Goal: Information Seeking & Learning: Learn about a topic

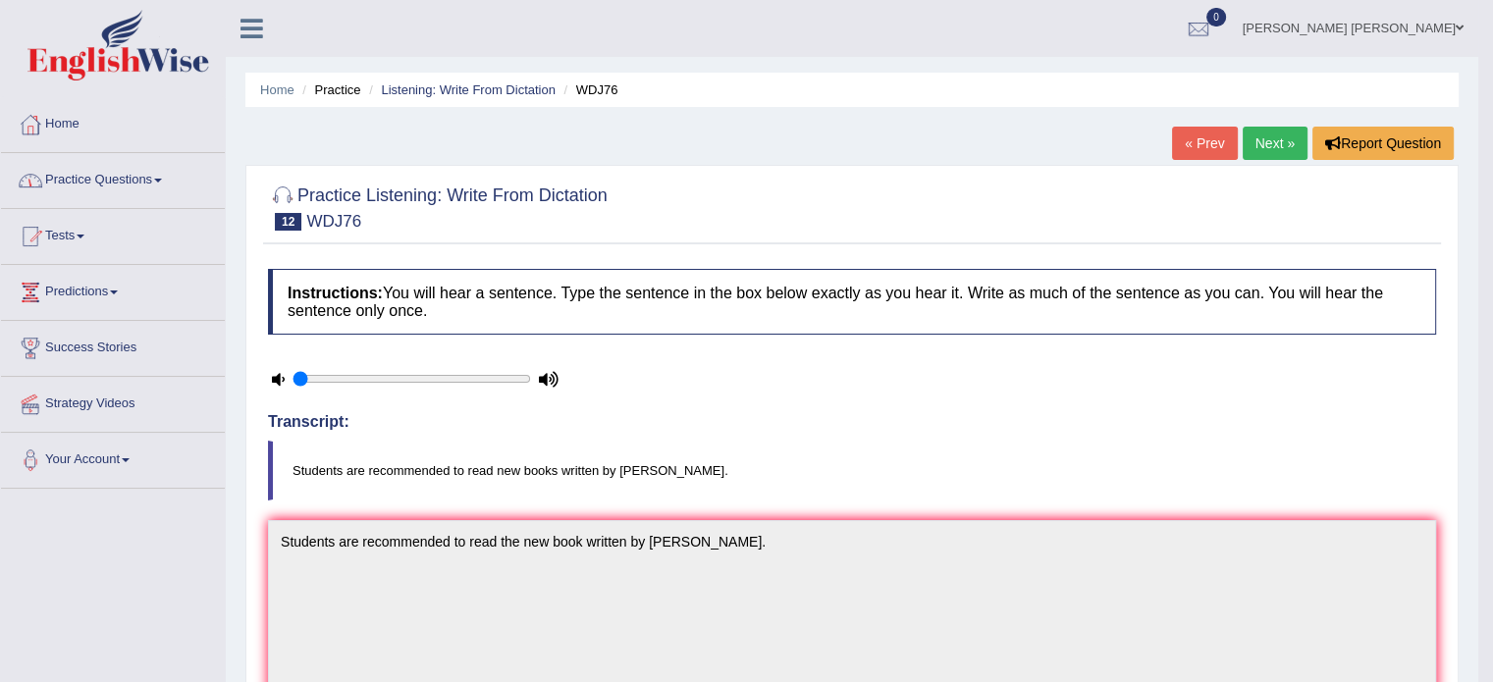
click at [160, 181] on link "Practice Questions" at bounding box center [113, 177] width 224 height 49
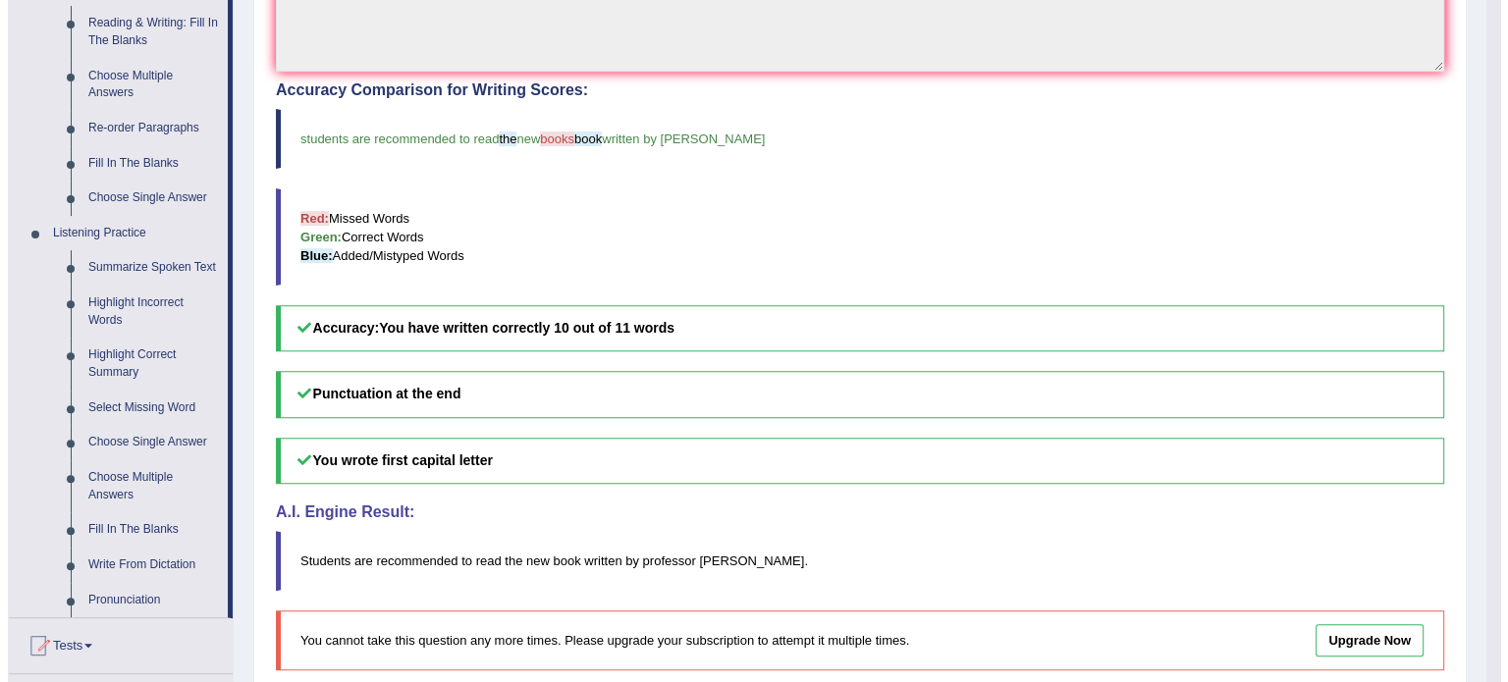
scroll to position [640, 0]
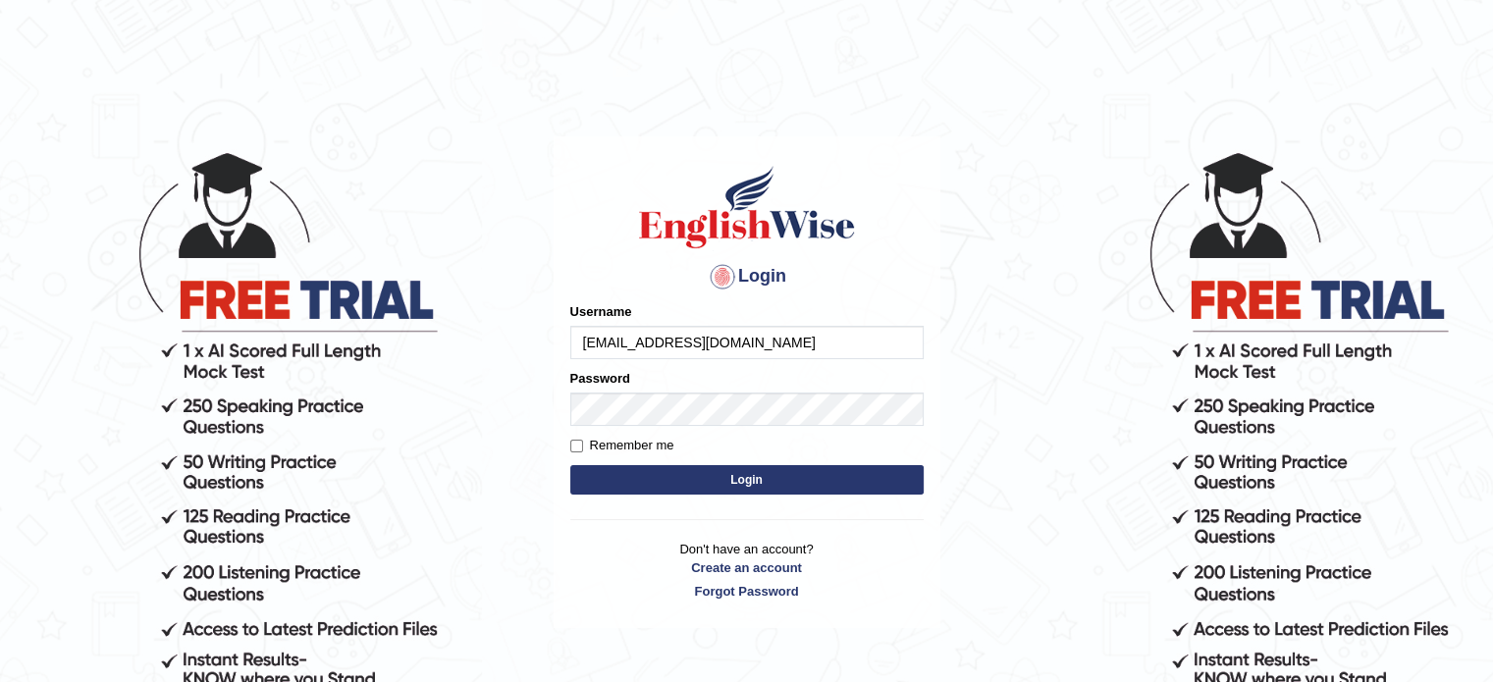
type input "[EMAIL_ADDRESS][DOMAIN_NAME]"
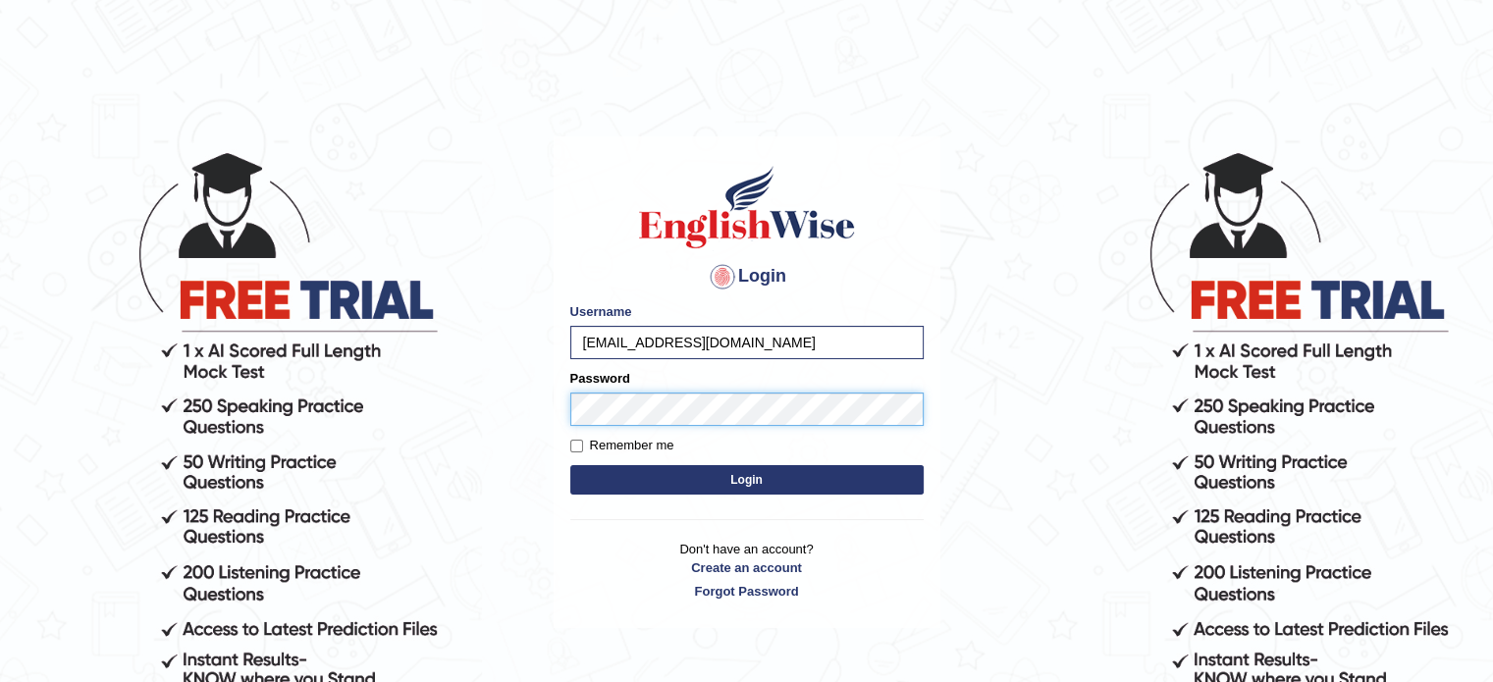
click at [570, 465] on button "Login" at bounding box center [746, 479] width 353 height 29
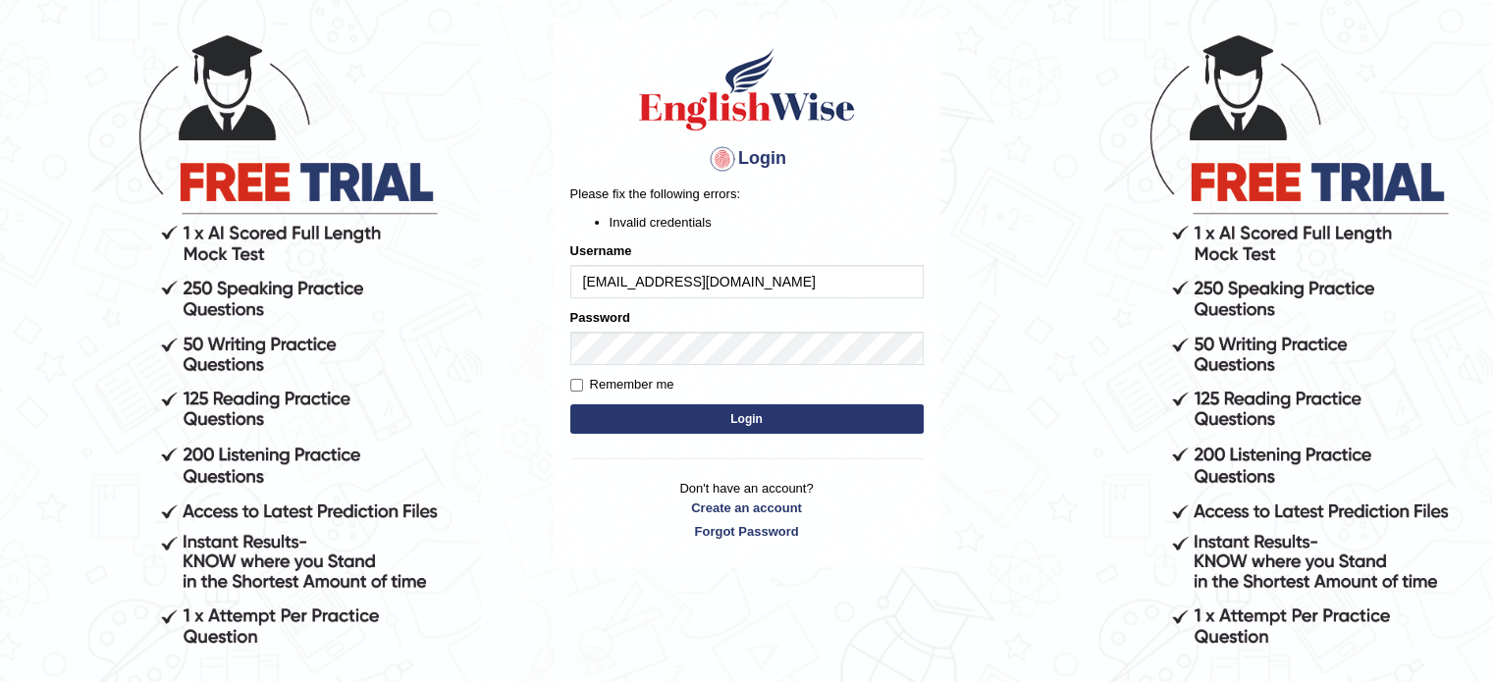
scroll to position [118, 0]
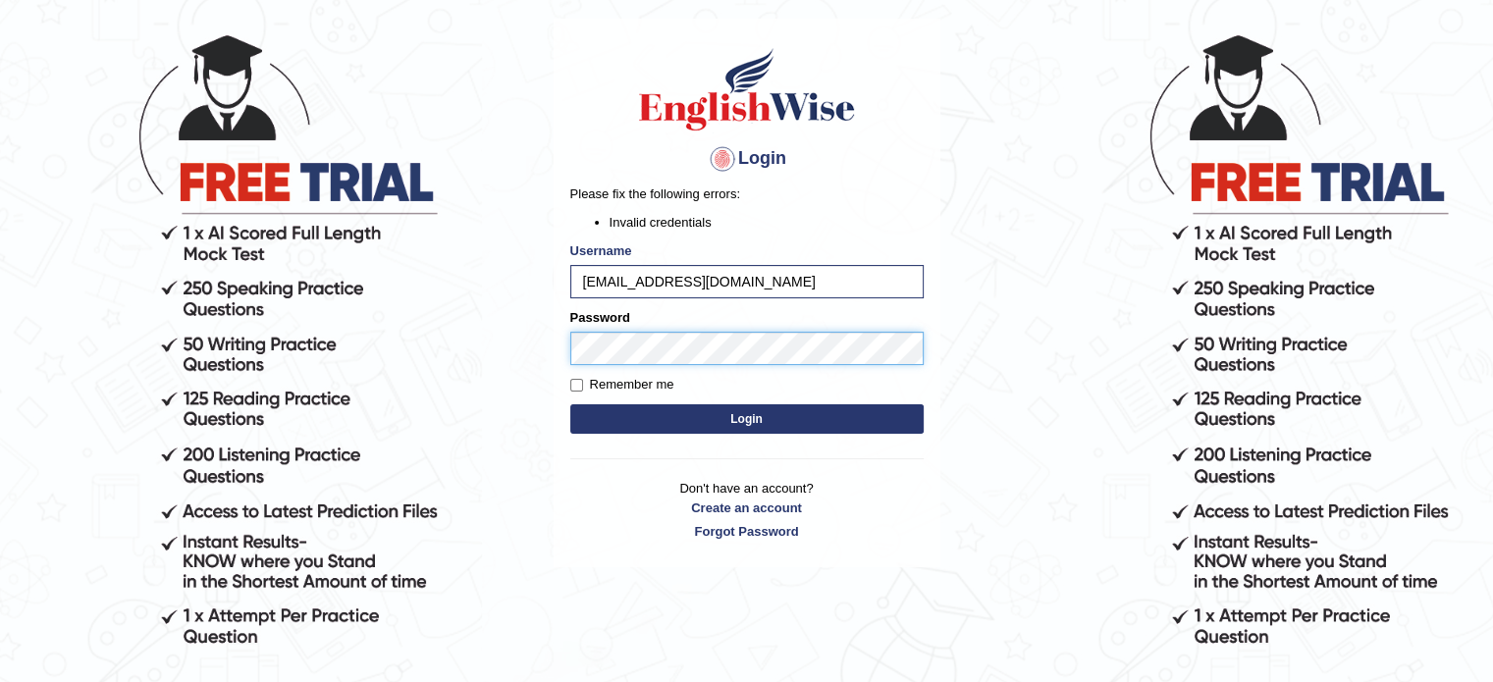
click at [570, 404] on button "Login" at bounding box center [746, 418] width 353 height 29
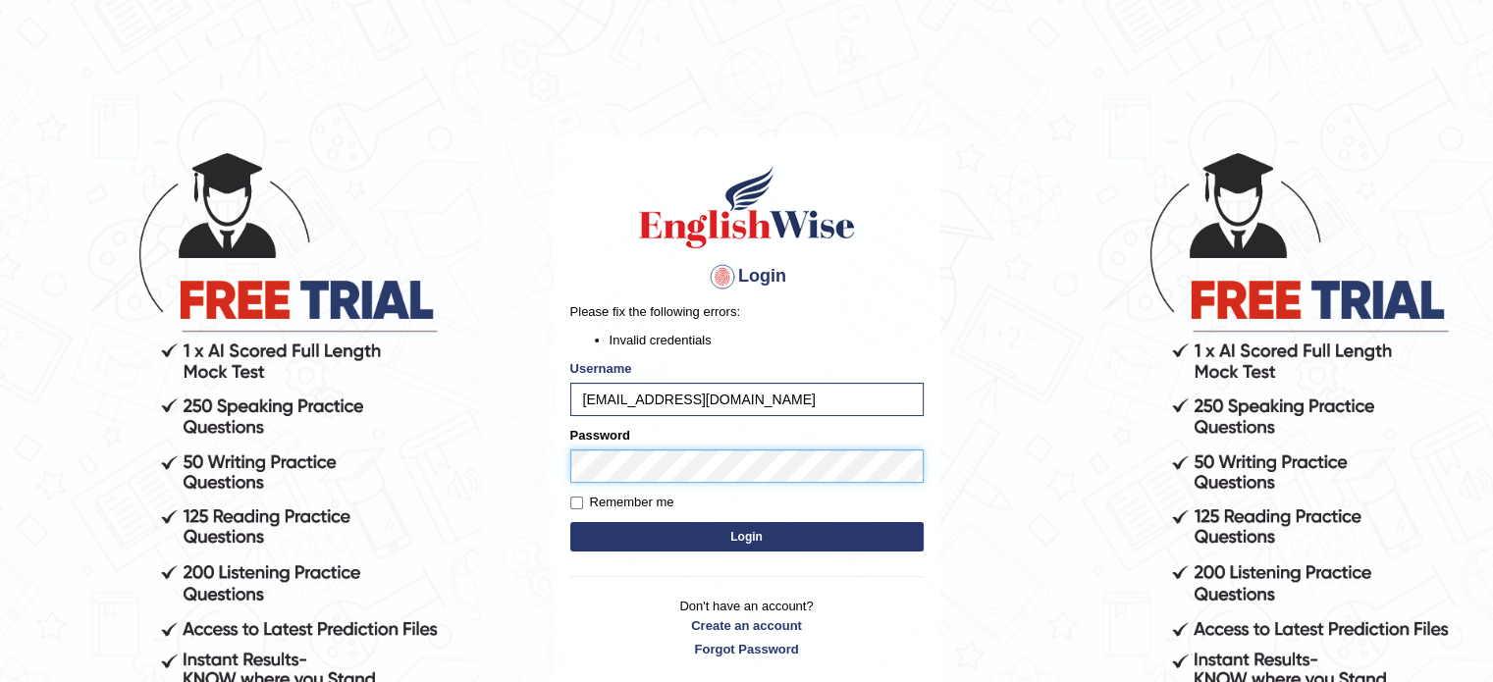
click at [570, 522] on button "Login" at bounding box center [746, 536] width 353 height 29
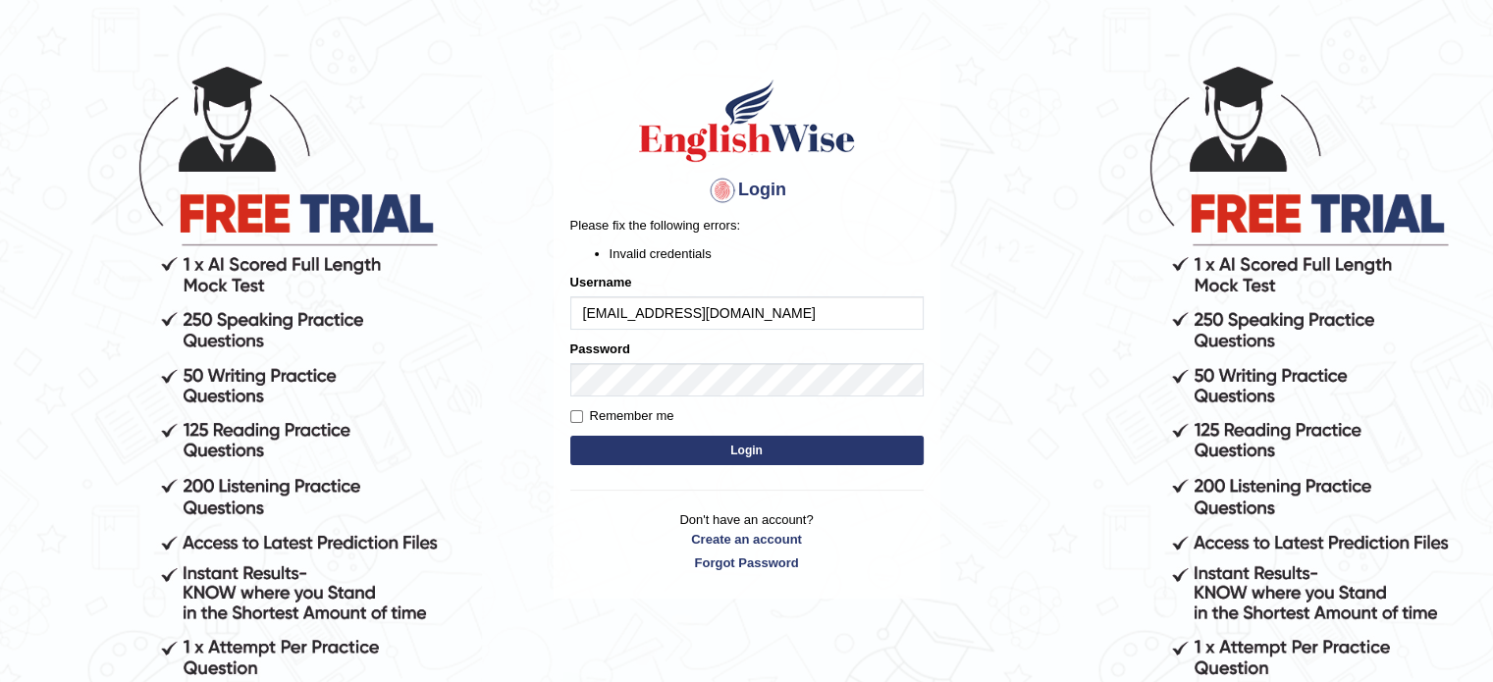
scroll to position [94, 0]
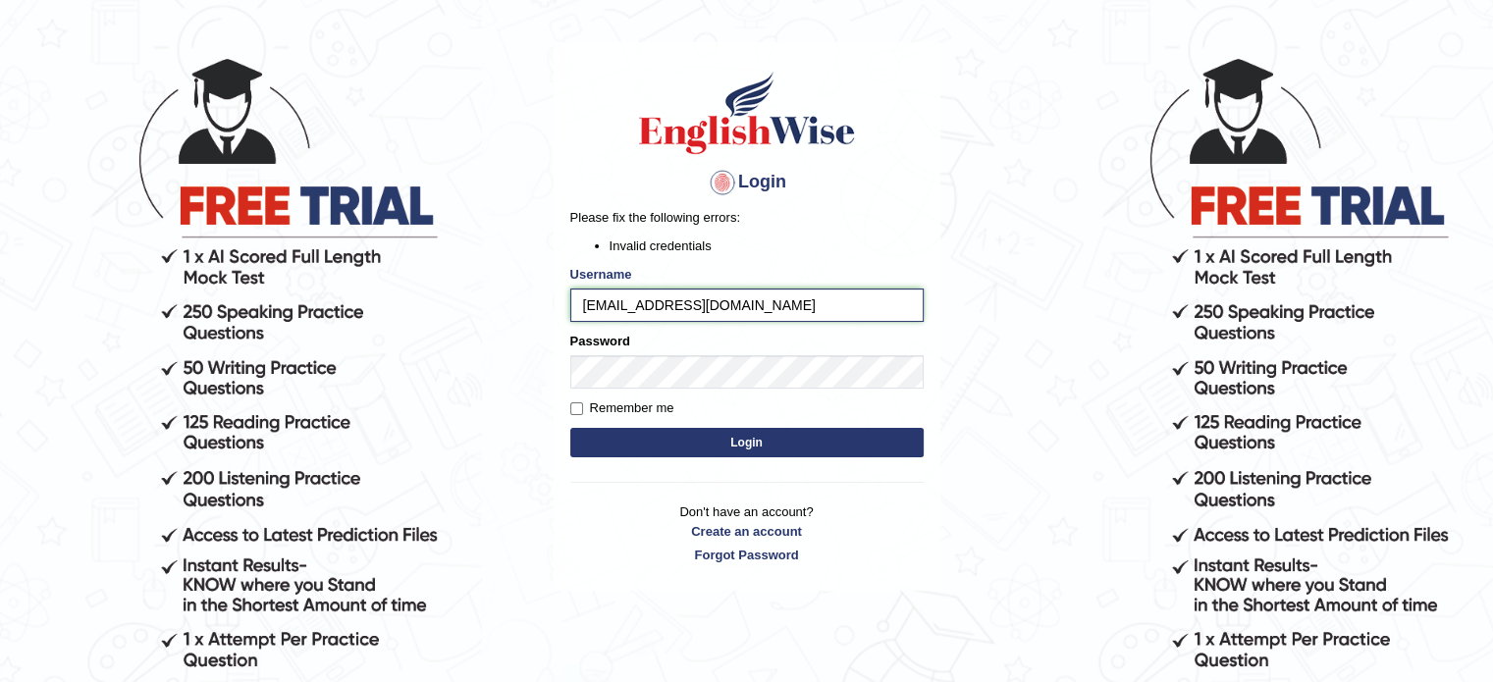
click at [770, 301] on input "roliciarolx03@gmail.com" at bounding box center [746, 305] width 353 height 33
type input "Rolanda"
click at [570, 428] on button "Login" at bounding box center [746, 442] width 353 height 29
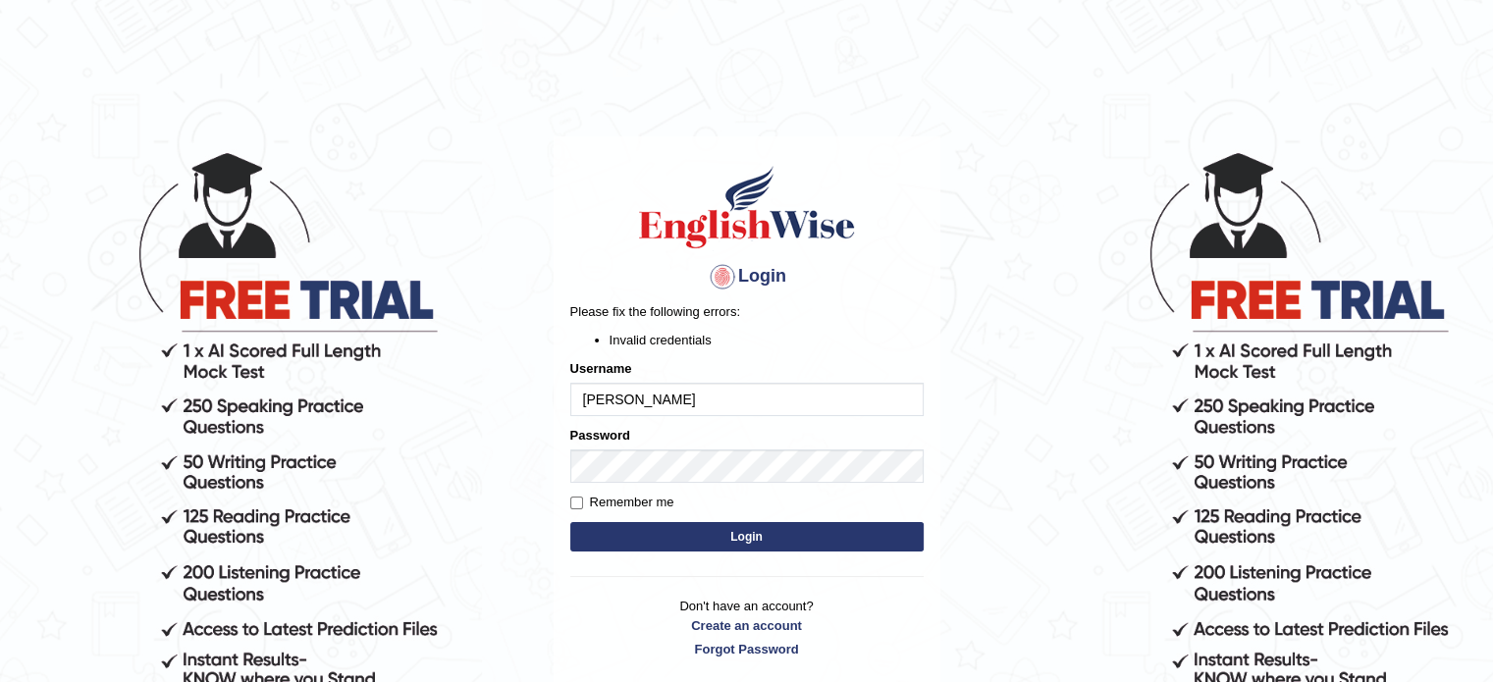
scroll to position [43, 0]
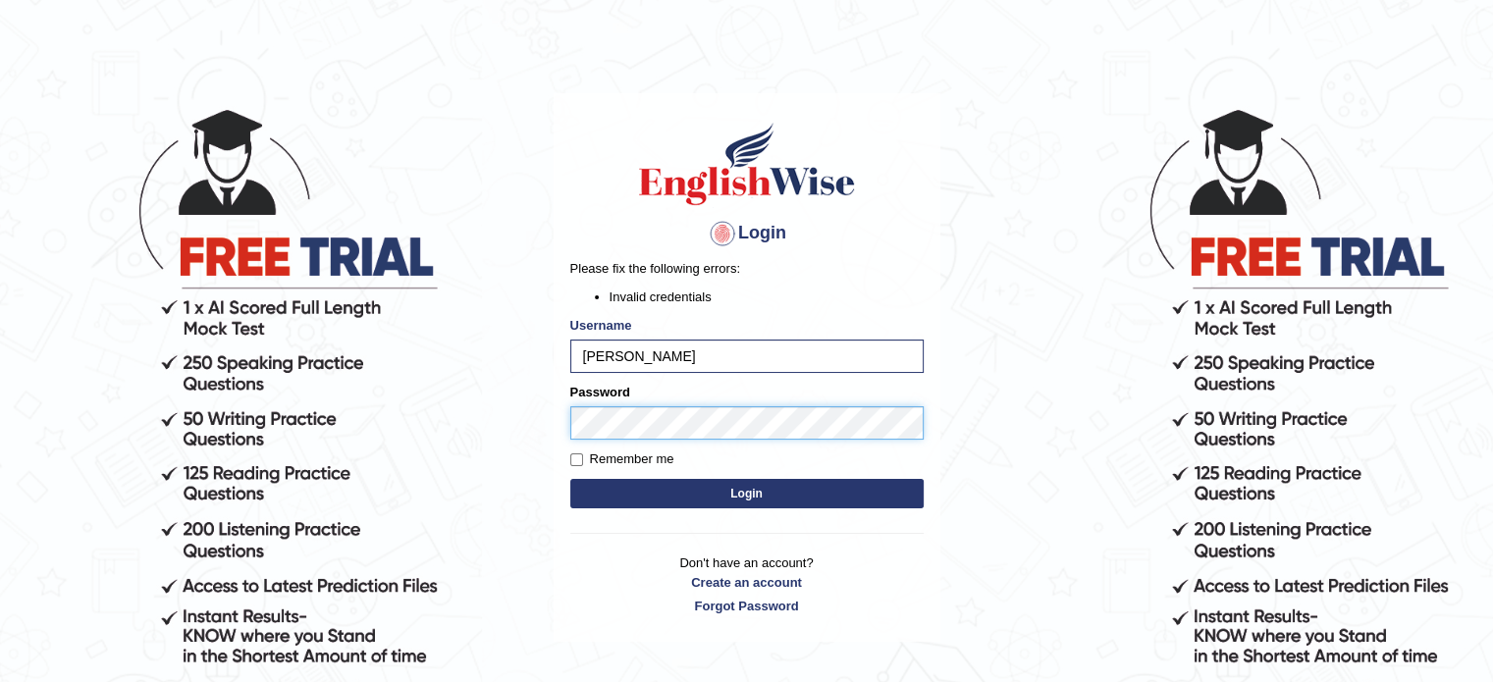
click at [570, 479] on button "Login" at bounding box center [746, 493] width 353 height 29
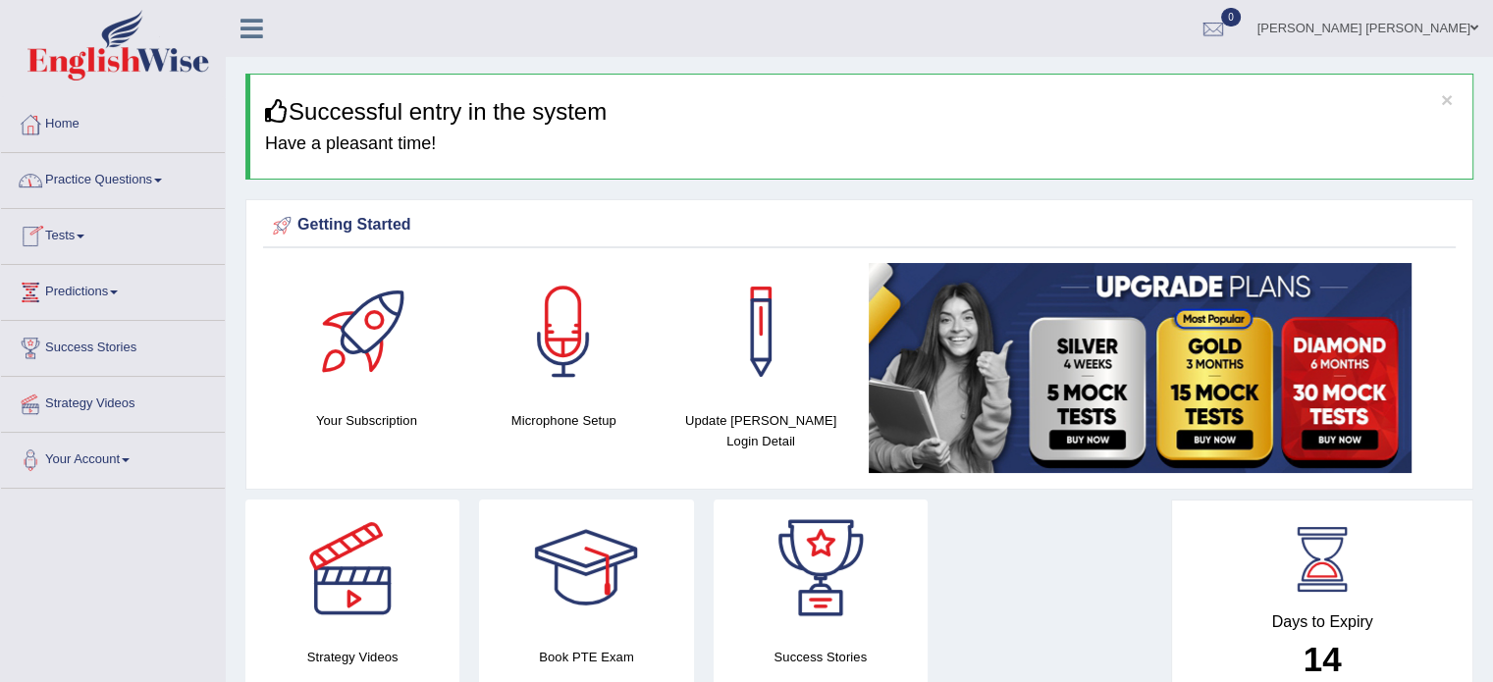
click at [151, 189] on link "Practice Questions" at bounding box center [113, 177] width 224 height 49
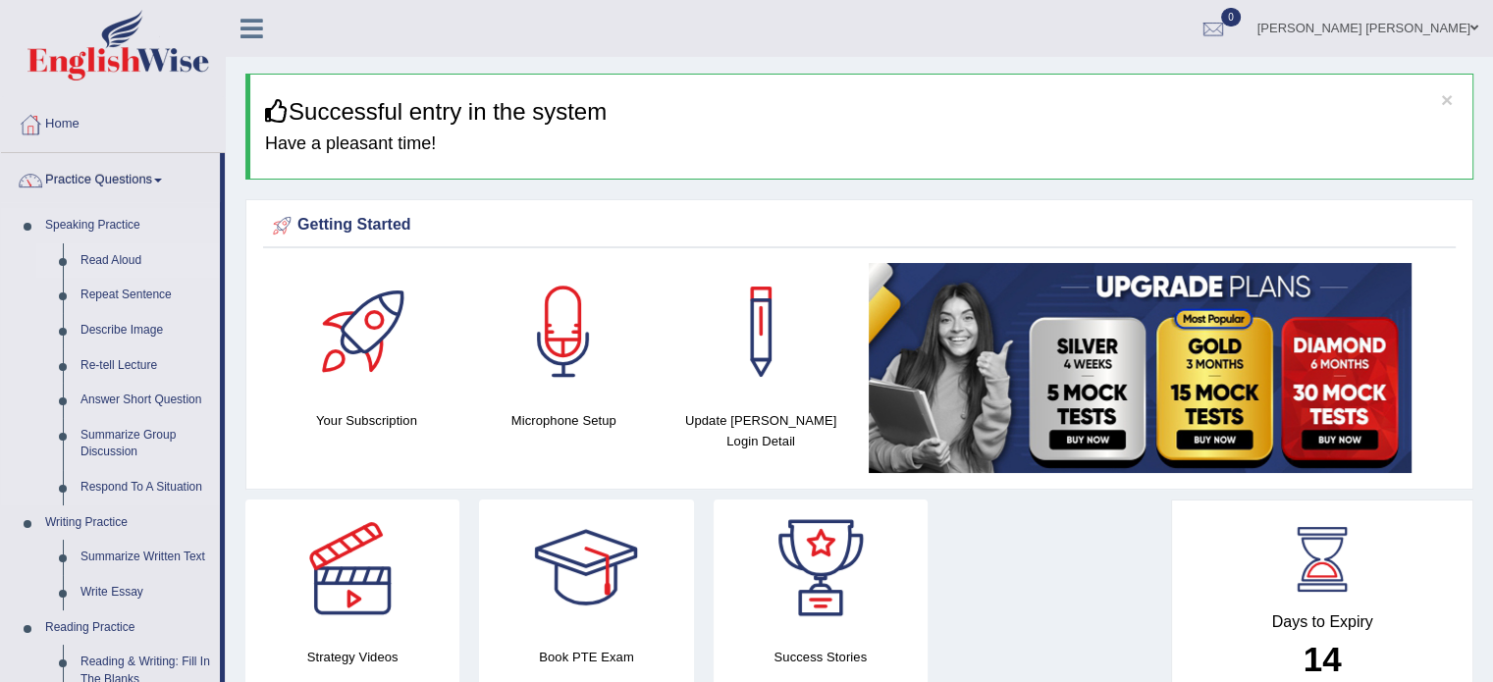
click at [129, 253] on link "Read Aloud" at bounding box center [146, 260] width 148 height 35
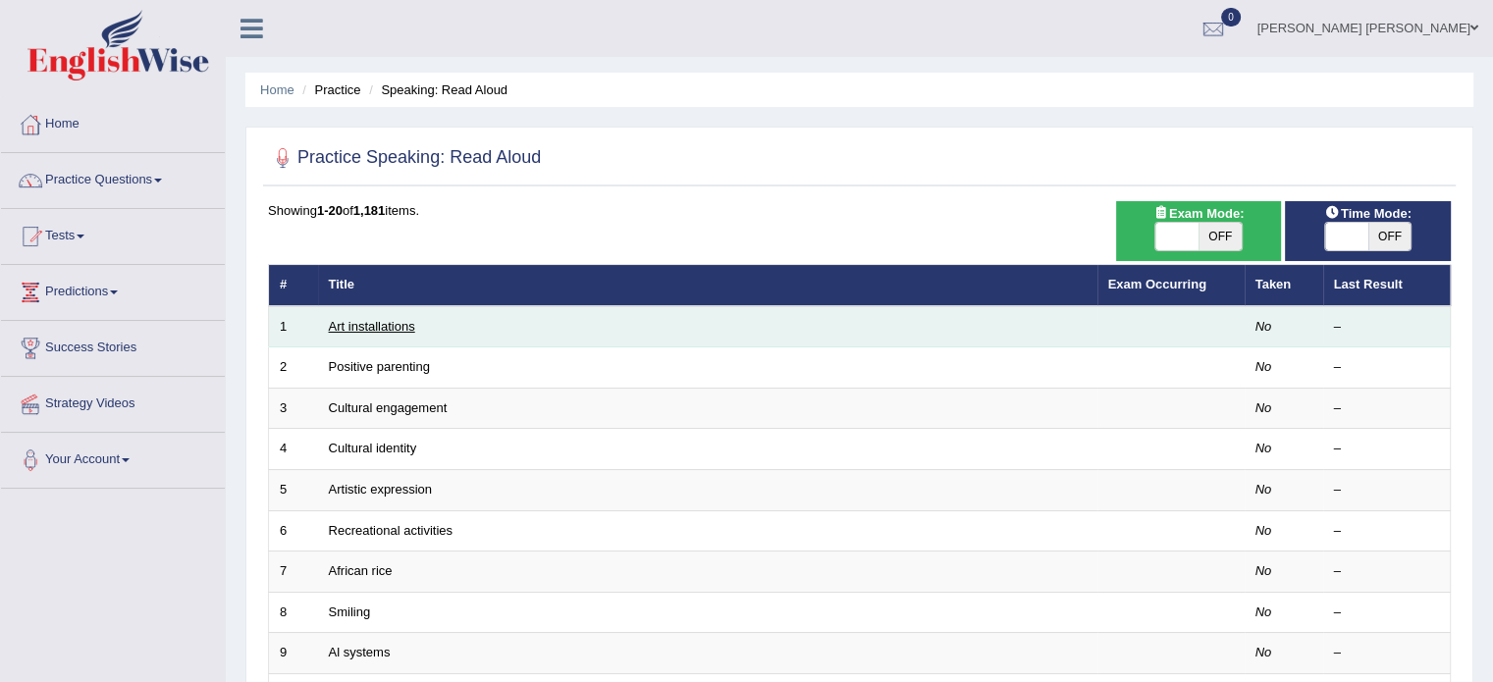
click at [379, 325] on link "Art installations" at bounding box center [372, 326] width 86 height 15
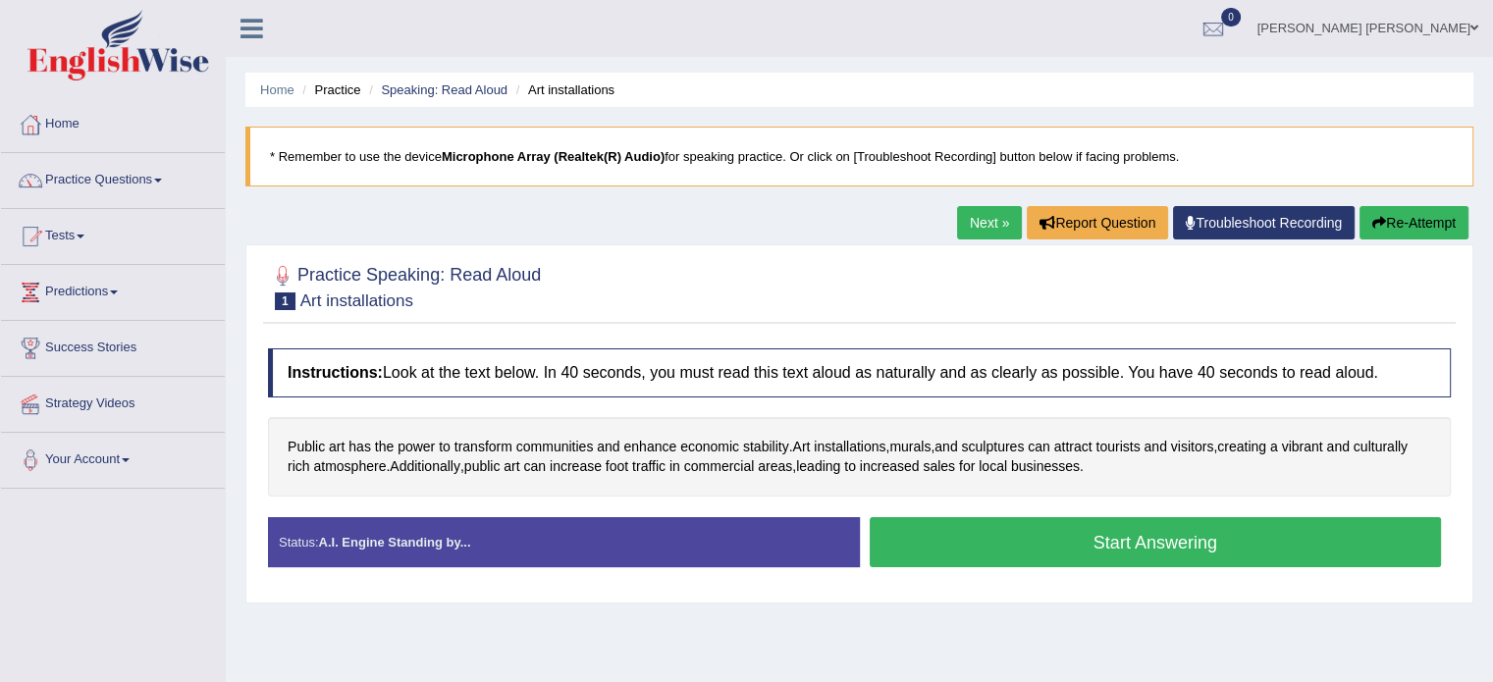
click at [966, 232] on link "Next »" at bounding box center [989, 222] width 65 height 33
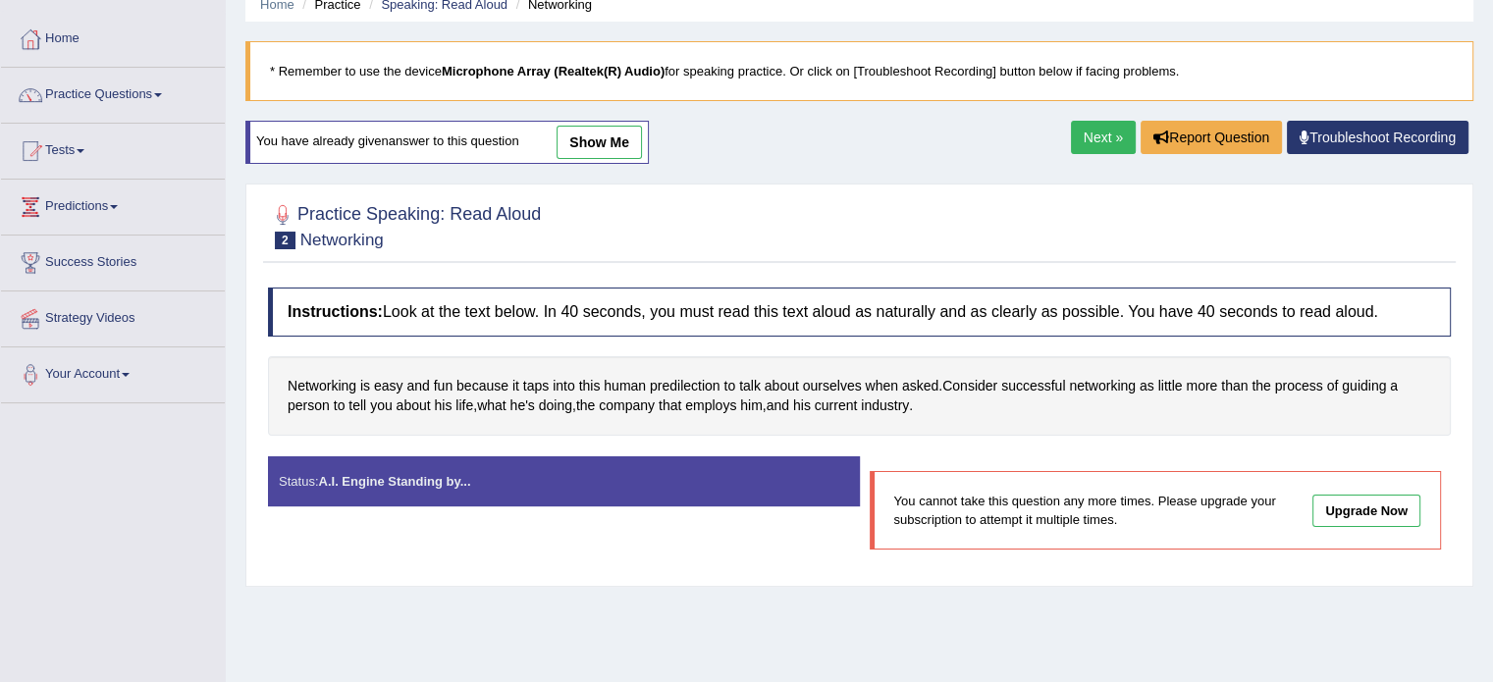
scroll to position [90, 0]
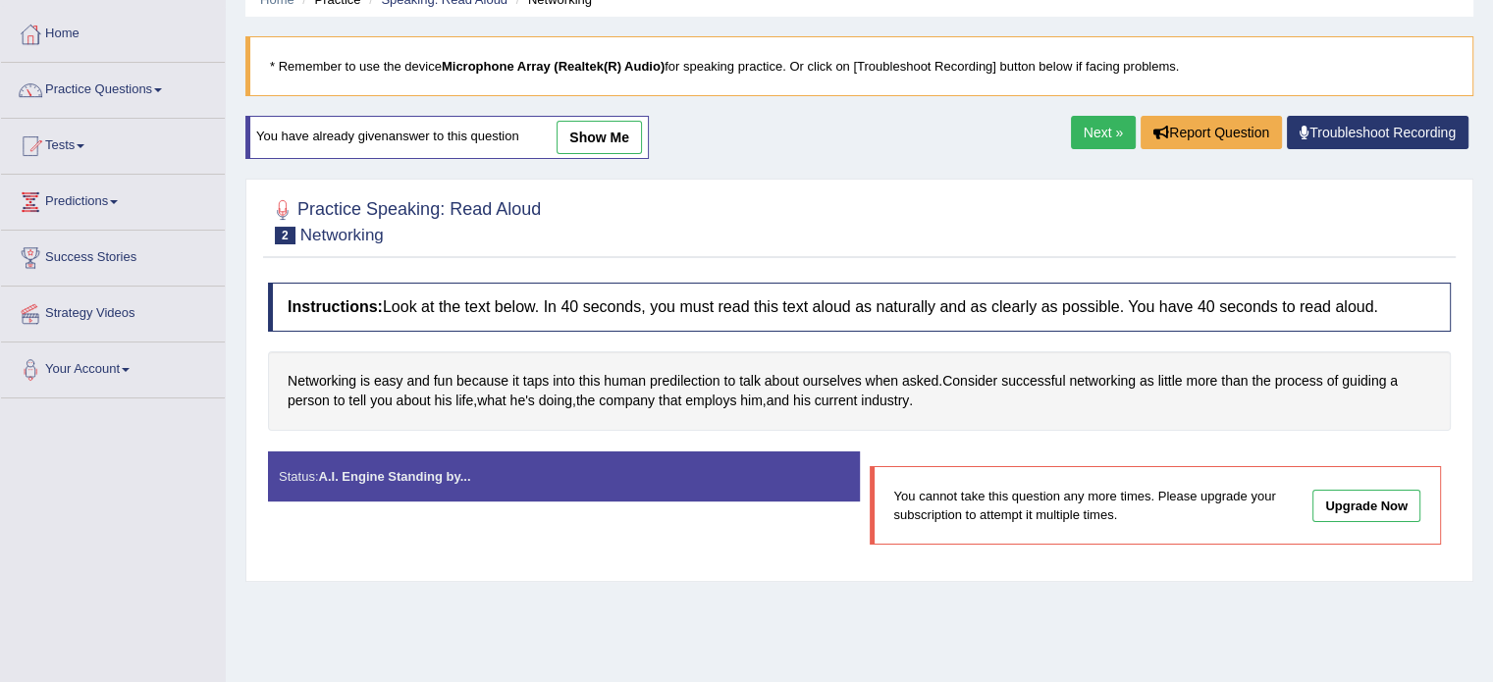
click at [866, 655] on div "Home Practice Speaking: Read Aloud Networking * Remember to use the device Micr…" at bounding box center [859, 401] width 1267 height 982
click at [1095, 138] on link "Next »" at bounding box center [1103, 132] width 65 height 33
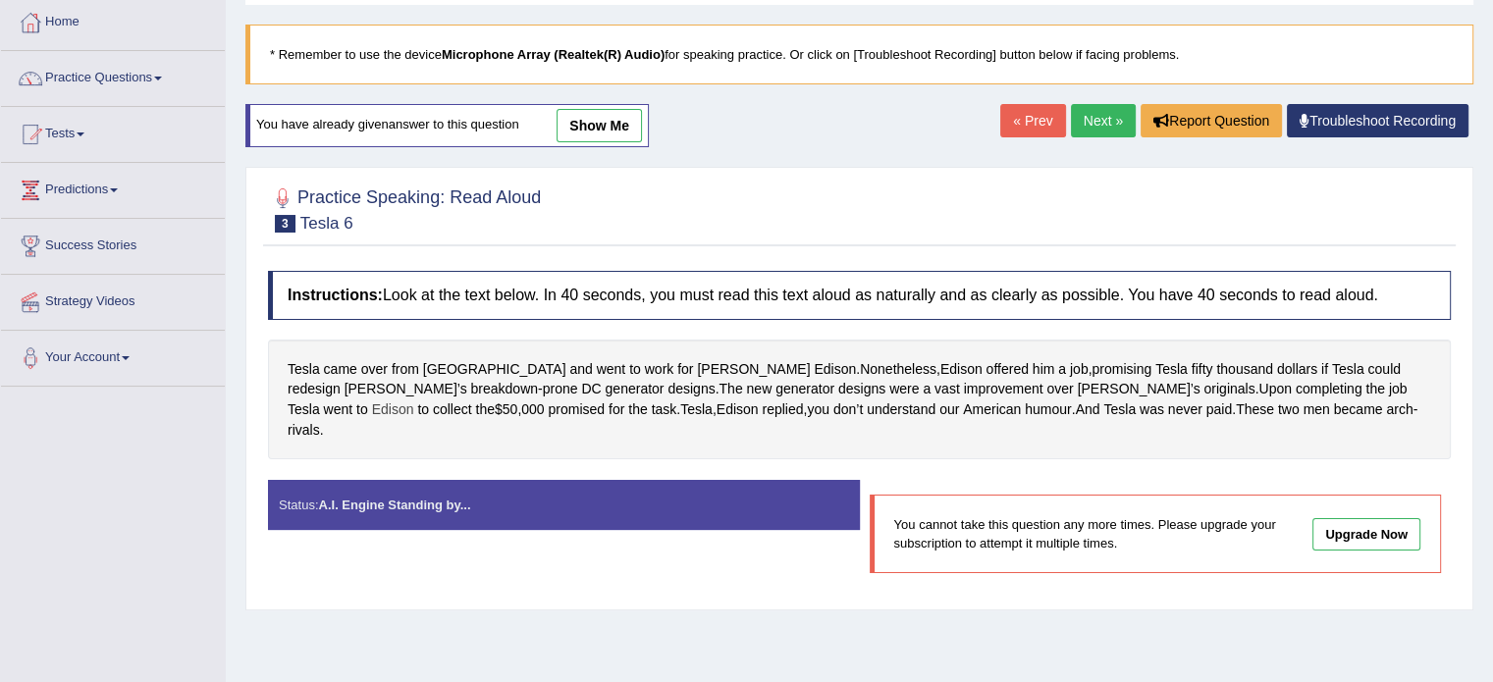
scroll to position [63, 0]
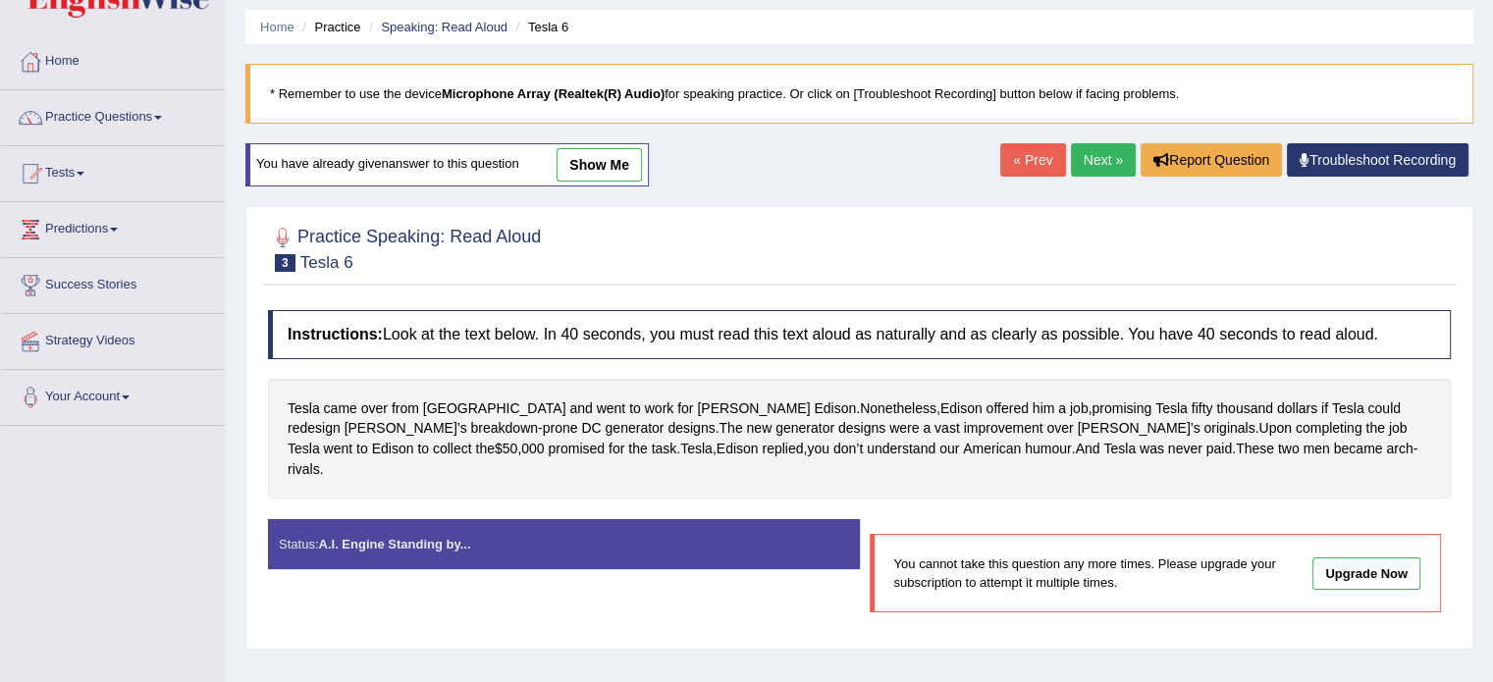
click at [1080, 173] on link "Next »" at bounding box center [1103, 159] width 65 height 33
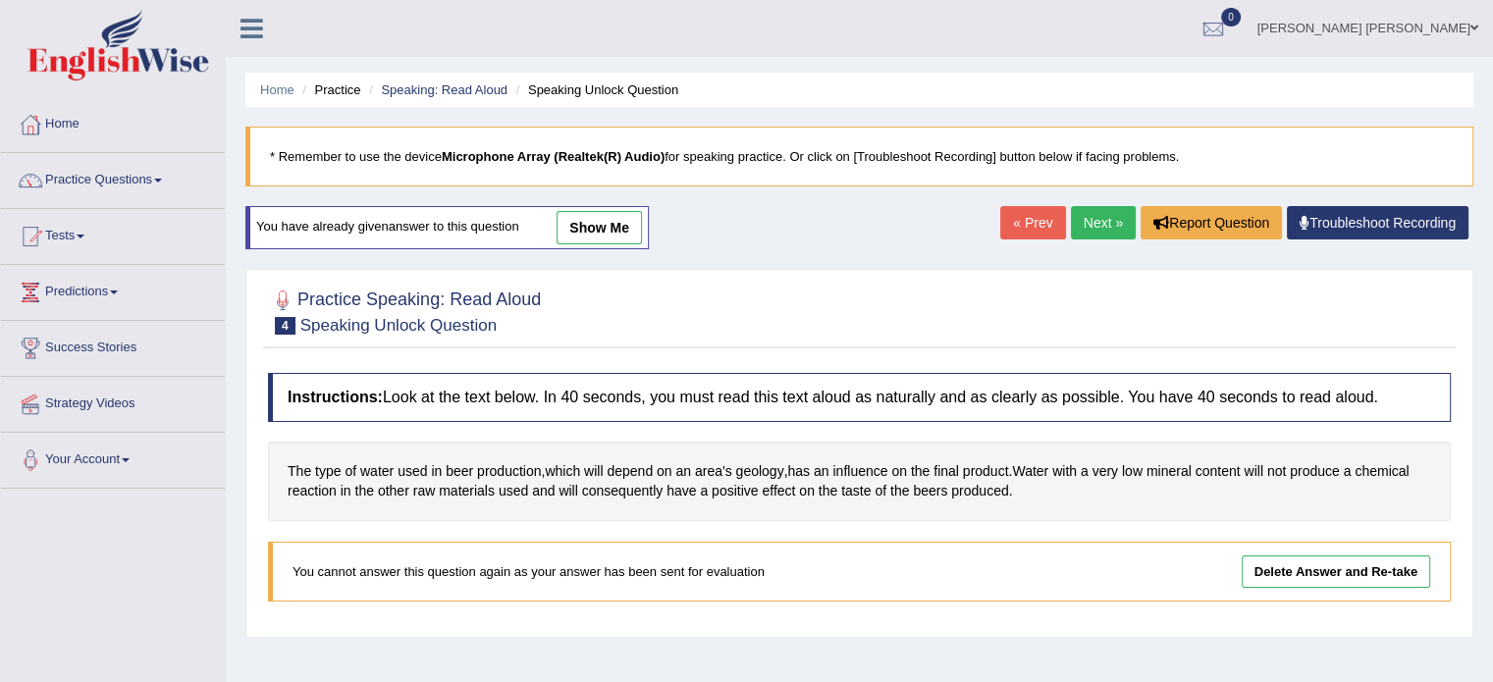
click at [1094, 245] on div "Home Practice Speaking: Read Aloud Speaking Unlock Question * Remember to use t…" at bounding box center [859, 491] width 1267 height 982
click at [1098, 223] on link "Next »" at bounding box center [1103, 222] width 65 height 33
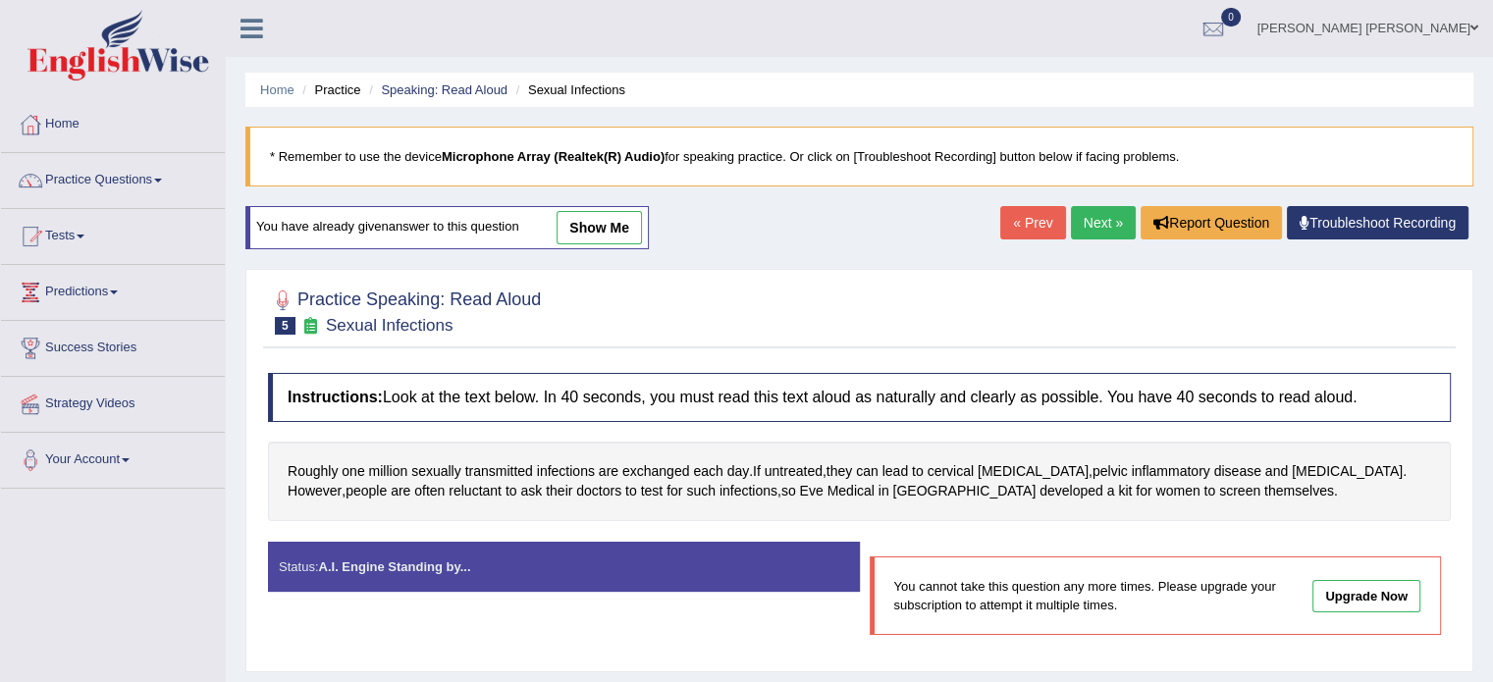
click at [1100, 225] on link "Next »" at bounding box center [1103, 222] width 65 height 33
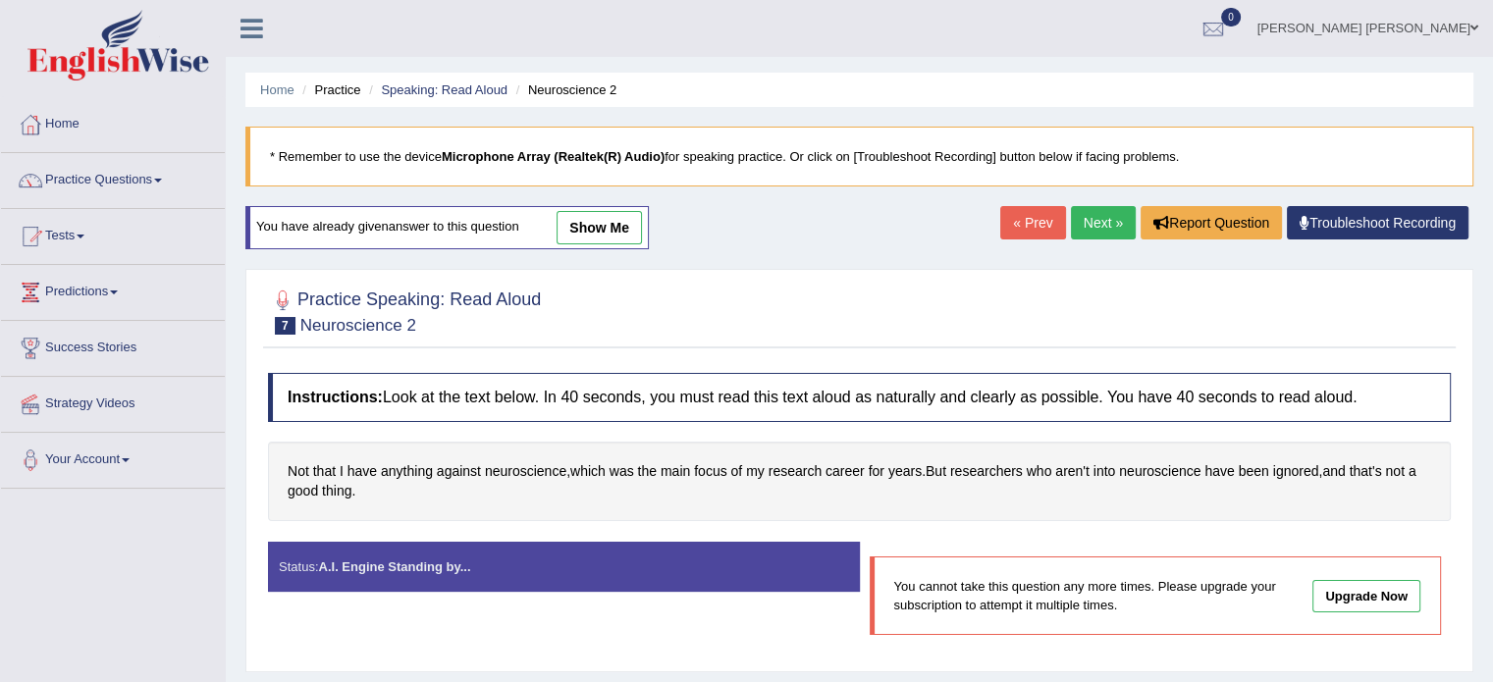
click at [1111, 242] on div "« Prev Next » Report Question Troubleshoot Recording" at bounding box center [1236, 225] width 473 height 38
click at [1103, 226] on link "Next »" at bounding box center [1103, 222] width 65 height 33
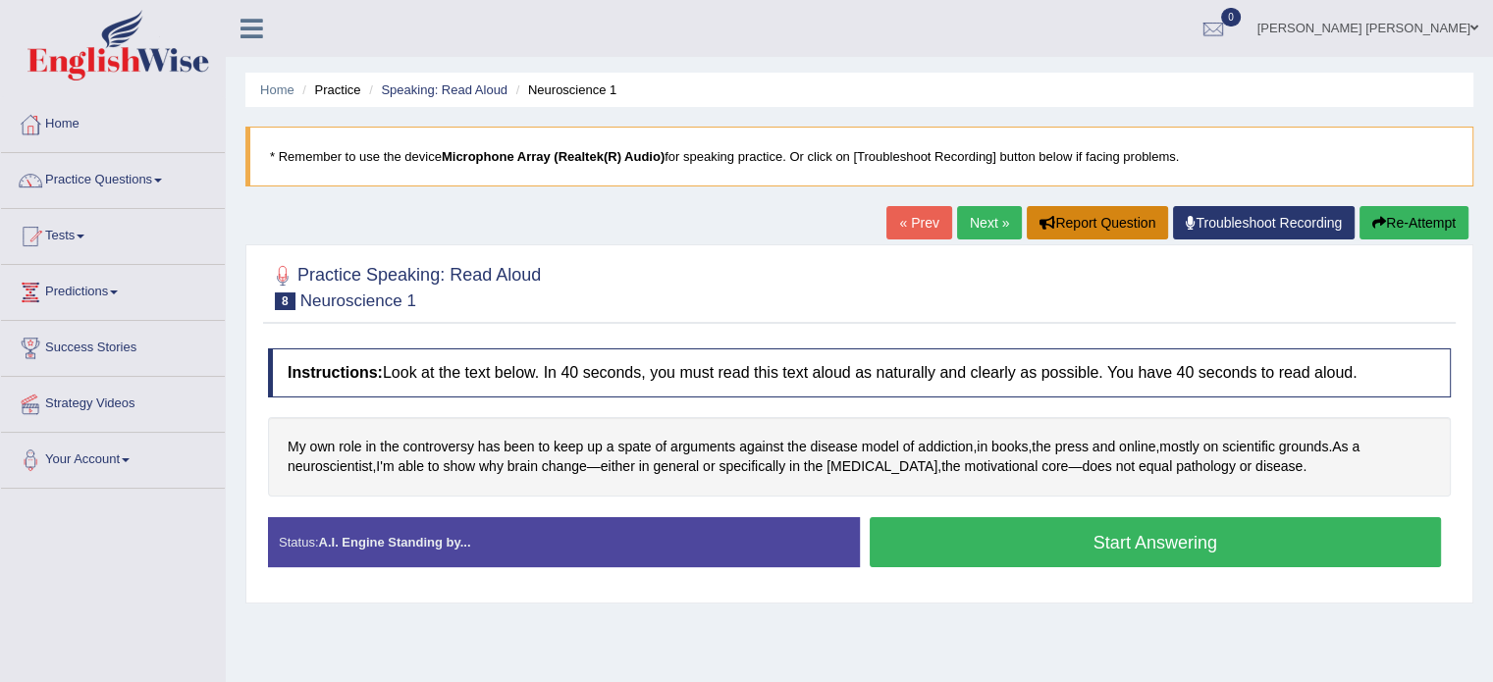
click at [1103, 226] on button "Report Question" at bounding box center [1097, 222] width 141 height 33
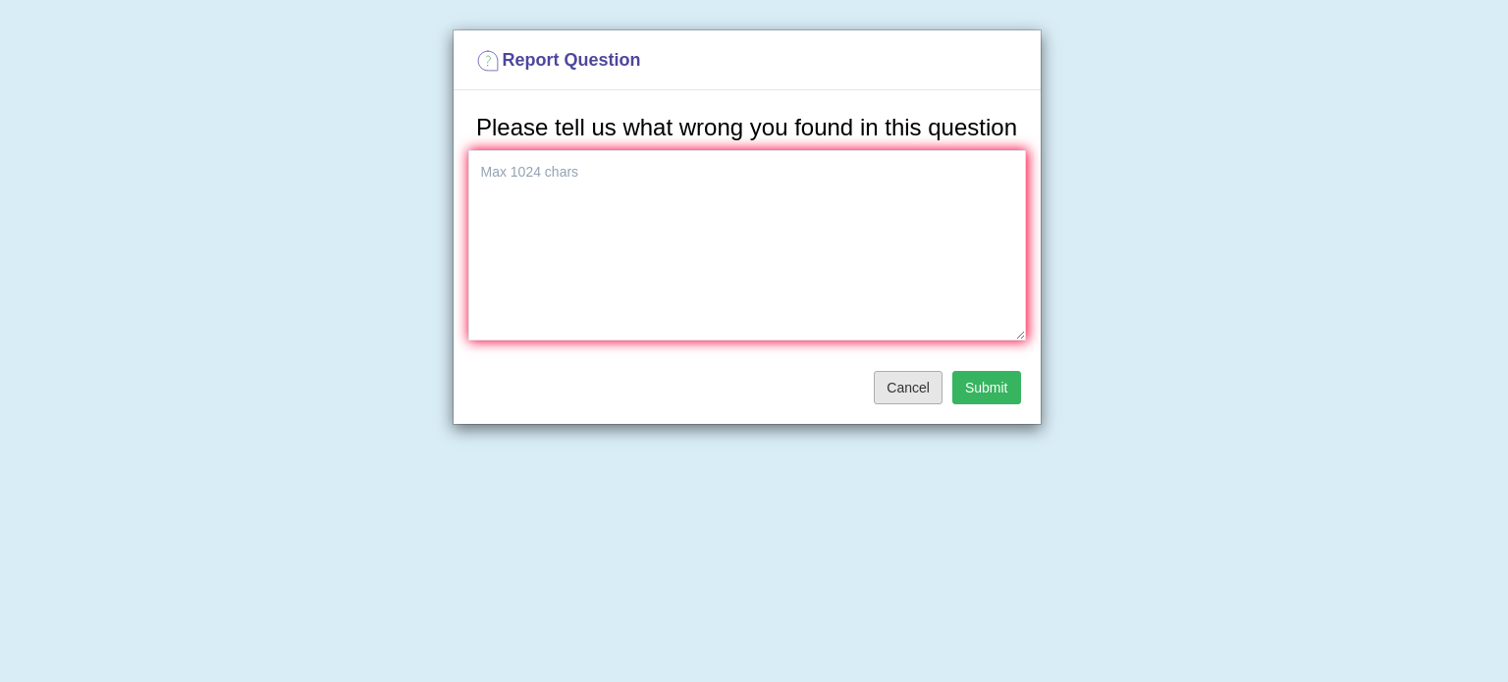
click at [909, 401] on button "Cancel" at bounding box center [908, 387] width 69 height 33
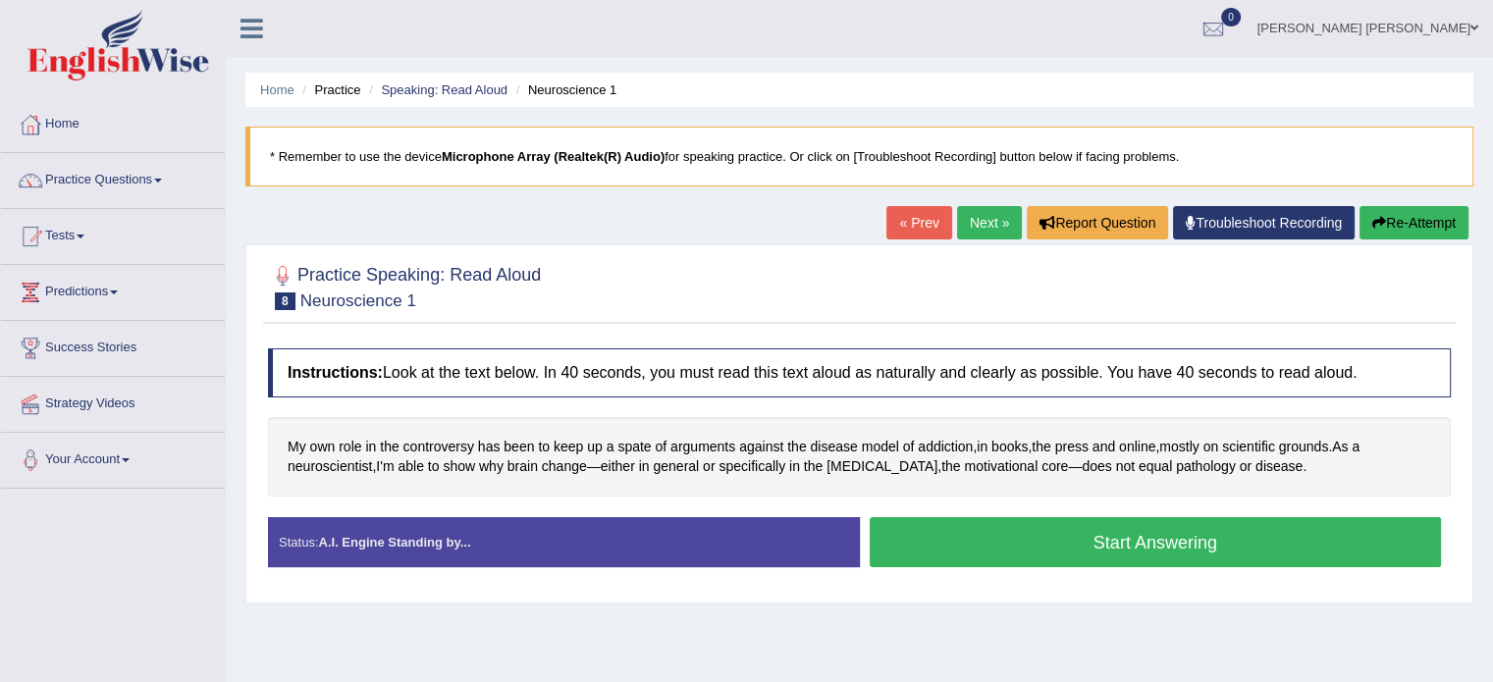
click at [1049, 532] on button "Start Answering" at bounding box center [1156, 542] width 572 height 50
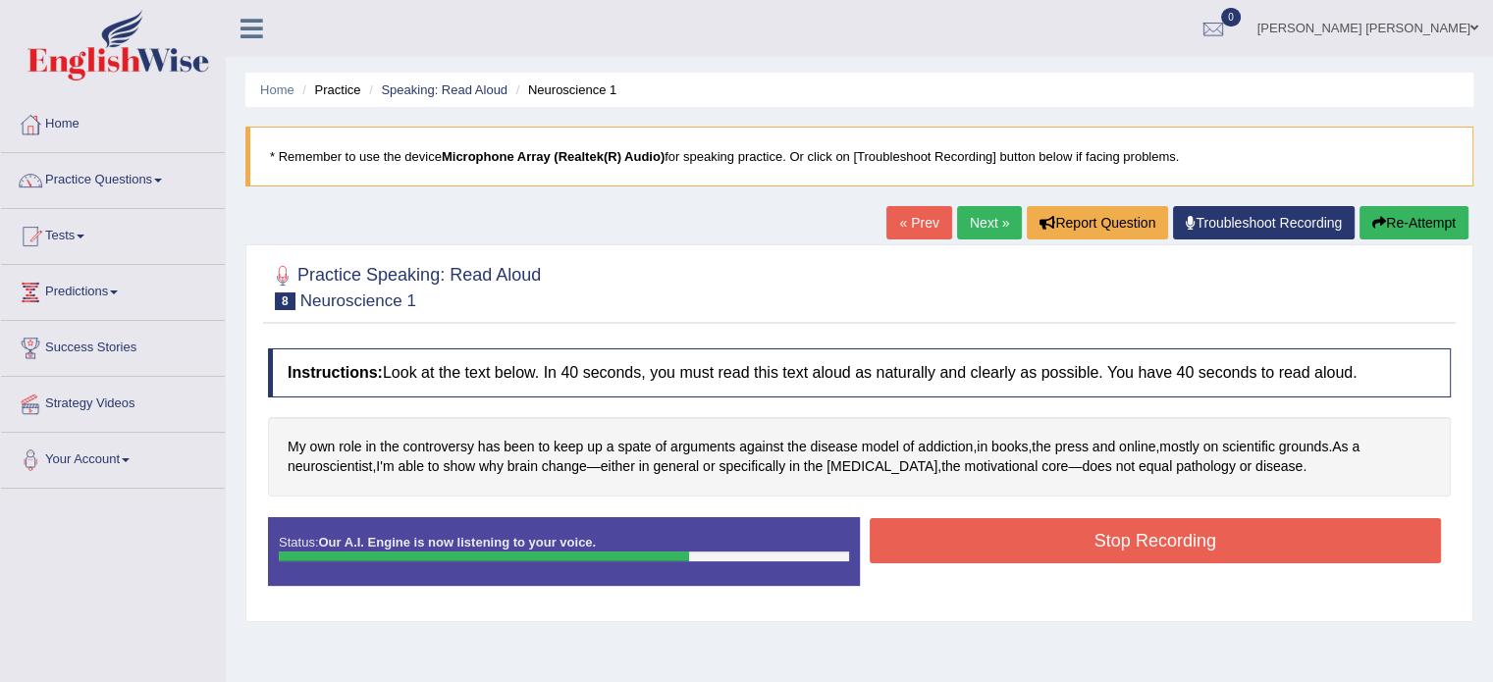
click at [1049, 532] on button "Stop Recording" at bounding box center [1156, 540] width 572 height 45
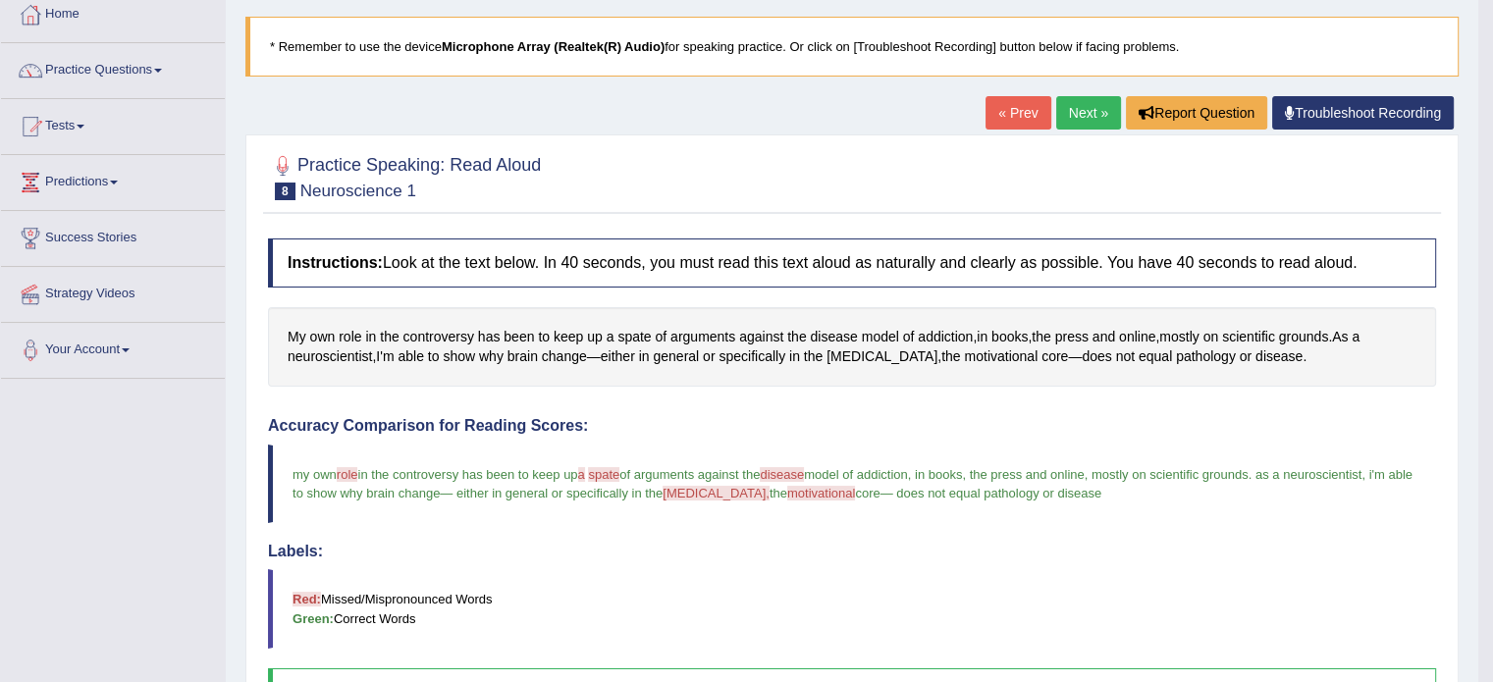
scroll to position [106, 0]
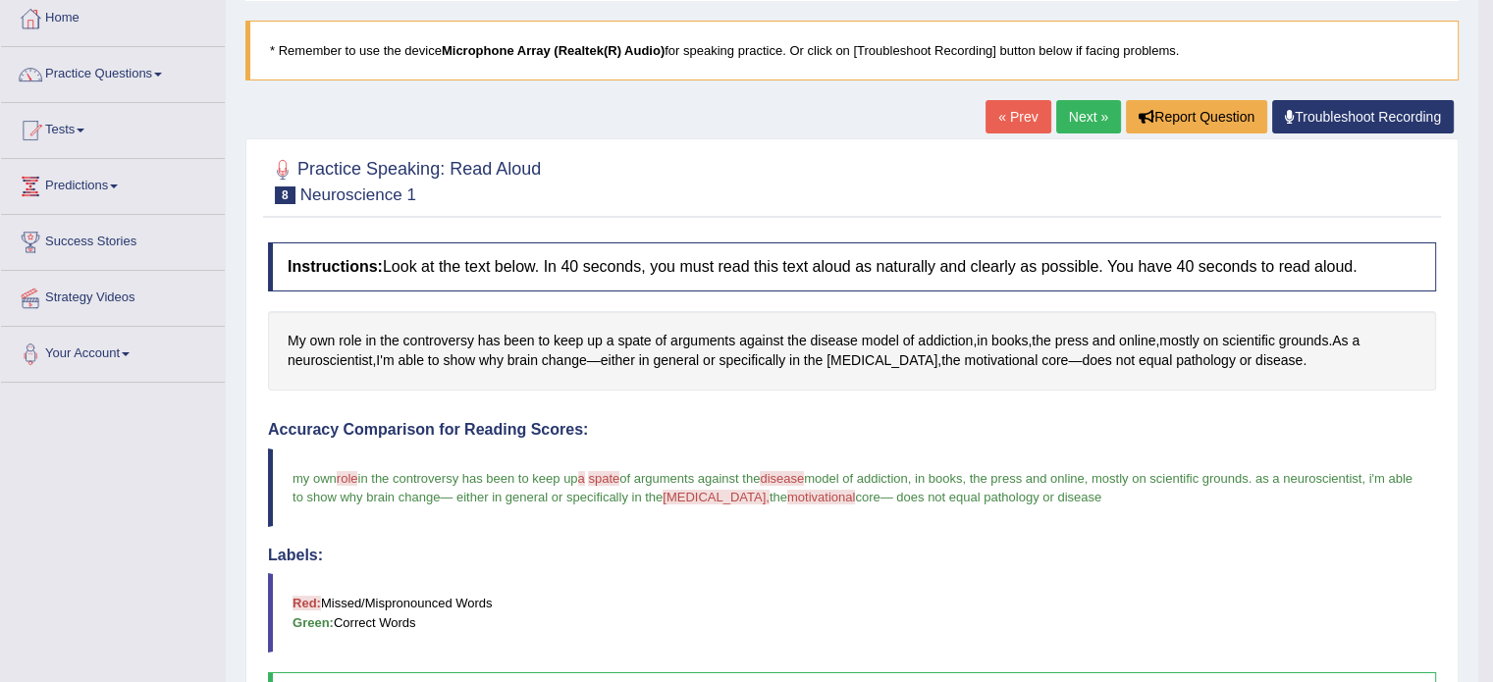
click at [1056, 119] on link "Next »" at bounding box center [1088, 116] width 65 height 33
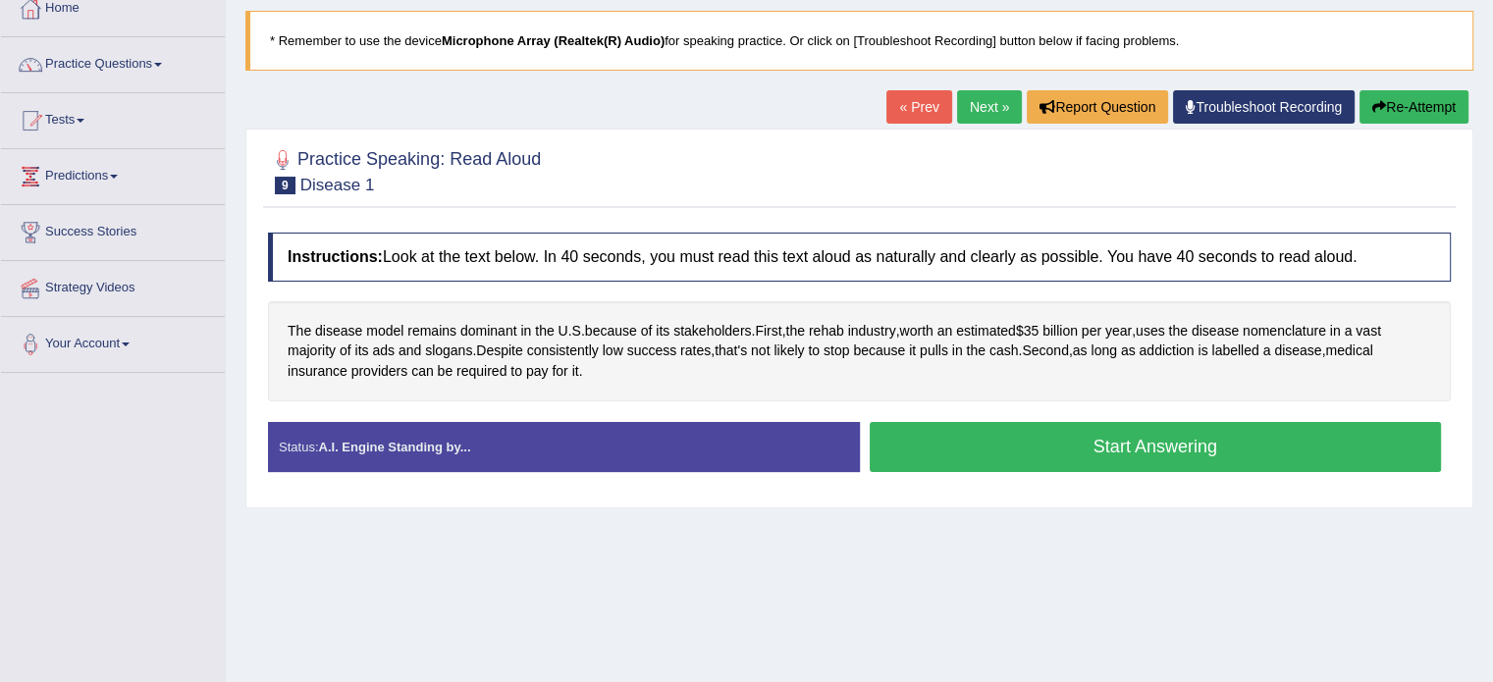
scroll to position [117, 0]
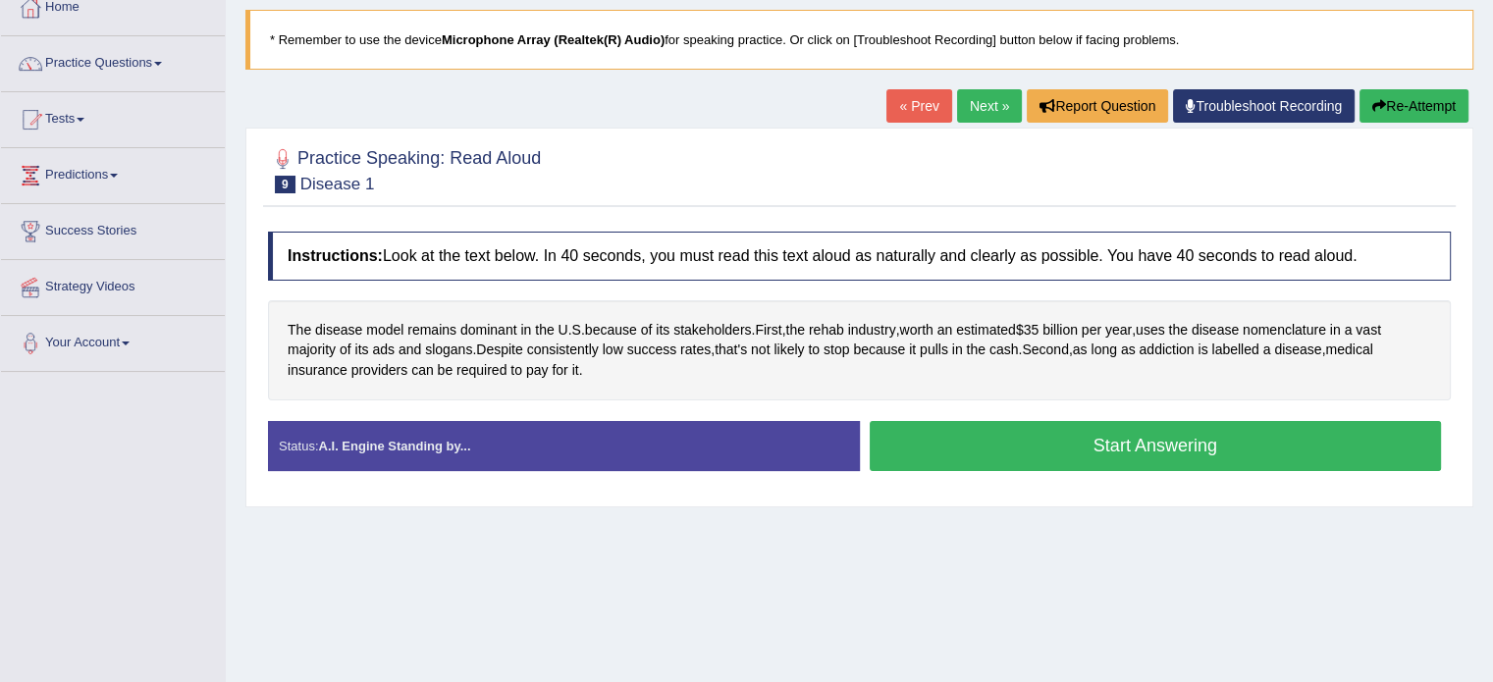
click at [1132, 454] on button "Start Answering" at bounding box center [1156, 446] width 572 height 50
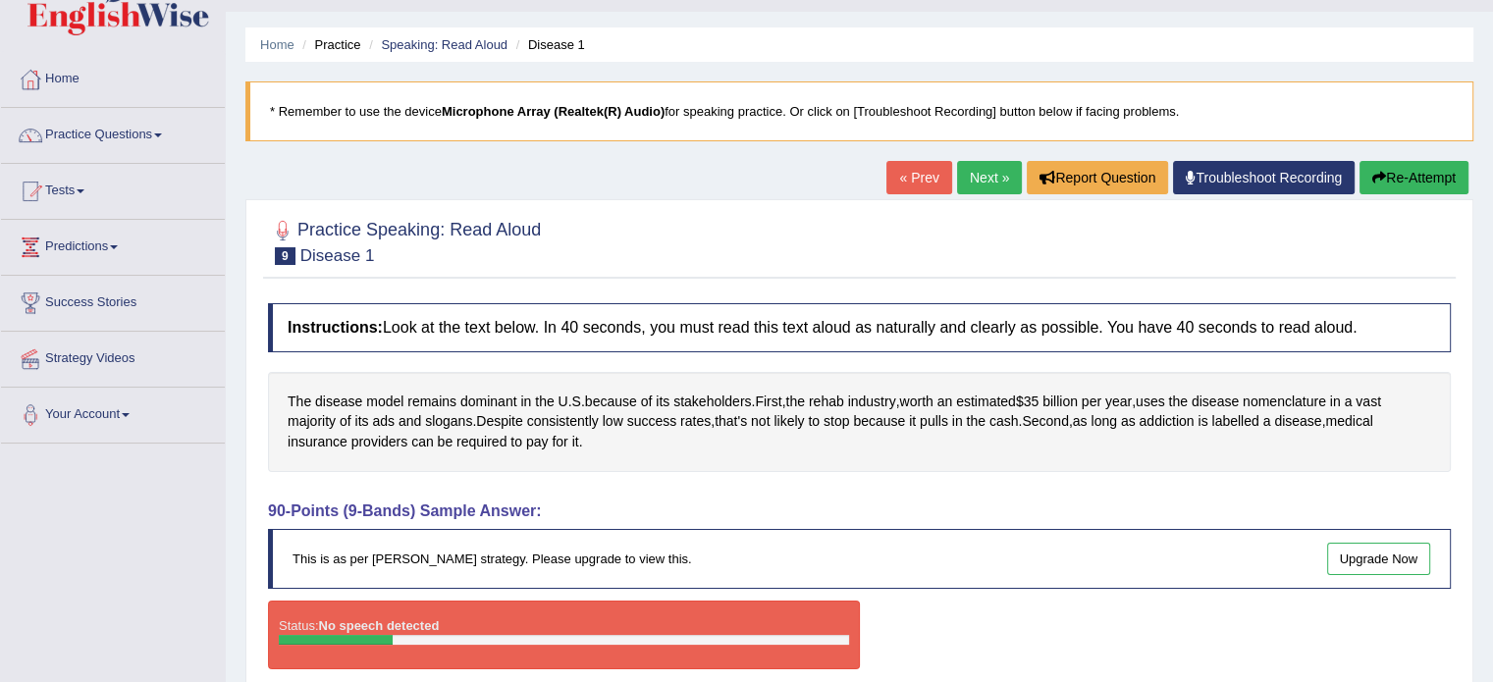
scroll to position [39, 0]
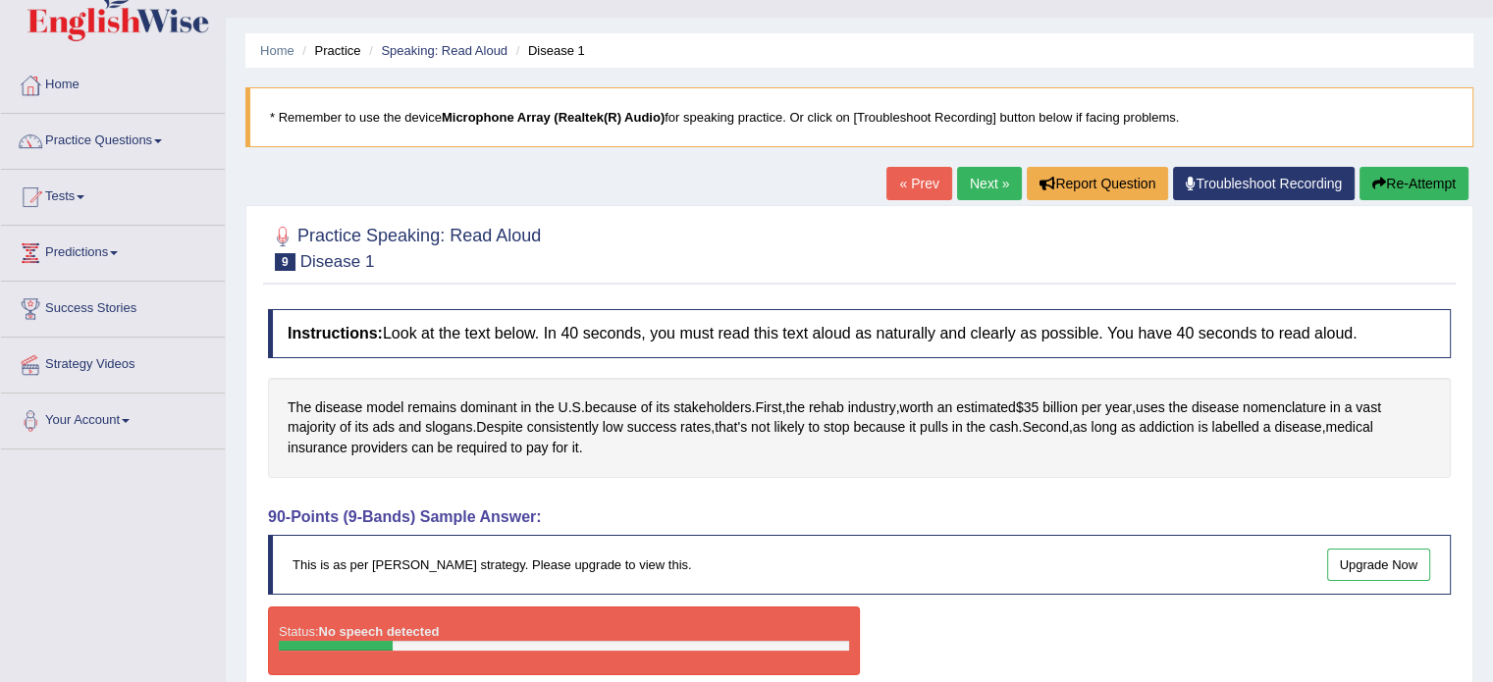
click at [1389, 192] on button "Re-Attempt" at bounding box center [1413, 183] width 109 height 33
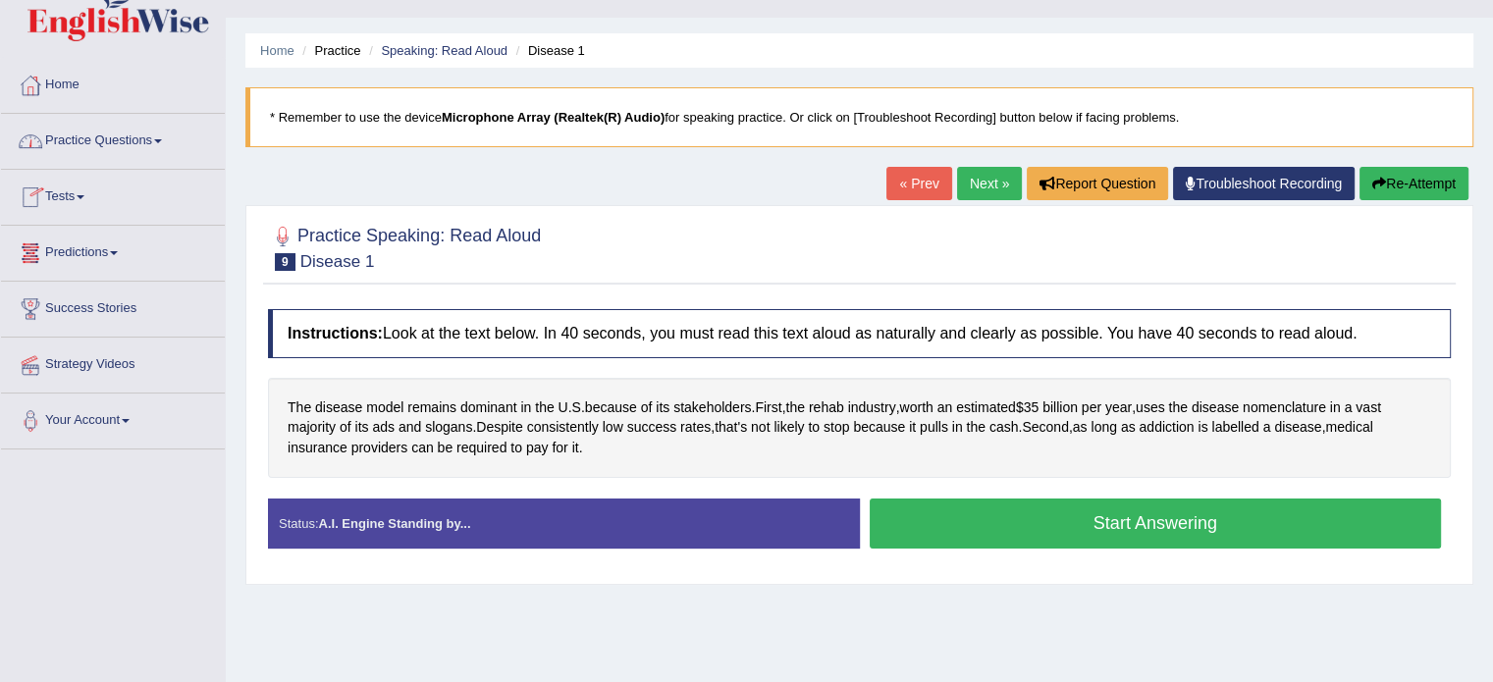
click at [166, 142] on link "Practice Questions" at bounding box center [113, 138] width 224 height 49
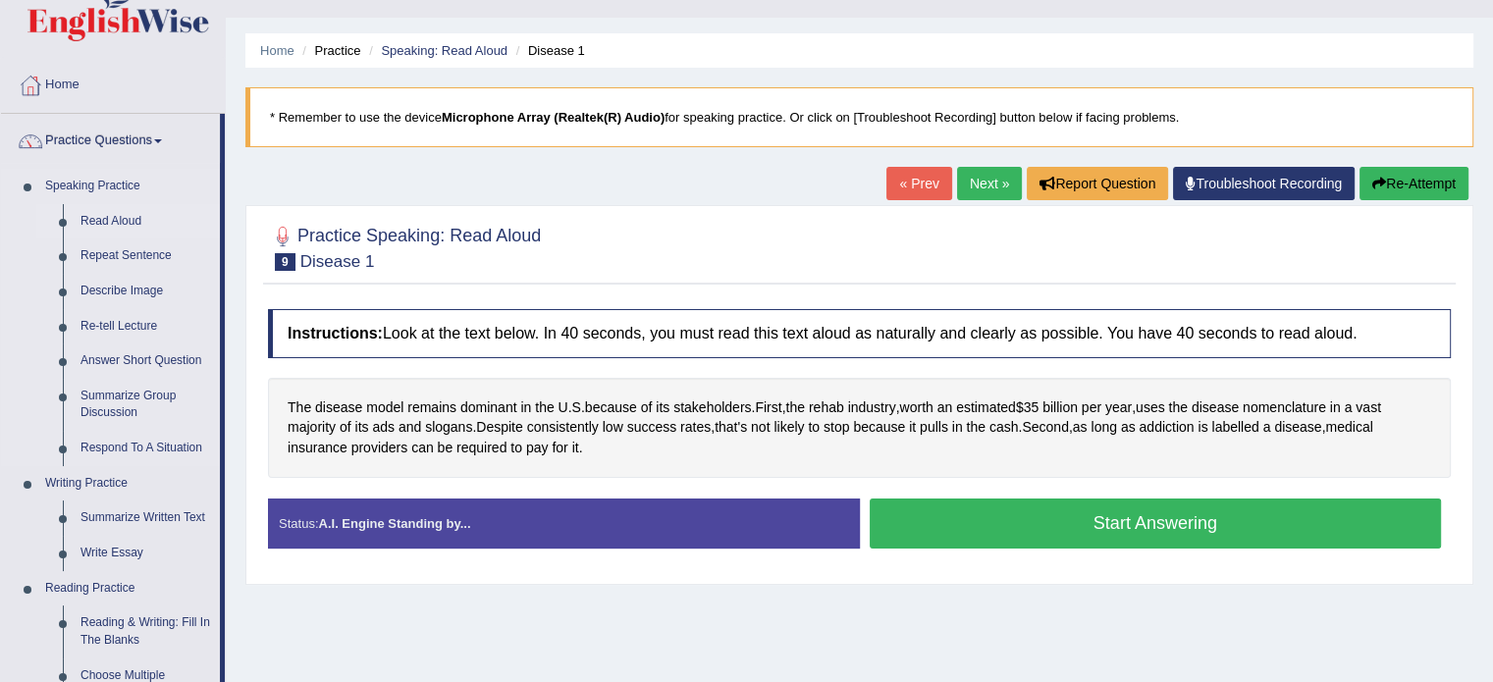
click at [110, 210] on link "Read Aloud" at bounding box center [146, 221] width 148 height 35
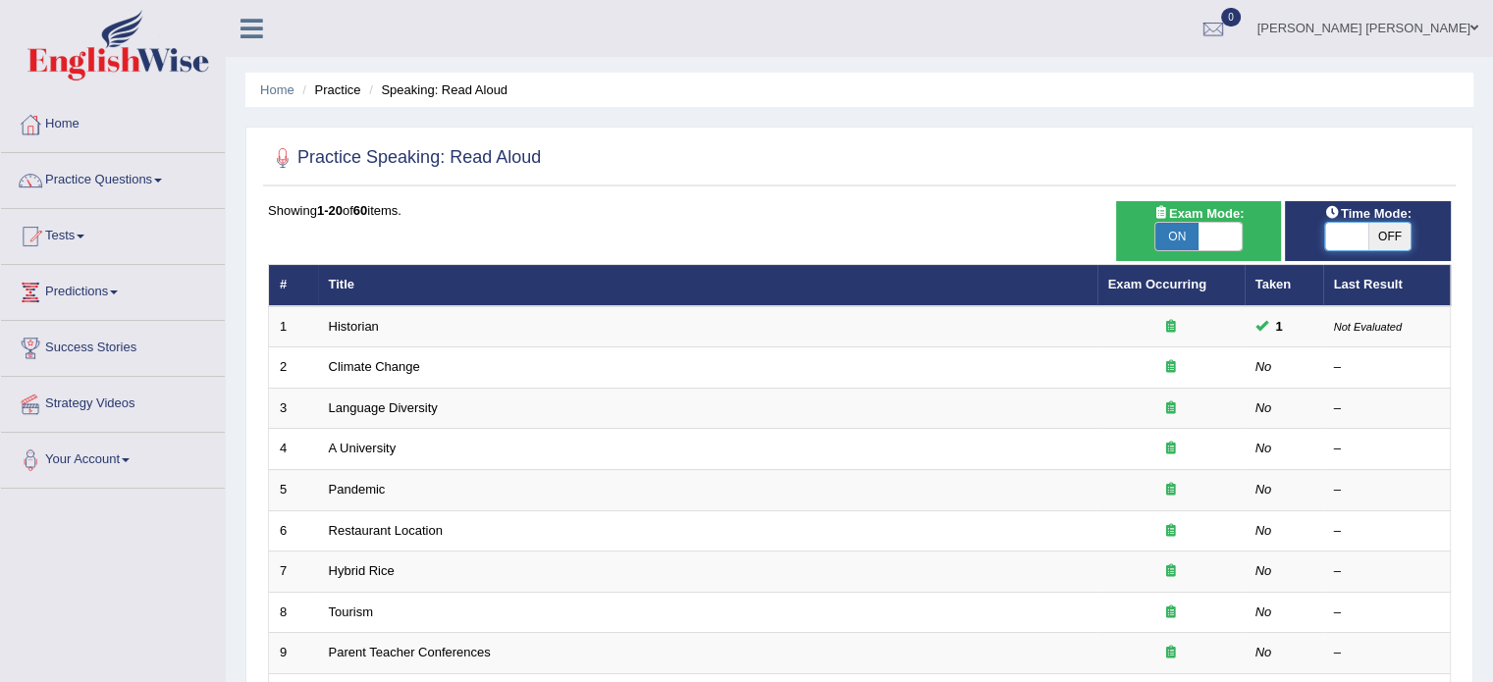
click at [1340, 237] on span at bounding box center [1346, 236] width 43 height 27
checkbox input "true"
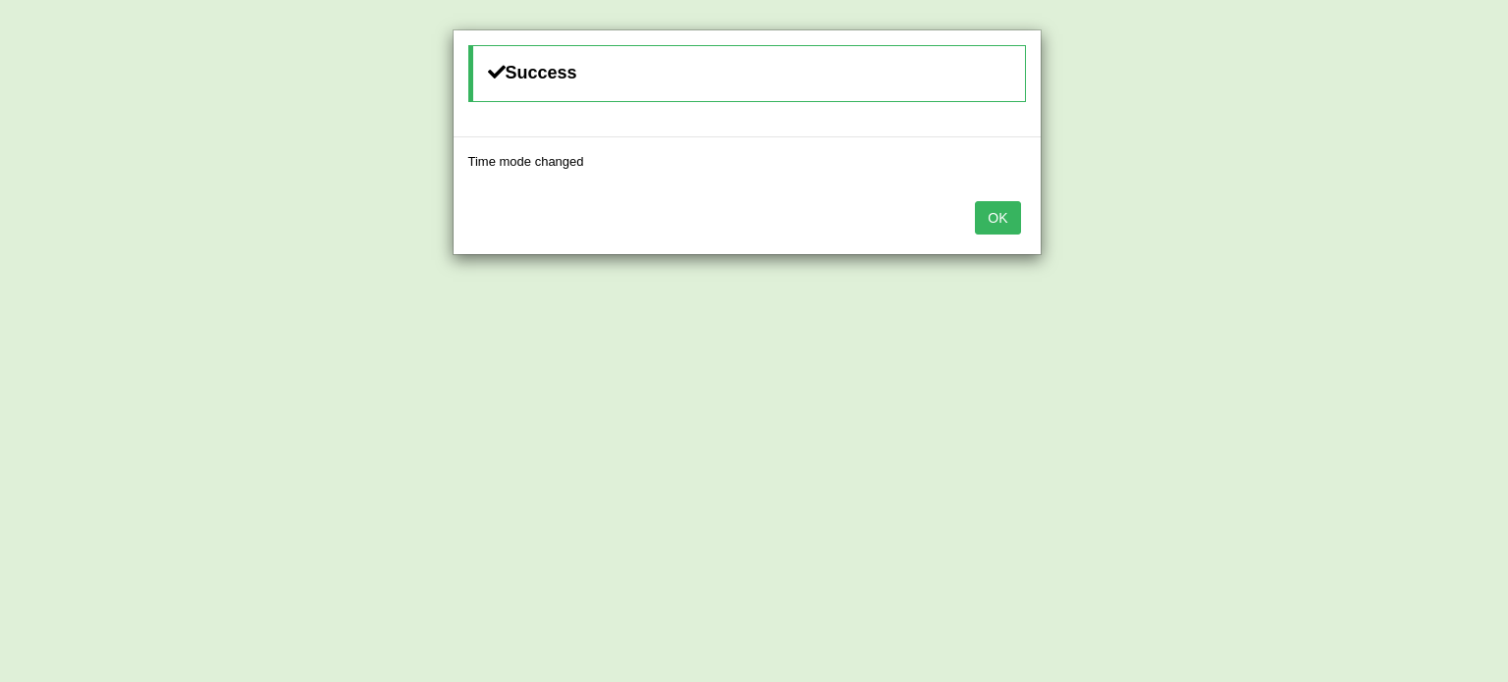
click at [999, 207] on button "OK" at bounding box center [997, 217] width 45 height 33
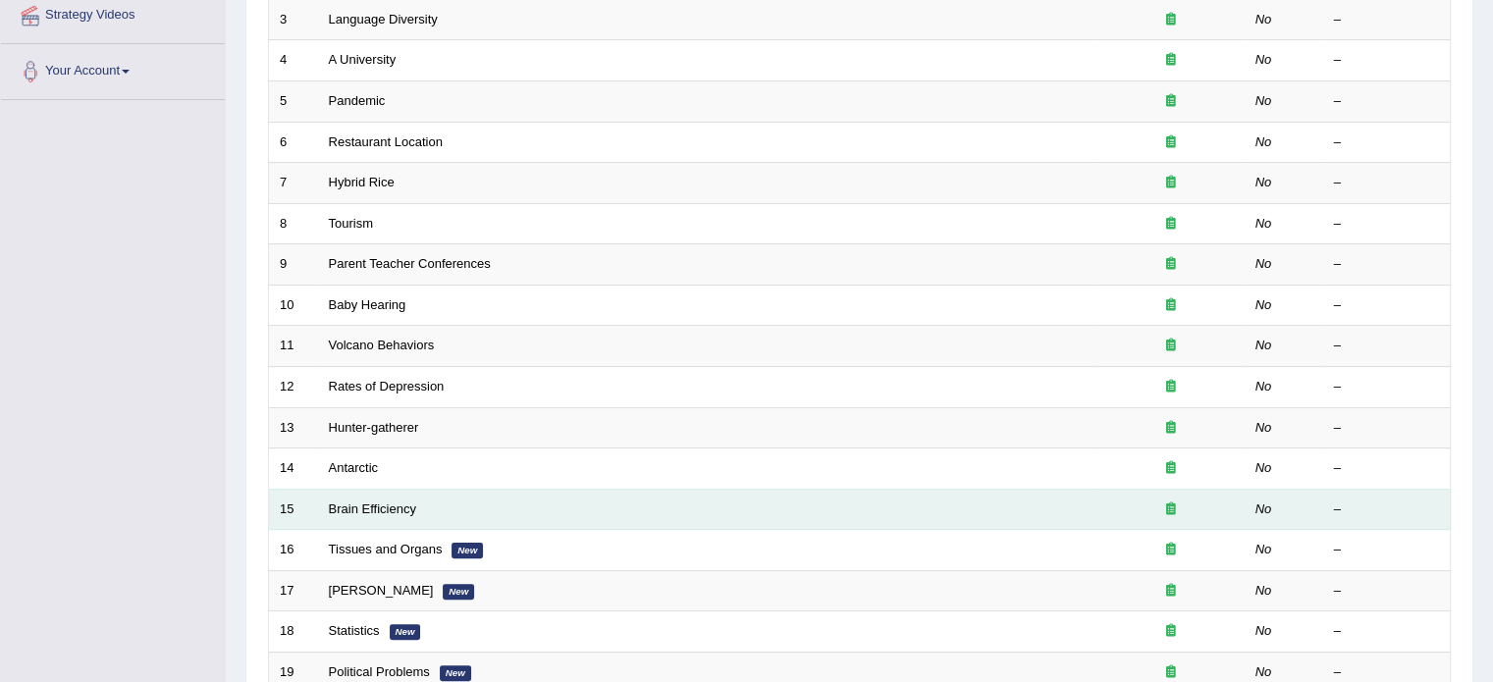
scroll to position [391, 0]
click at [381, 500] on link "Brain Efficiency" at bounding box center [372, 507] width 87 height 15
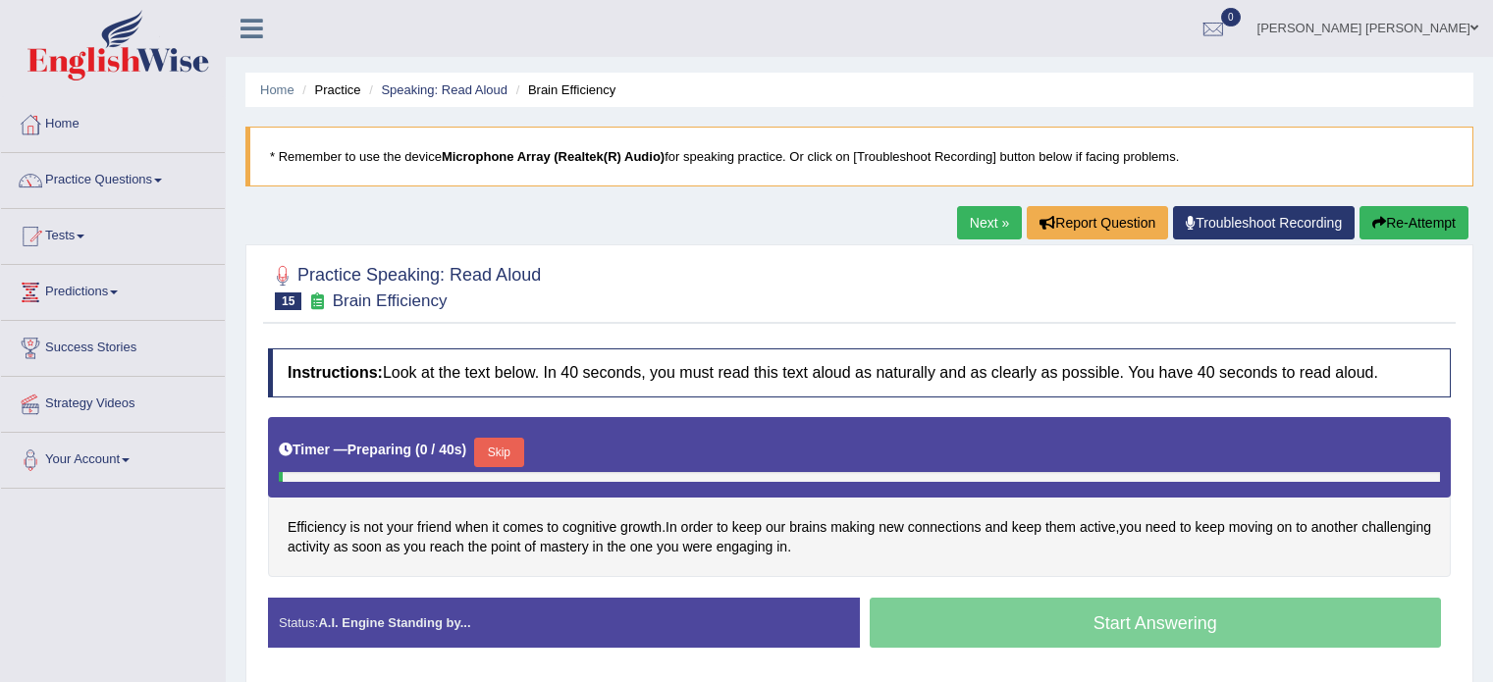
scroll to position [16, 0]
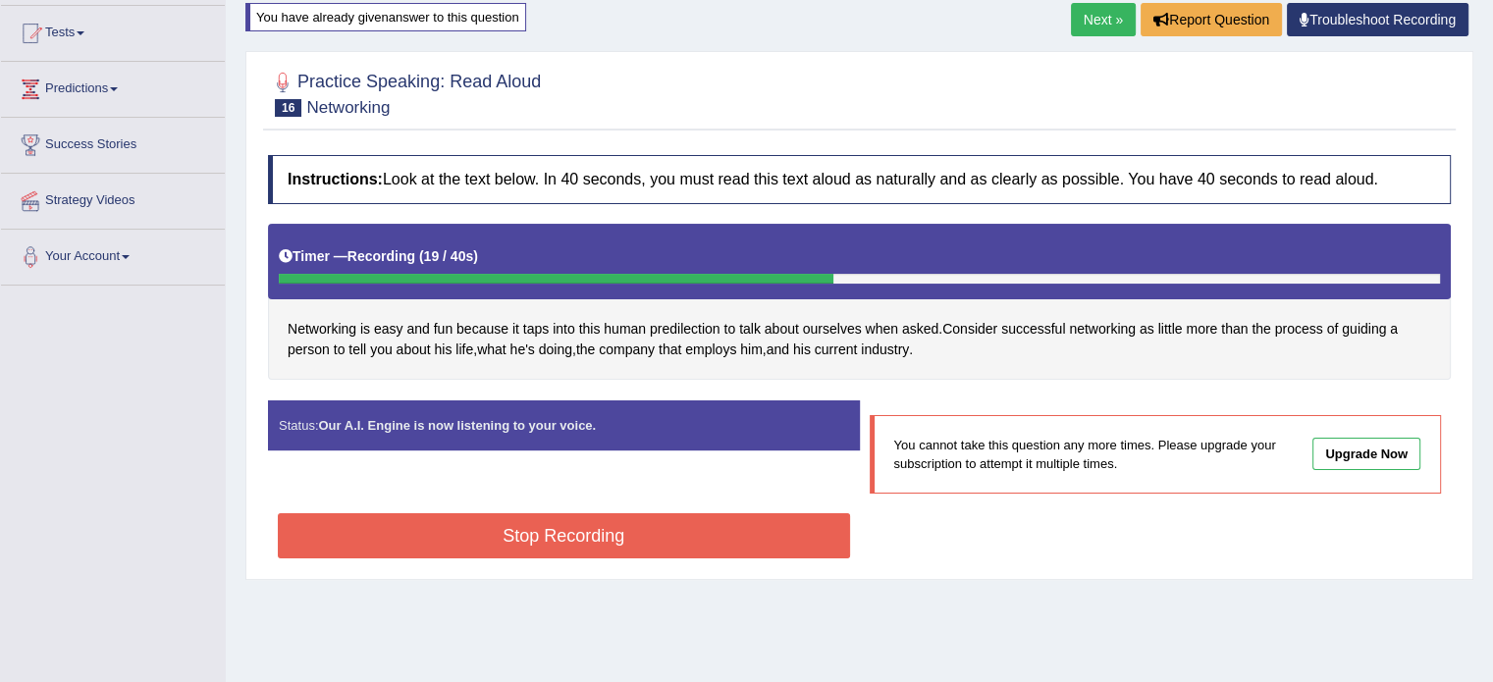
scroll to position [204, 0]
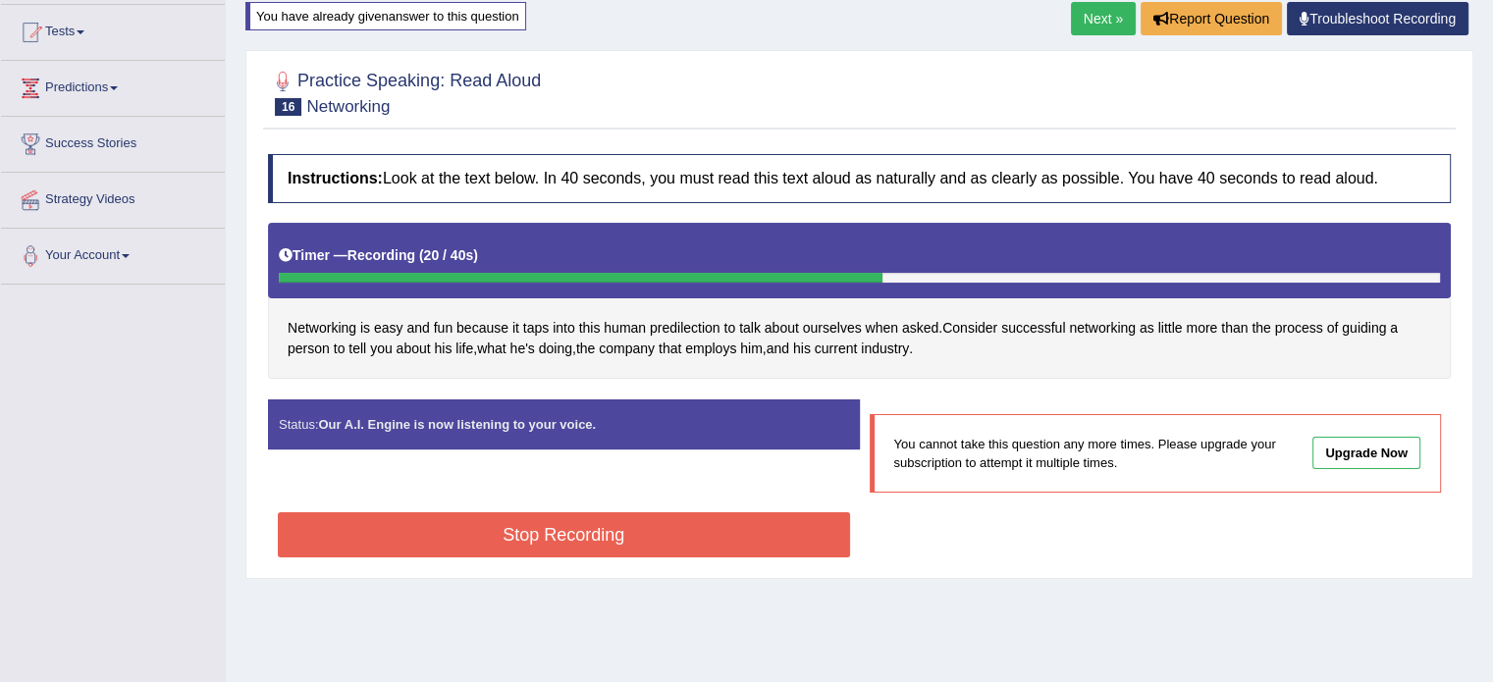
click at [683, 517] on button "Stop Recording" at bounding box center [564, 534] width 572 height 45
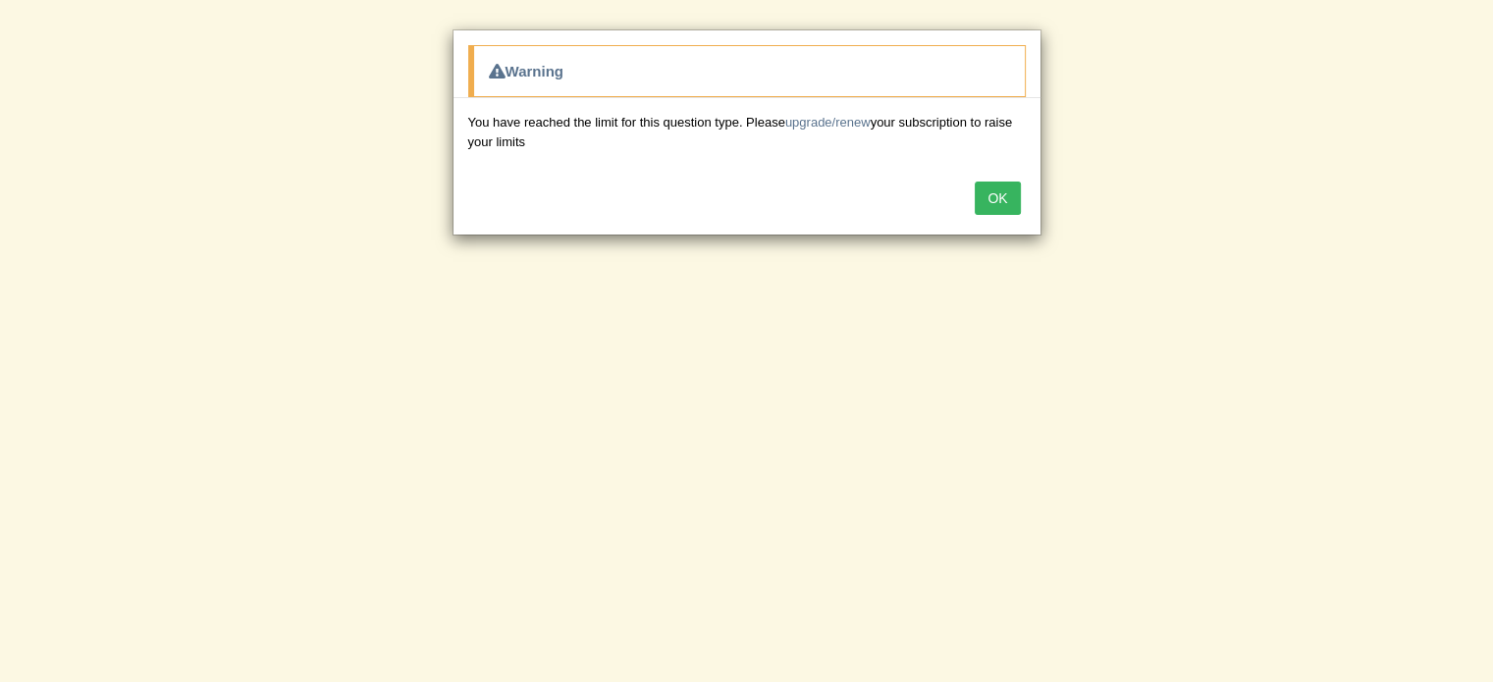
click at [978, 192] on button "OK" at bounding box center [997, 198] width 45 height 33
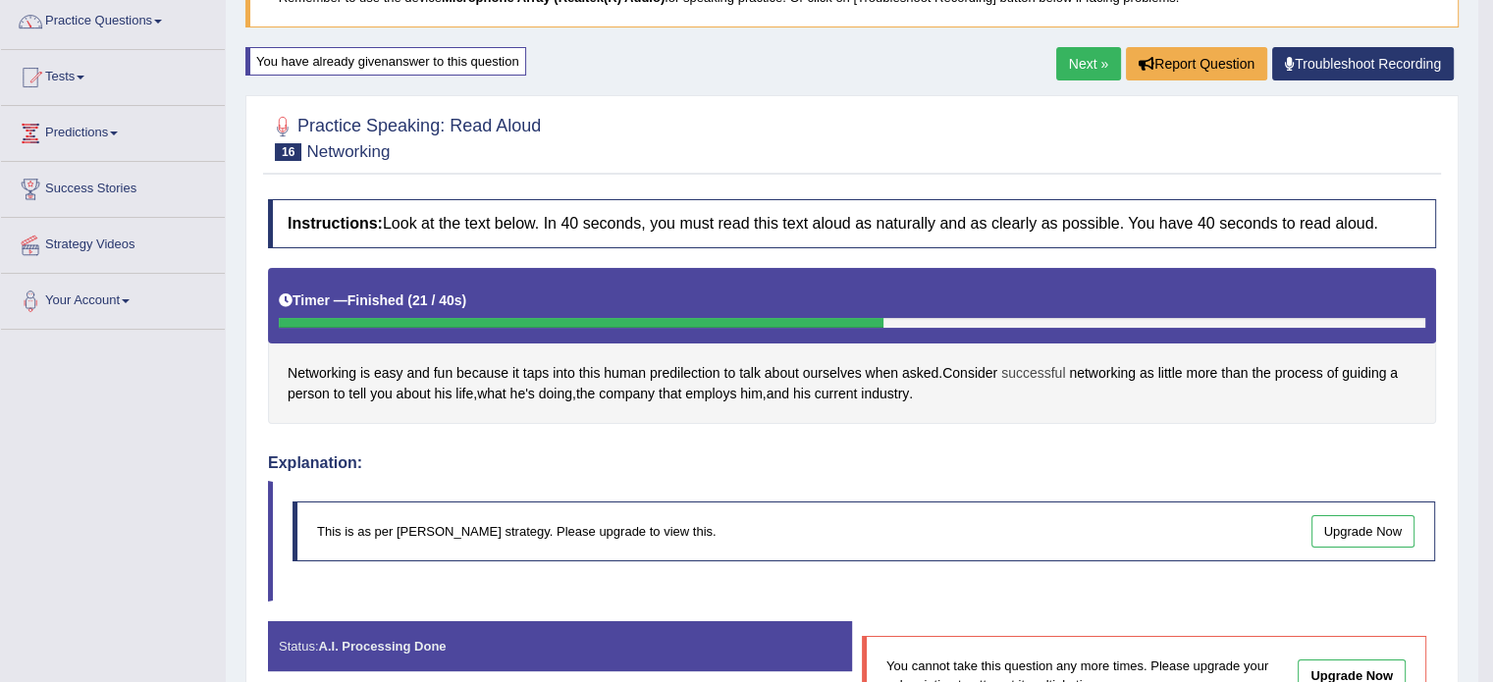
scroll to position [158, 0]
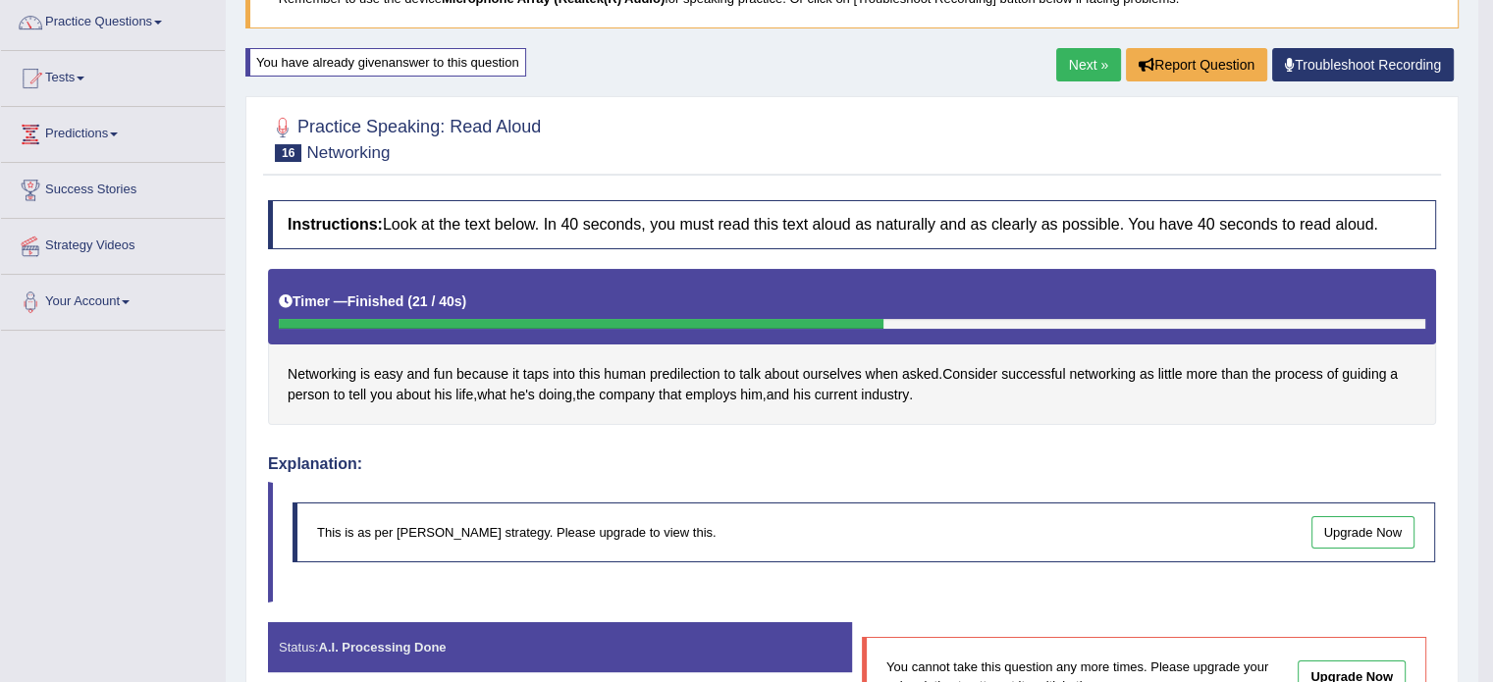
click at [1075, 69] on link "Next »" at bounding box center [1088, 64] width 65 height 33
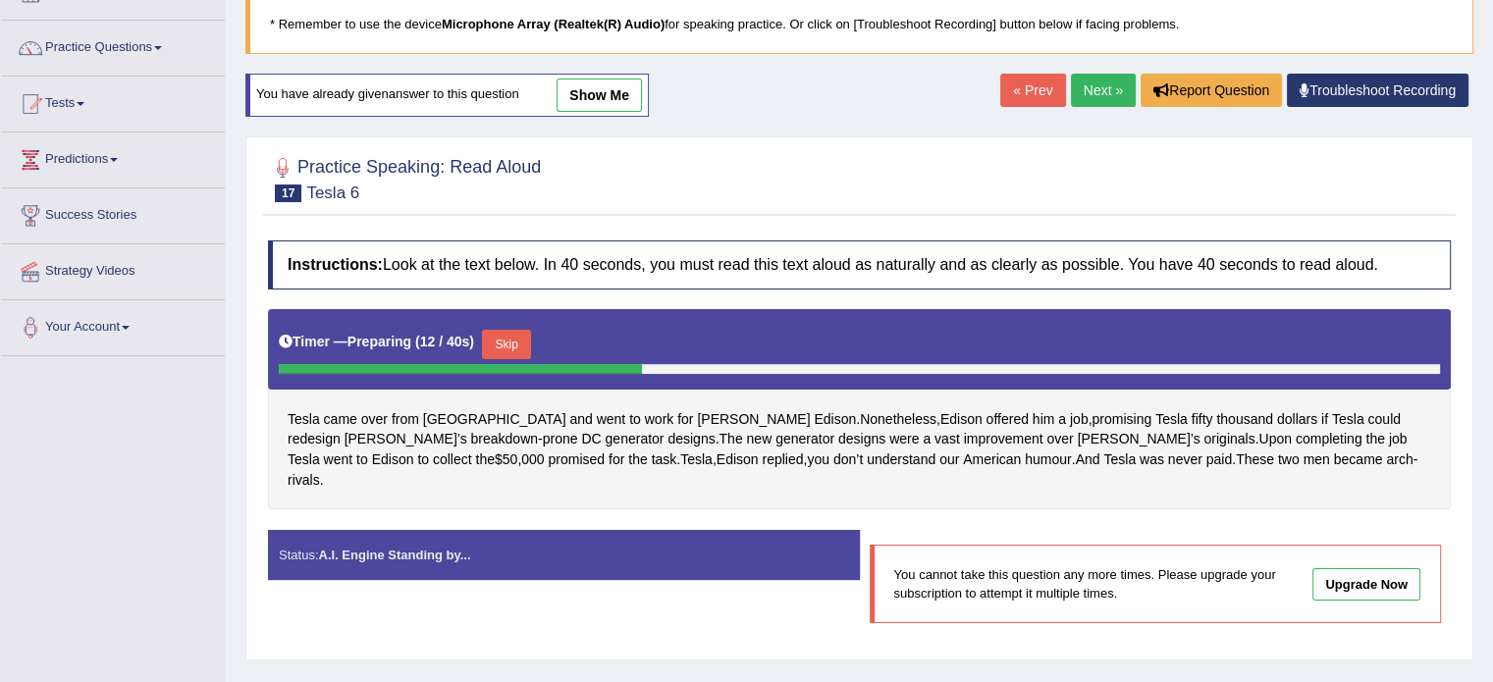
click at [1089, 105] on link "Next »" at bounding box center [1103, 90] width 65 height 33
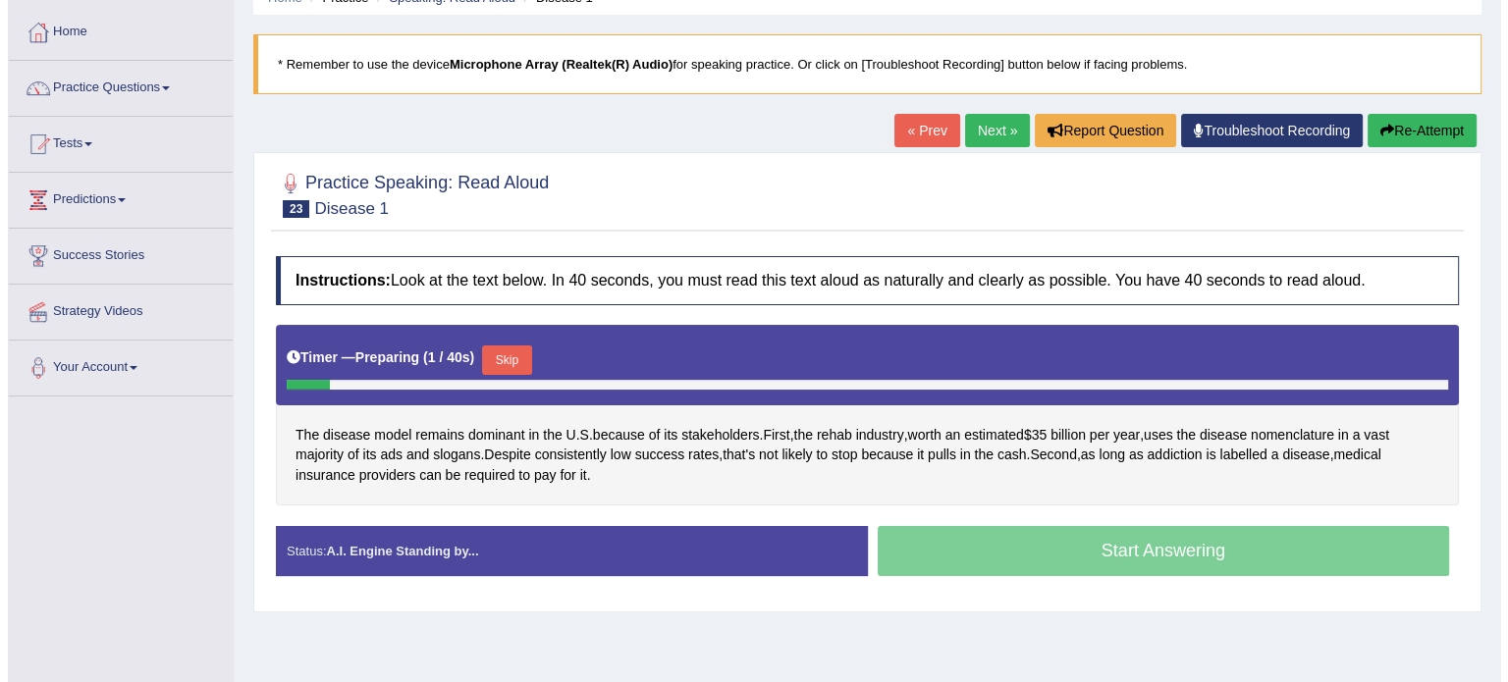
scroll to position [96, 0]
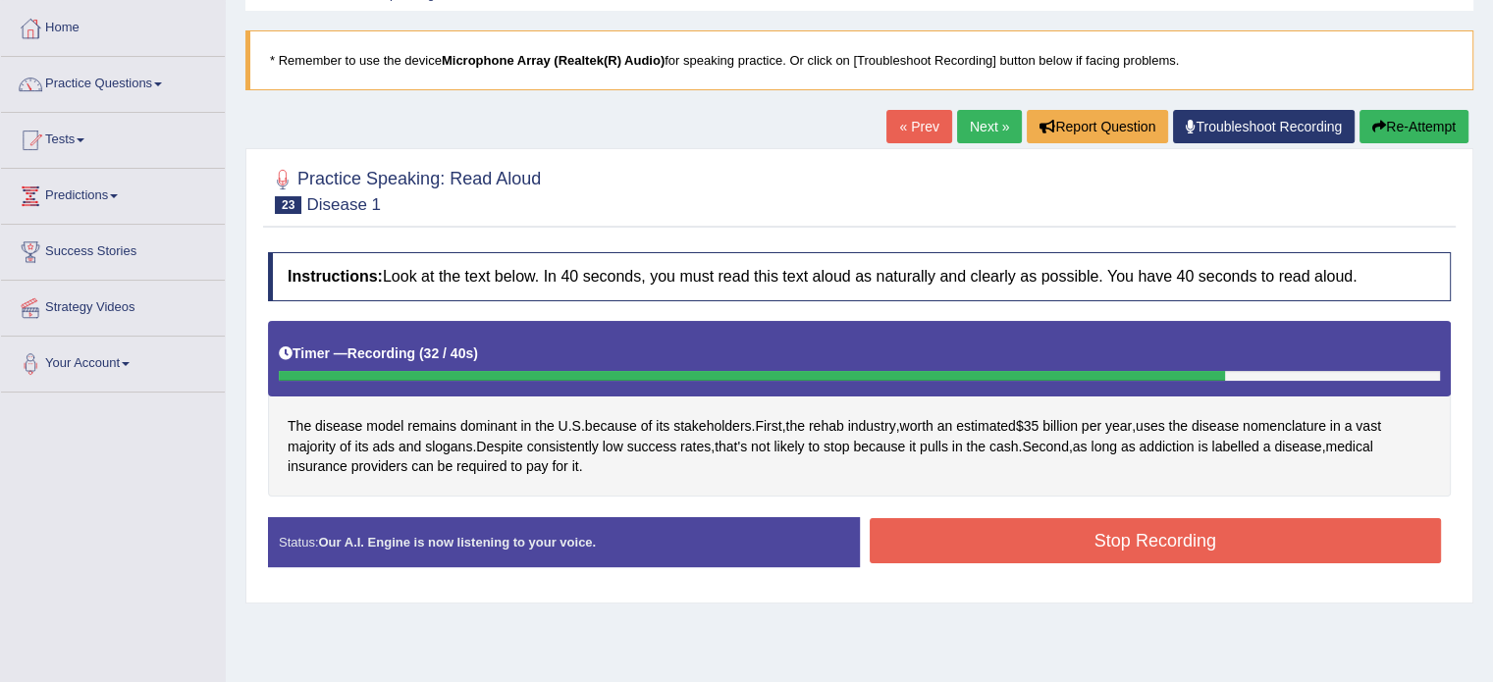
click at [1076, 526] on button "Stop Recording" at bounding box center [1156, 540] width 572 height 45
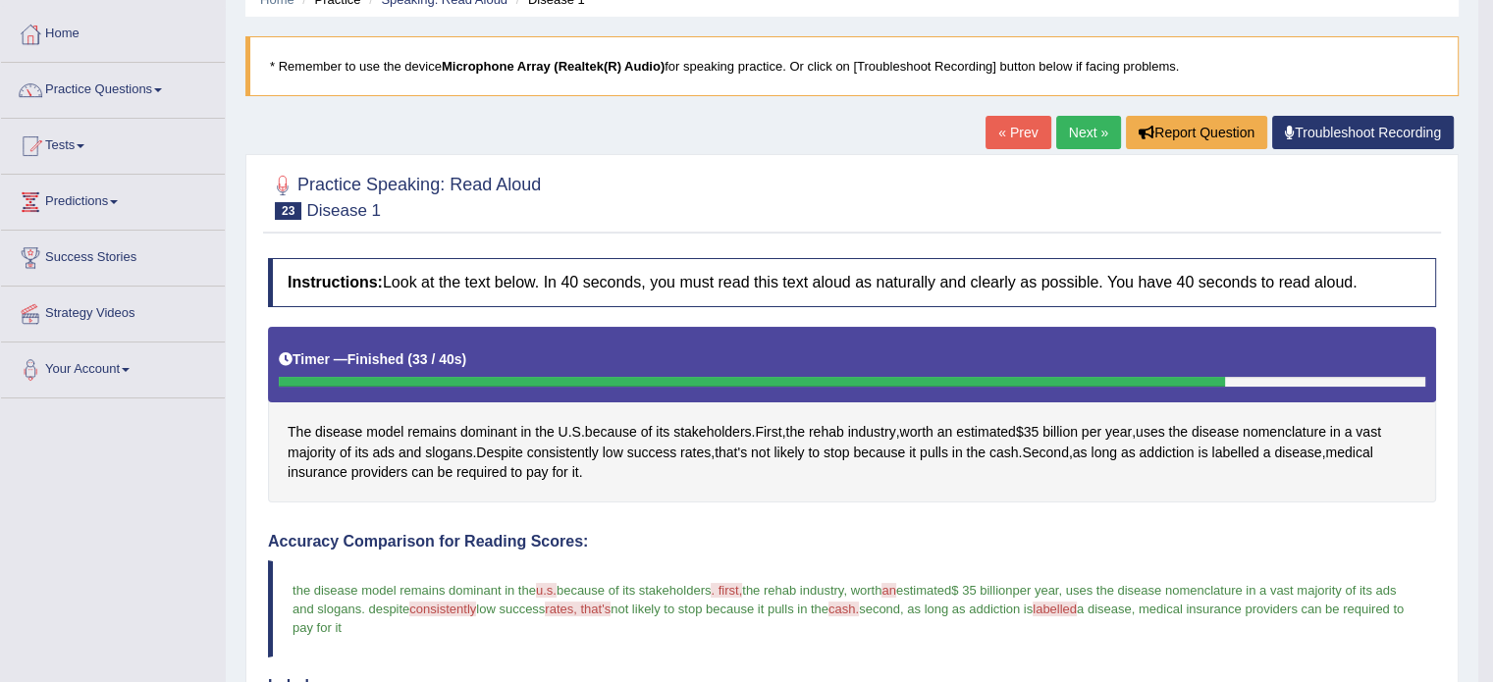
scroll to position [89, 0]
click at [165, 94] on link "Practice Questions" at bounding box center [113, 88] width 224 height 49
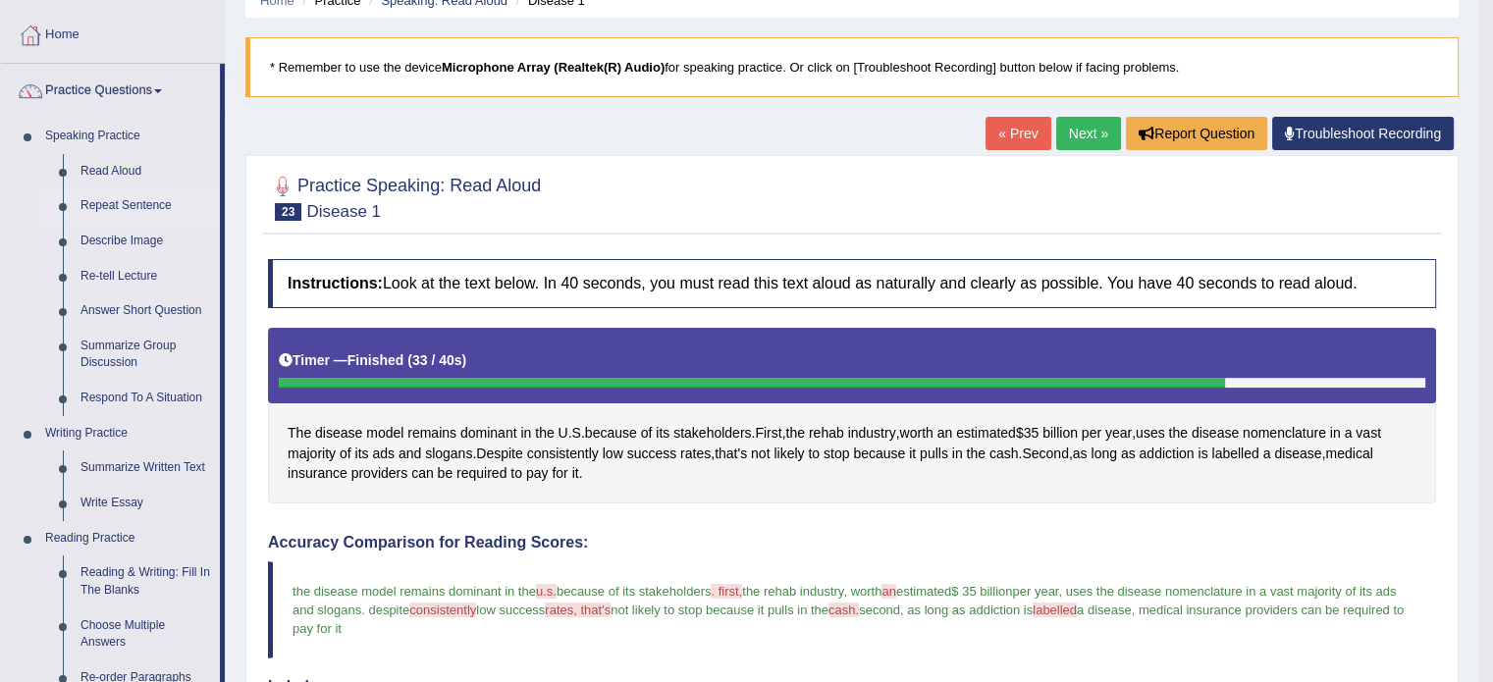
click at [115, 210] on link "Repeat Sentence" at bounding box center [146, 205] width 148 height 35
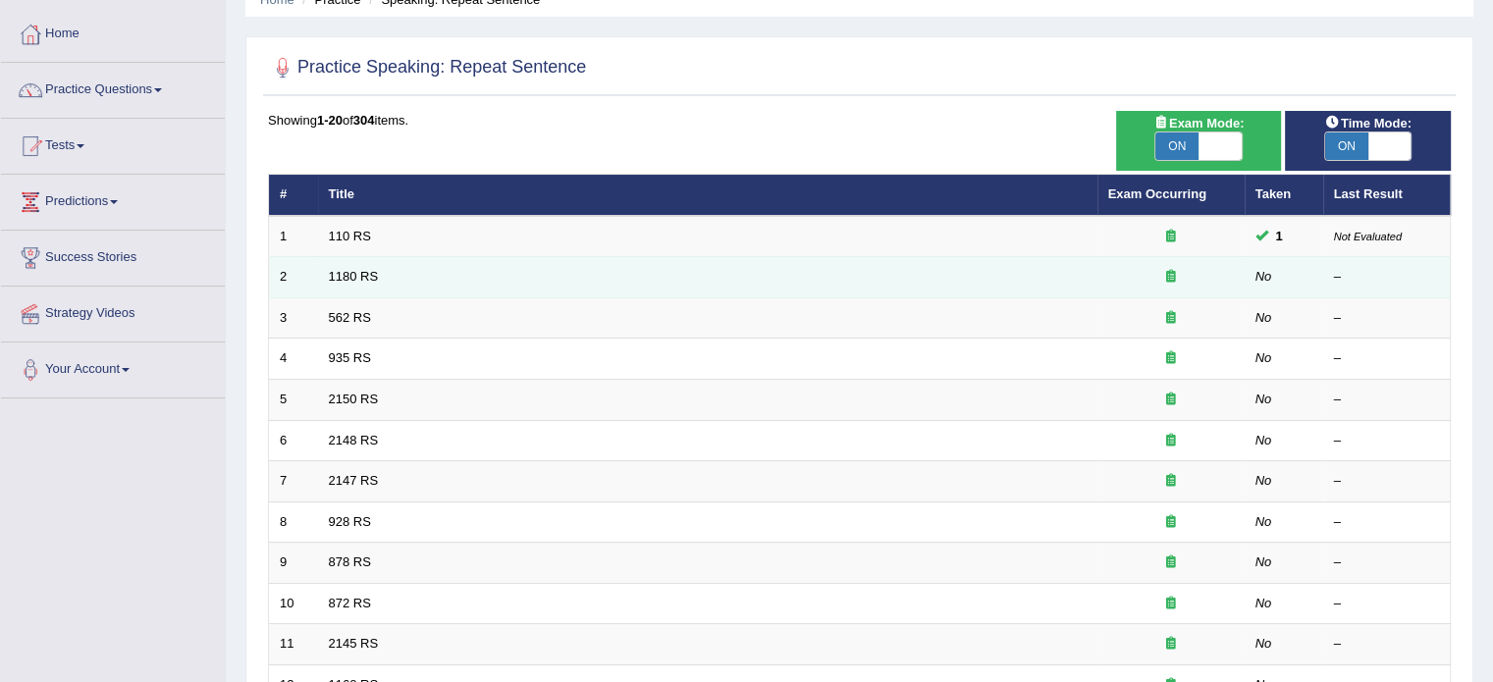
scroll to position [92, 0]
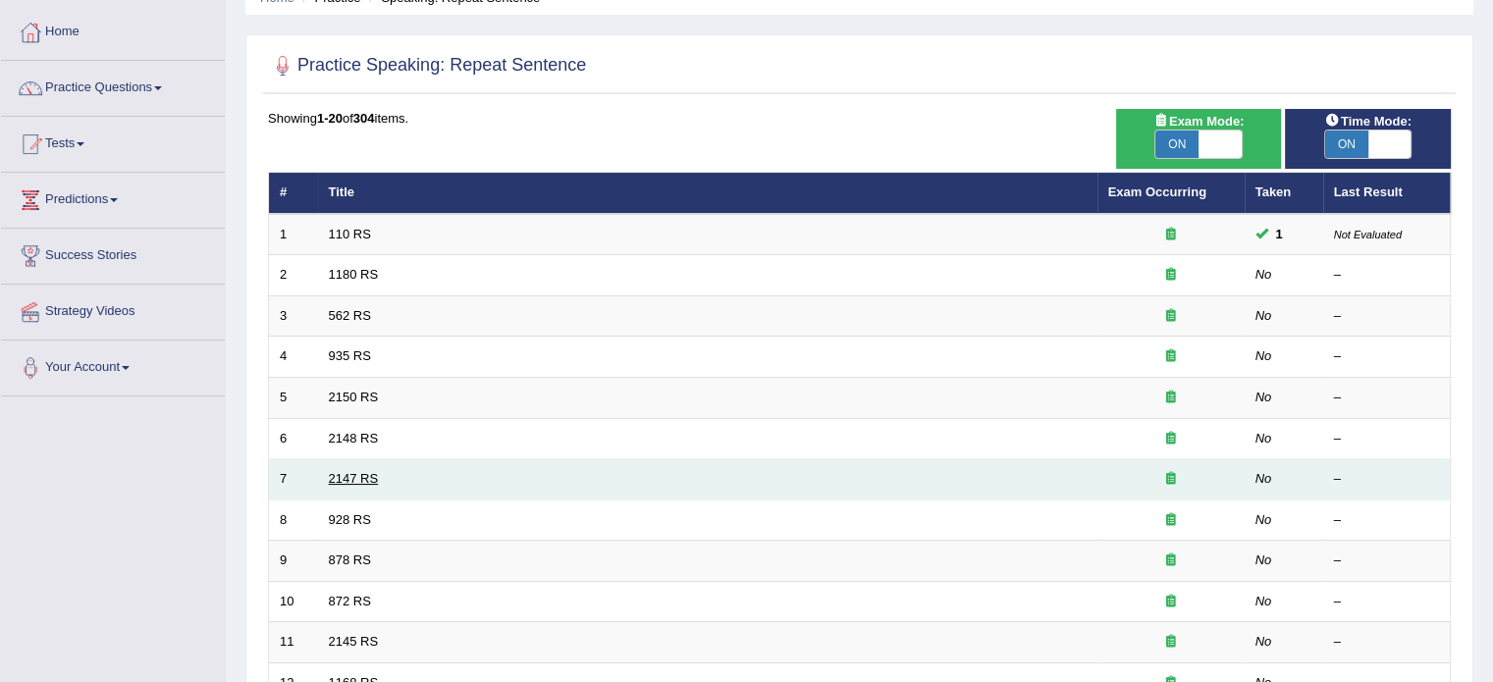
click at [373, 475] on link "2147 RS" at bounding box center [354, 478] width 50 height 15
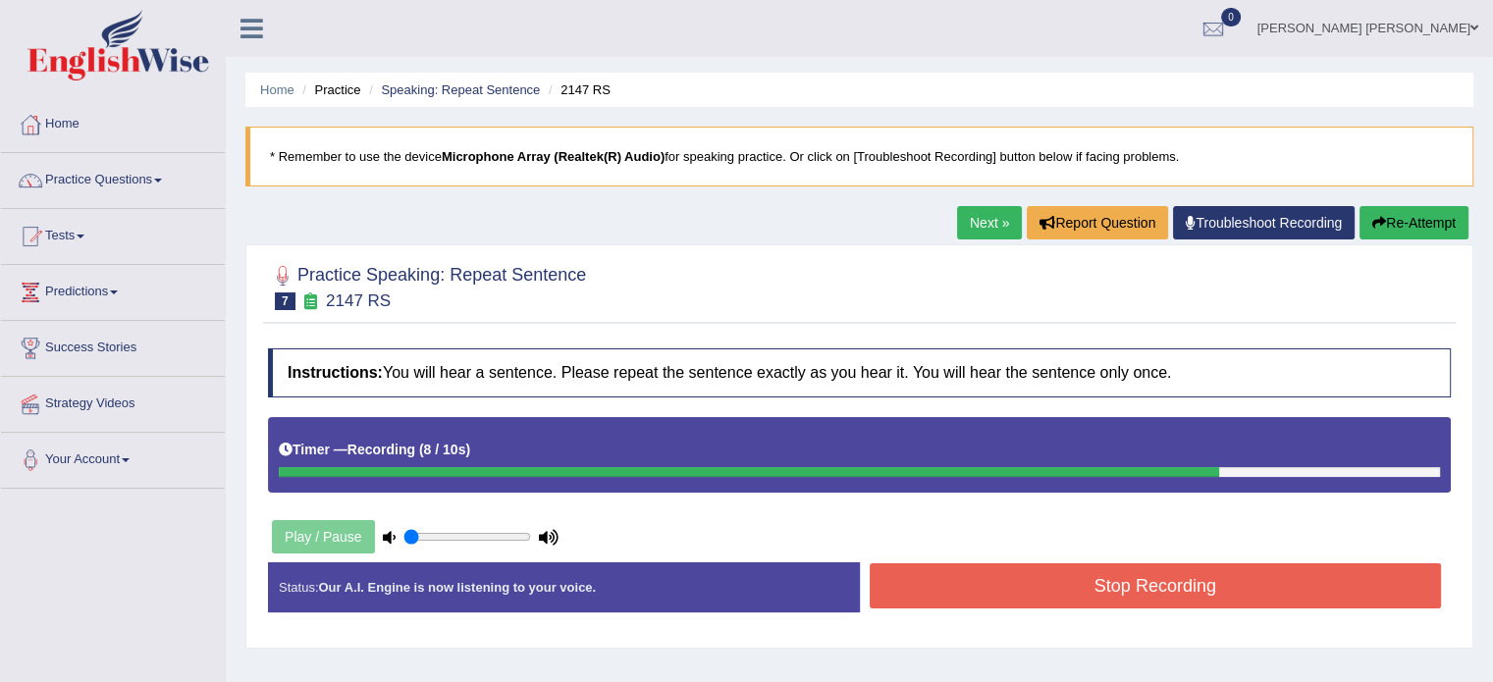
click at [1146, 588] on button "Stop Recording" at bounding box center [1156, 585] width 572 height 45
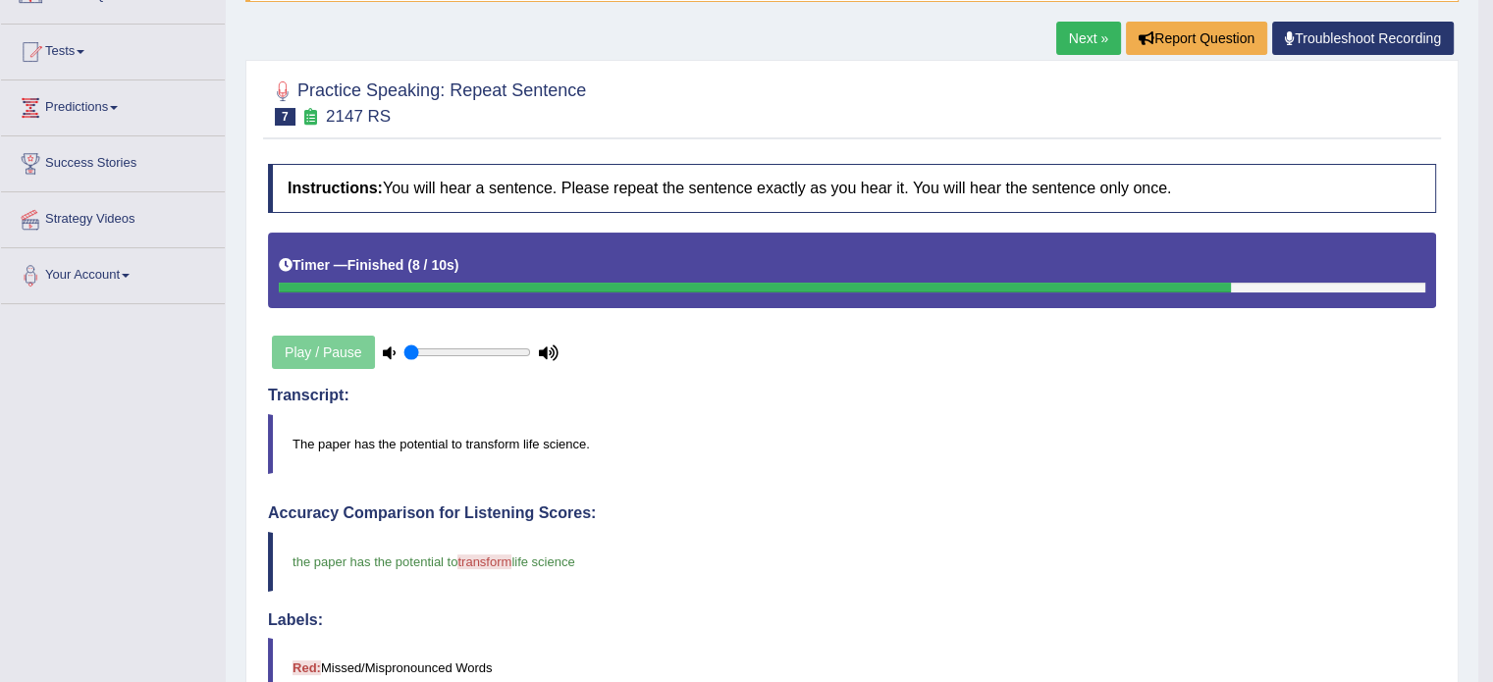
scroll to position [184, 0]
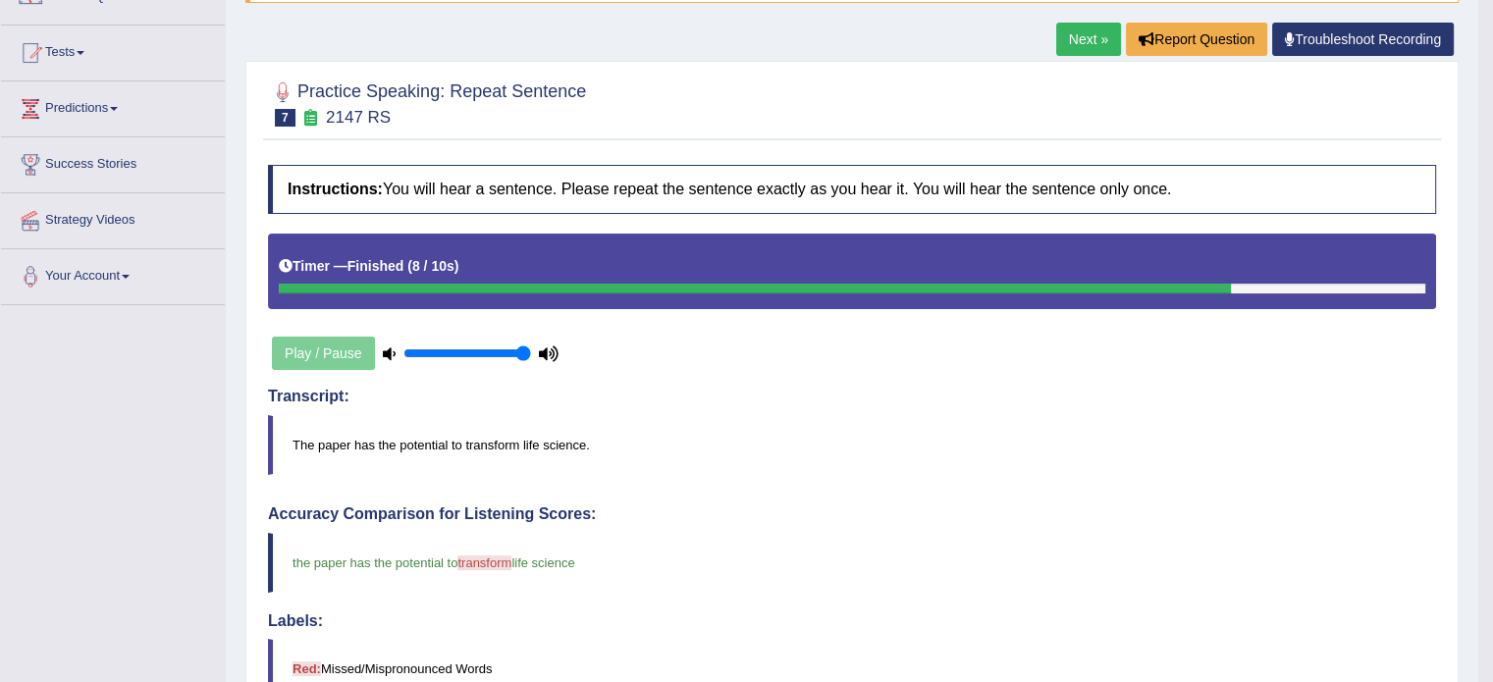
type input "1"
click at [529, 348] on input "range" at bounding box center [467, 353] width 128 height 16
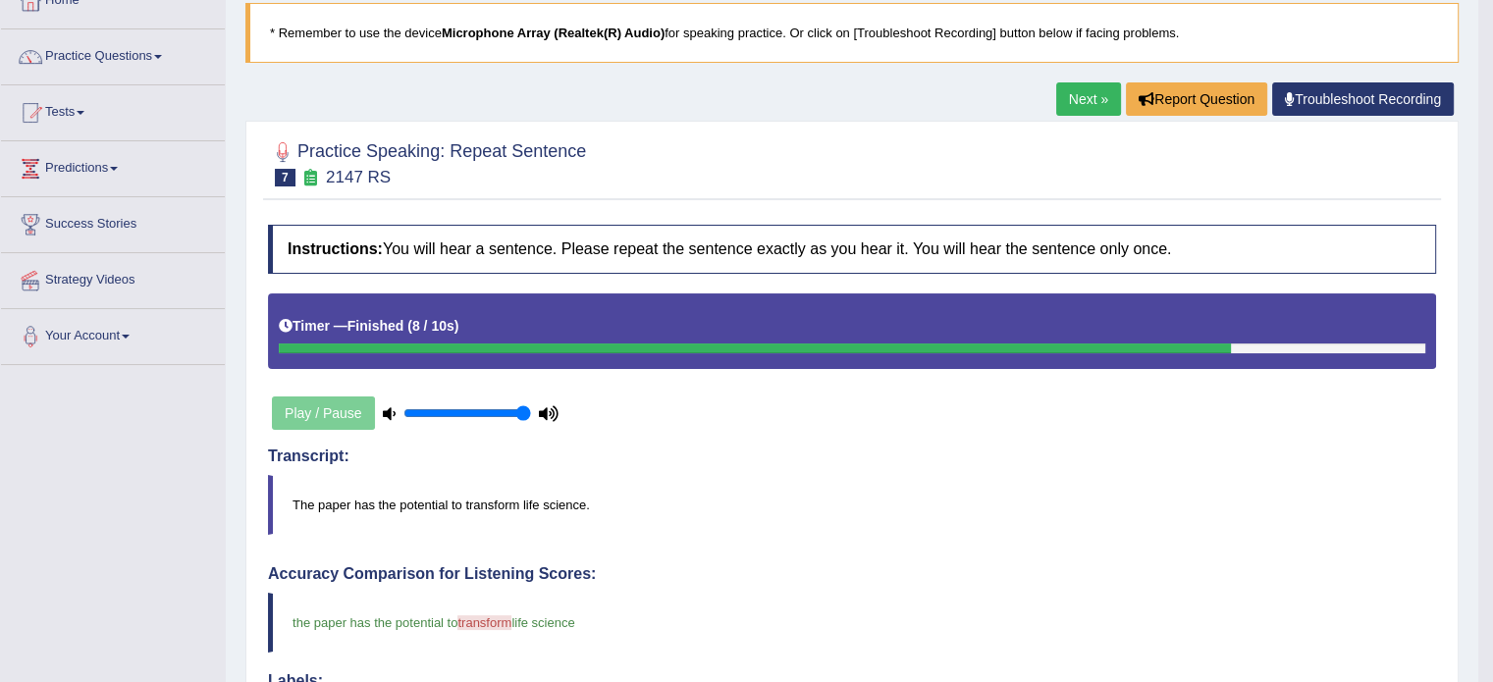
scroll to position [125, 0]
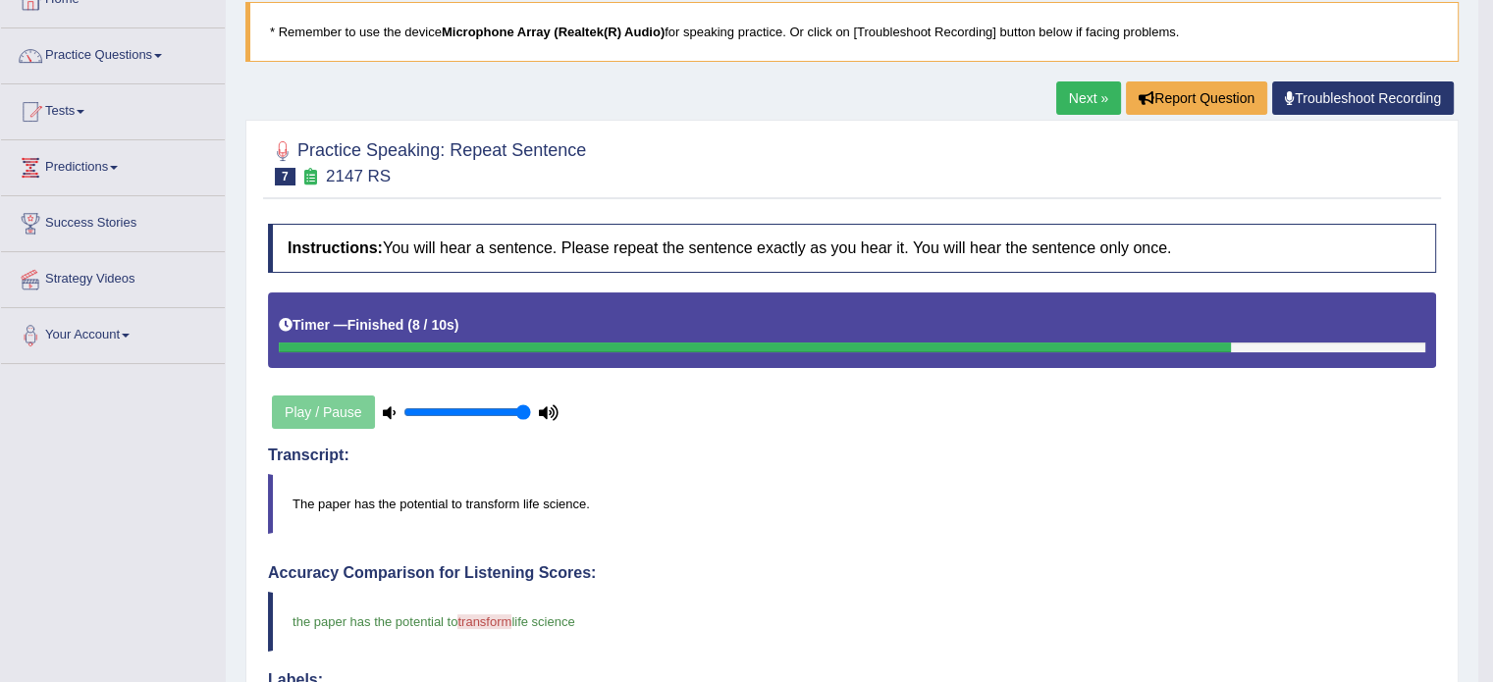
click at [1095, 97] on link "Next »" at bounding box center [1088, 97] width 65 height 33
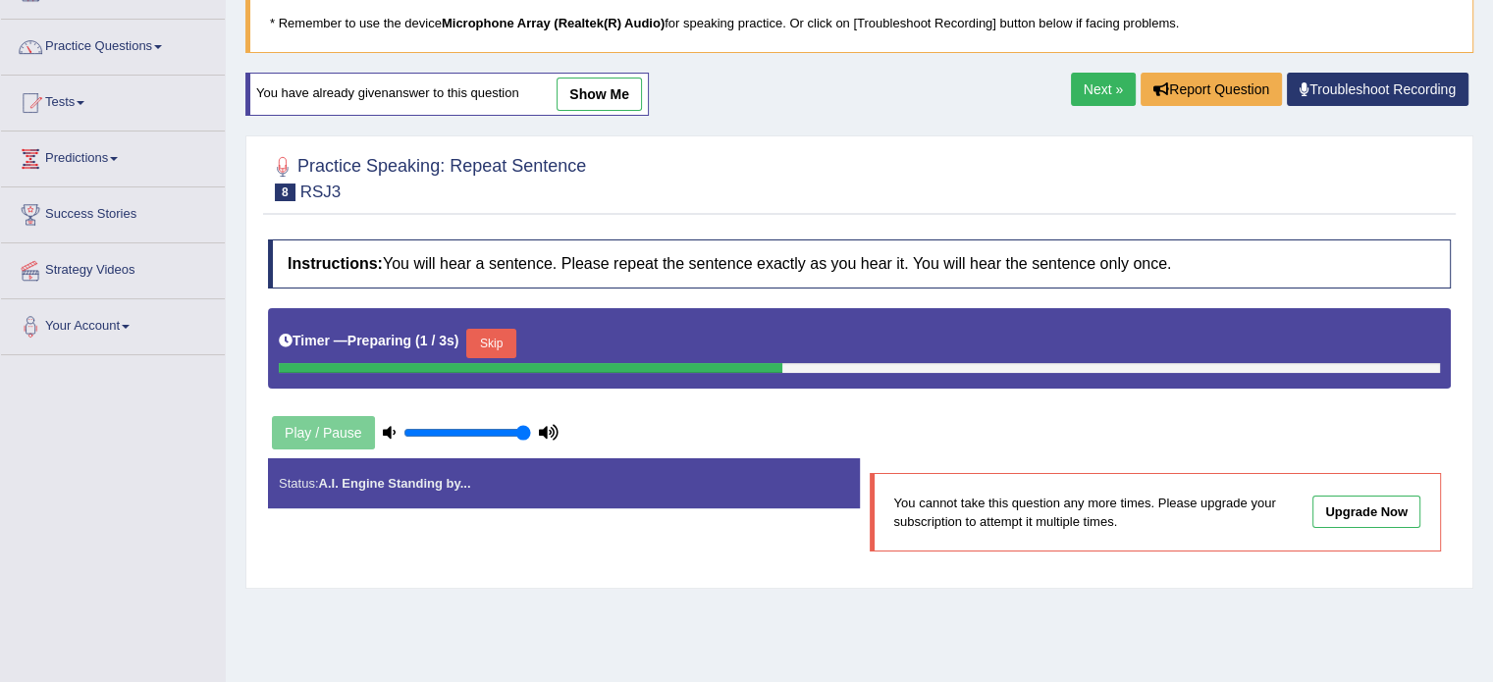
scroll to position [140, 0]
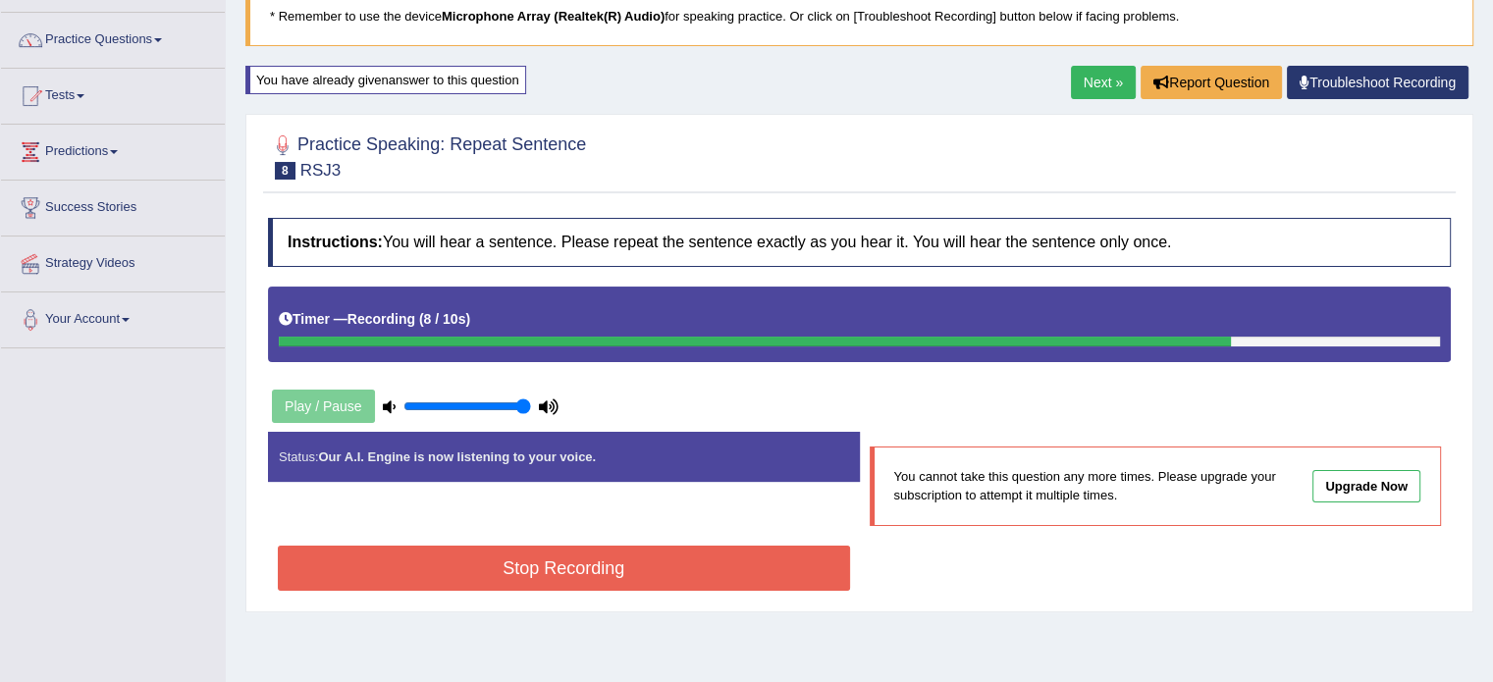
click at [693, 567] on button "Stop Recording" at bounding box center [564, 568] width 572 height 45
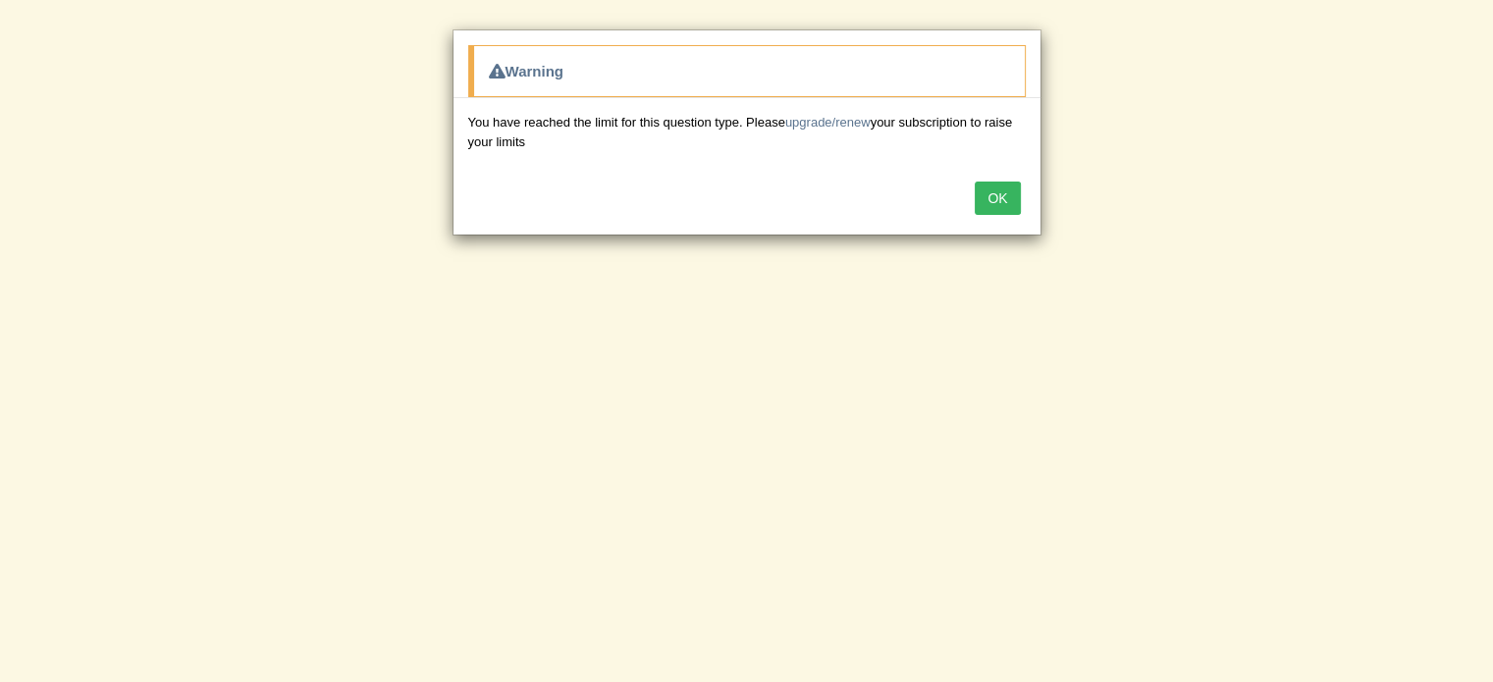
click at [1008, 196] on button "OK" at bounding box center [997, 198] width 45 height 33
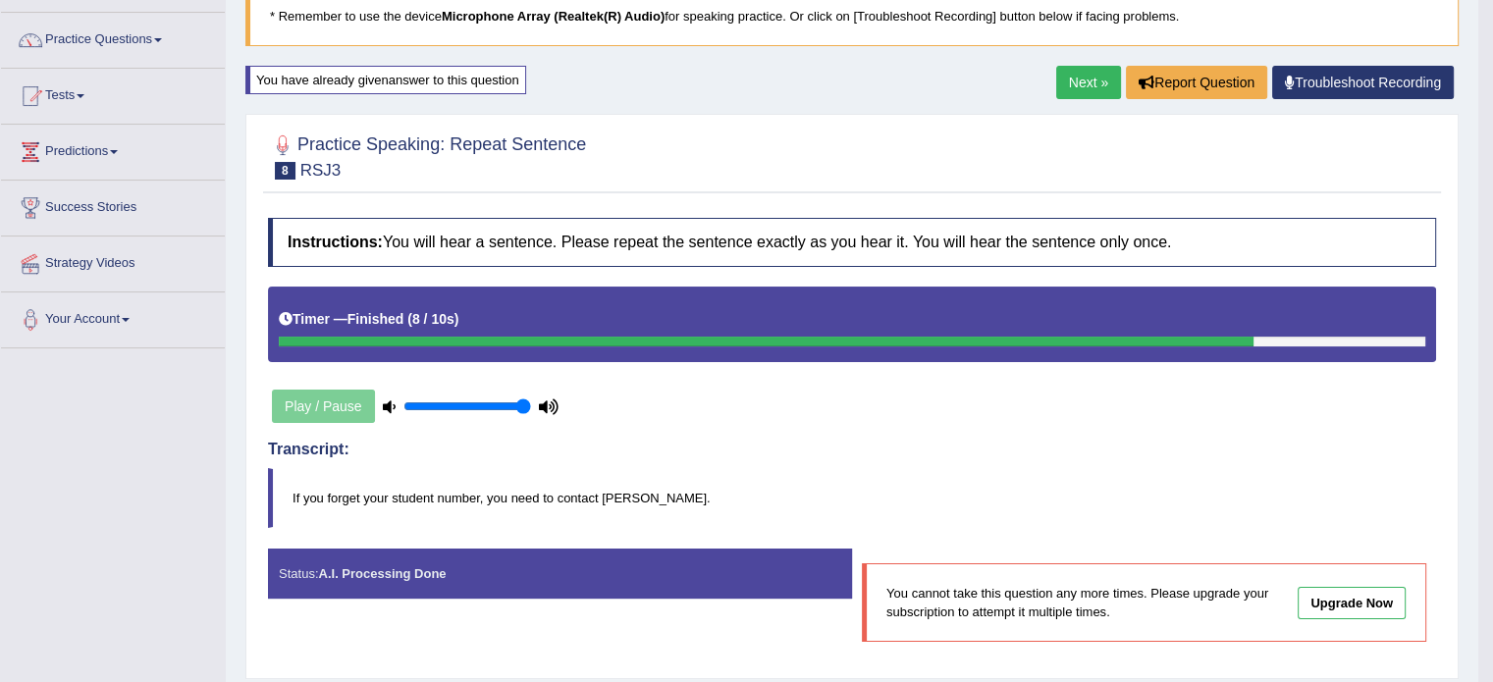
click at [1071, 70] on link "Next »" at bounding box center [1088, 82] width 65 height 33
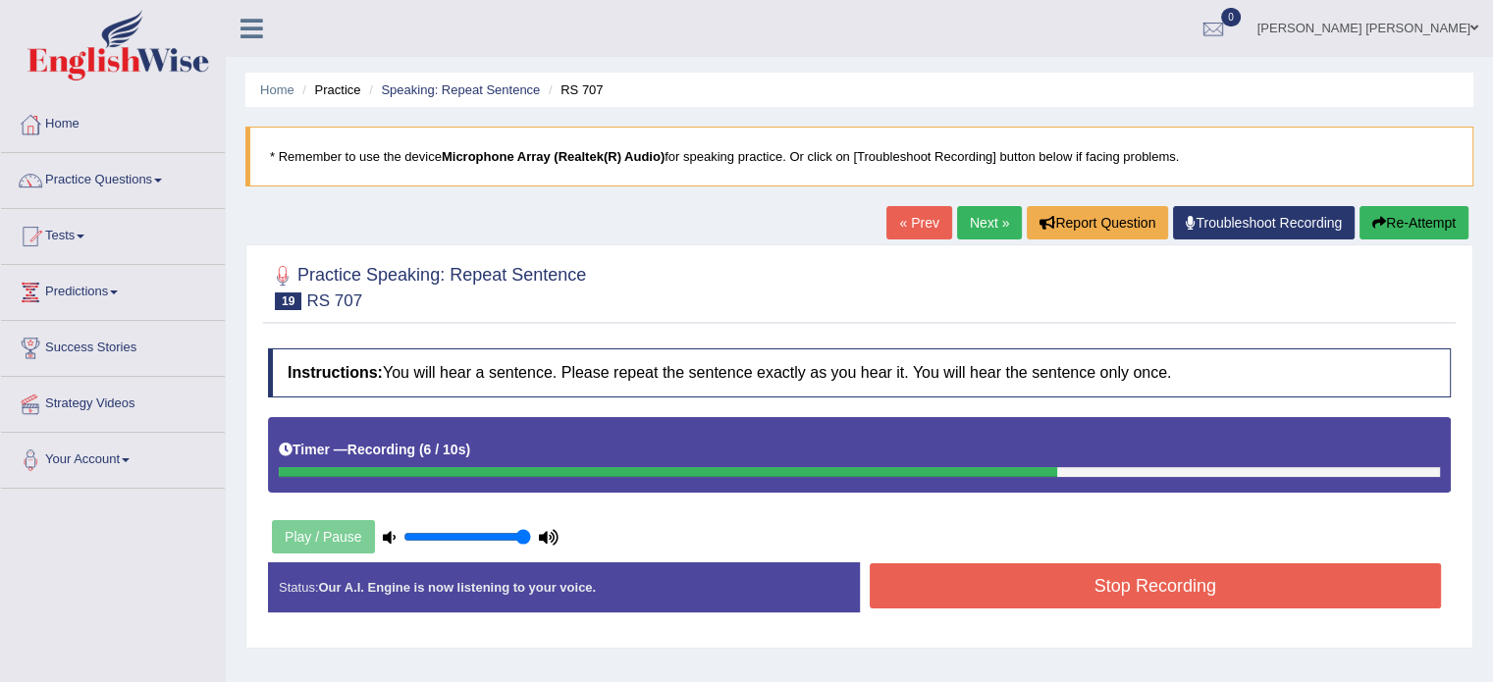
click at [1075, 594] on button "Stop Recording" at bounding box center [1156, 585] width 572 height 45
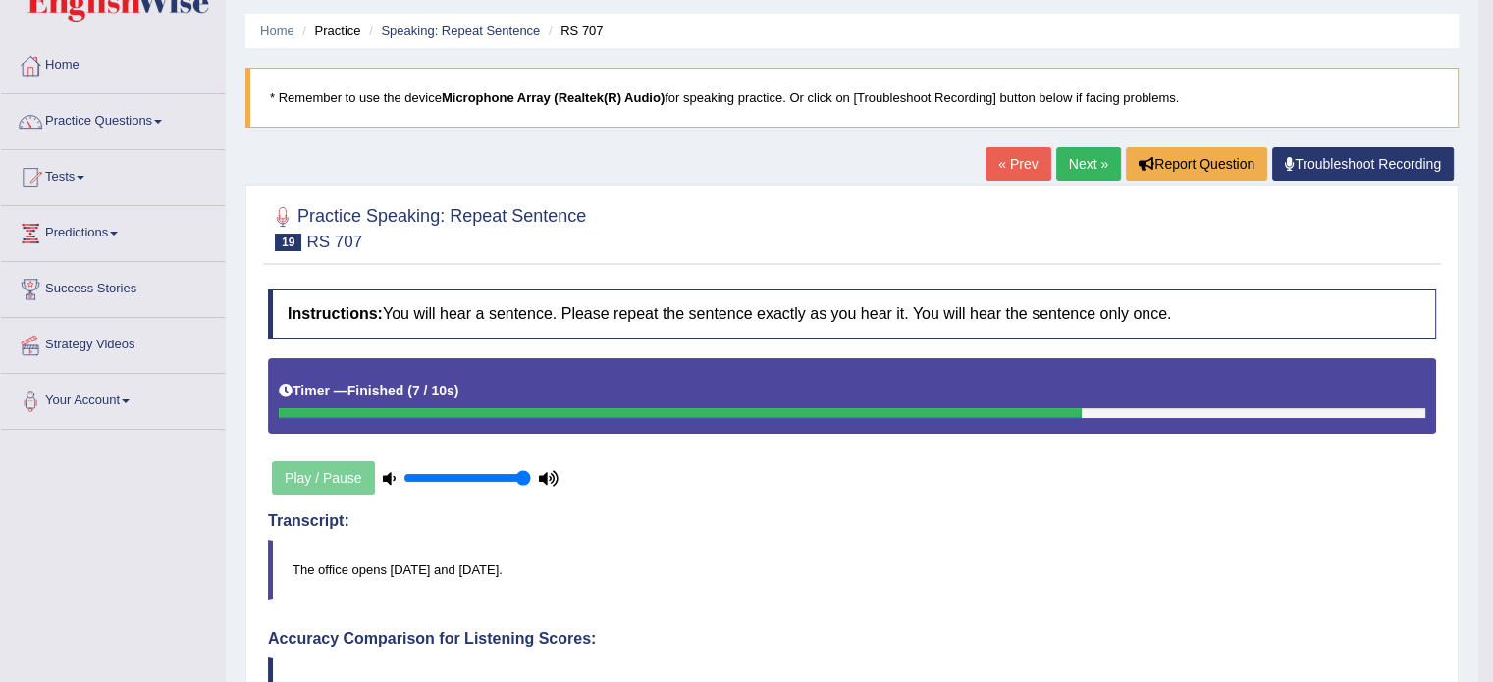
scroll to position [45, 0]
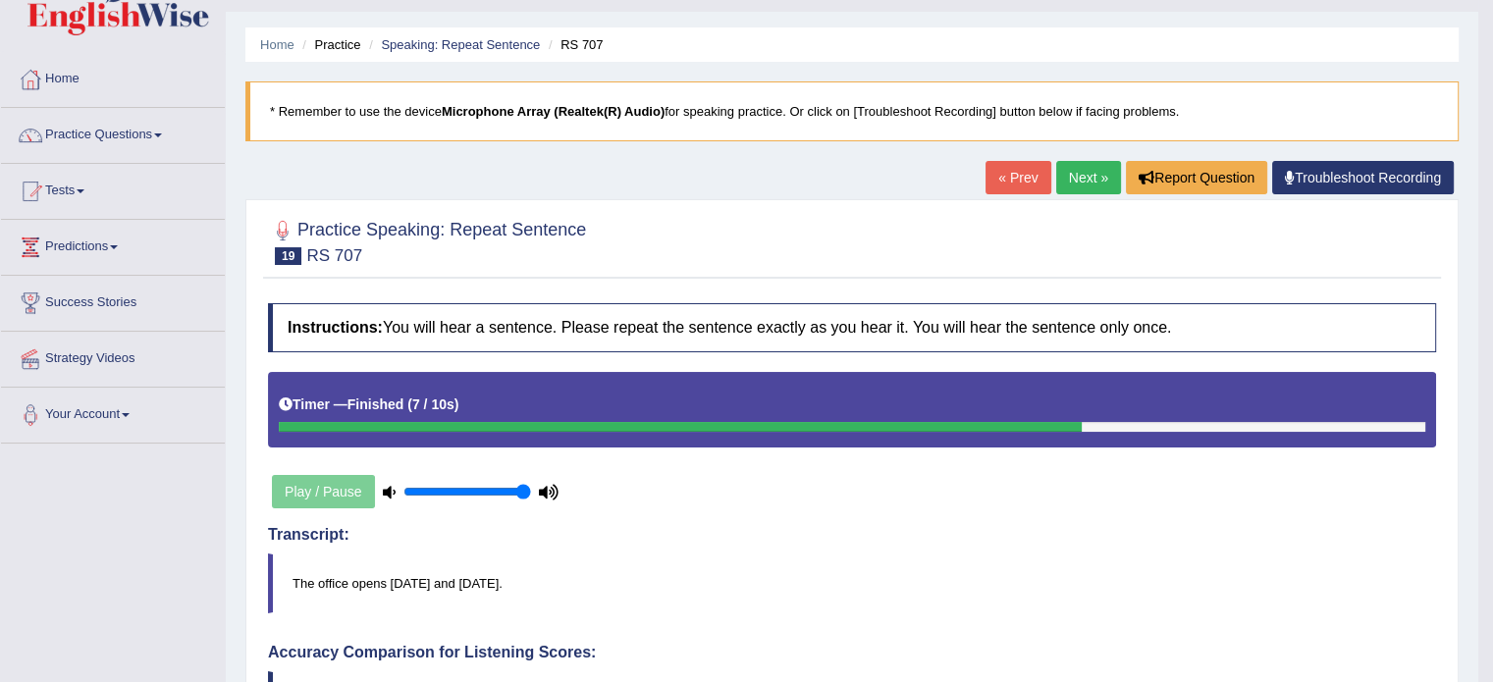
click at [1063, 180] on link "Next »" at bounding box center [1088, 177] width 65 height 33
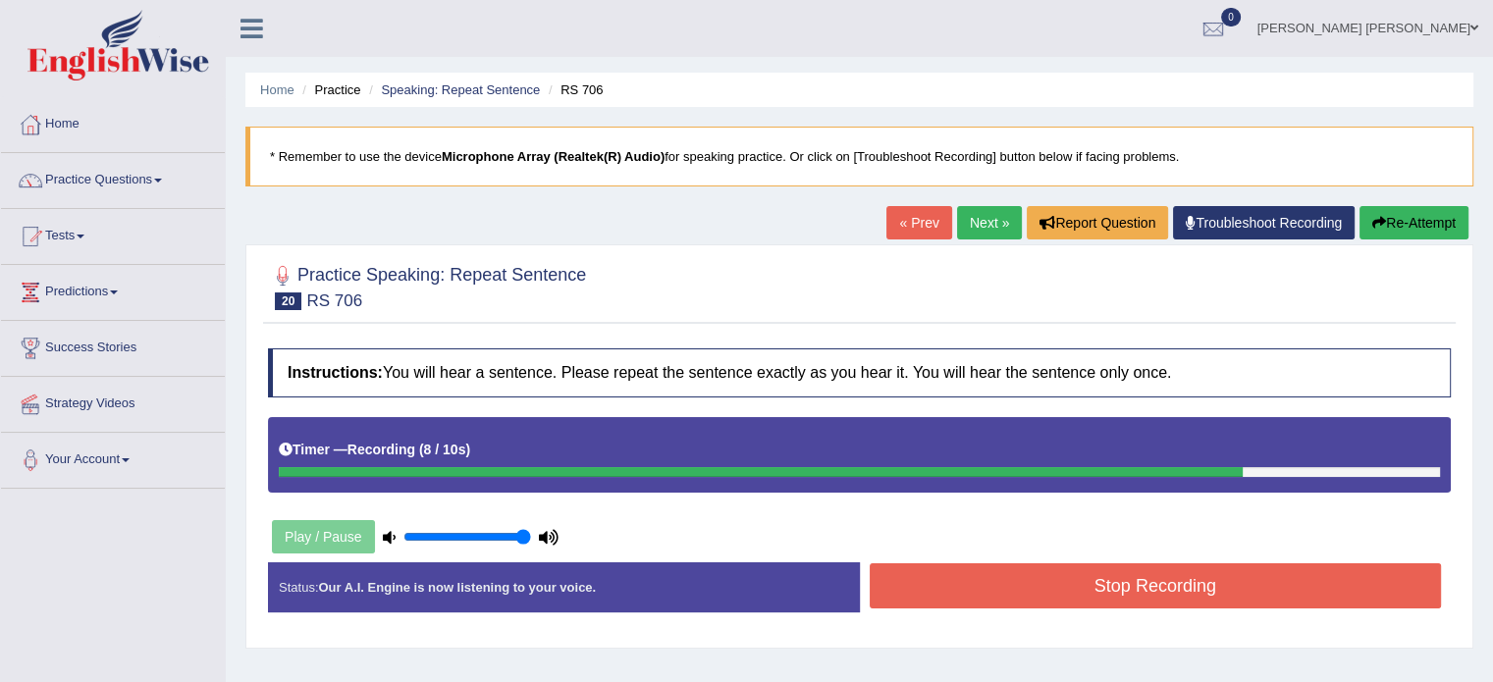
click at [1036, 593] on button "Stop Recording" at bounding box center [1156, 585] width 572 height 45
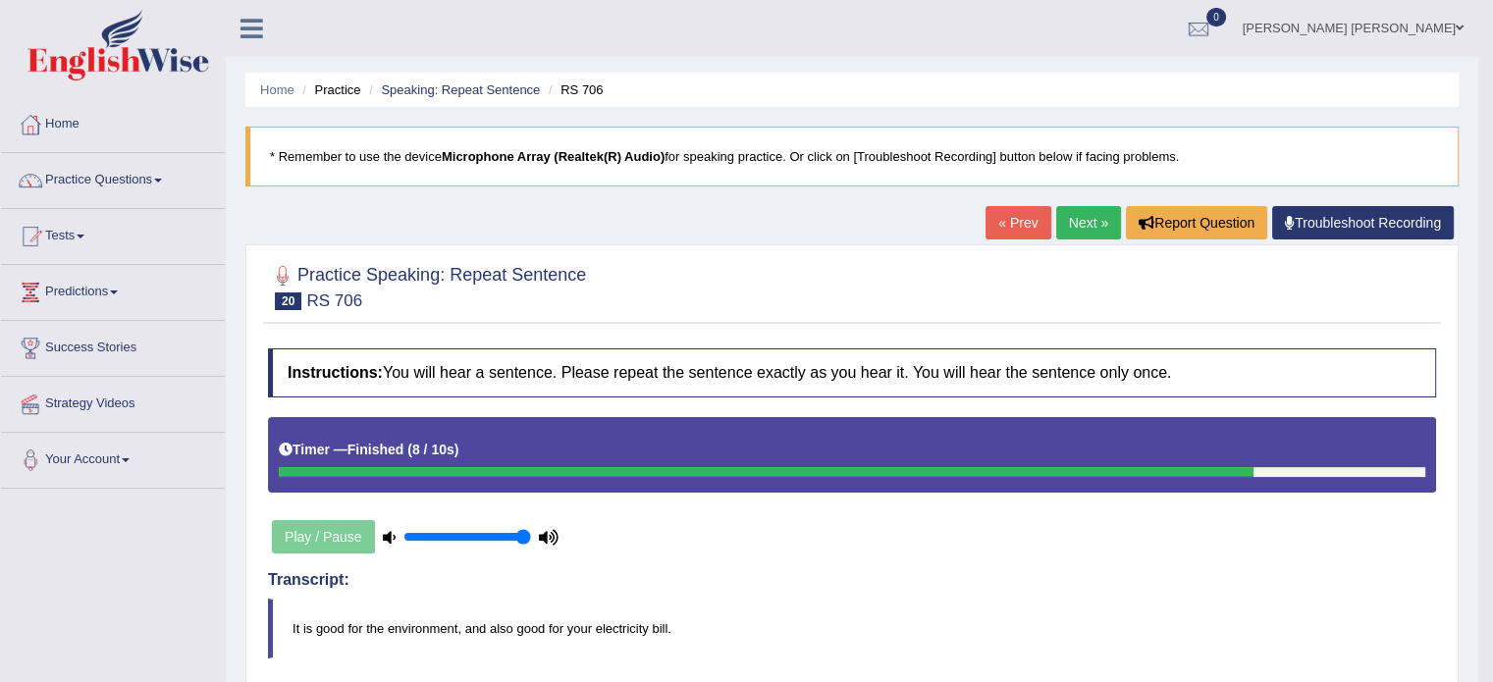
click at [1061, 229] on link "Next »" at bounding box center [1088, 222] width 65 height 33
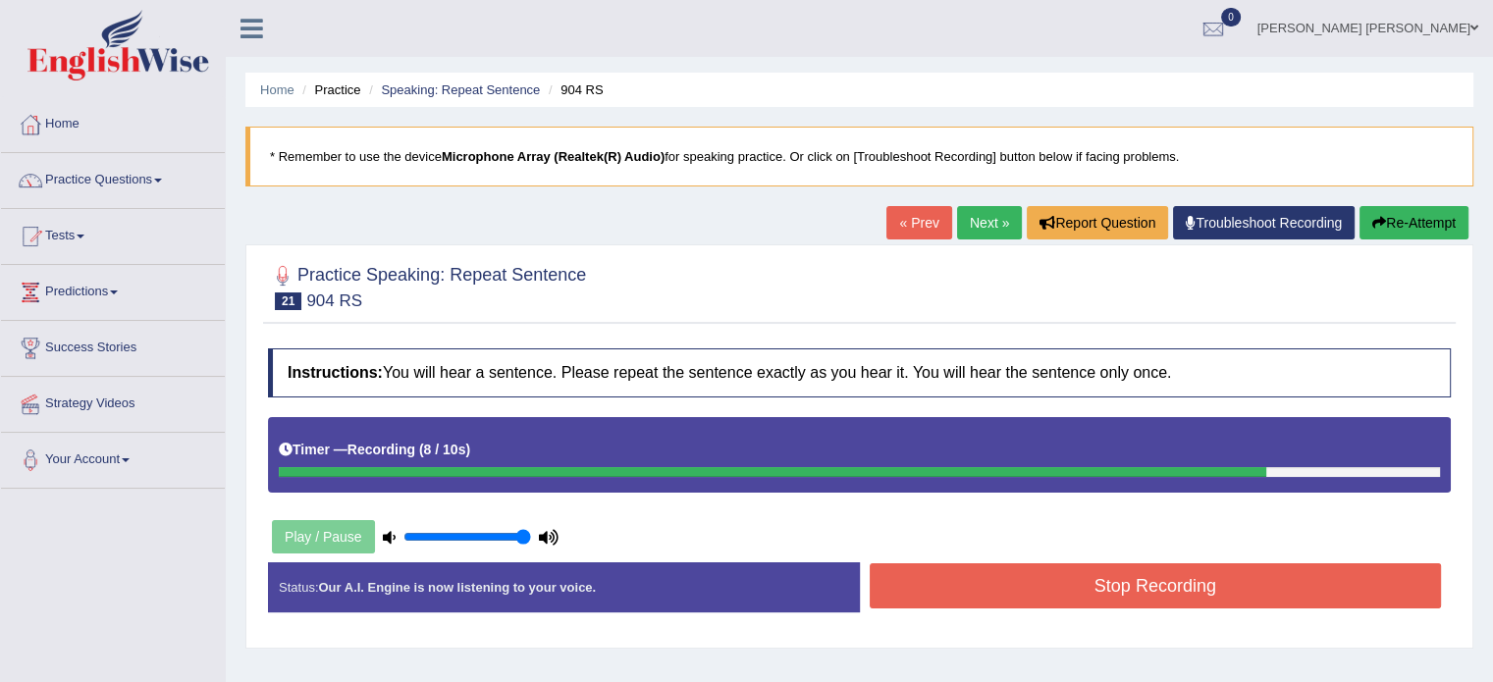
click at [1088, 580] on button "Stop Recording" at bounding box center [1156, 585] width 572 height 45
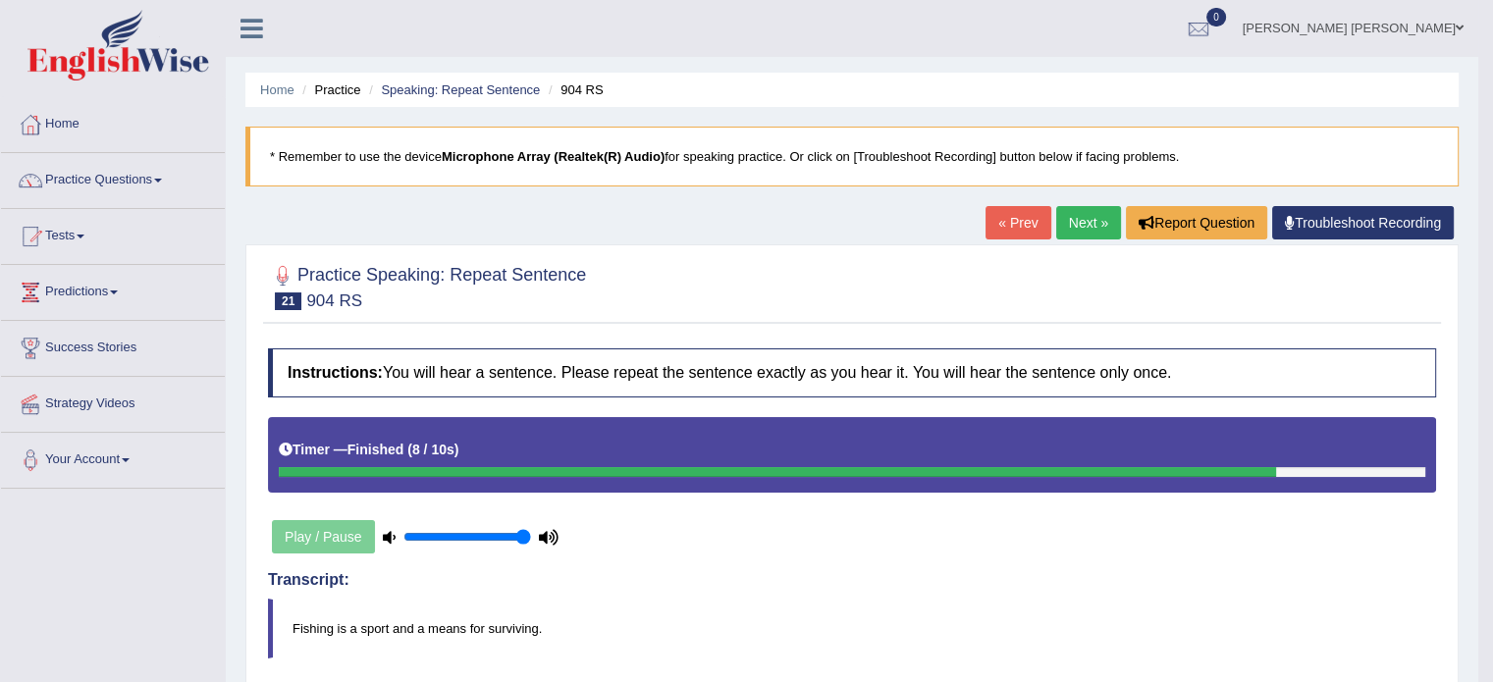
click at [1066, 211] on link "Next »" at bounding box center [1088, 222] width 65 height 33
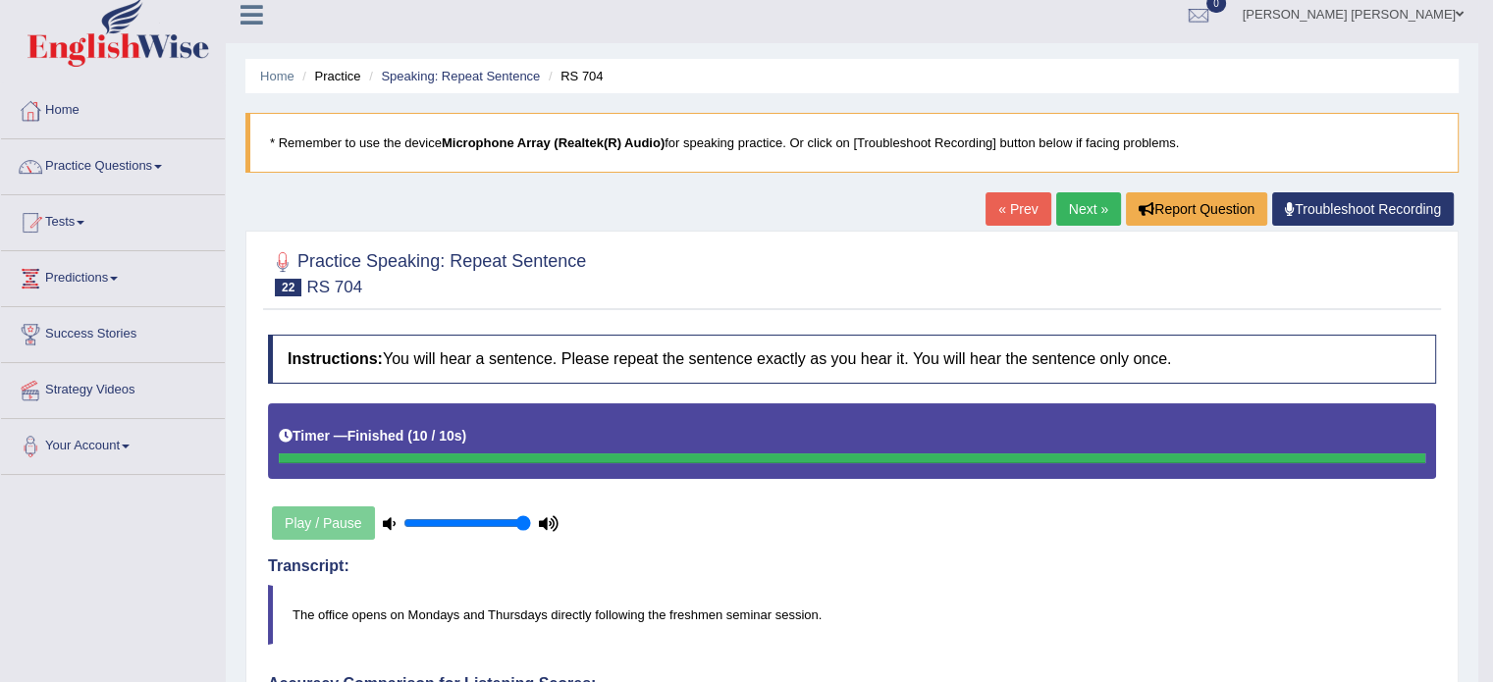
scroll to position [12, 0]
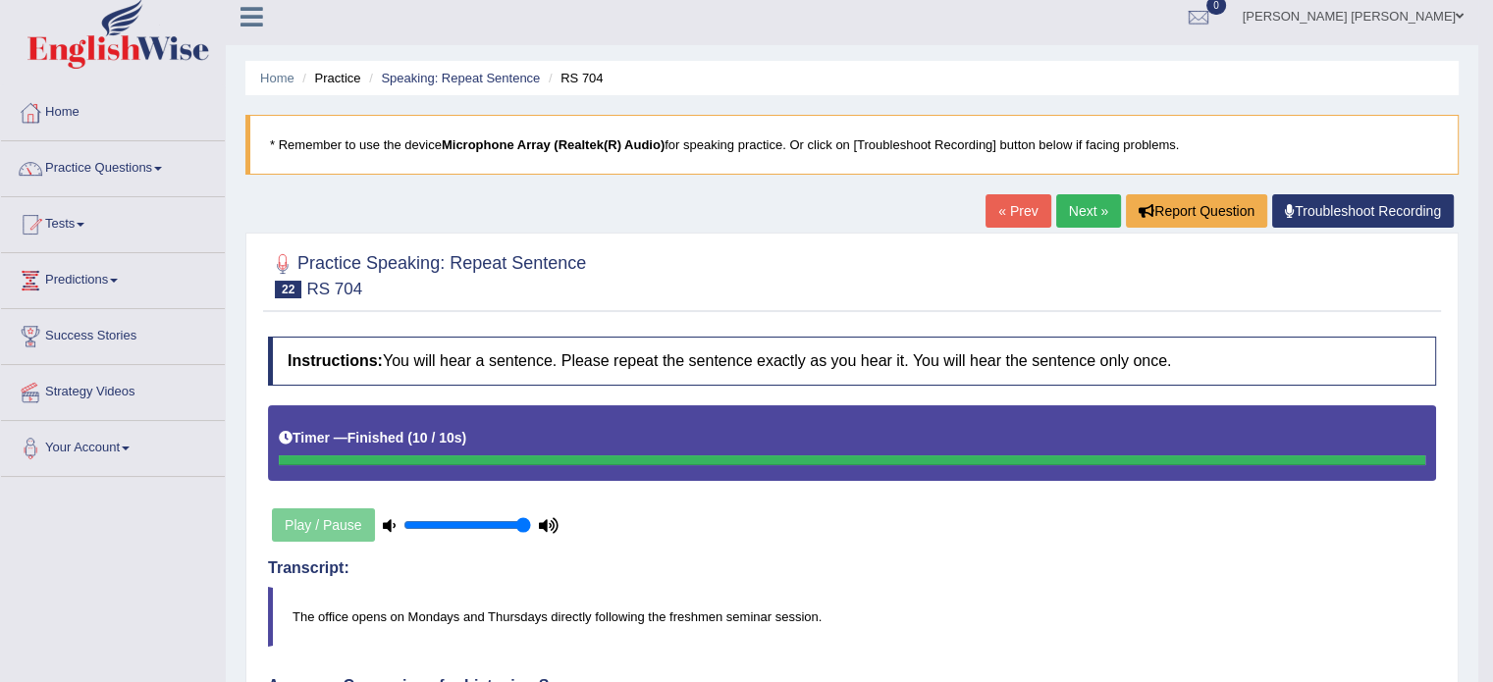
click at [1099, 199] on link "Next »" at bounding box center [1088, 210] width 65 height 33
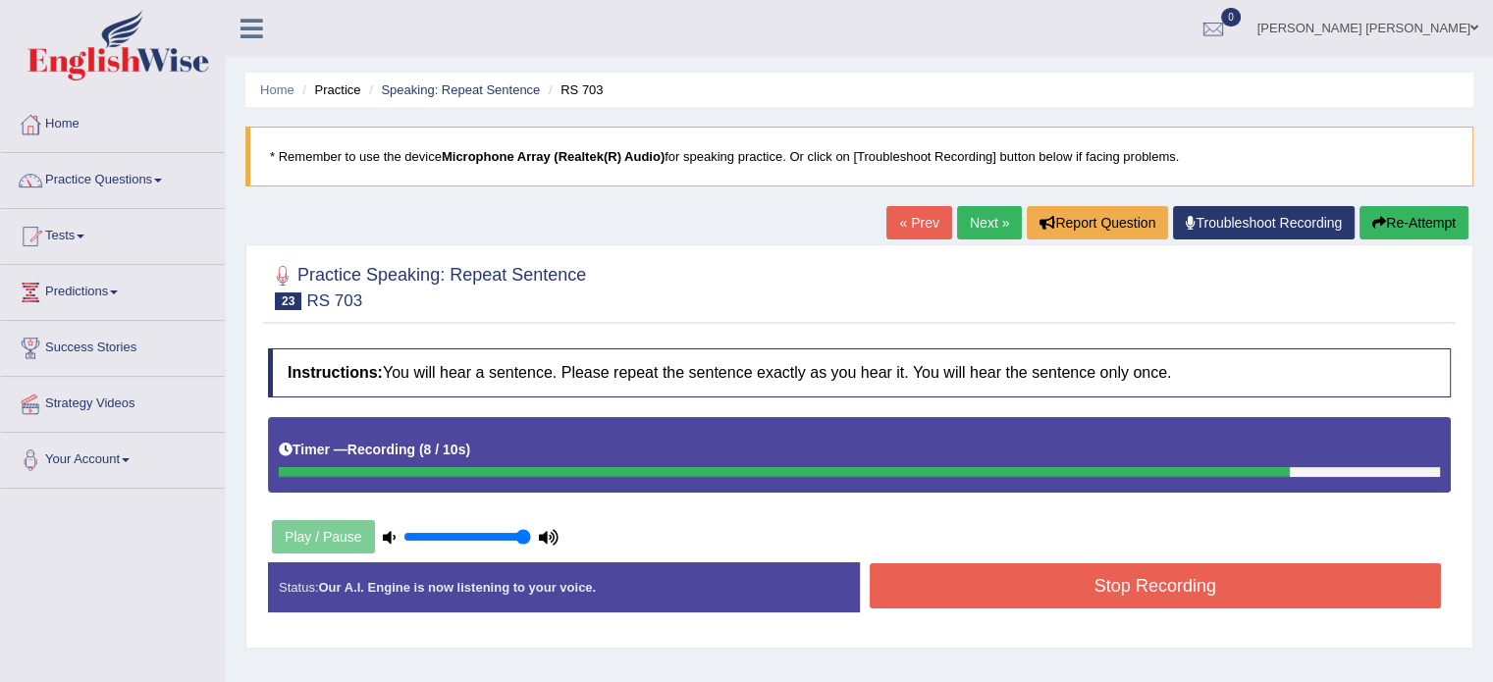
click at [1162, 592] on button "Stop Recording" at bounding box center [1156, 585] width 572 height 45
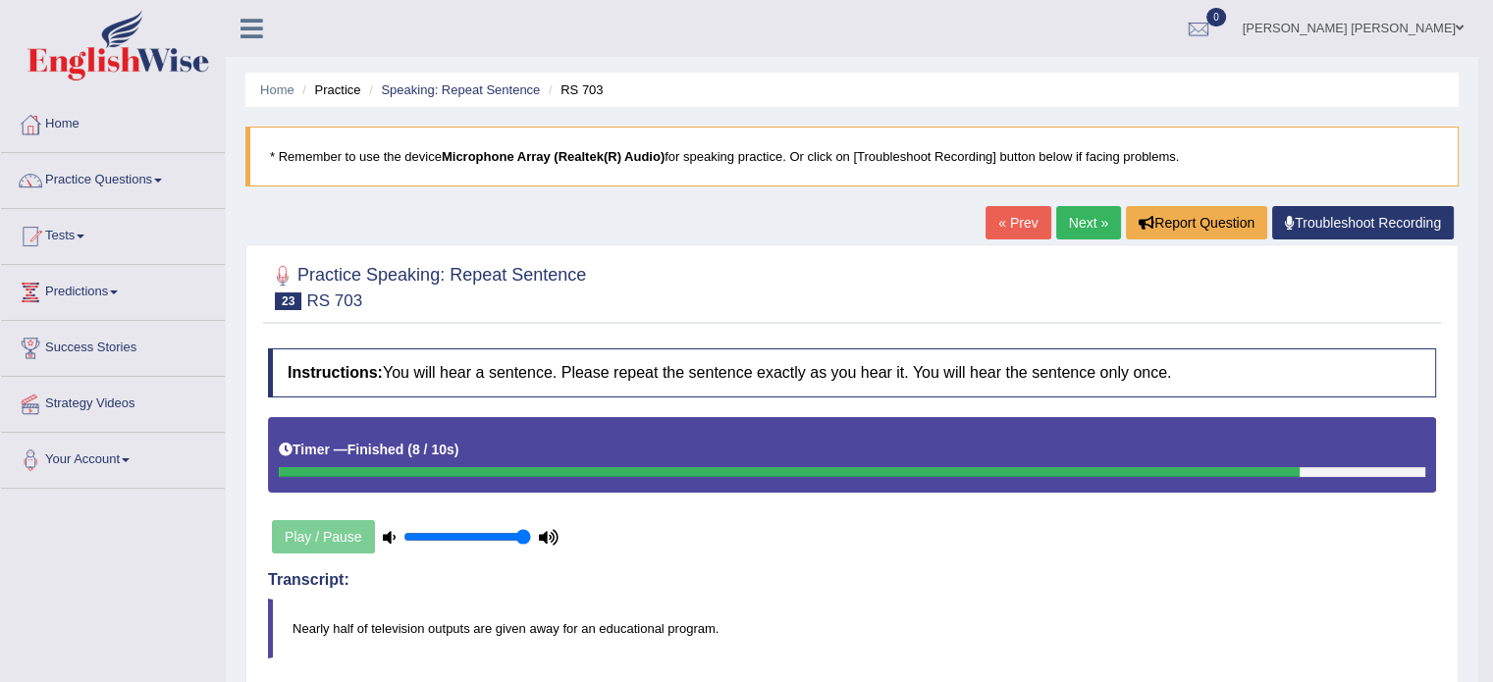
click at [1078, 217] on link "Next »" at bounding box center [1088, 222] width 65 height 33
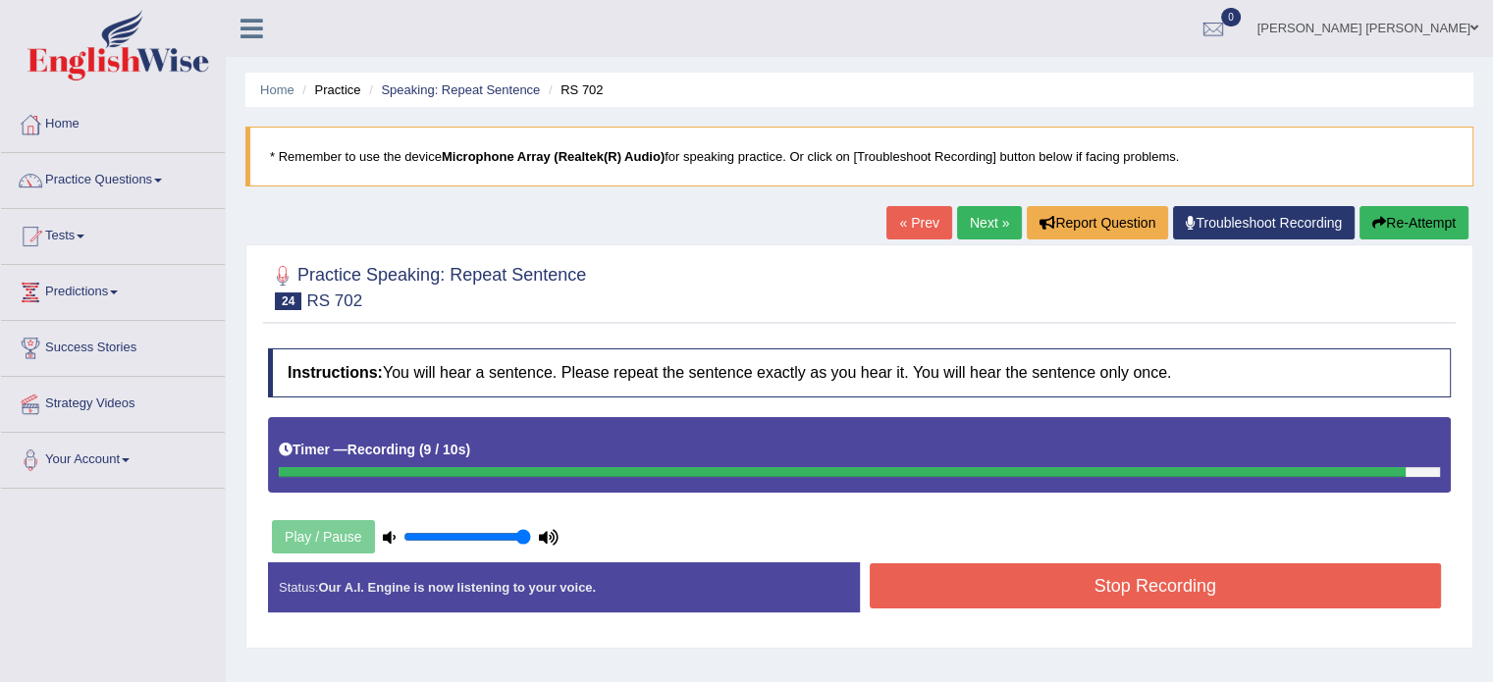
click at [1120, 564] on button "Stop Recording" at bounding box center [1156, 585] width 572 height 45
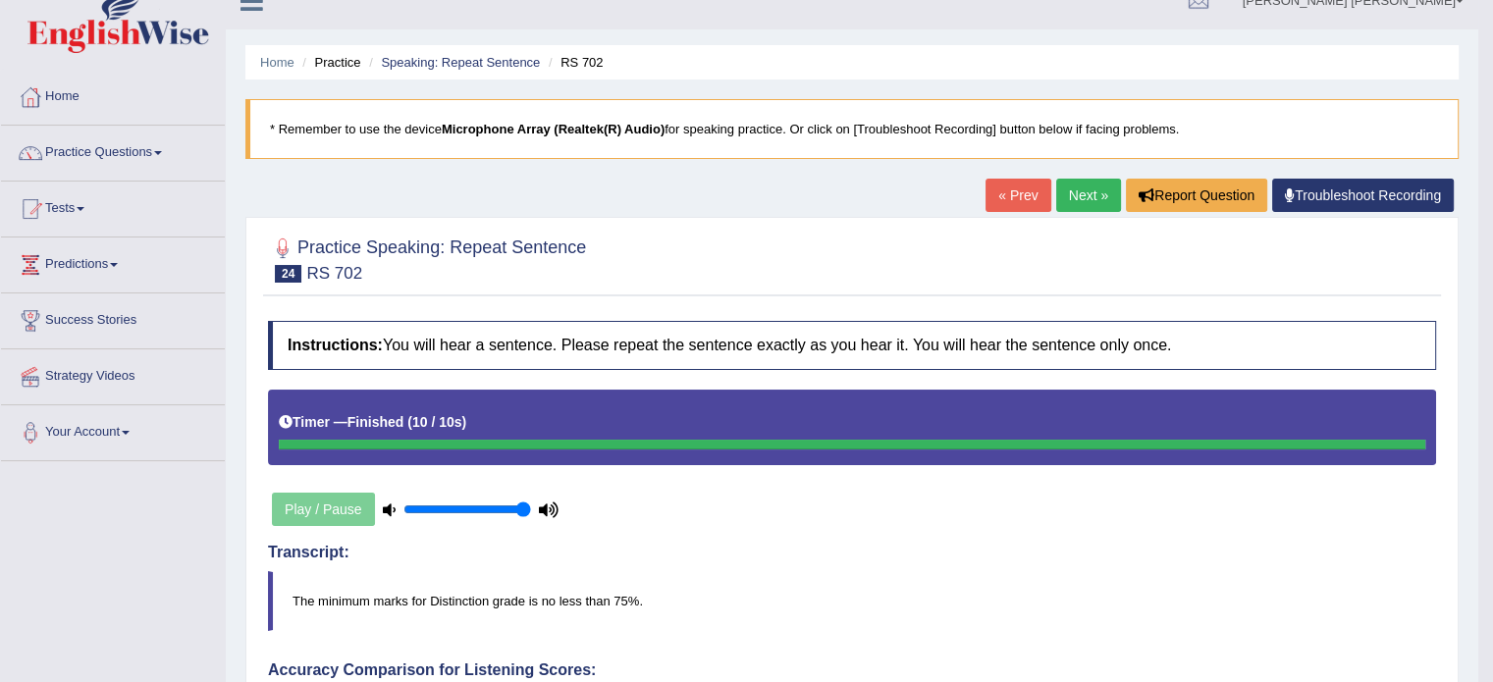
scroll to position [24, 0]
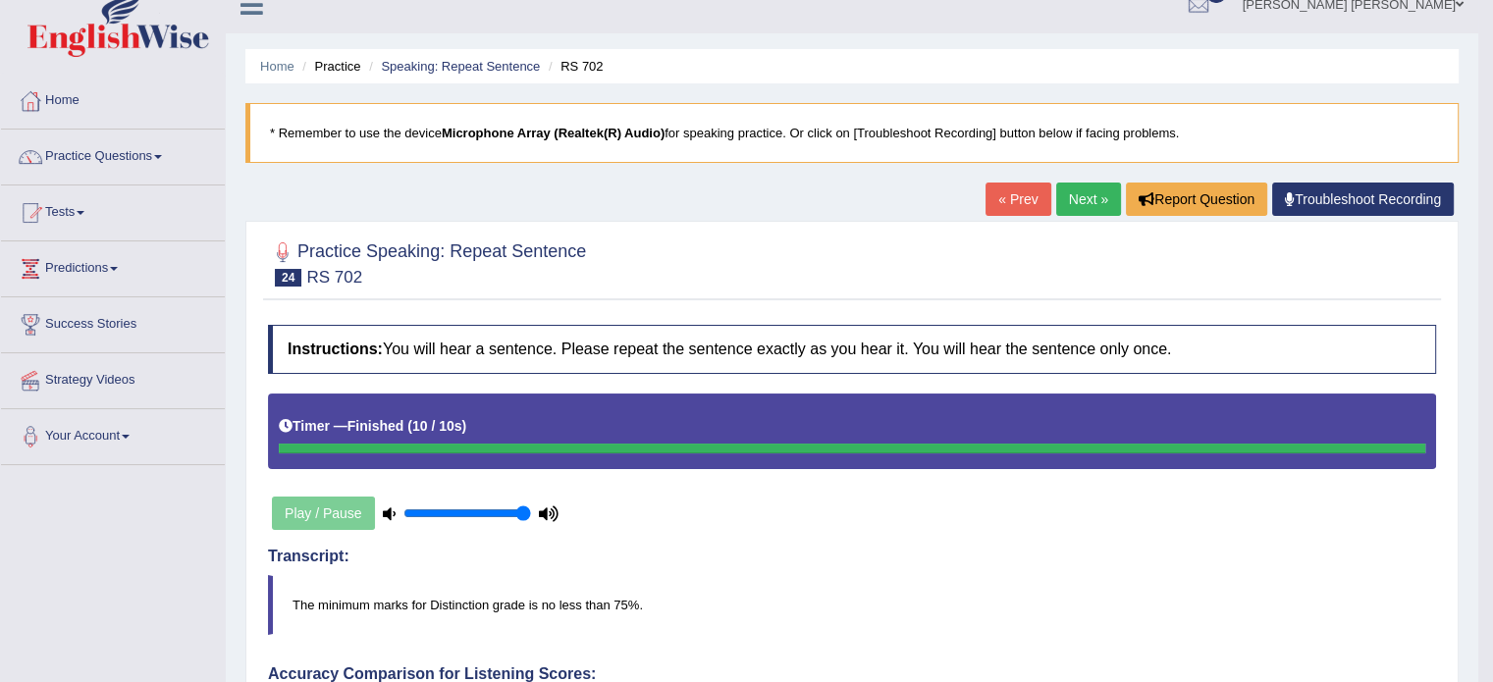
click at [1062, 190] on link "Next »" at bounding box center [1088, 199] width 65 height 33
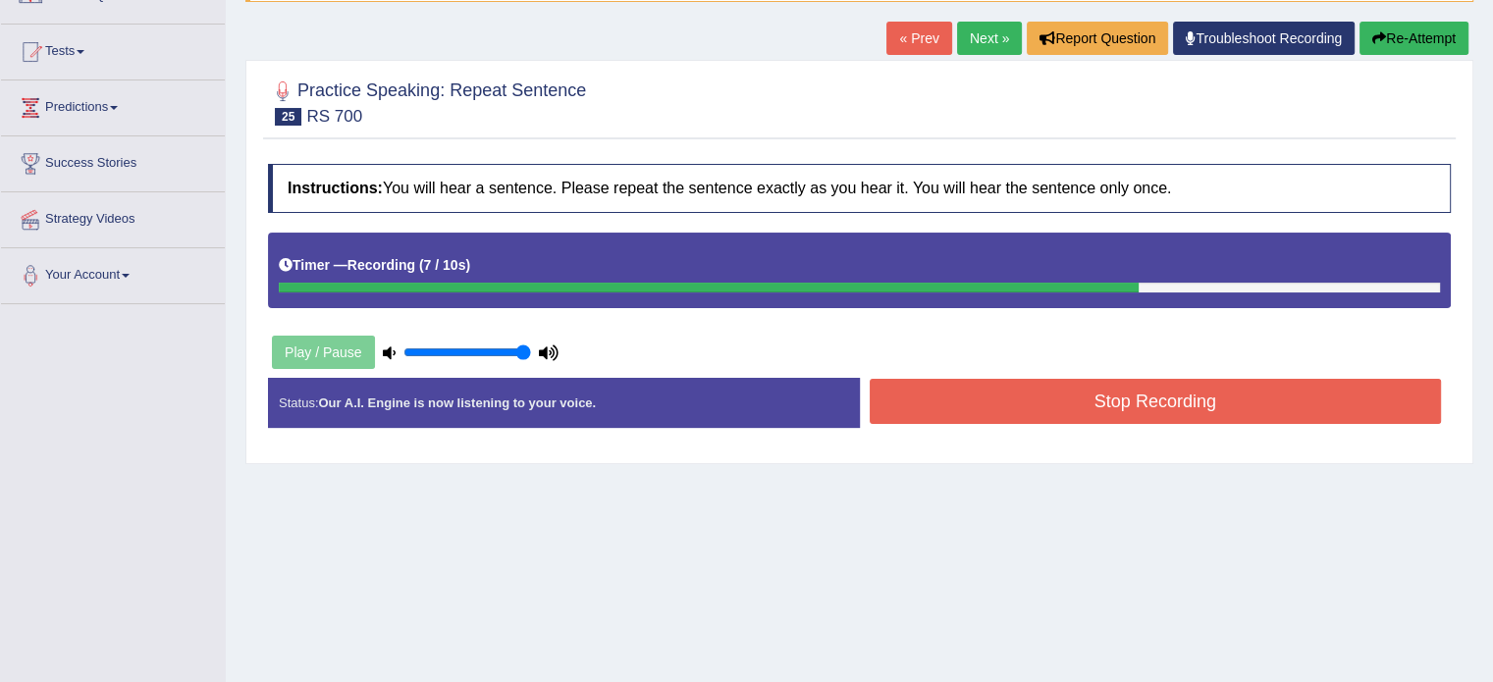
scroll to position [185, 0]
click at [1017, 414] on button "Stop Recording" at bounding box center [1156, 401] width 572 height 45
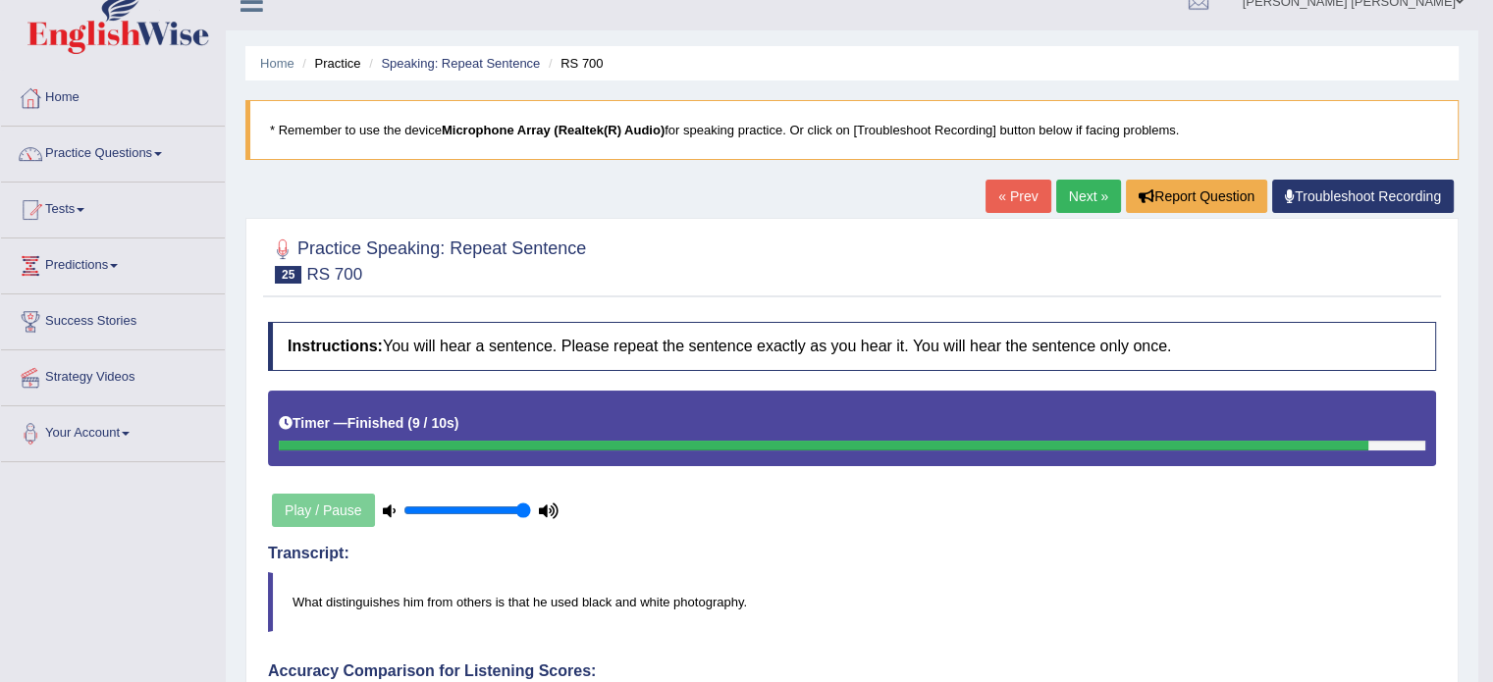
scroll to position [0, 0]
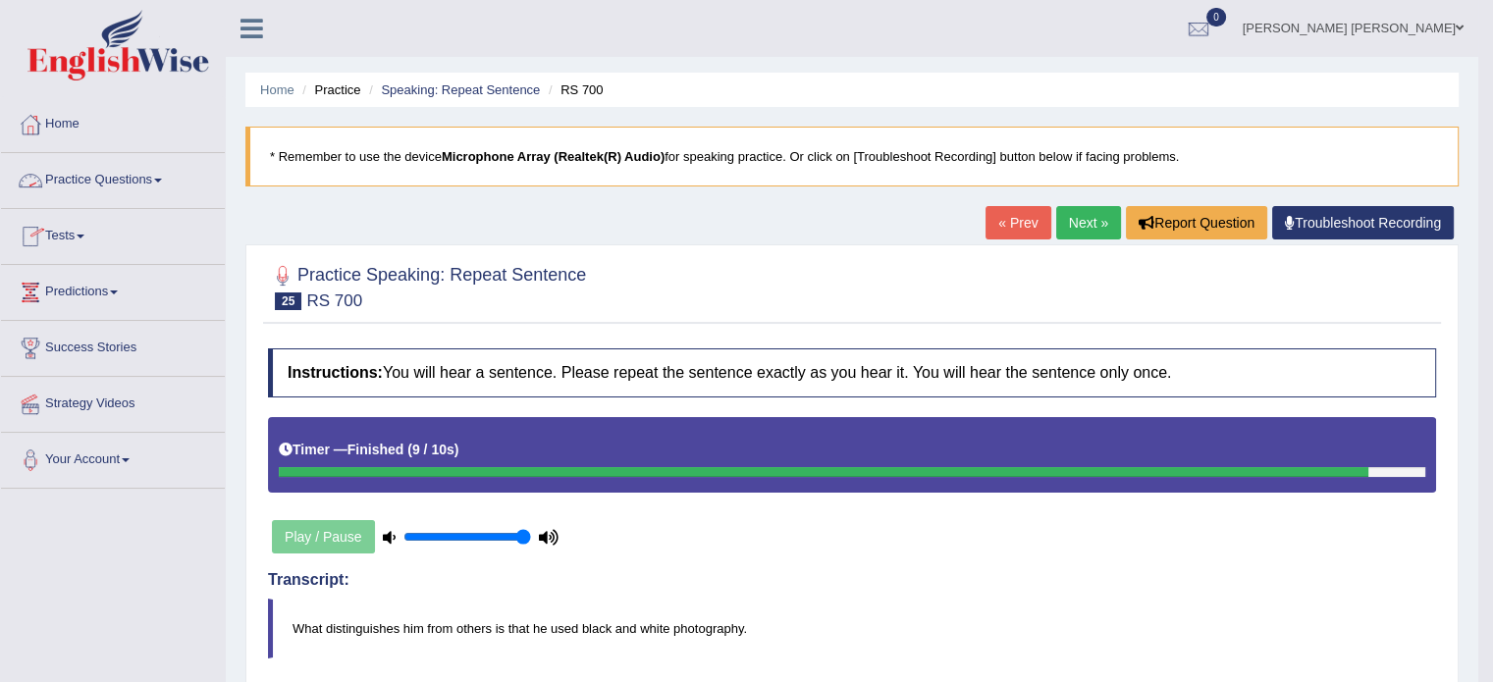
click at [164, 195] on link "Practice Questions" at bounding box center [113, 177] width 224 height 49
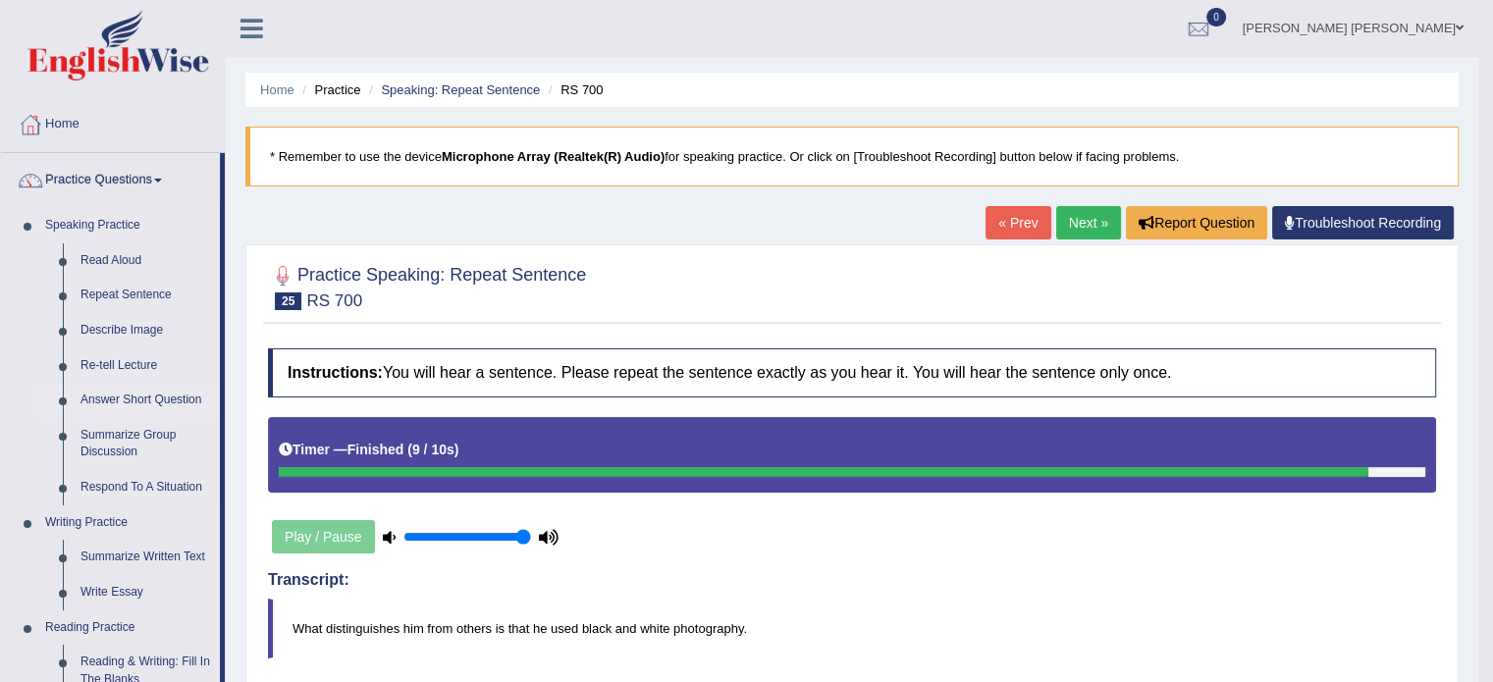
click at [149, 392] on link "Answer Short Question" at bounding box center [146, 400] width 148 height 35
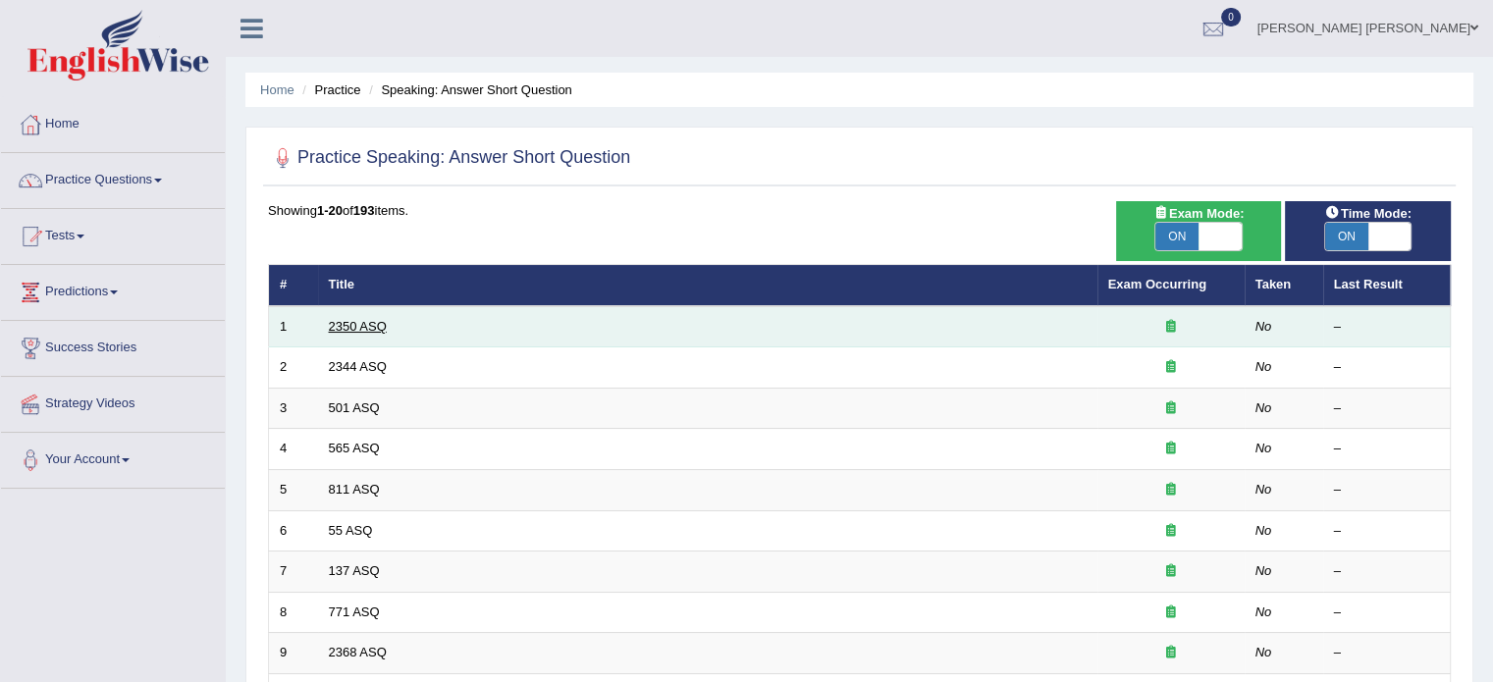
click at [367, 326] on link "2350 ASQ" at bounding box center [358, 326] width 58 height 15
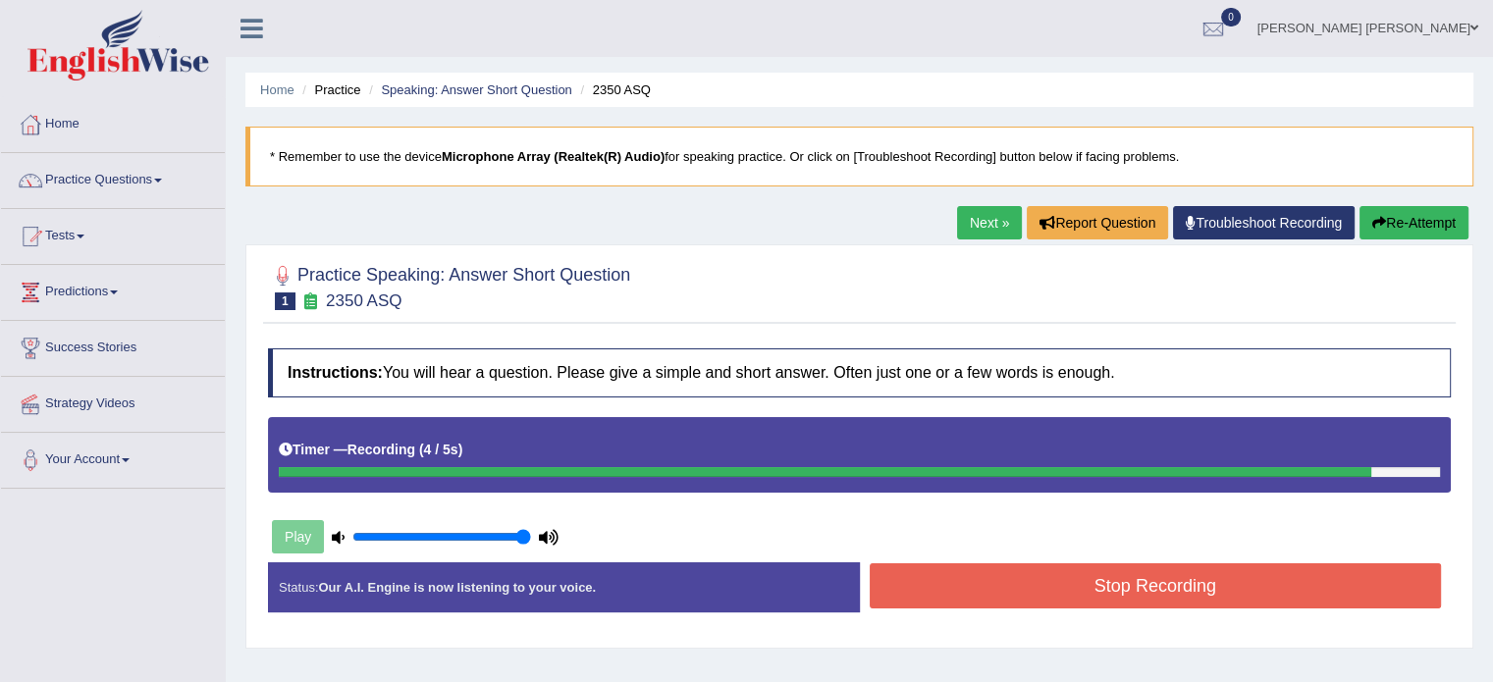
click at [983, 589] on button "Stop Recording" at bounding box center [1156, 585] width 572 height 45
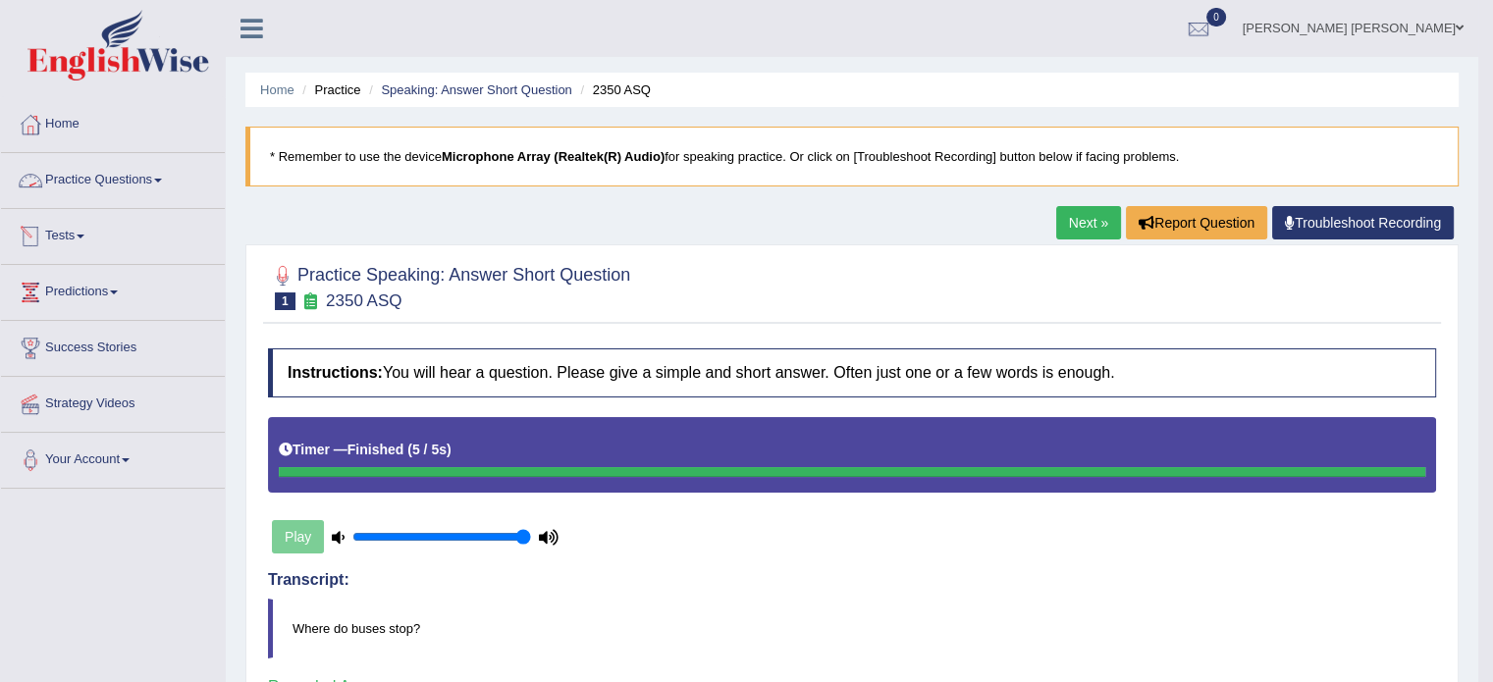
click at [161, 181] on span at bounding box center [158, 181] width 8 height 4
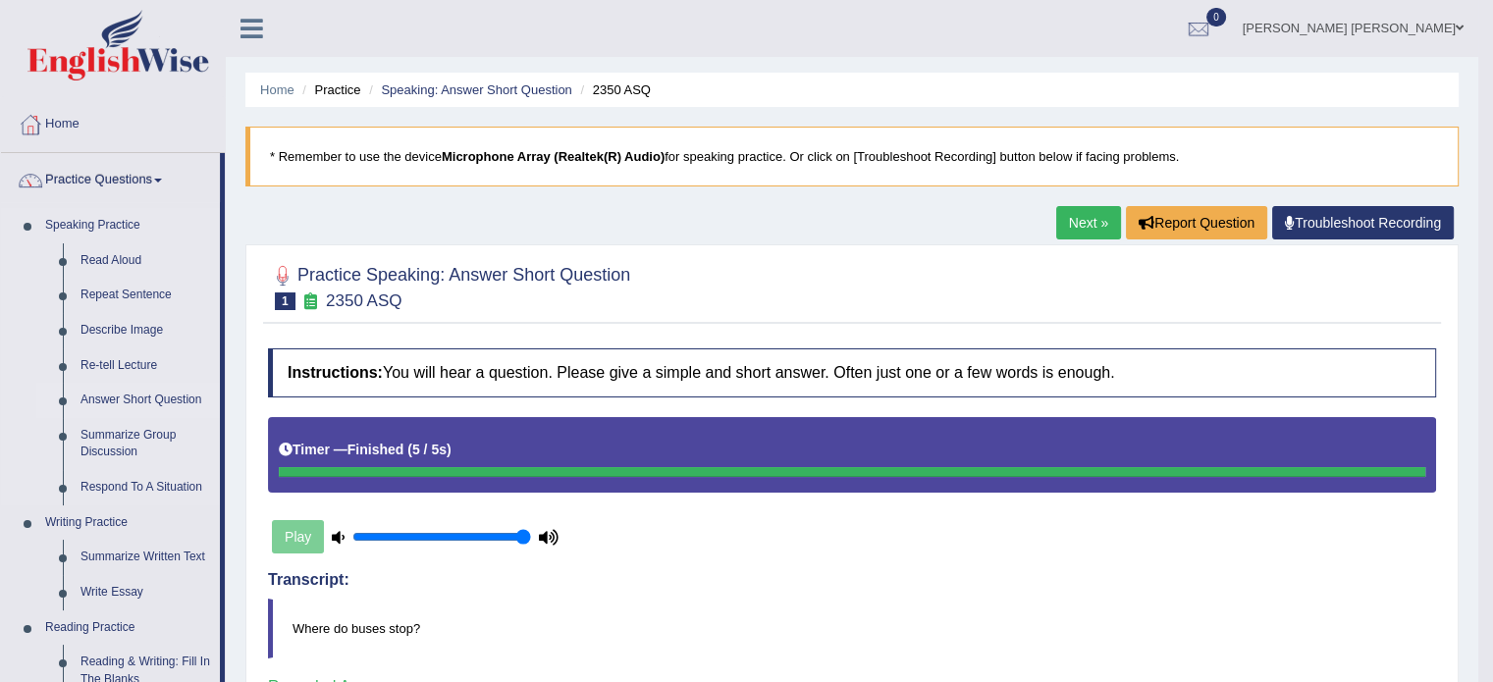
click at [129, 392] on link "Answer Short Question" at bounding box center [146, 400] width 148 height 35
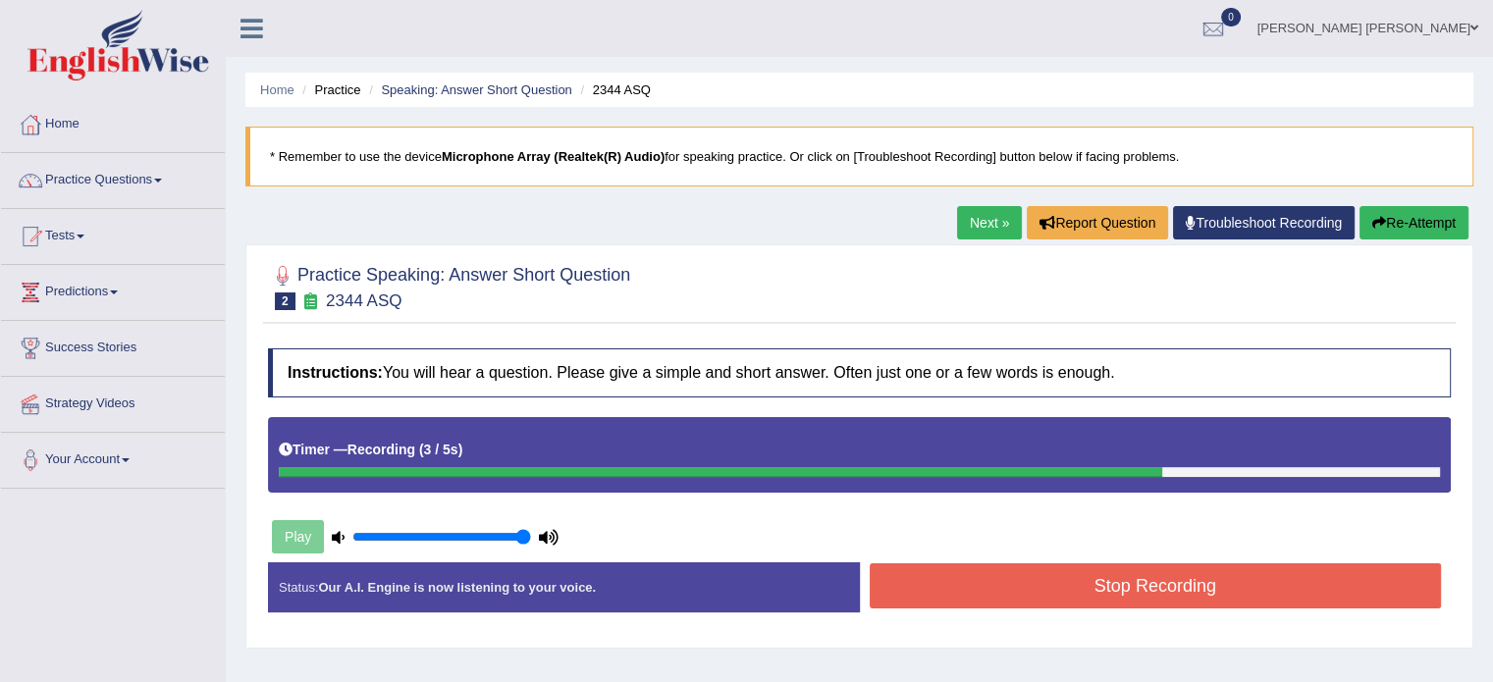
click at [965, 566] on button "Stop Recording" at bounding box center [1156, 585] width 572 height 45
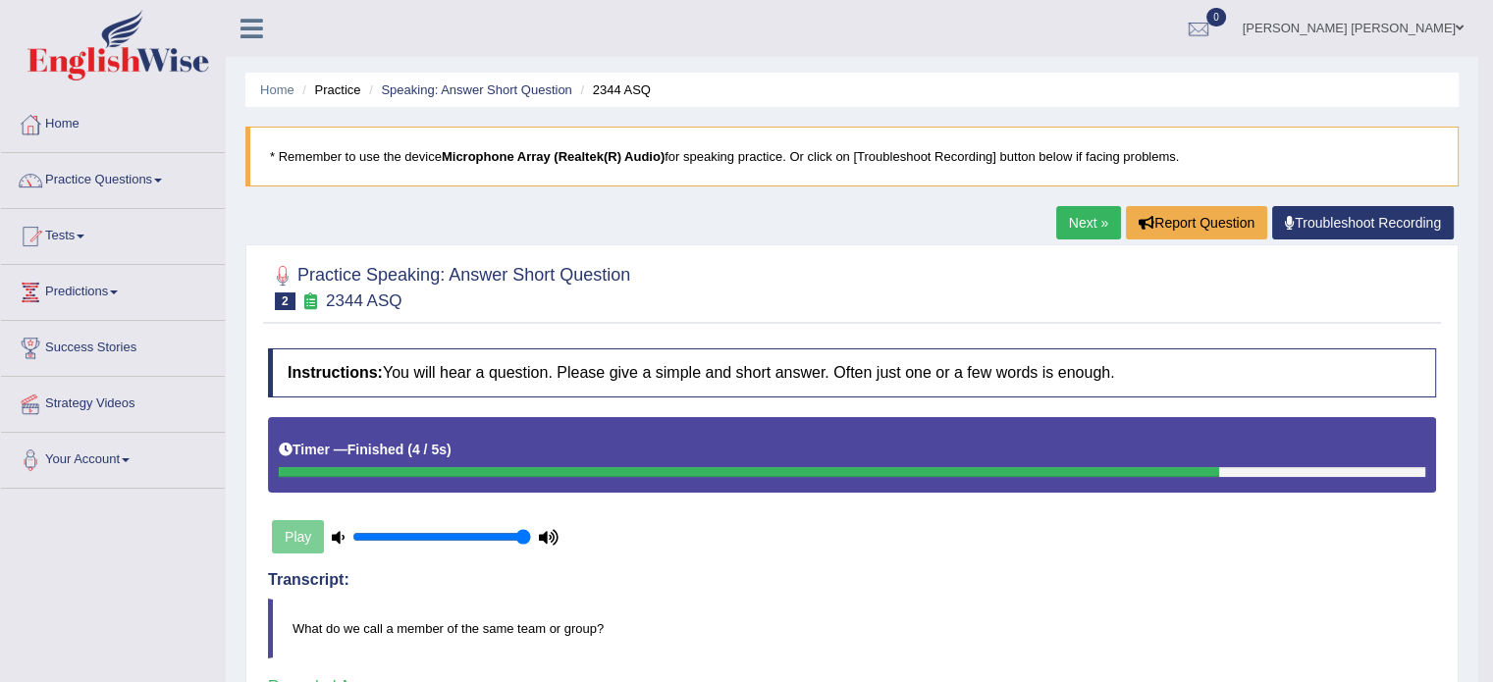
click at [1063, 216] on link "Next »" at bounding box center [1088, 222] width 65 height 33
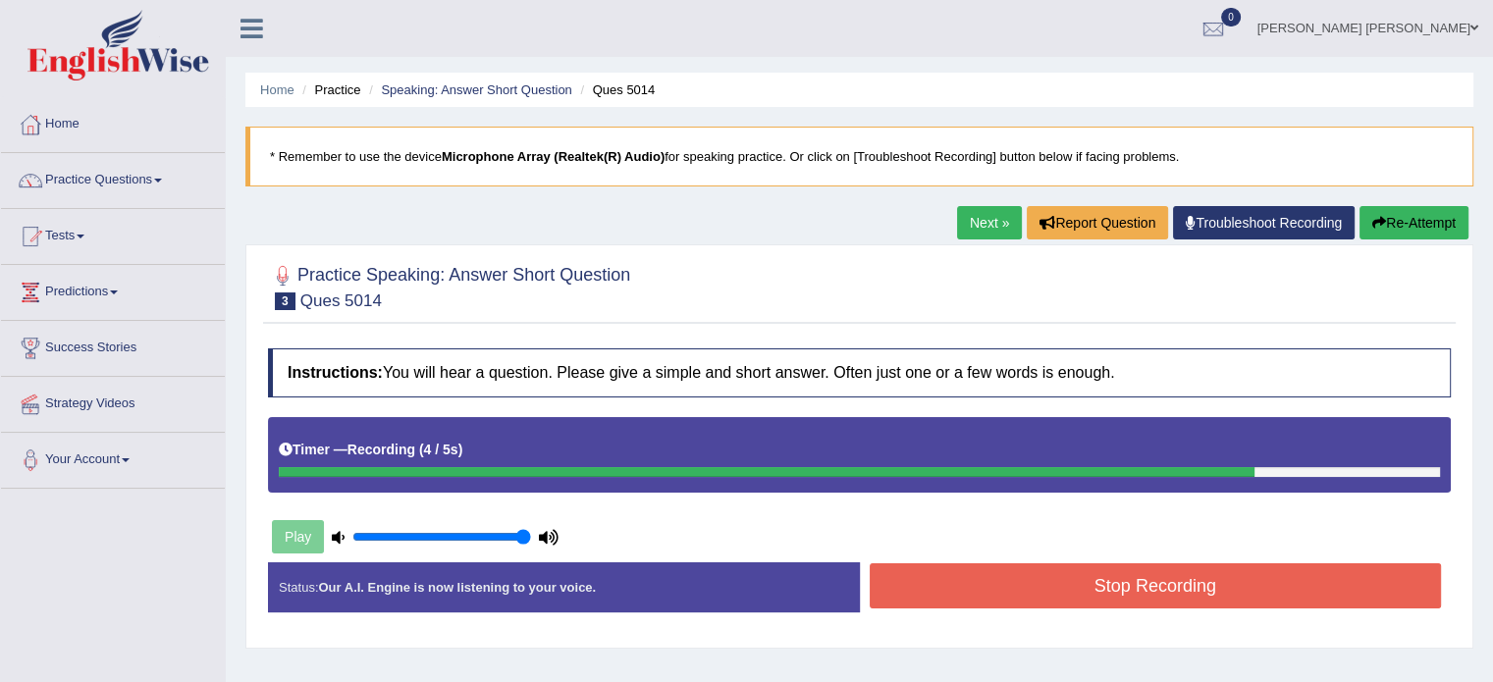
click at [1102, 604] on button "Stop Recording" at bounding box center [1156, 585] width 572 height 45
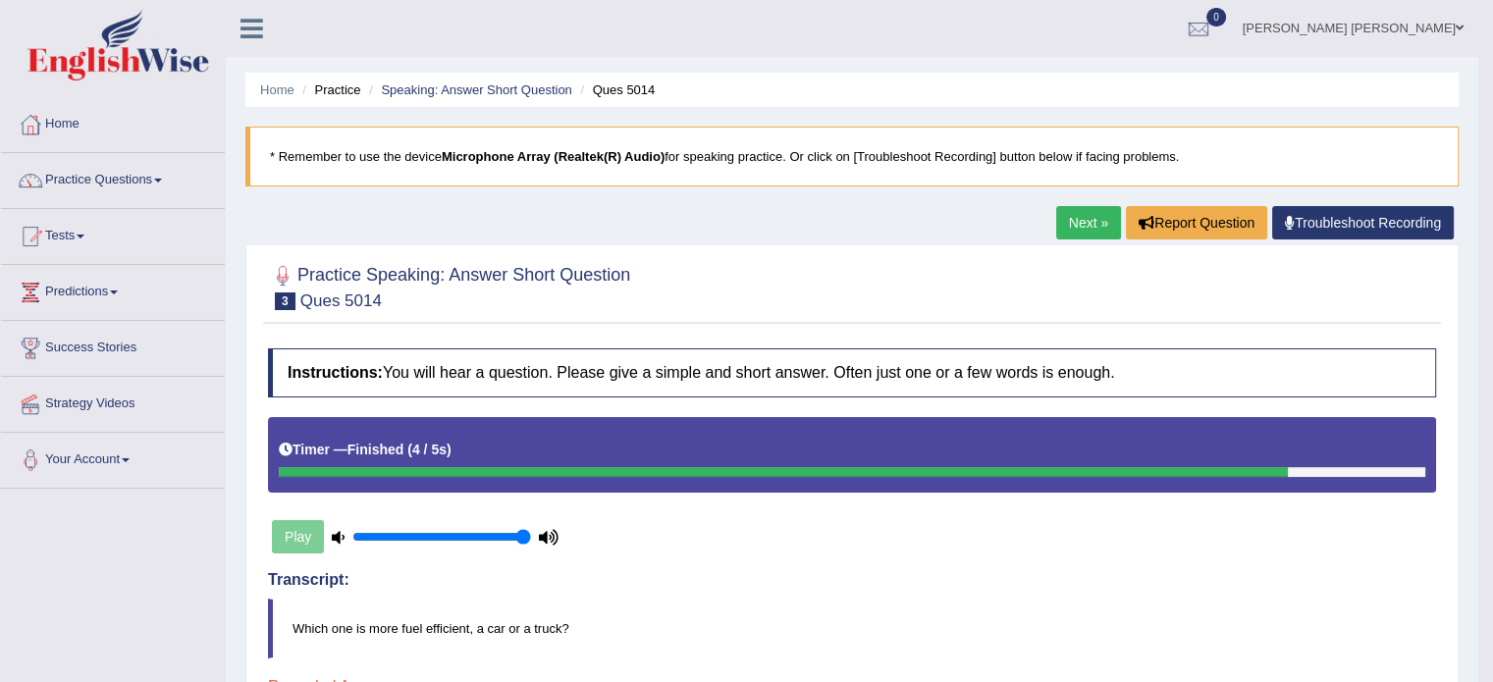
click at [1081, 225] on link "Next »" at bounding box center [1088, 222] width 65 height 33
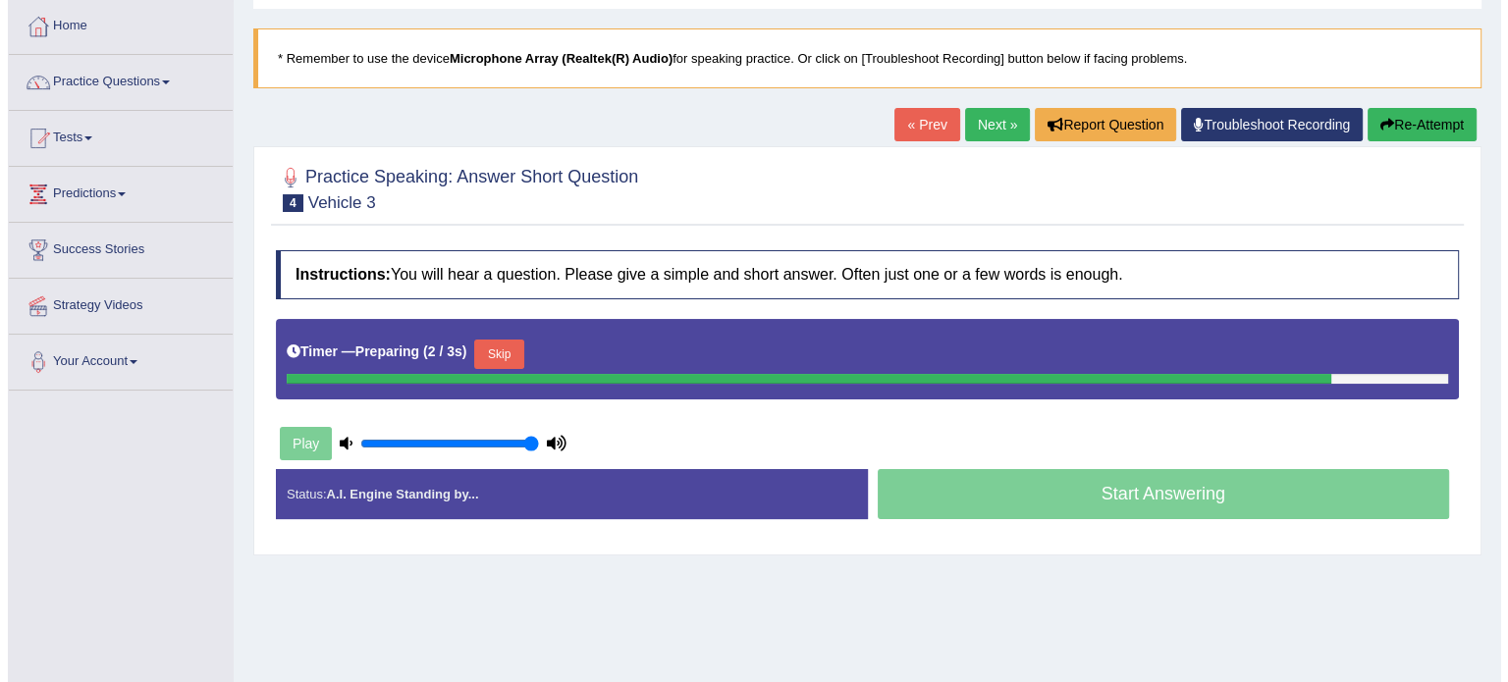
scroll to position [98, 0]
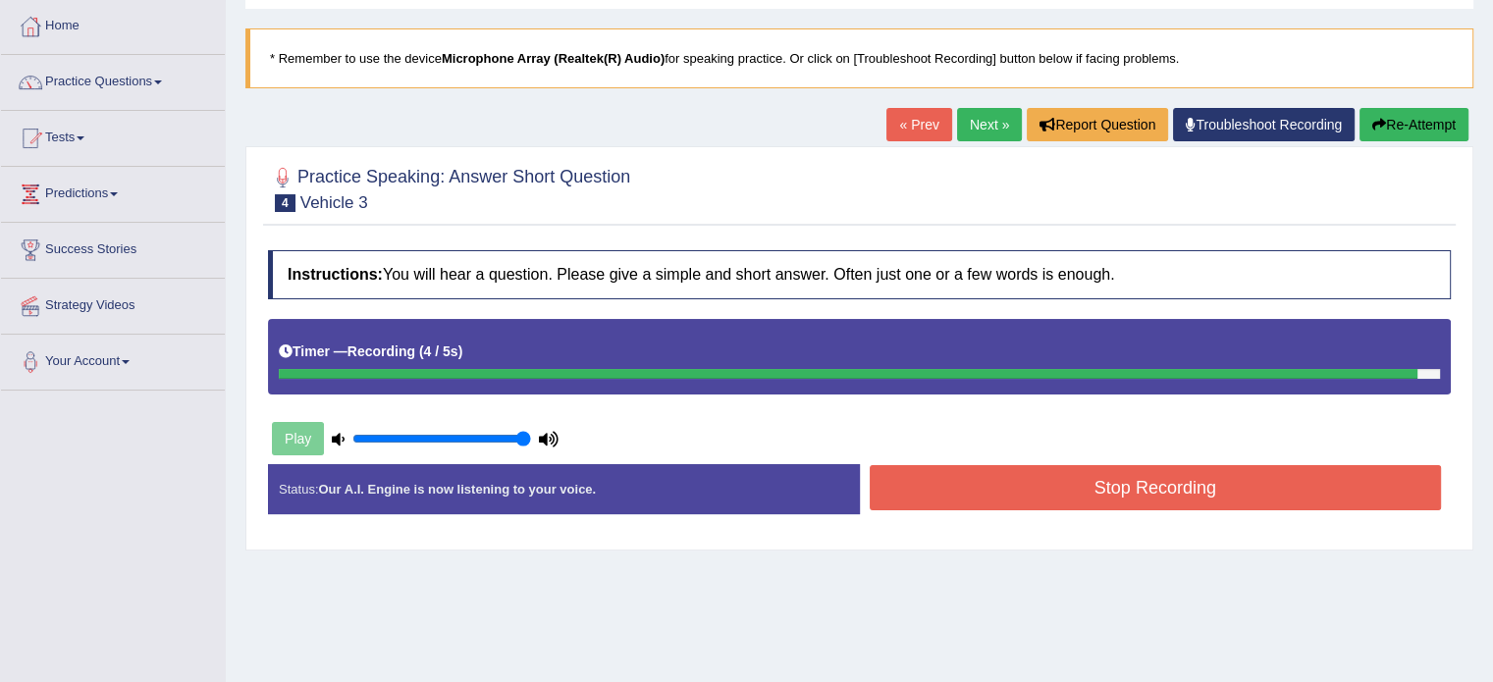
click at [1025, 495] on button "Stop Recording" at bounding box center [1156, 487] width 572 height 45
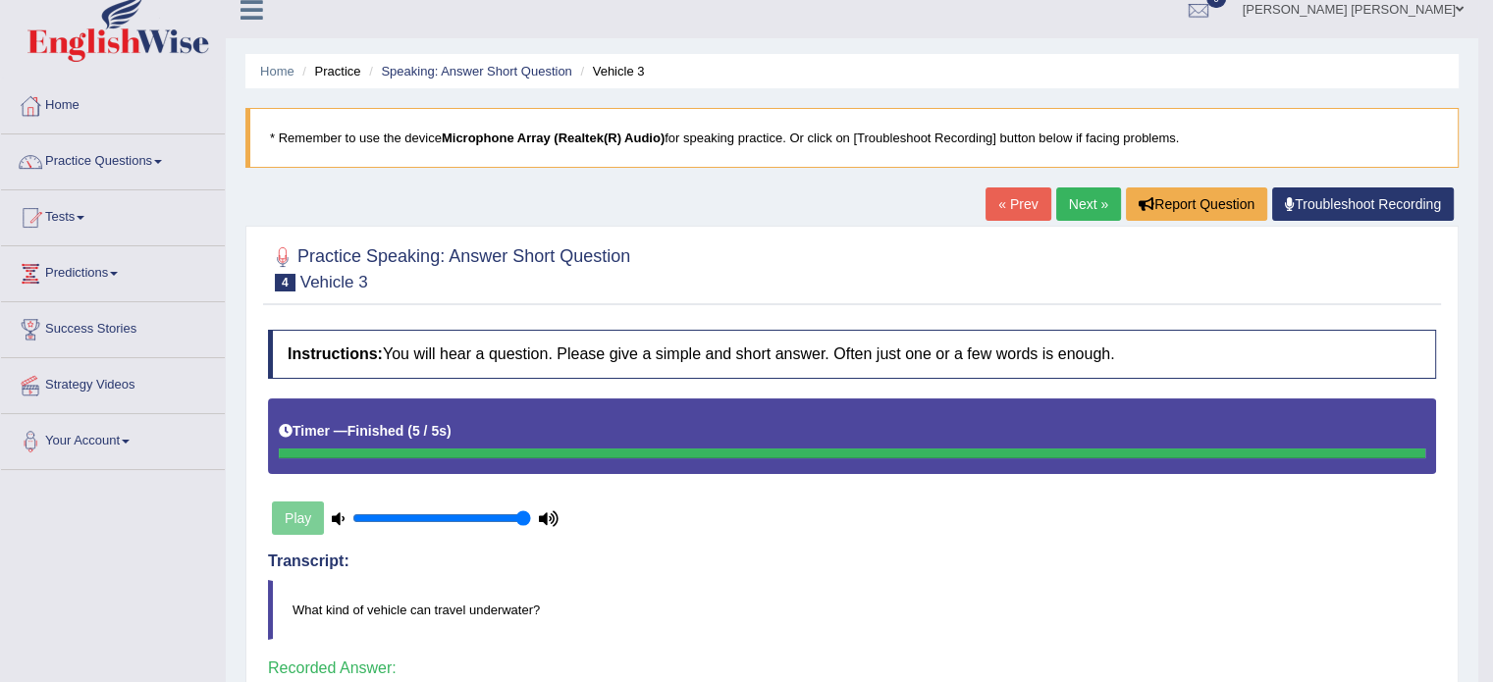
scroll to position [14, 0]
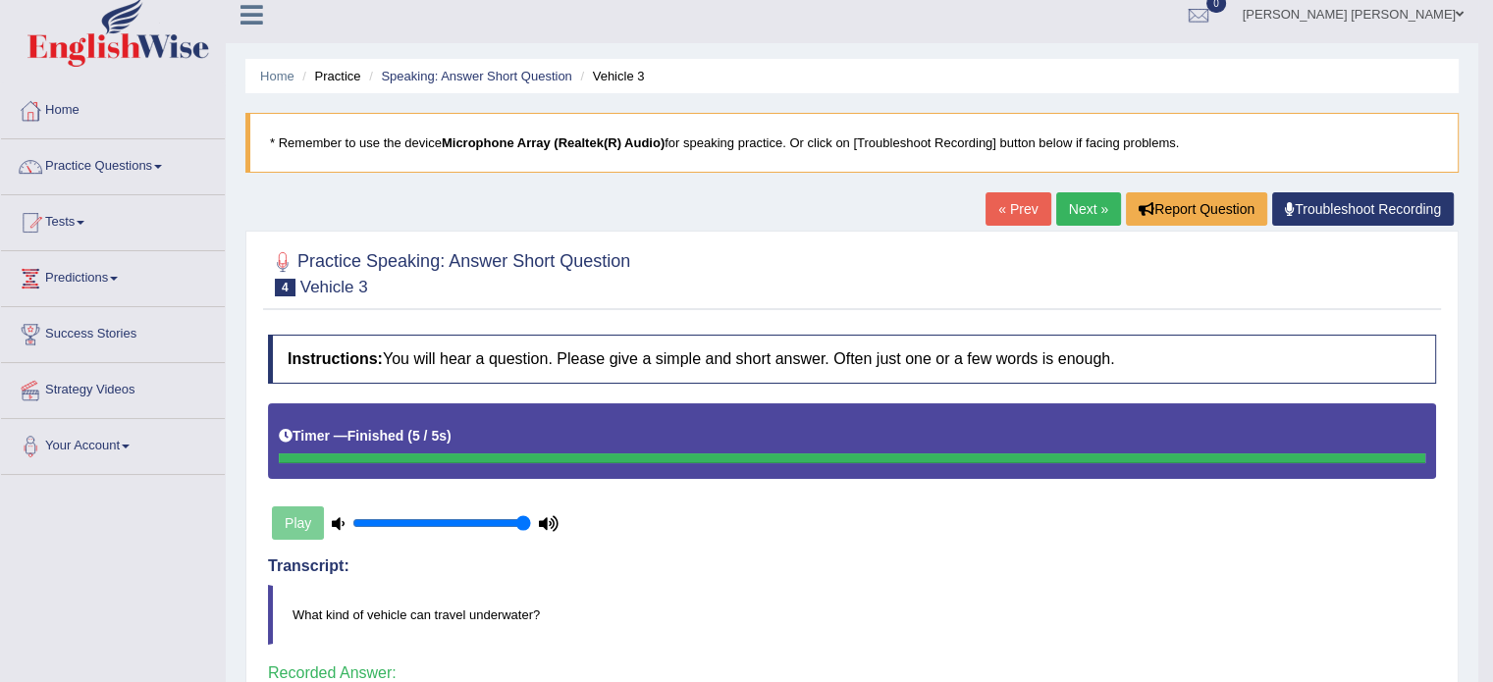
click at [1068, 197] on link "Next »" at bounding box center [1088, 208] width 65 height 33
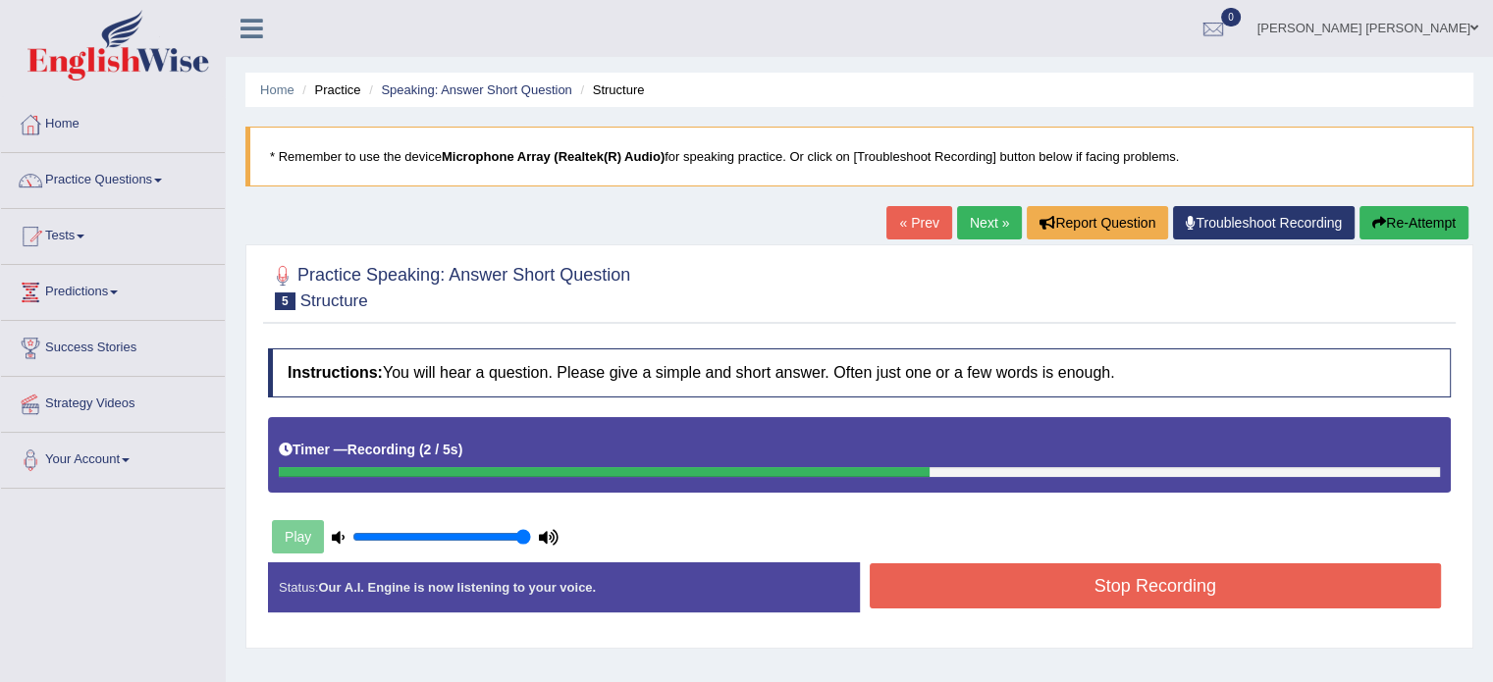
click at [1107, 604] on button "Stop Recording" at bounding box center [1156, 585] width 572 height 45
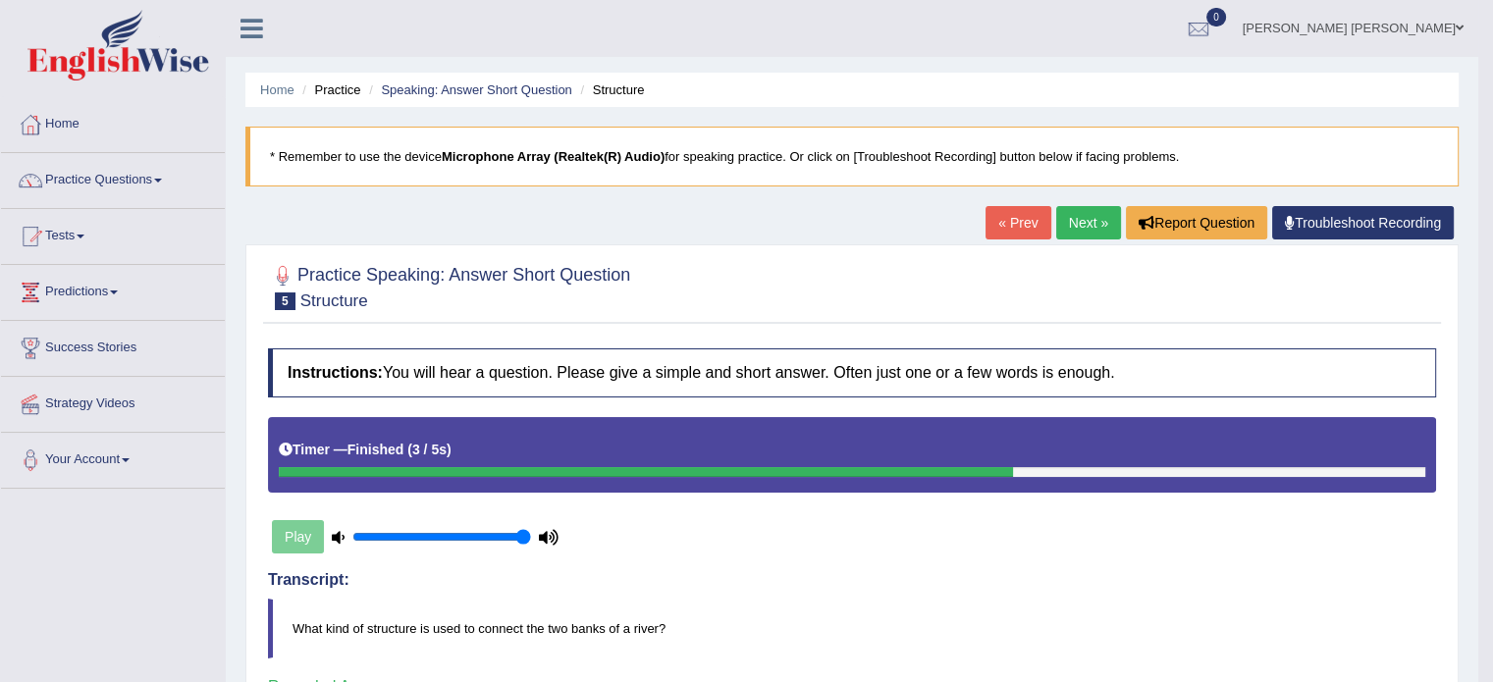
click at [1064, 227] on link "Next »" at bounding box center [1088, 222] width 65 height 33
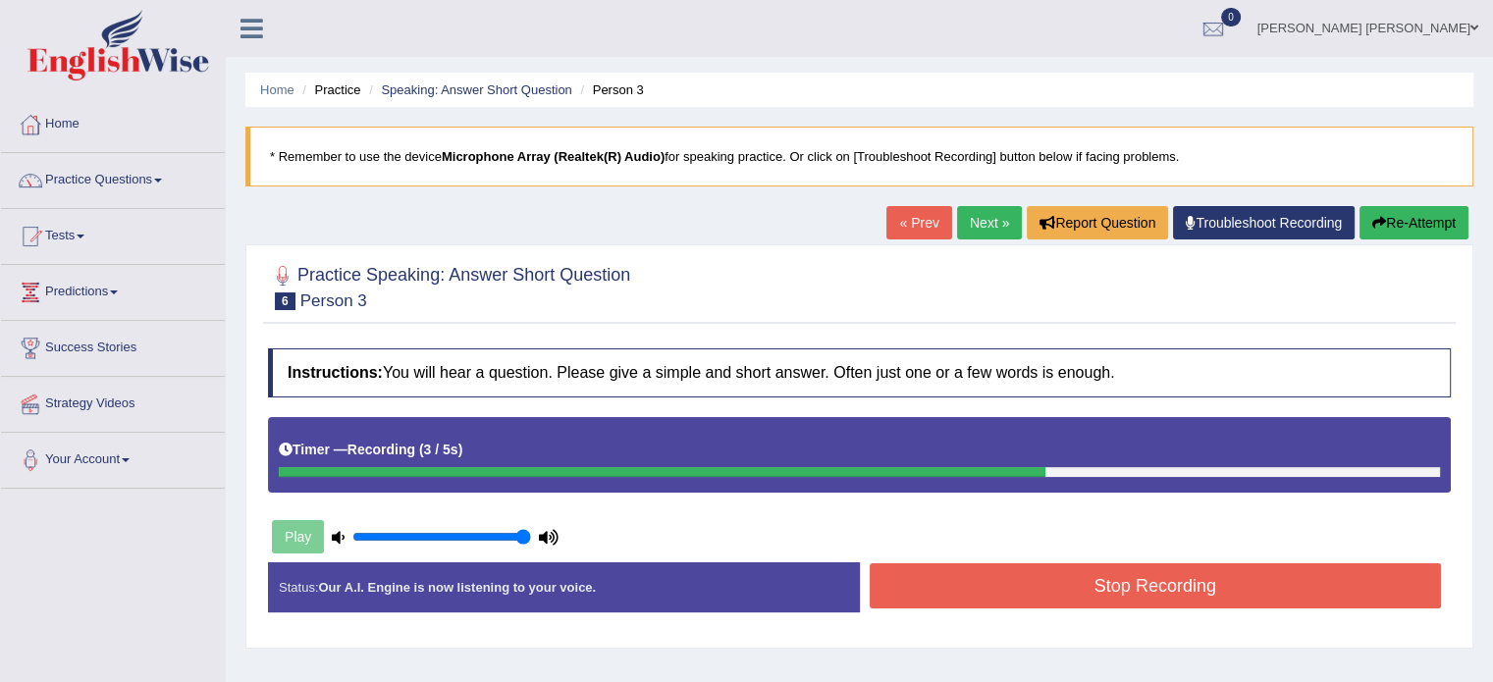
click at [1071, 590] on button "Stop Recording" at bounding box center [1156, 585] width 572 height 45
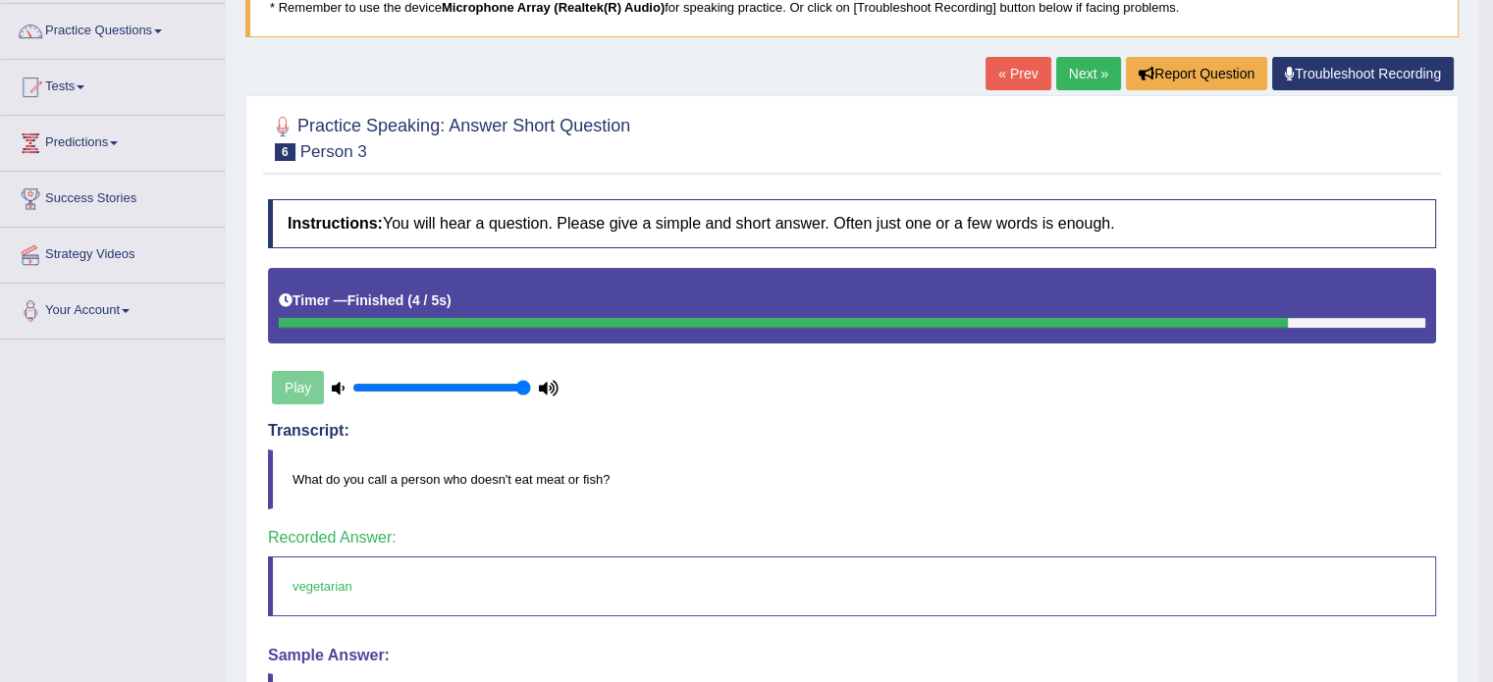
scroll to position [148, 0]
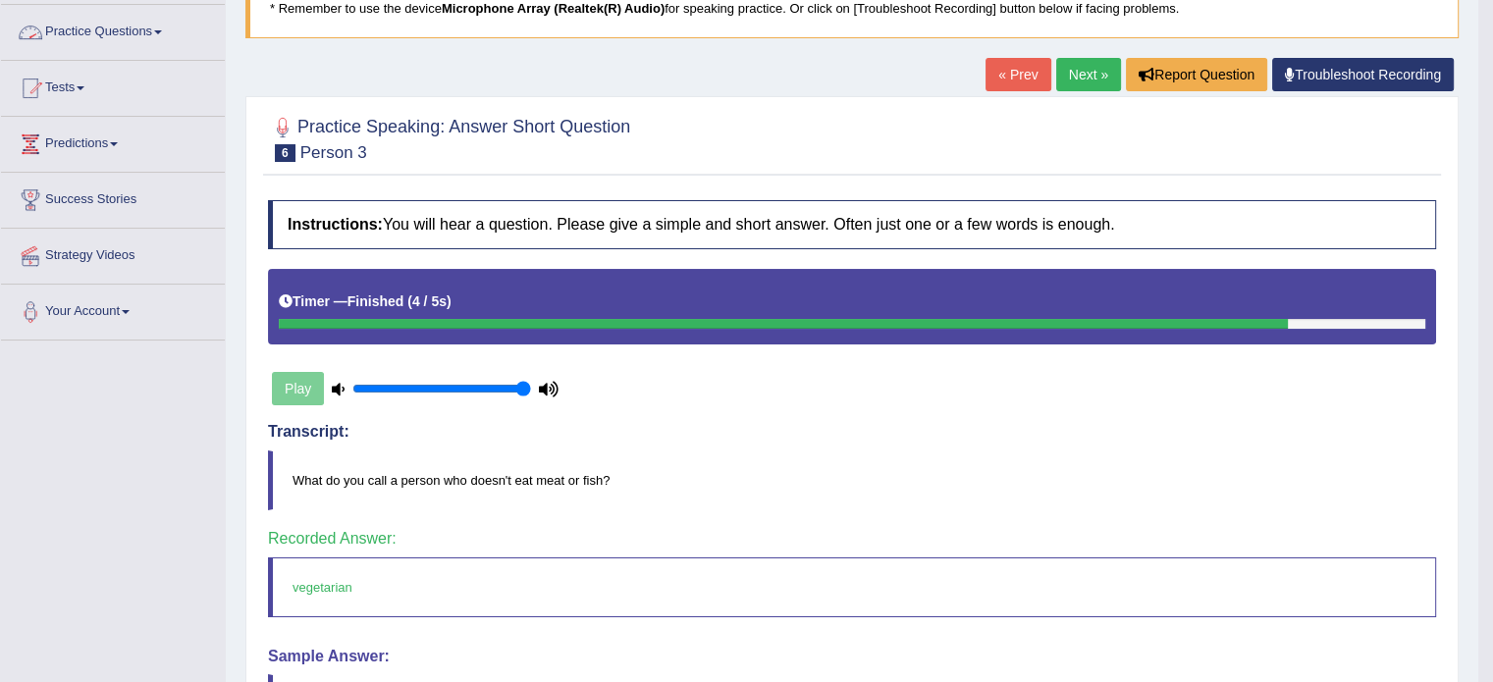
click at [145, 35] on link "Practice Questions" at bounding box center [113, 29] width 224 height 49
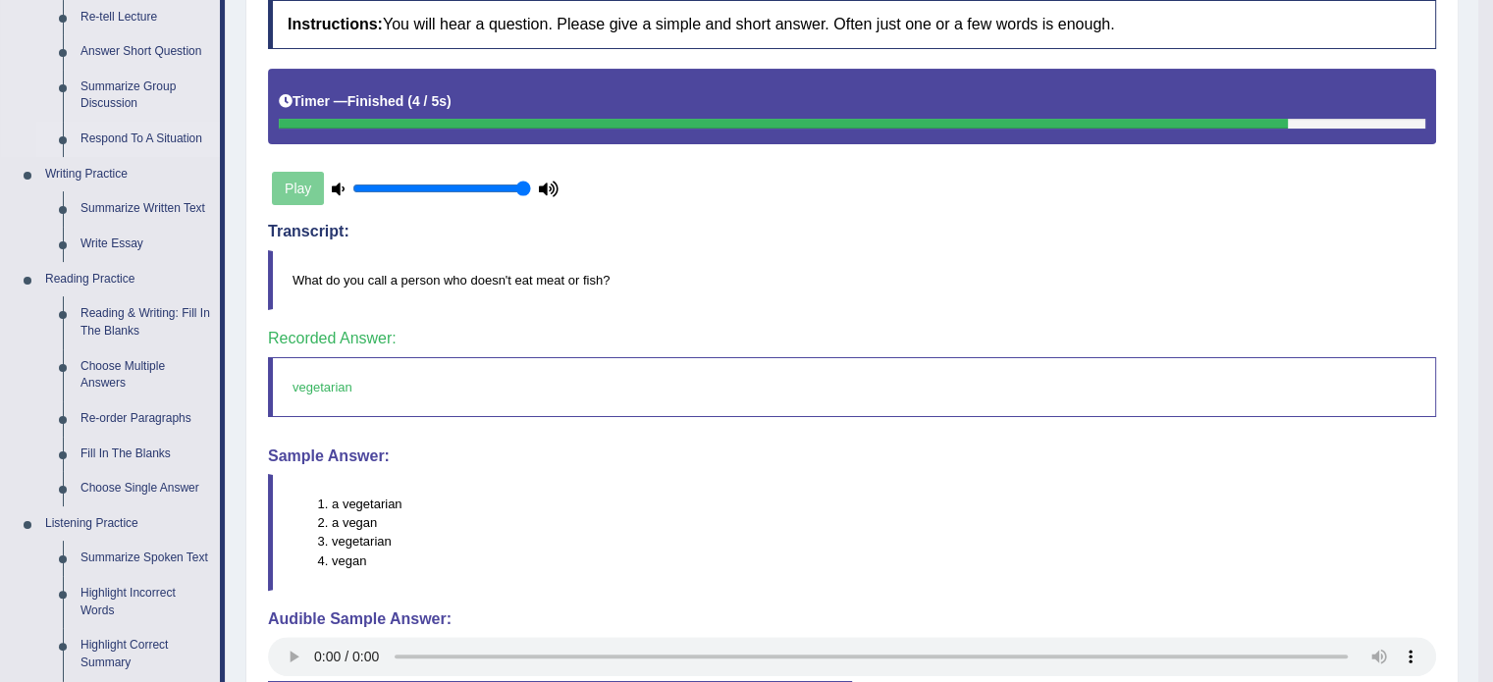
scroll to position [349, 0]
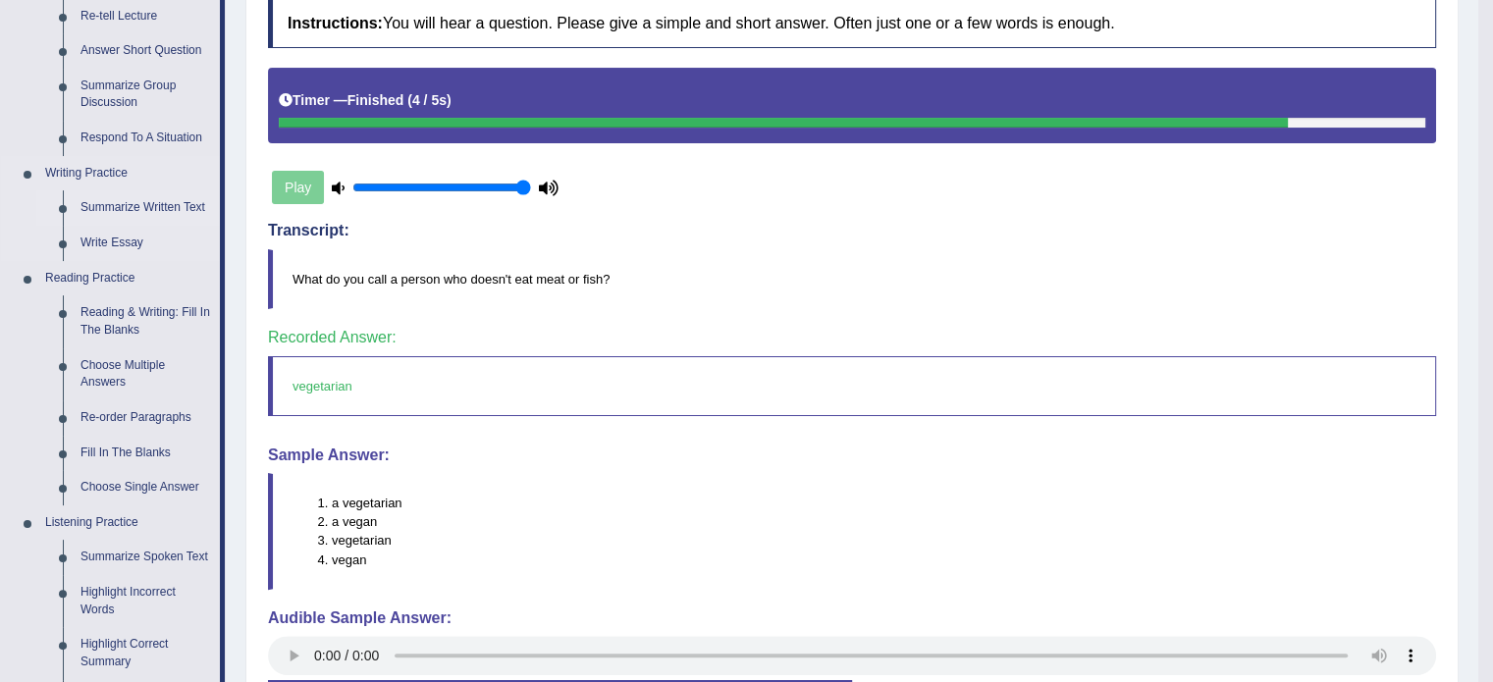
click at [125, 209] on link "Summarize Written Text" at bounding box center [146, 207] width 148 height 35
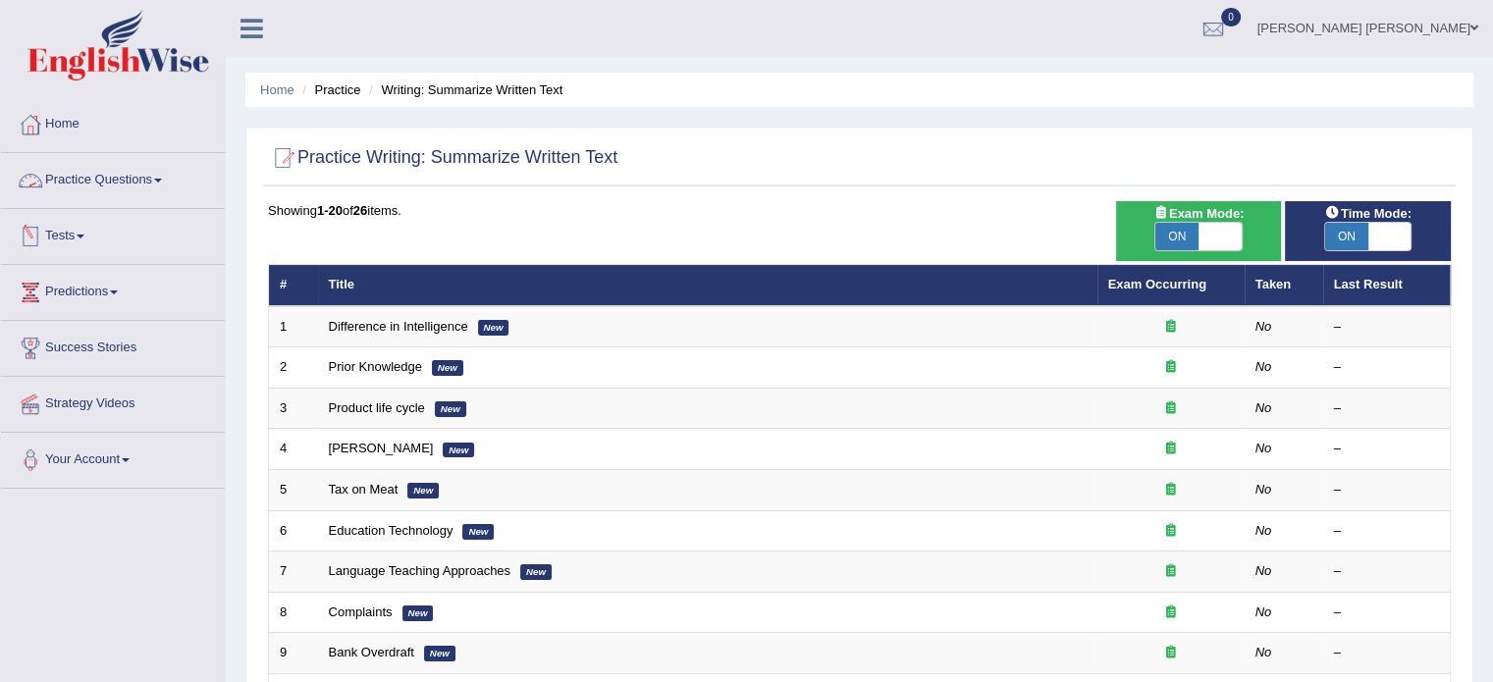
click at [149, 180] on link "Practice Questions" at bounding box center [113, 177] width 224 height 49
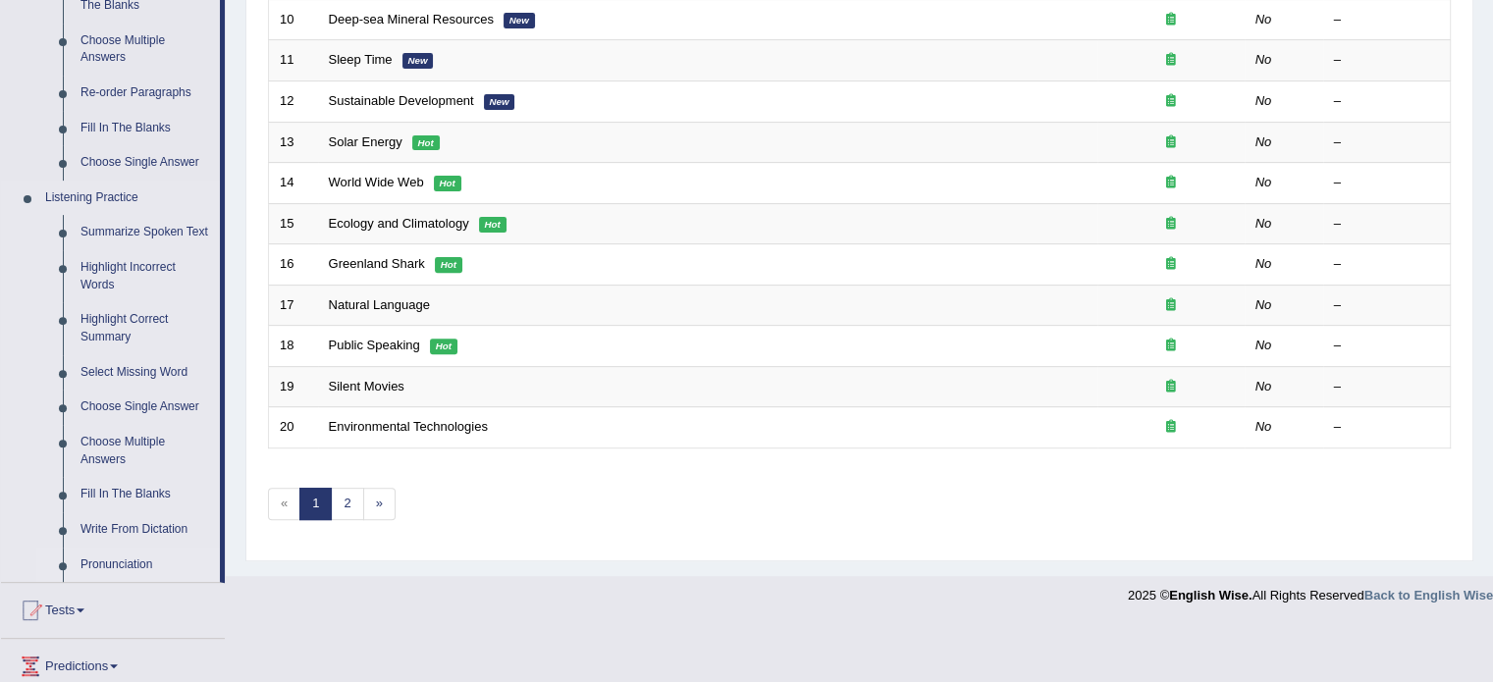
scroll to position [675, 0]
click at [100, 565] on link "Pronunciation" at bounding box center [146, 564] width 148 height 35
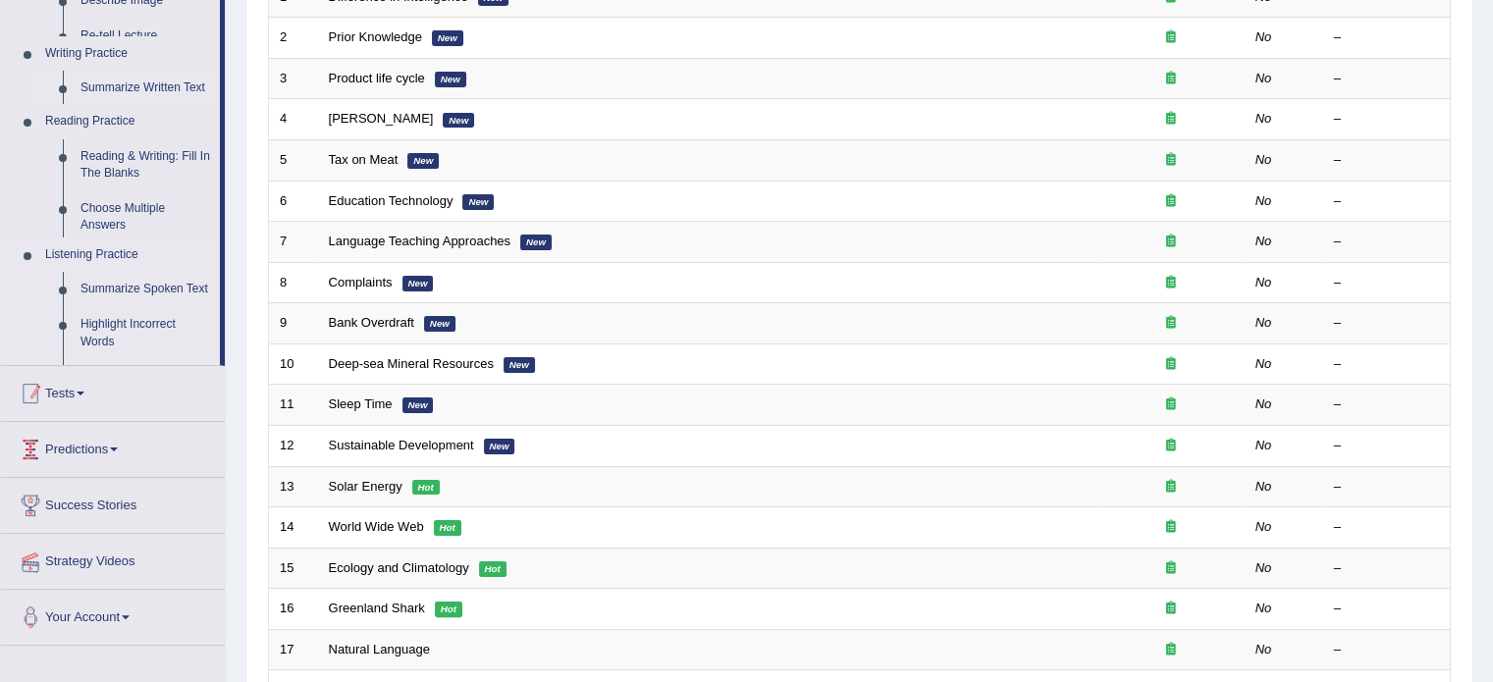
scroll to position [211, 0]
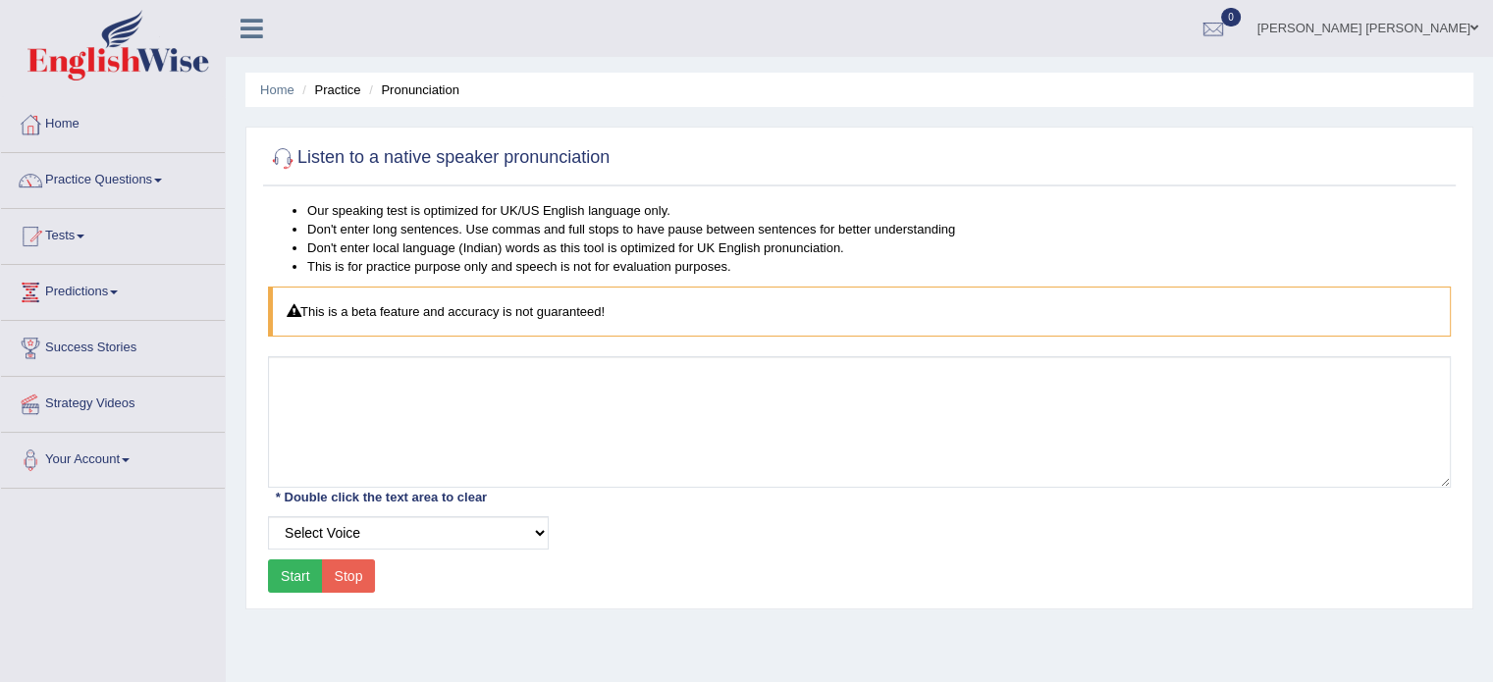
click at [136, 184] on link "Practice Questions" at bounding box center [113, 177] width 224 height 49
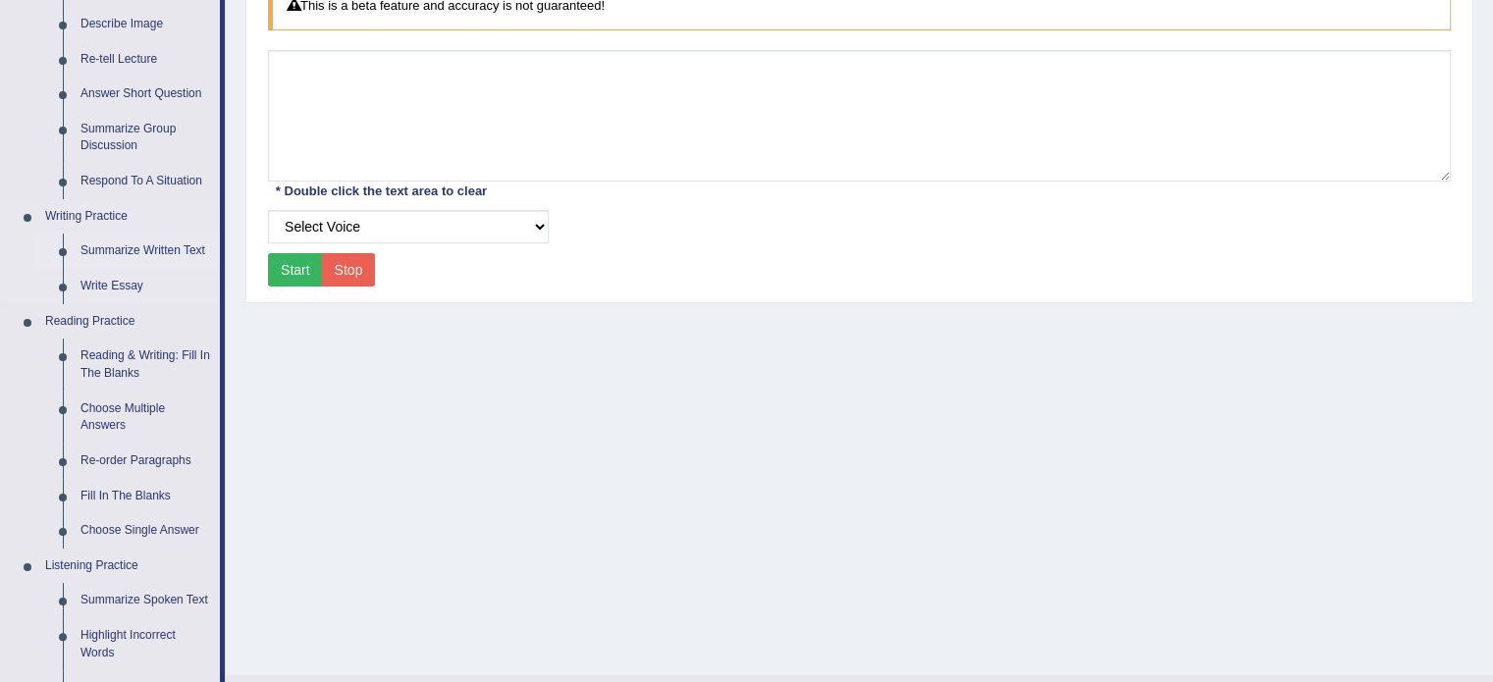
scroll to position [337, 0]
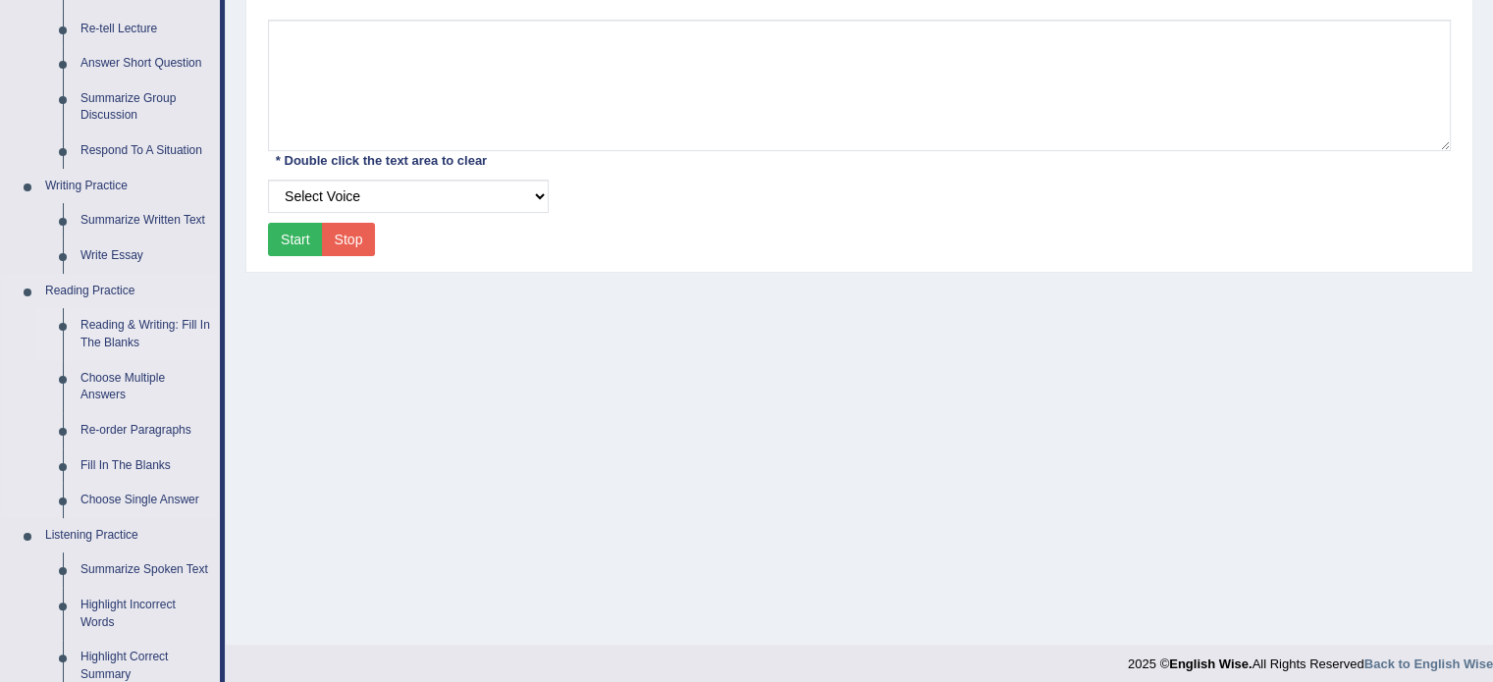
click at [119, 329] on link "Reading & Writing: Fill In The Blanks" at bounding box center [146, 334] width 148 height 52
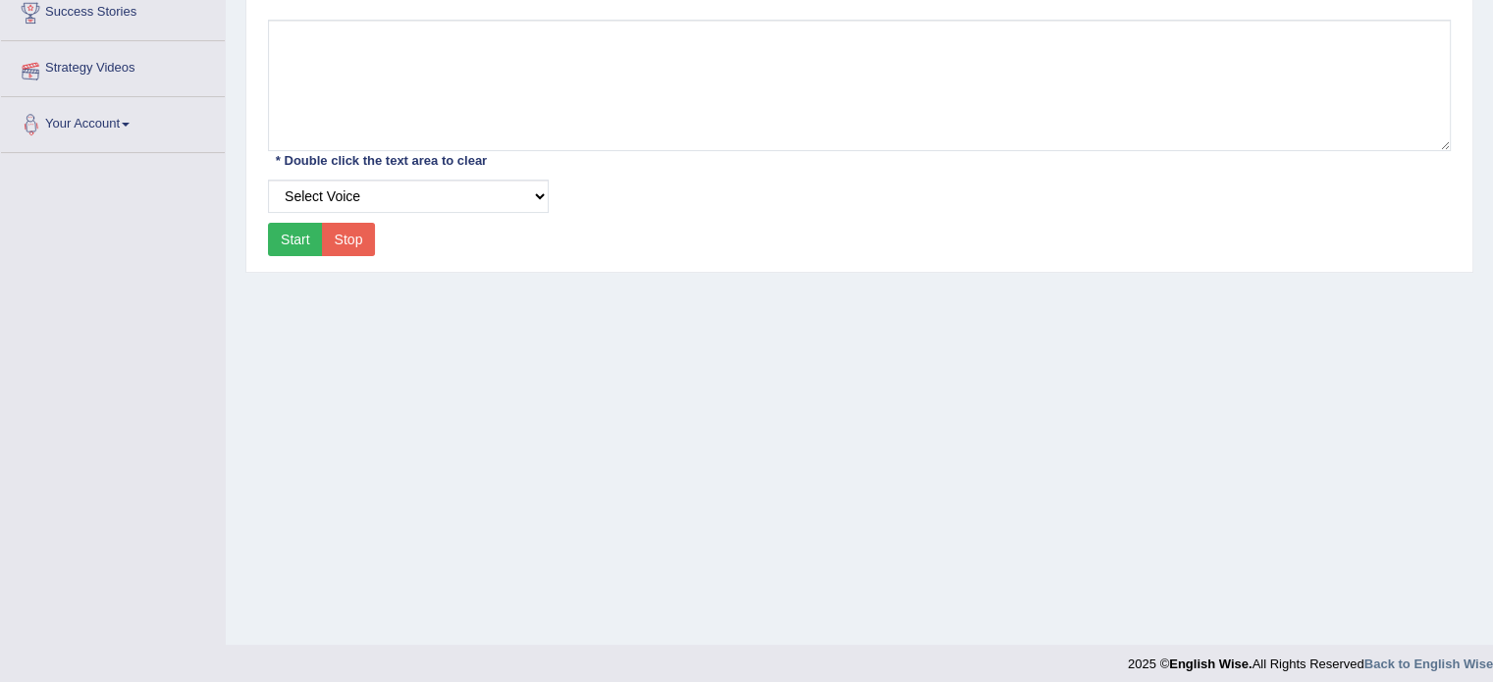
scroll to position [348, 0]
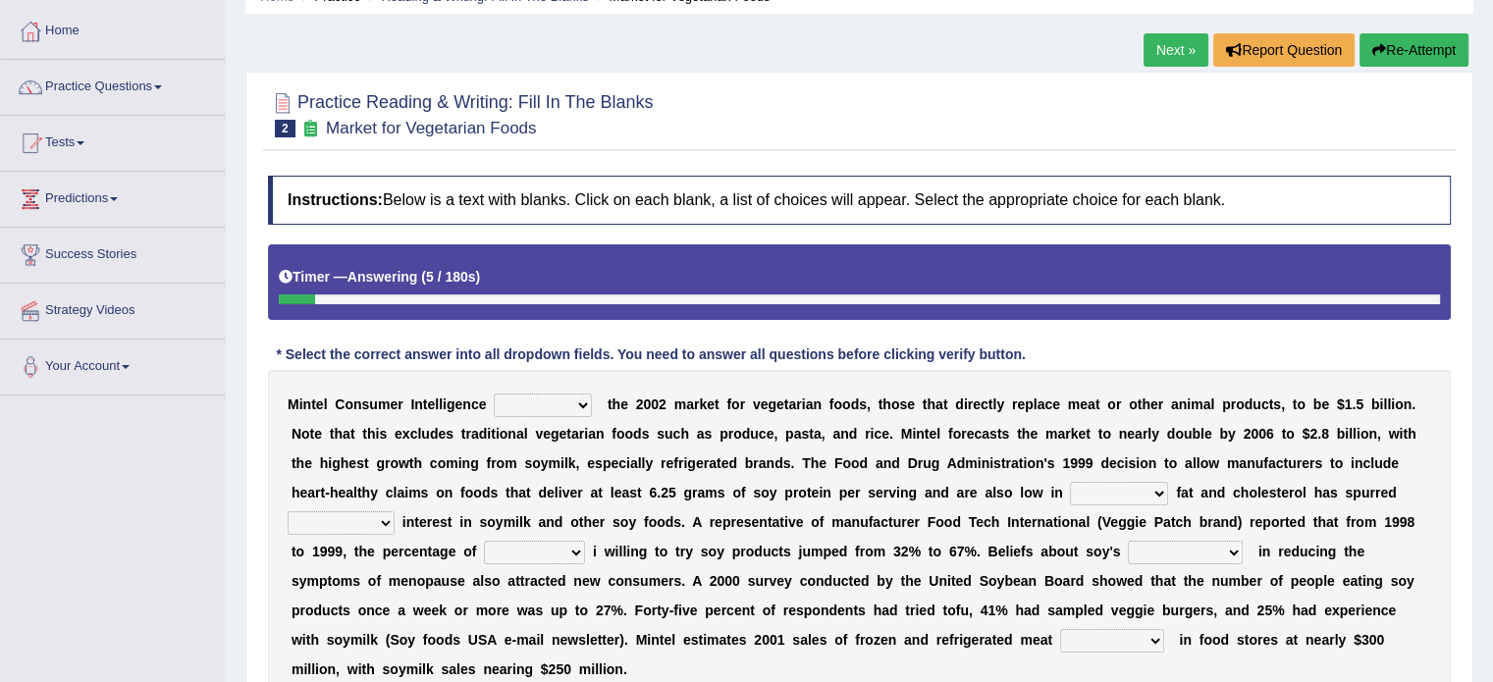
scroll to position [98, 0]
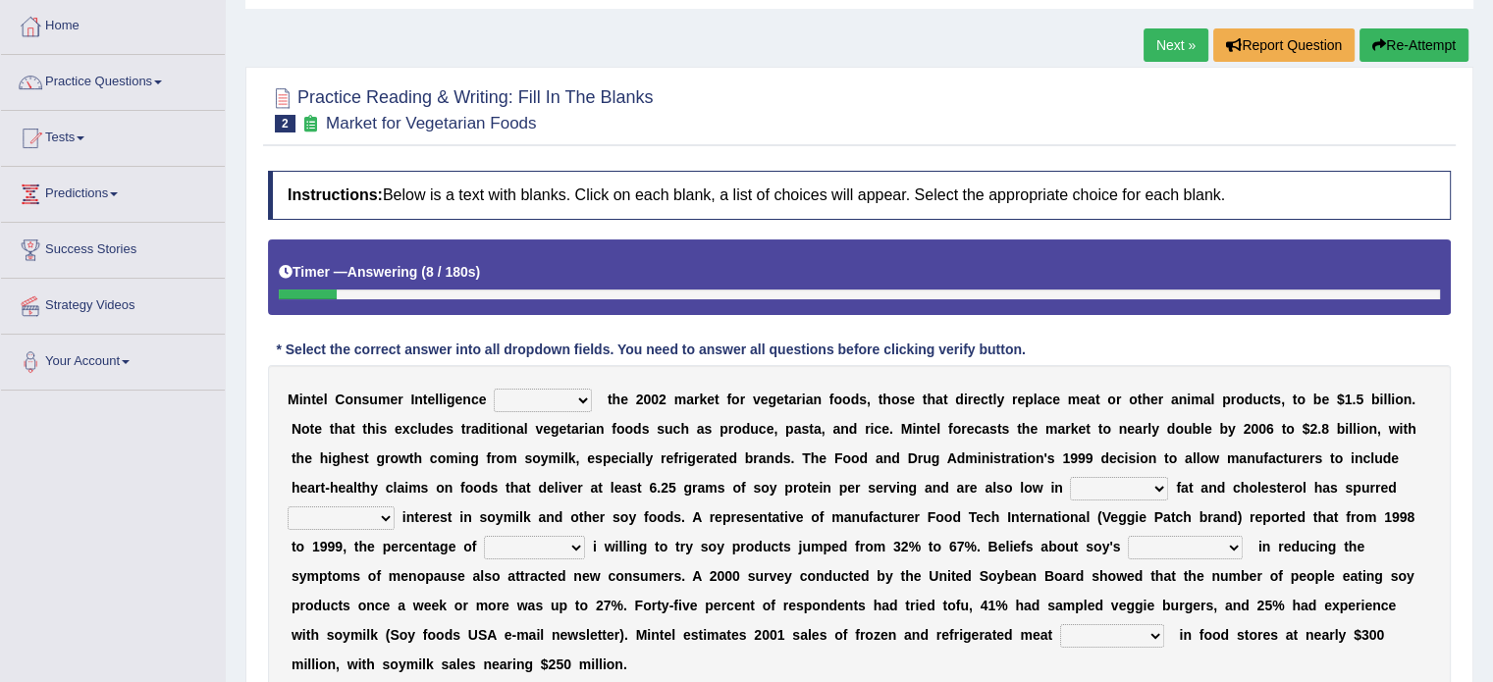
click at [524, 406] on select "deals fulfills creates estimates" at bounding box center [543, 401] width 98 height 24
click at [494, 389] on select "deals fulfills creates estimates" at bounding box center [543, 401] width 98 height 24
click at [530, 399] on select "deals fulfills creates estimates" at bounding box center [543, 401] width 98 height 24
select select "estimates"
click at [494, 389] on select "deals fulfills creates estimates" at bounding box center [543, 401] width 98 height 24
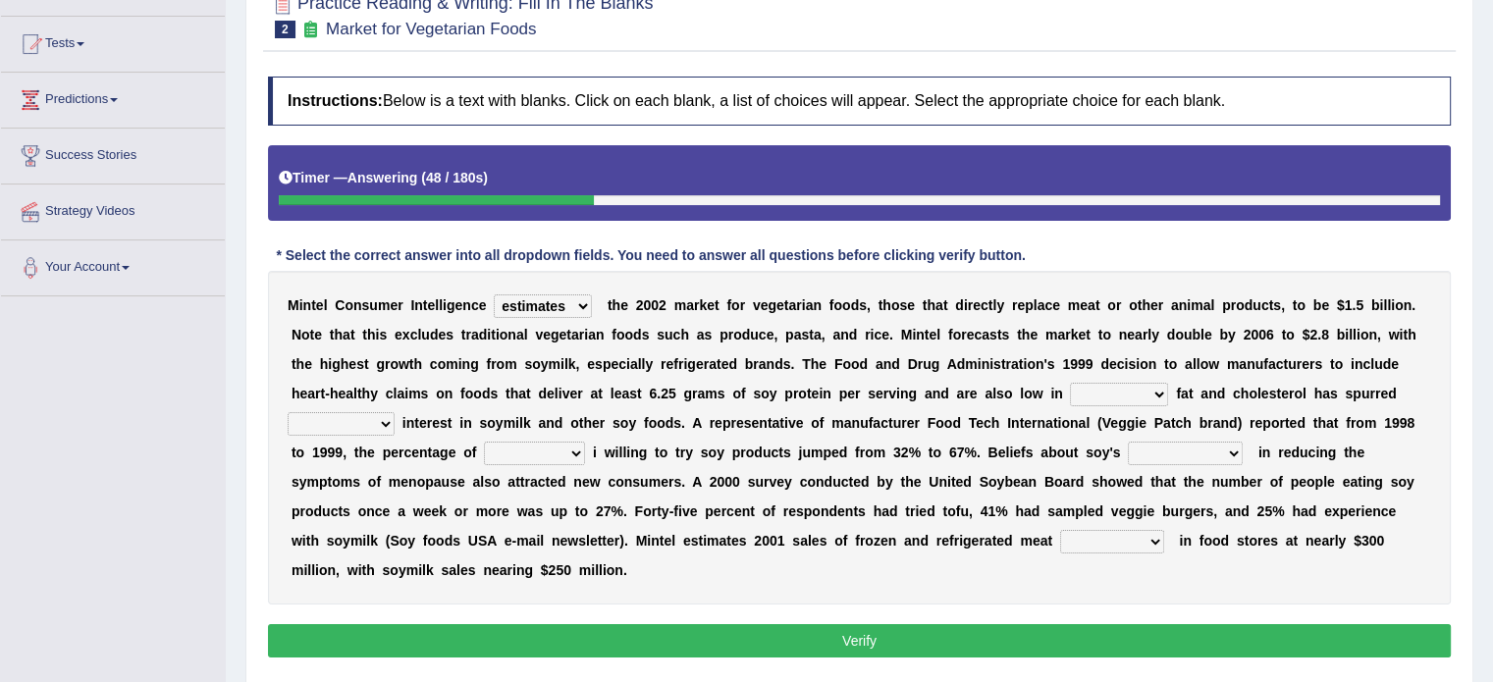
scroll to position [196, 0]
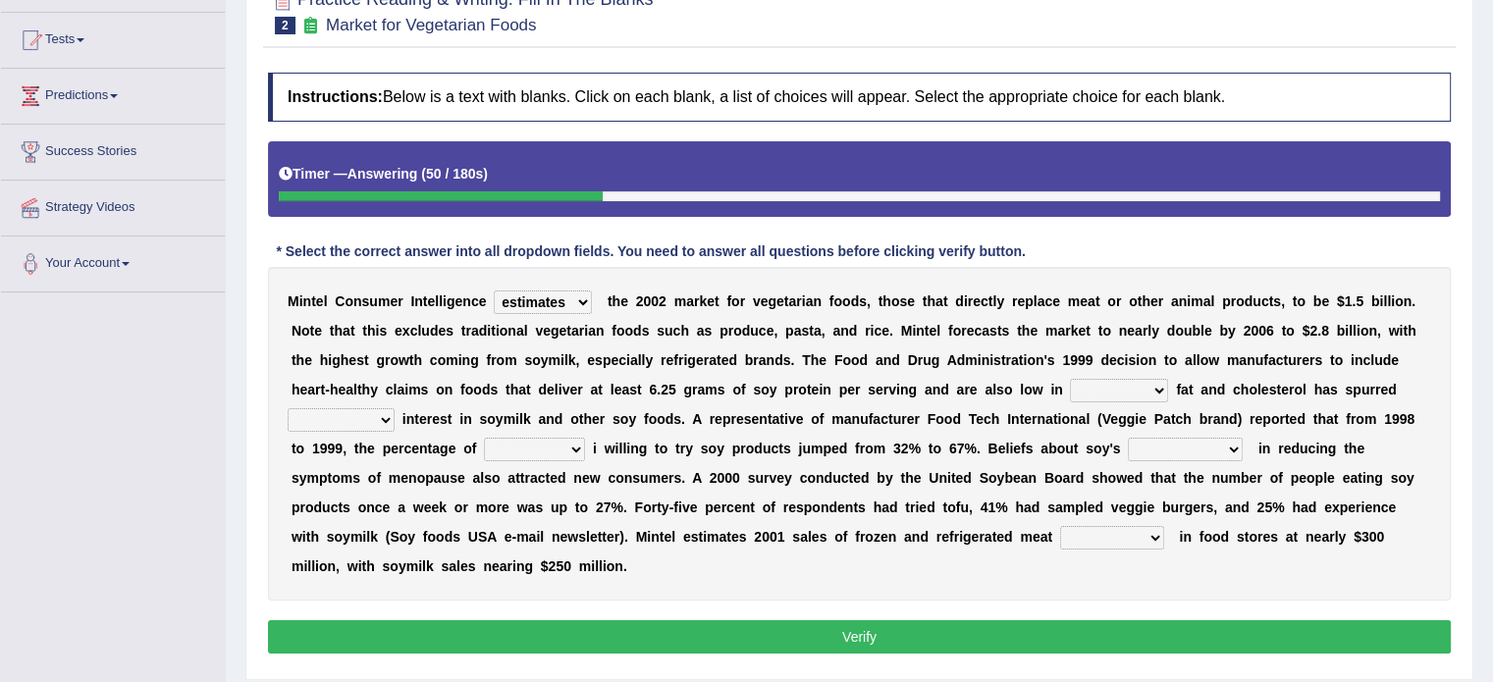
click at [1107, 385] on select "saturated solid acid liquid" at bounding box center [1119, 391] width 98 height 24
select select "liquid"
click at [1070, 379] on select "saturated solid acid liquid" at bounding box center [1119, 391] width 98 height 24
click at [379, 418] on select "good big tremendous extreme" at bounding box center [341, 420] width 107 height 24
select select "extreme"
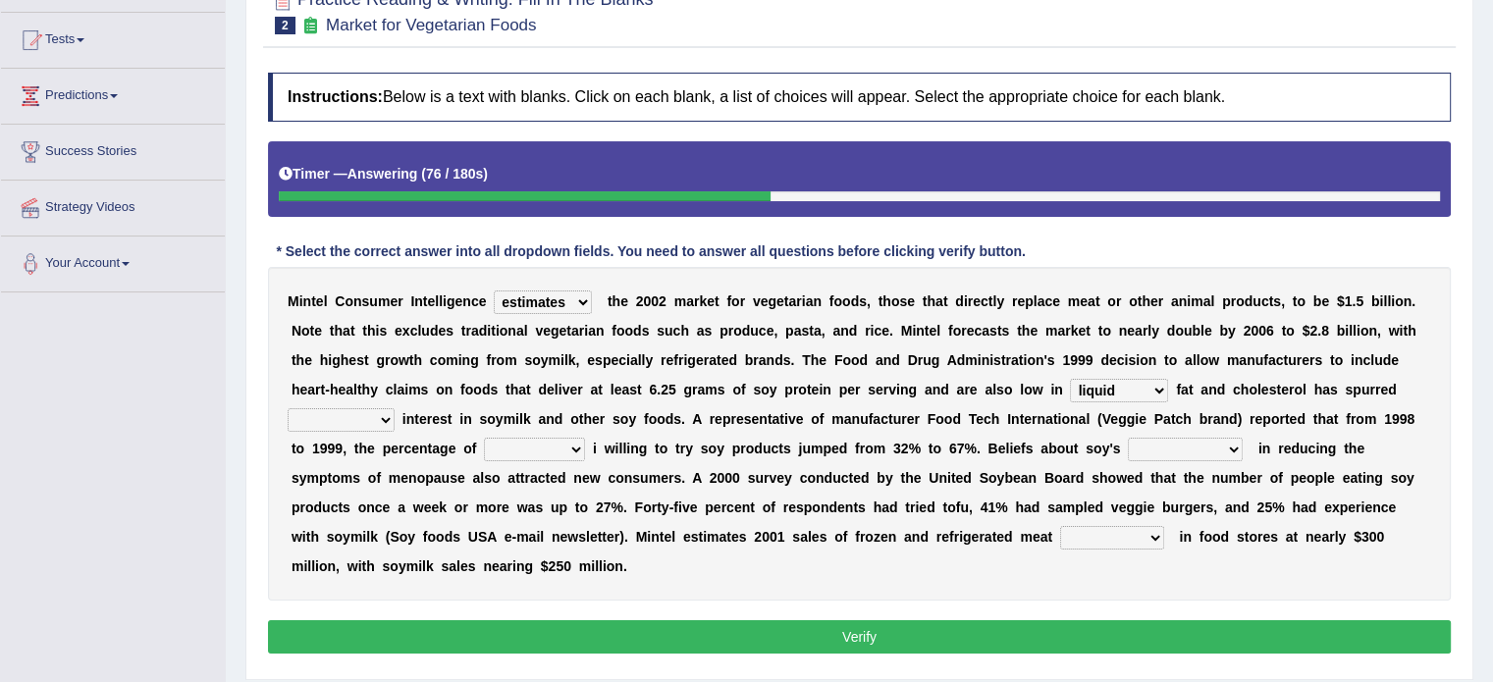
click at [288, 408] on select "good big tremendous extreme" at bounding box center [341, 420] width 107 height 24
click at [542, 451] on select "guests consumers customers clients" at bounding box center [534, 450] width 101 height 24
click at [484, 438] on select "guests consumers customers clients" at bounding box center [534, 450] width 101 height 24
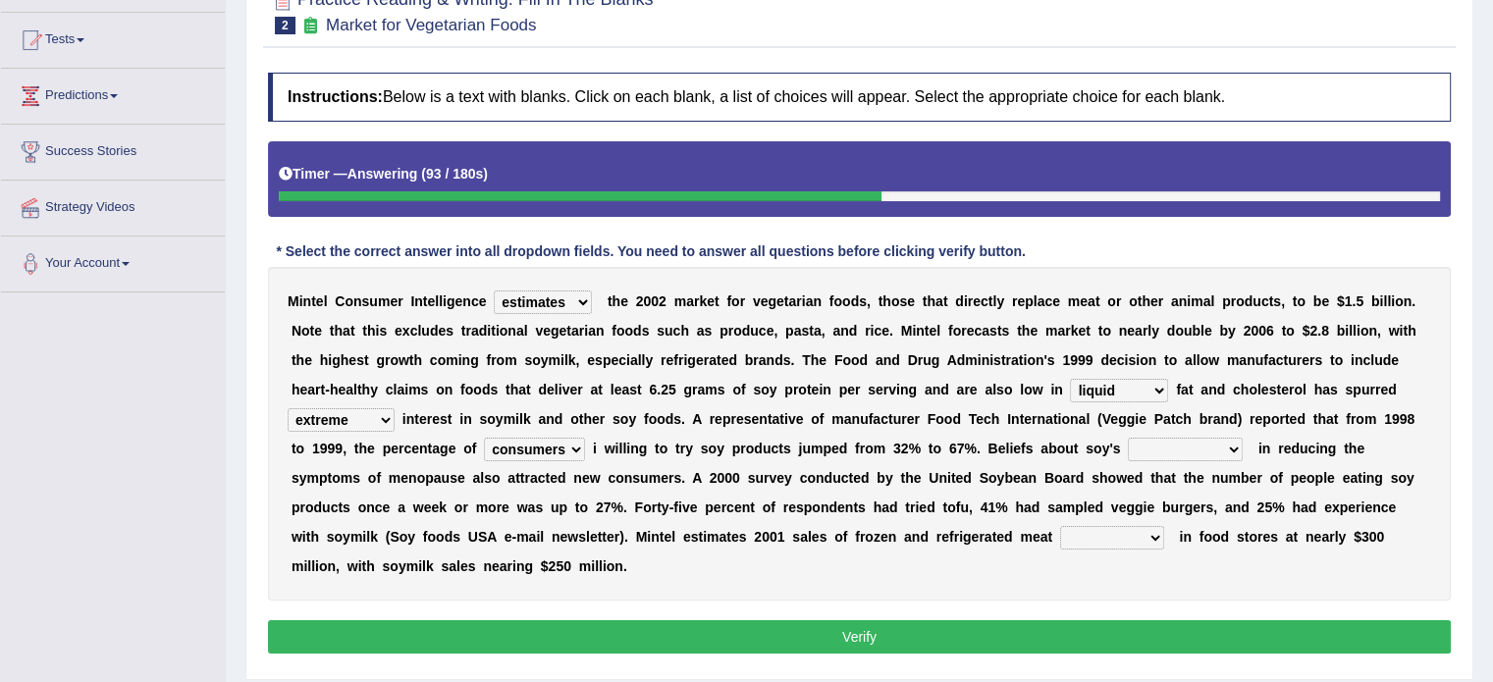
click at [484, 438] on select "guests consumers customers clients" at bounding box center [534, 450] width 101 height 24
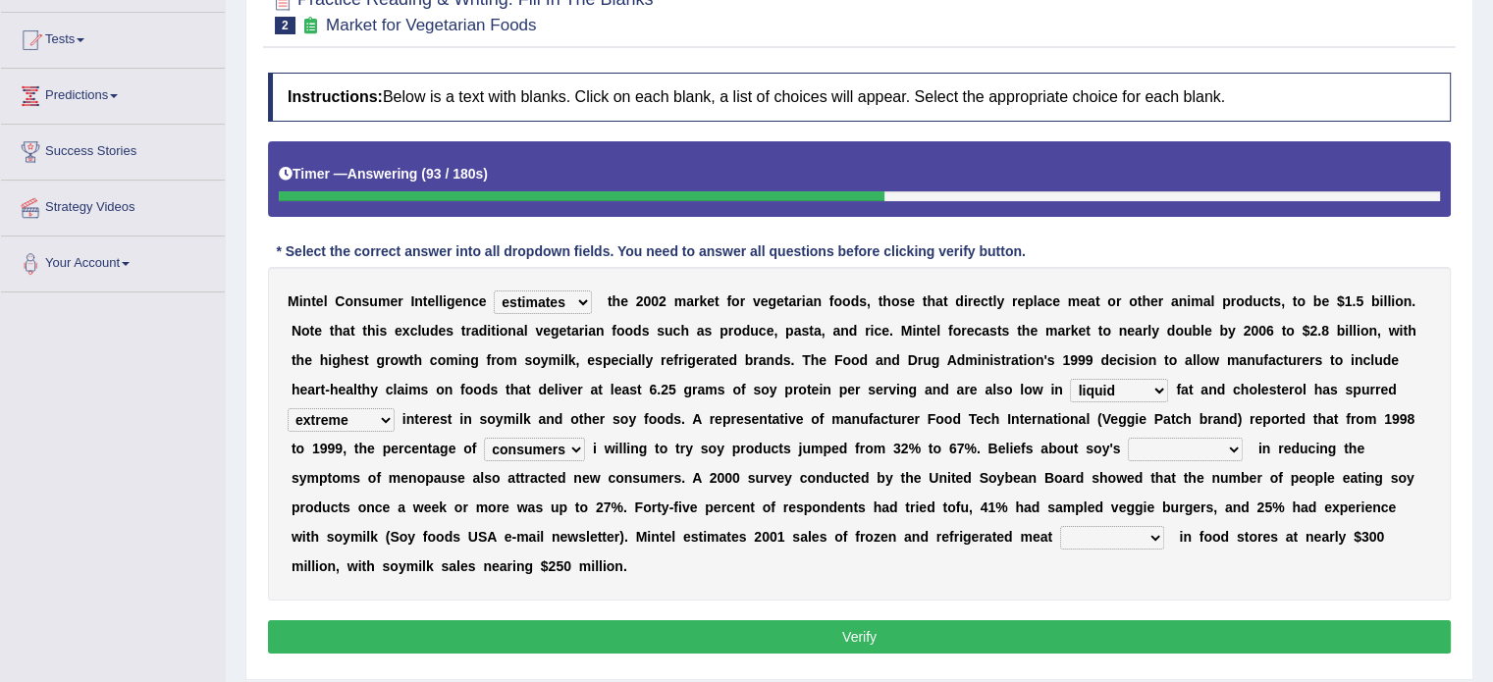
click at [484, 438] on select "guests consumers customers clients" at bounding box center [534, 450] width 101 height 24
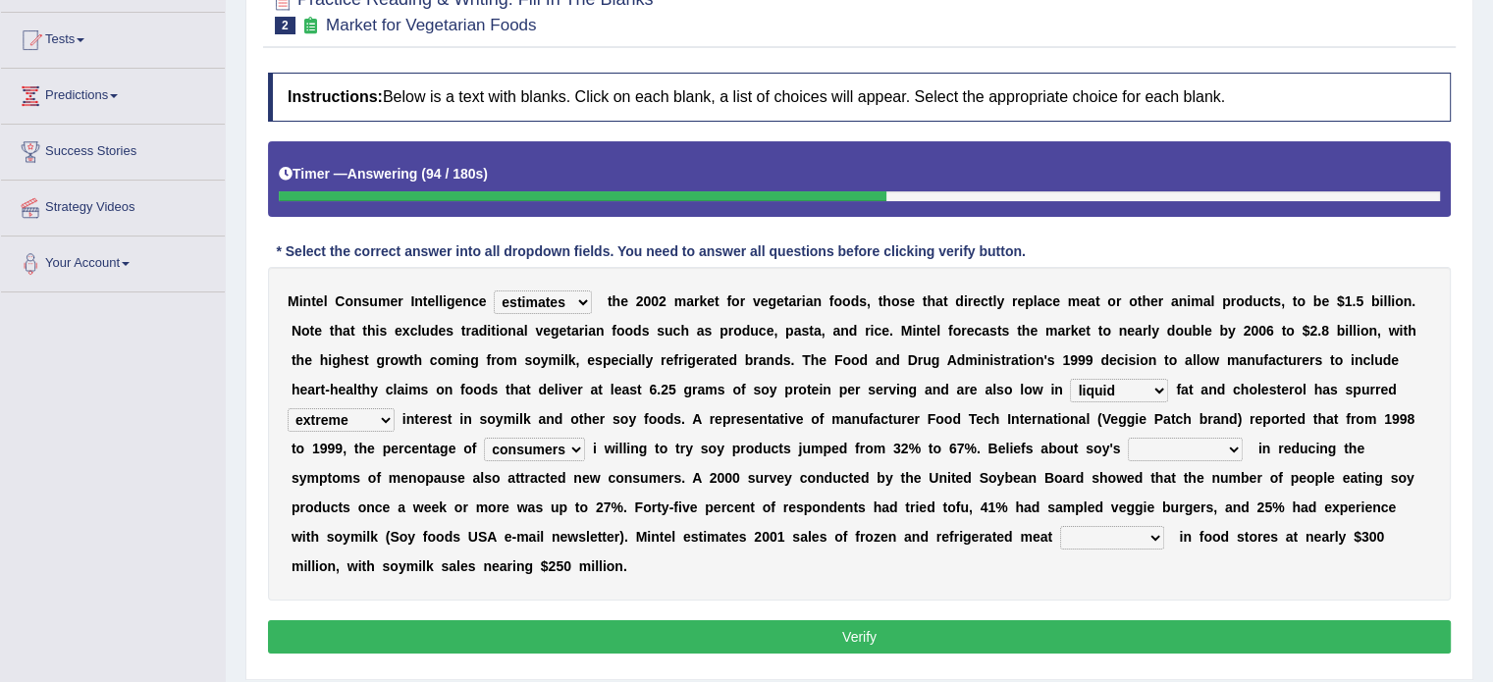
click at [484, 438] on select "guests consumers customers clients" at bounding box center [534, 450] width 101 height 24
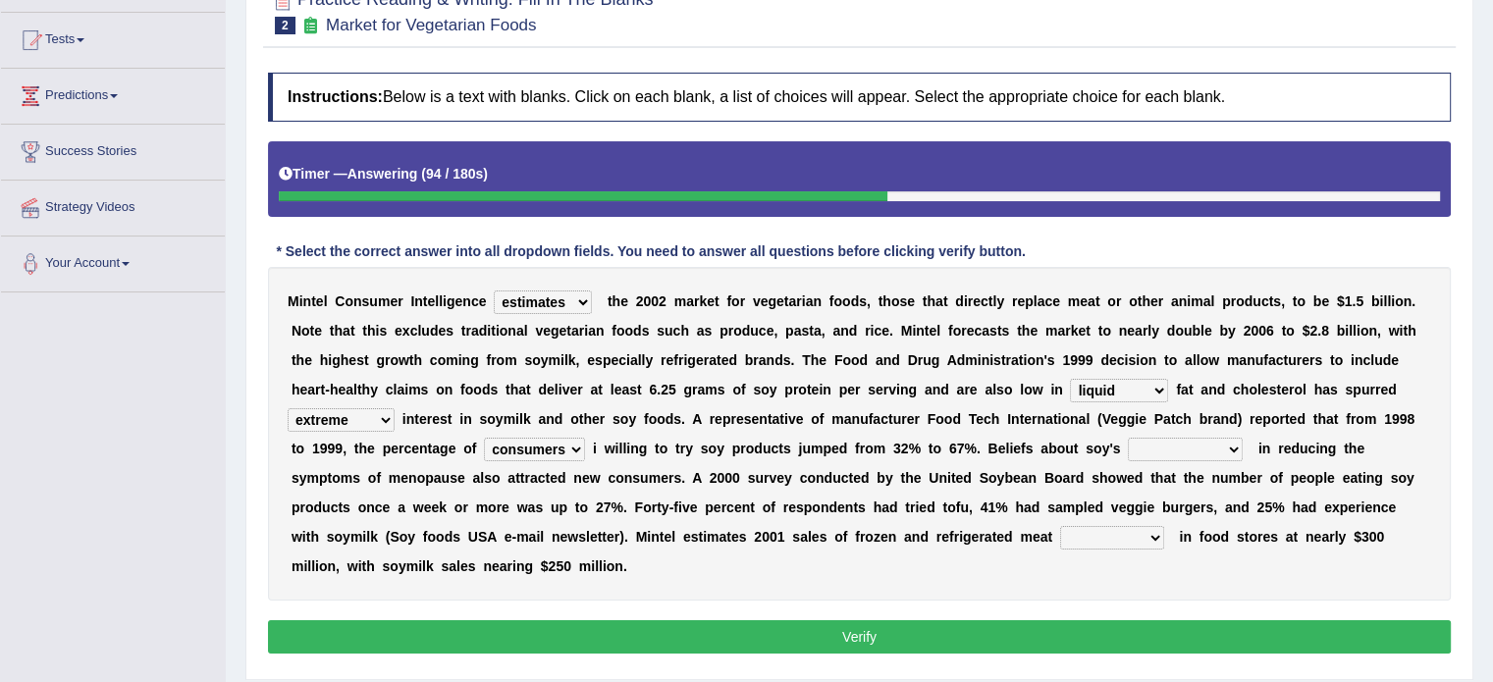
click at [484, 438] on select "guests consumers customers clients" at bounding box center [534, 450] width 101 height 24
select select "customers"
click at [484, 438] on select "guests consumers customers clients" at bounding box center [534, 450] width 101 height 24
click at [1236, 450] on select "effectiveness timeliness efficiency goodness" at bounding box center [1185, 450] width 115 height 24
select select "effectiveness"
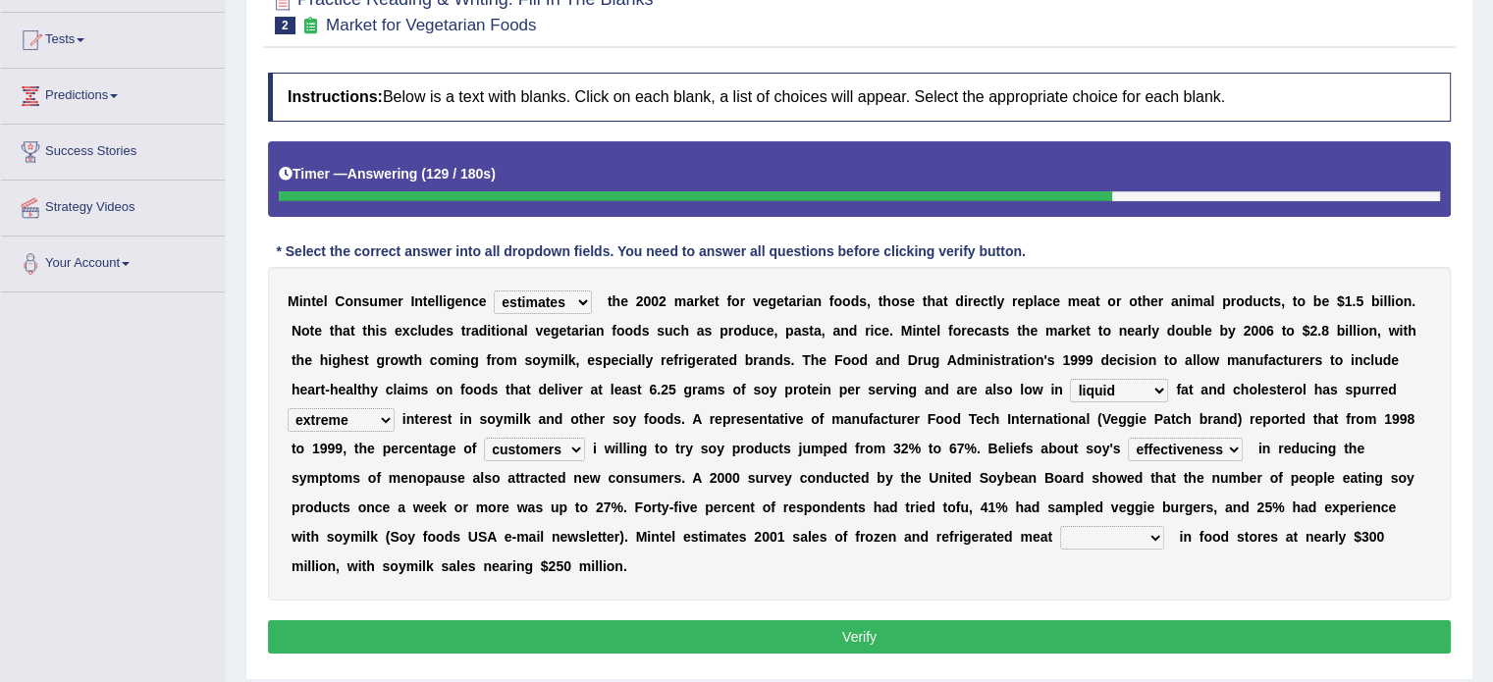
click at [1128, 438] on select "effectiveness timeliness efficiency goodness" at bounding box center [1185, 450] width 115 height 24
click at [1100, 538] on select "foods choices staffs alternatives" at bounding box center [1112, 538] width 104 height 24
click at [1060, 526] on select "foods choices staffs alternatives" at bounding box center [1112, 538] width 104 height 24
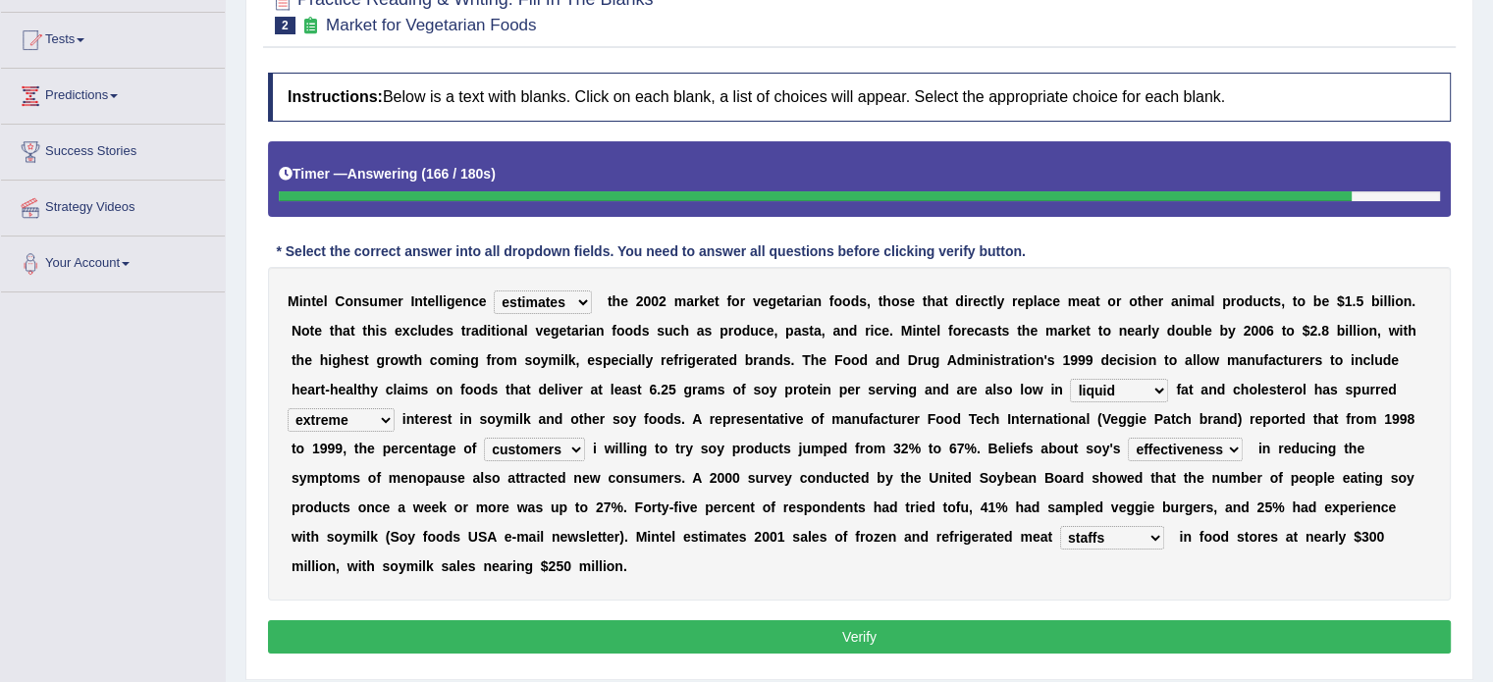
click at [1060, 526] on select "foods choices staffs alternatives" at bounding box center [1112, 538] width 104 height 24
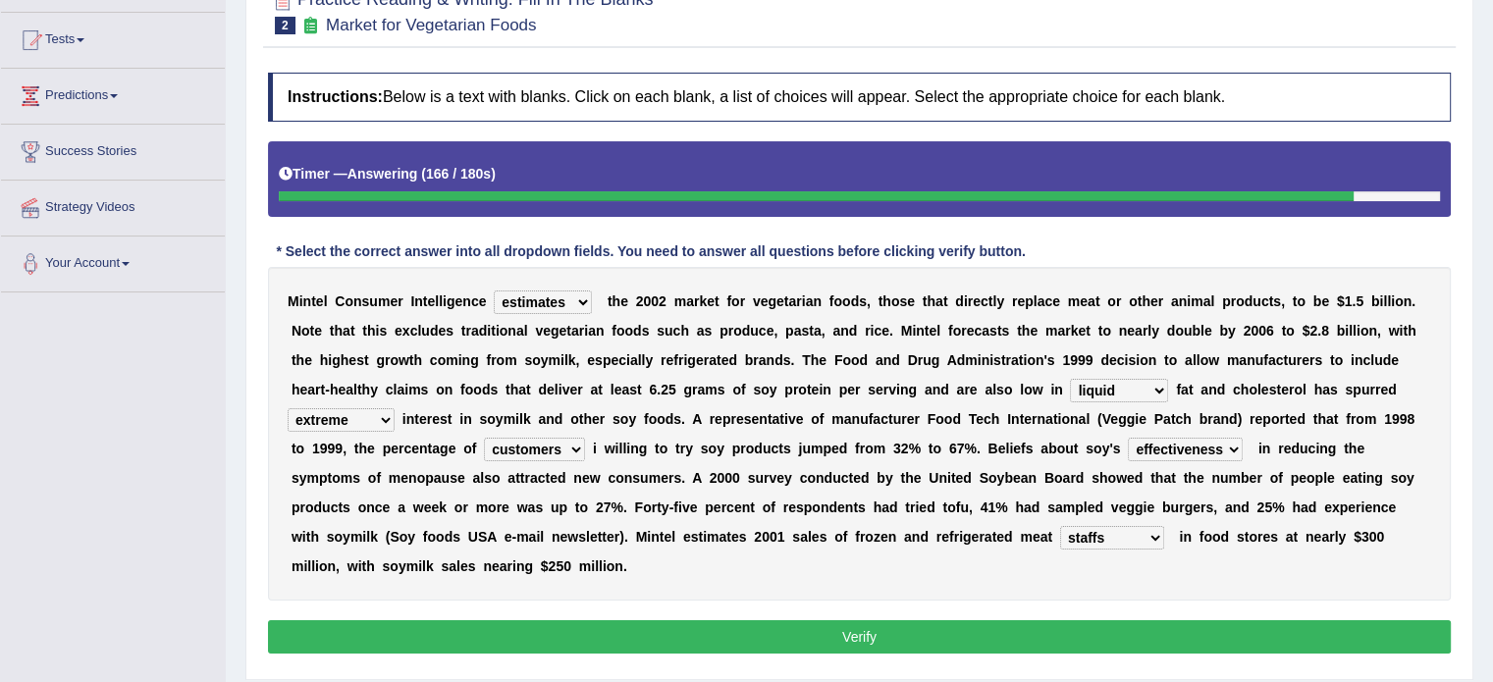
click at [1060, 526] on select "foods choices staffs alternatives" at bounding box center [1112, 538] width 104 height 24
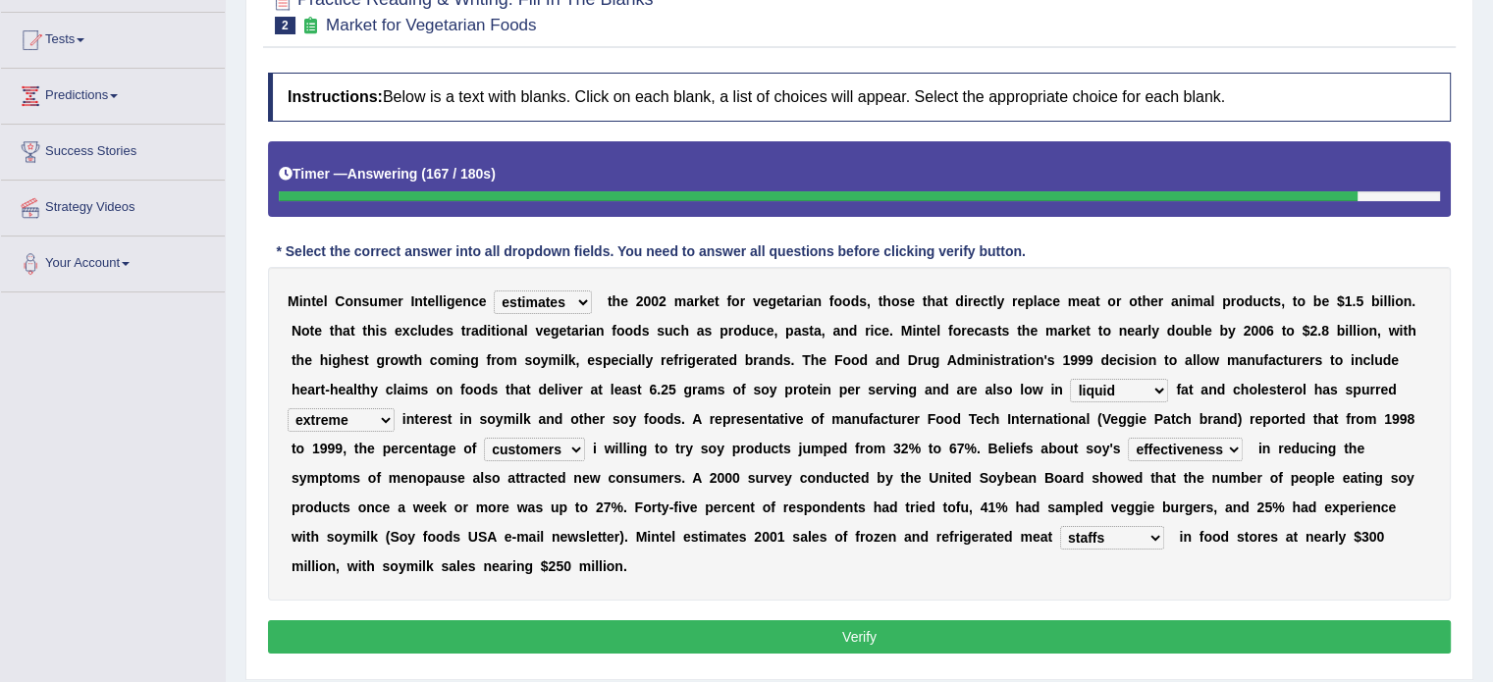
click at [1060, 526] on select "foods choices staffs alternatives" at bounding box center [1112, 538] width 104 height 24
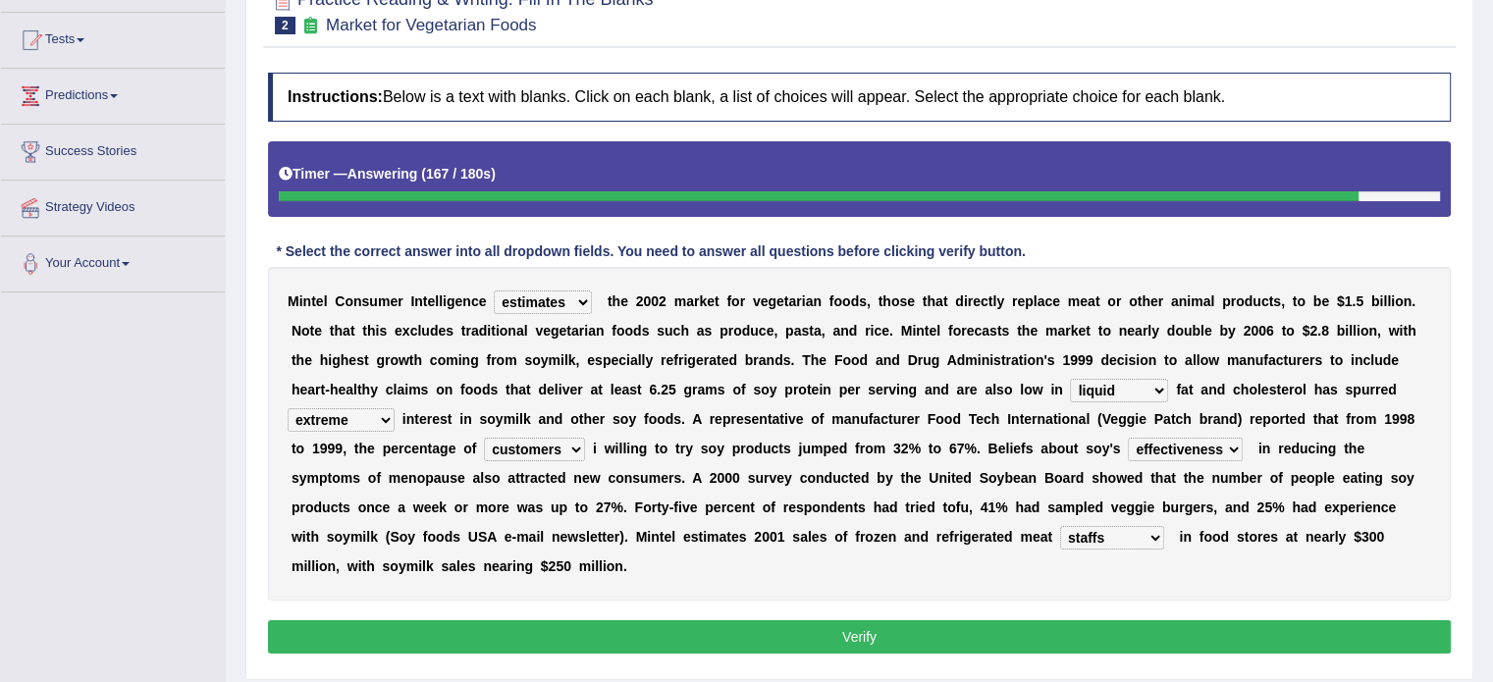
click at [1060, 526] on select "foods choices staffs alternatives" at bounding box center [1112, 538] width 104 height 24
select select "alternatives"
click at [1060, 526] on select "foods choices staffs alternatives" at bounding box center [1112, 538] width 104 height 24
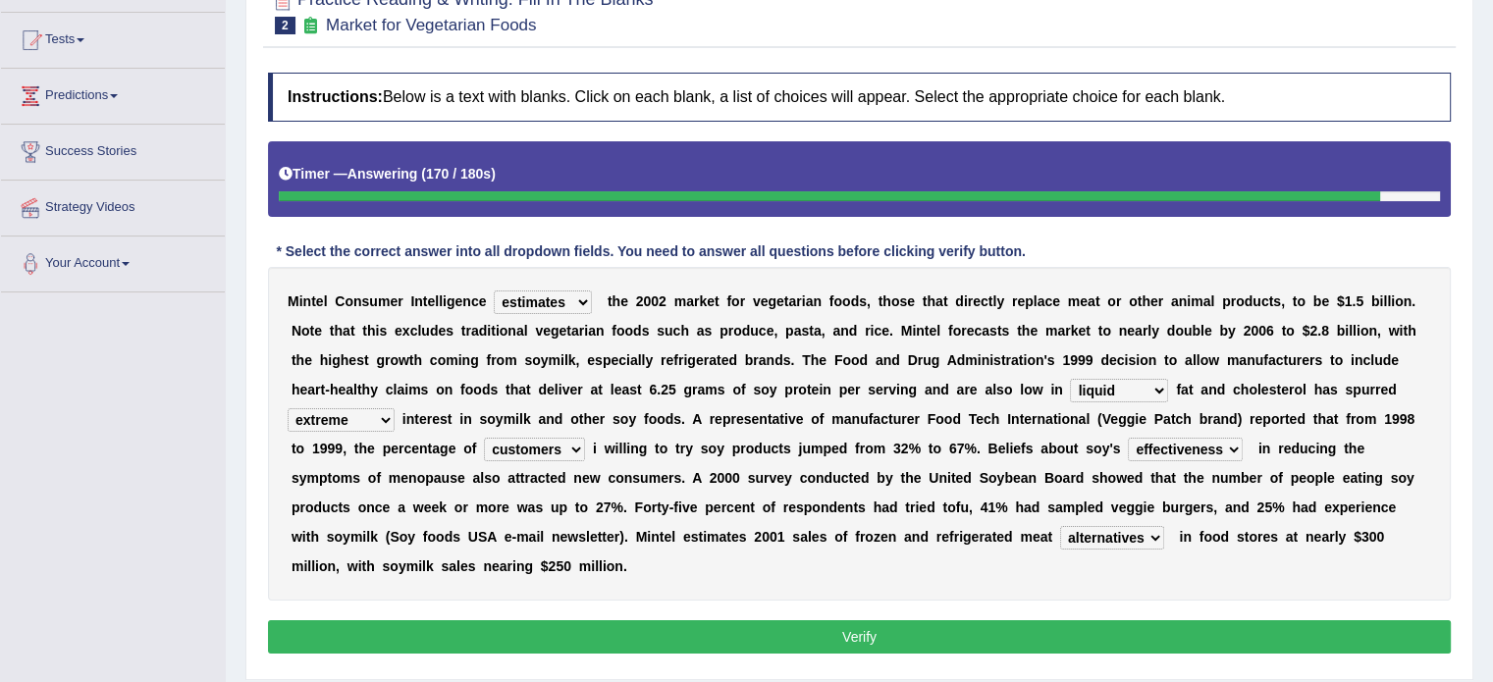
click at [1115, 540] on select "foods choices staffs alternatives" at bounding box center [1112, 538] width 104 height 24
click at [1311, 558] on div "M i n t e l C o n s u m e r I n t e l l i g e n c e deals fulfills creates esti…" at bounding box center [859, 434] width 1183 height 334
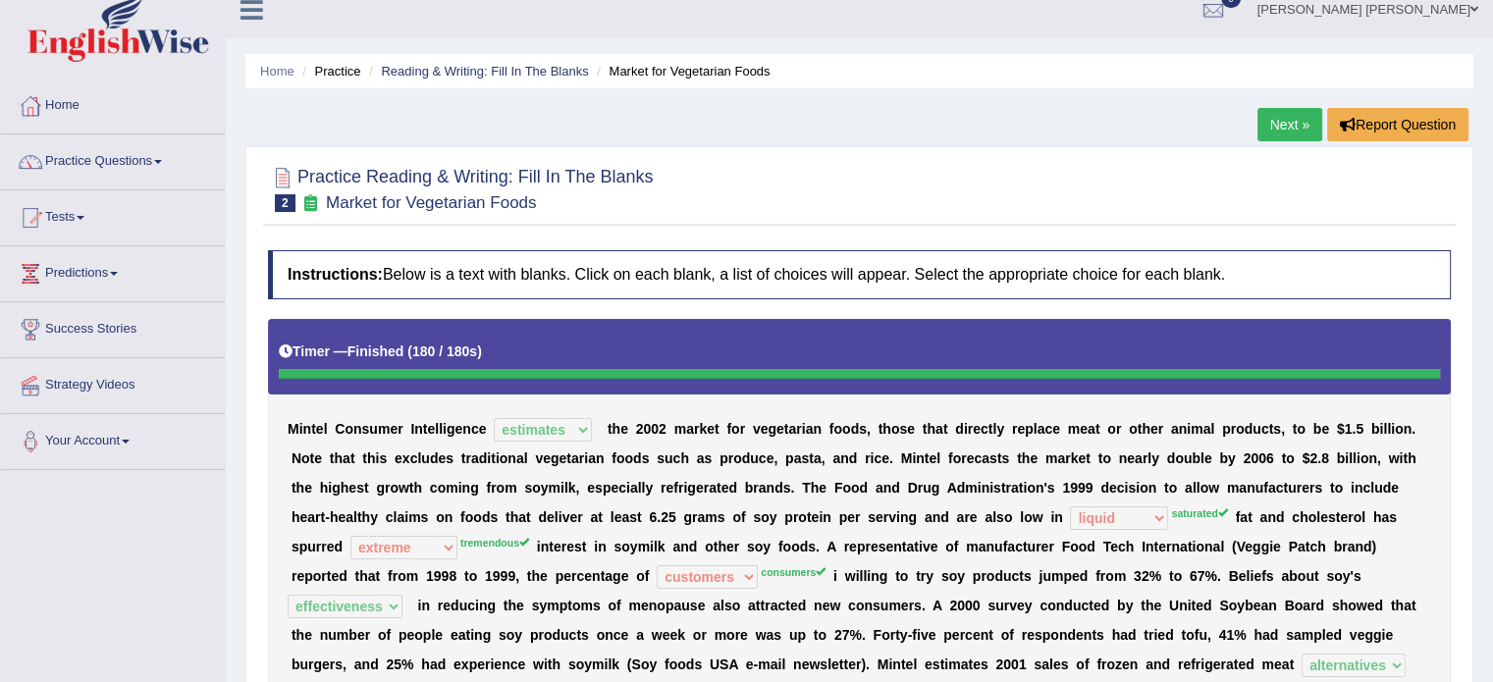
scroll to position [0, 0]
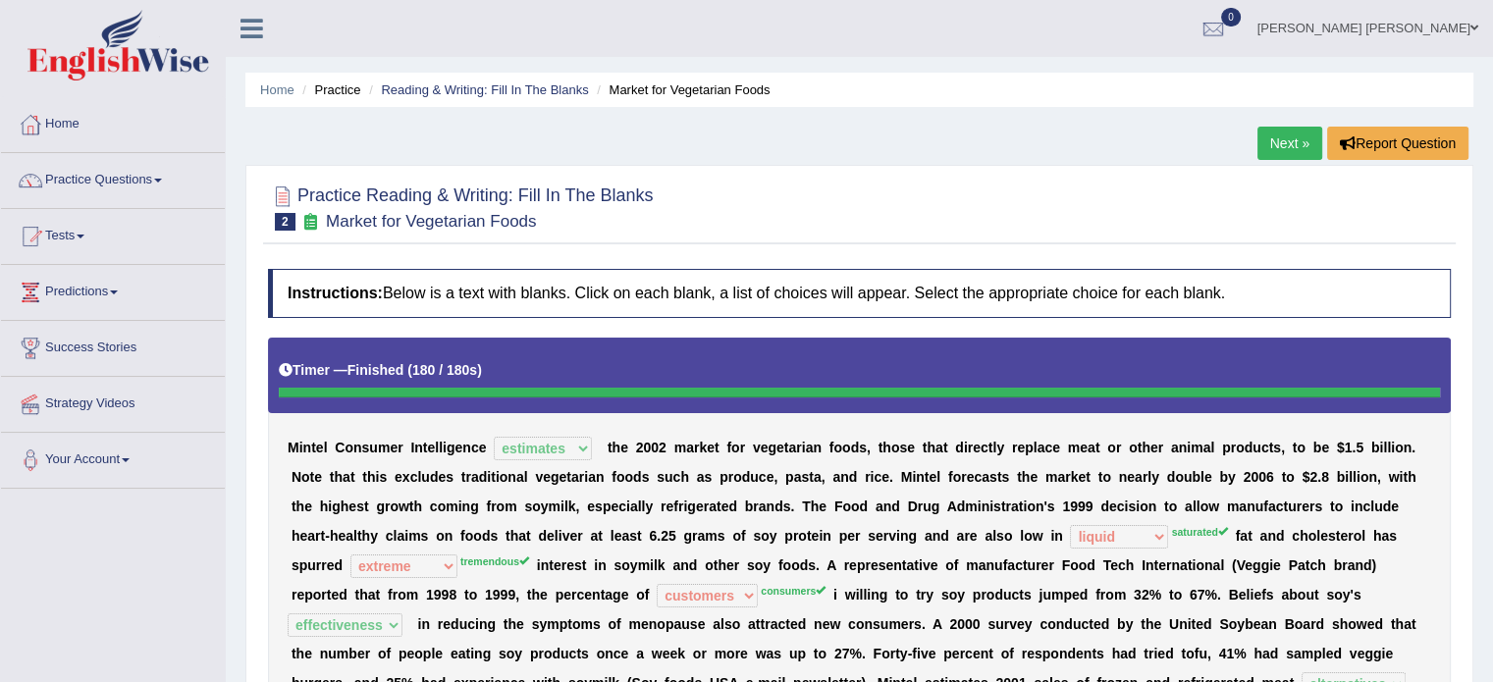
click at [1270, 139] on link "Next »" at bounding box center [1289, 143] width 65 height 33
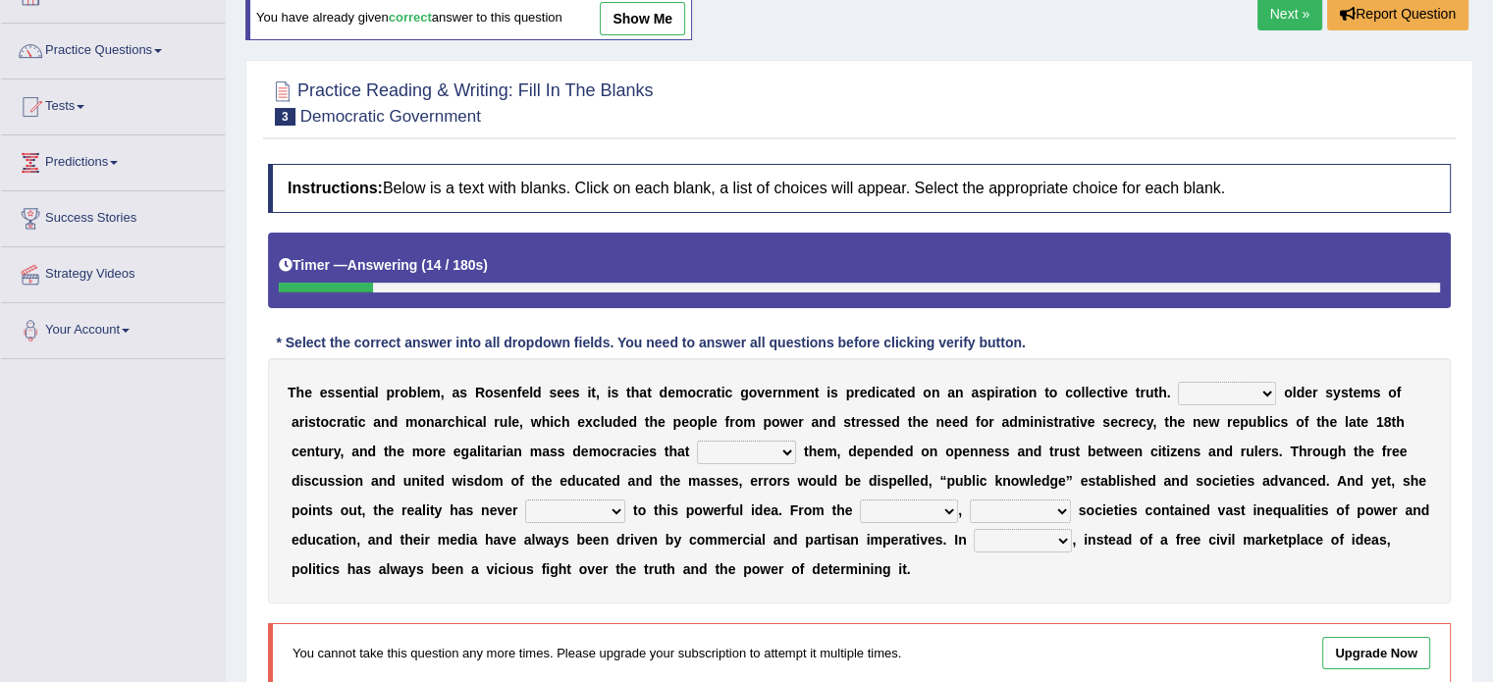
scroll to position [98, 0]
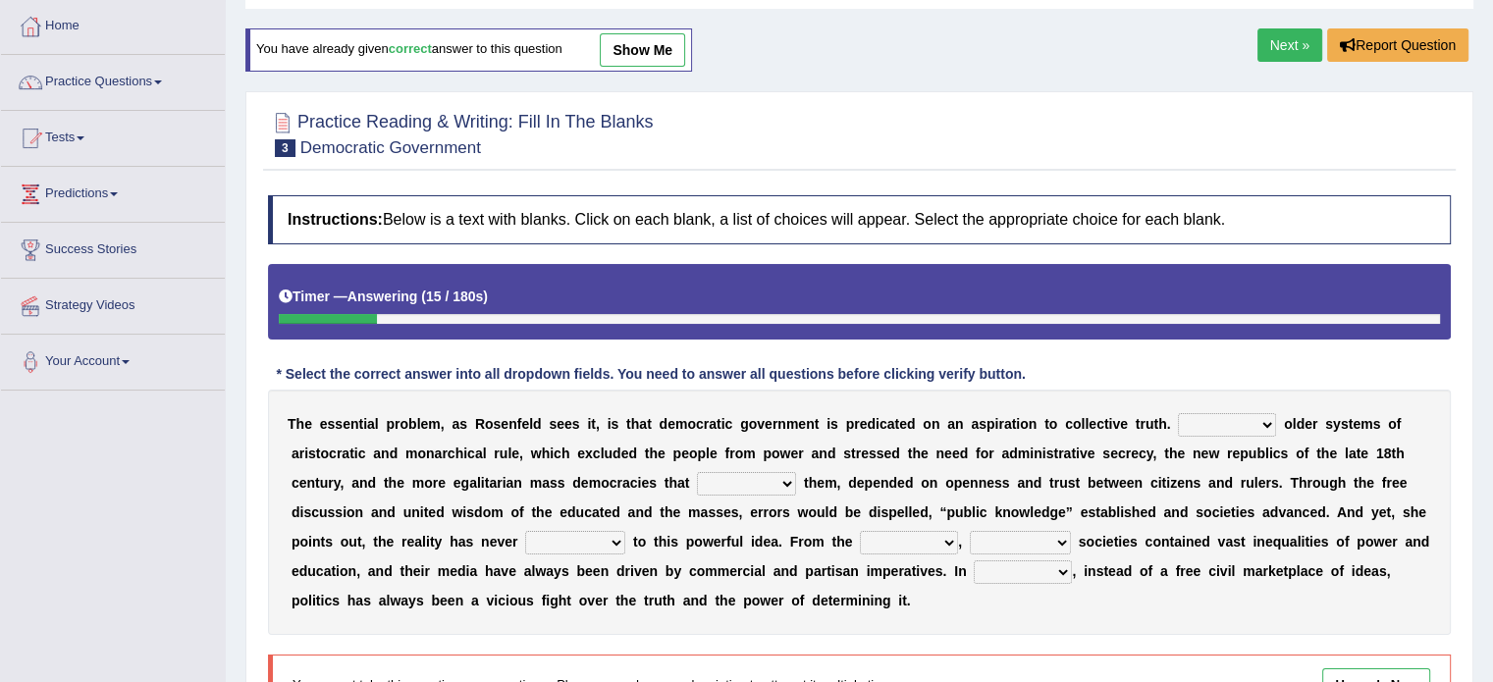
click at [1271, 52] on link "Next »" at bounding box center [1289, 44] width 65 height 33
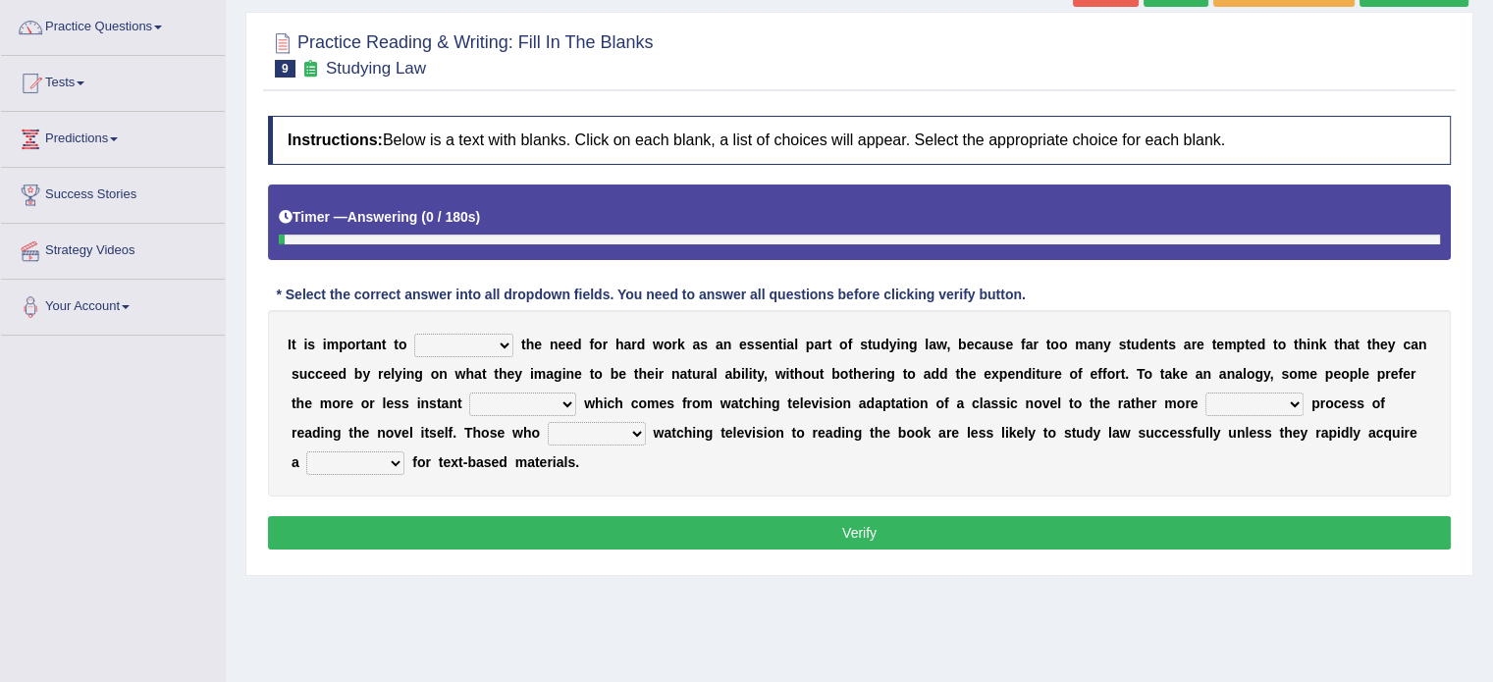
scroll to position [152, 0]
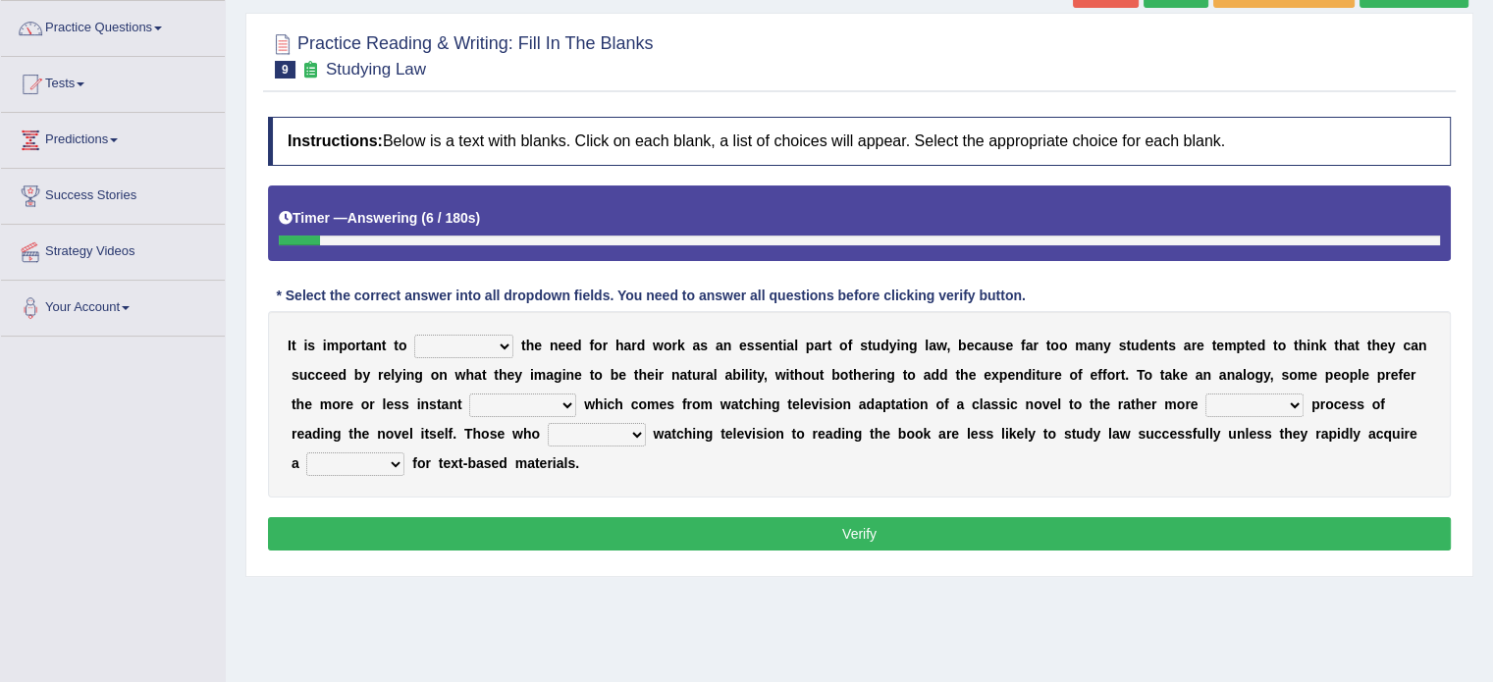
click at [499, 345] on select "emphasise criticise adjust replicate" at bounding box center [463, 347] width 99 height 24
select select "emphasise"
click at [414, 335] on select "emphasise criticise adjust replicate" at bounding box center [463, 347] width 99 height 24
click at [565, 400] on select "satisfaction reaction gratification adjusted" at bounding box center [522, 406] width 107 height 24
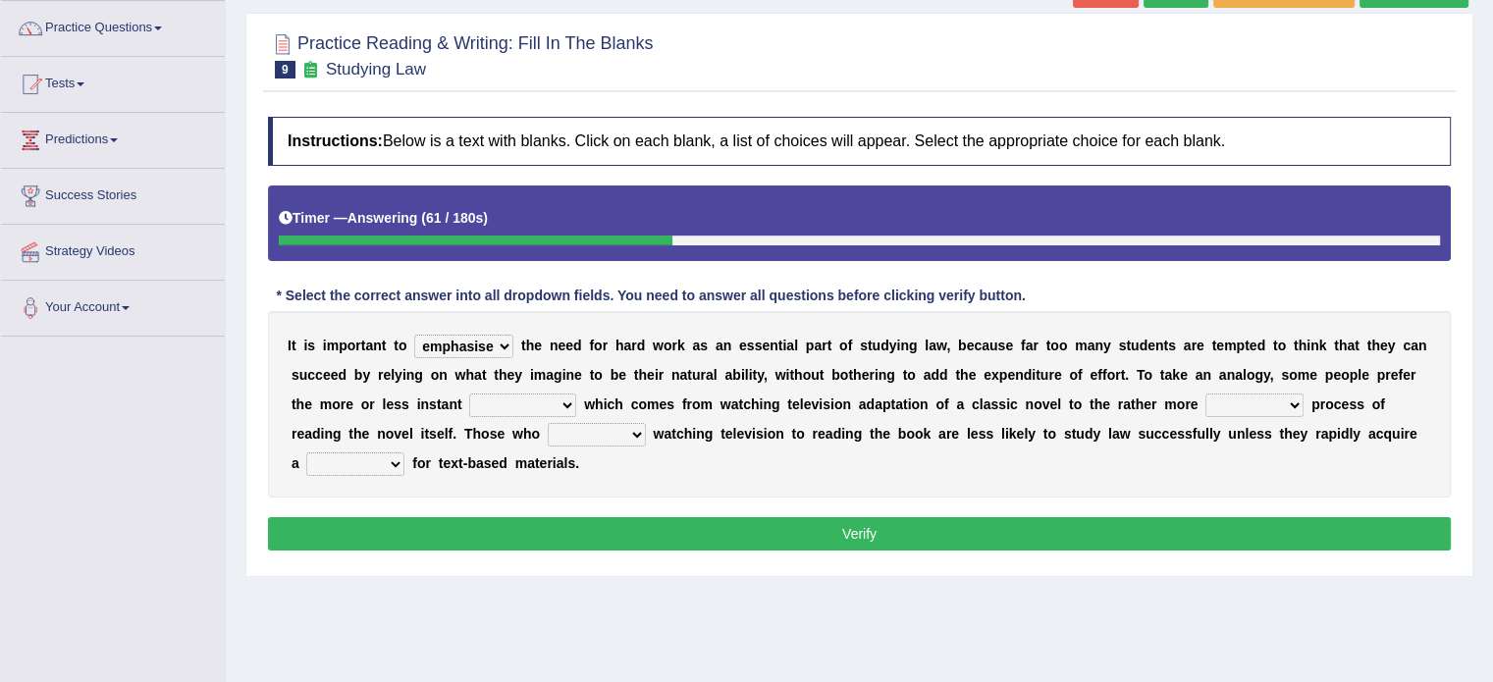
select select "satisfaction"
click at [469, 394] on select "satisfaction reaction gratification adjusted" at bounding box center [522, 406] width 107 height 24
click at [1252, 399] on select "fulfilling laborious acquire broken" at bounding box center [1254, 406] width 98 height 24
select select "fulfilling"
click at [1205, 394] on select "fulfilling laborious acquire broken" at bounding box center [1254, 406] width 98 height 24
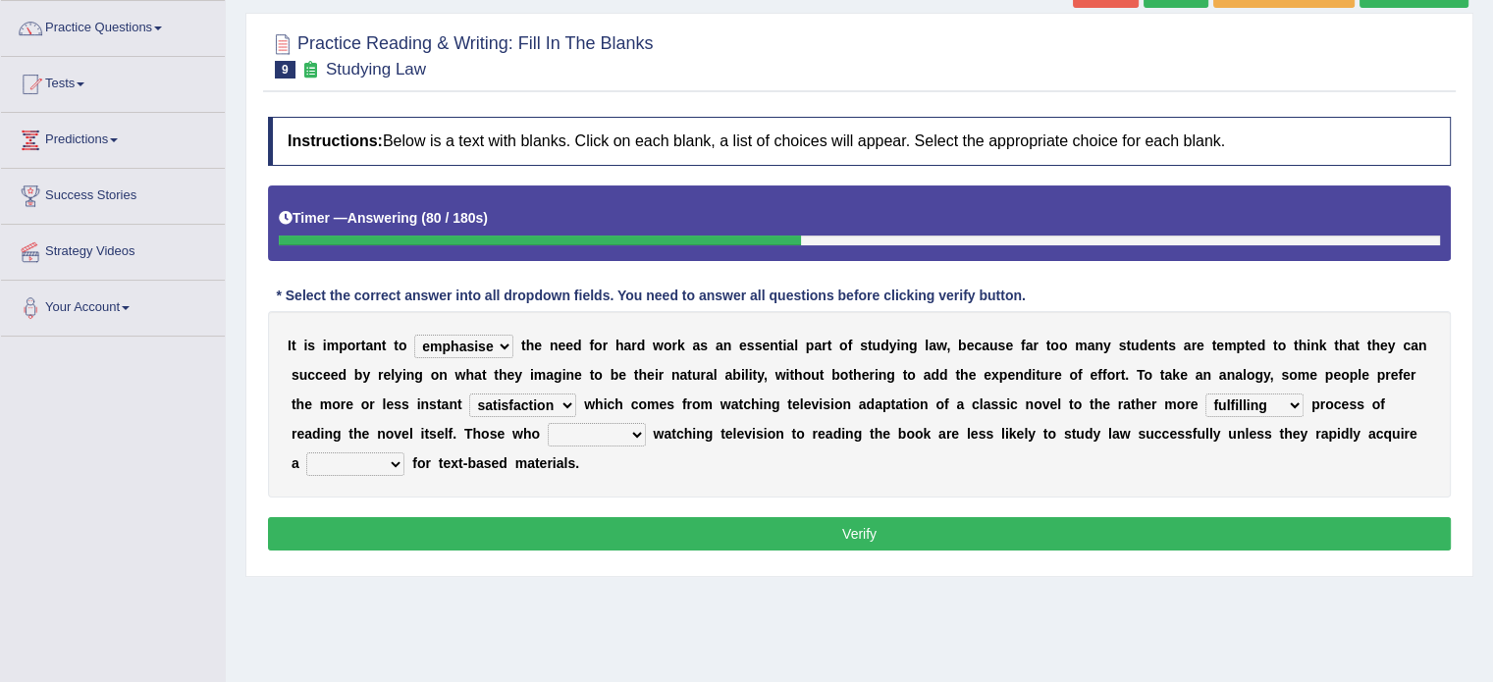
click at [536, 408] on select "satisfaction reaction gratification adjusted" at bounding box center [522, 406] width 107 height 24
click at [537, 408] on select "satisfaction reaction gratification adjusted" at bounding box center [522, 406] width 107 height 24
click at [630, 431] on select "refer prefer stuff knot" at bounding box center [597, 435] width 98 height 24
select select "prefer"
click at [548, 423] on select "refer prefer stuff knot" at bounding box center [597, 435] width 98 height 24
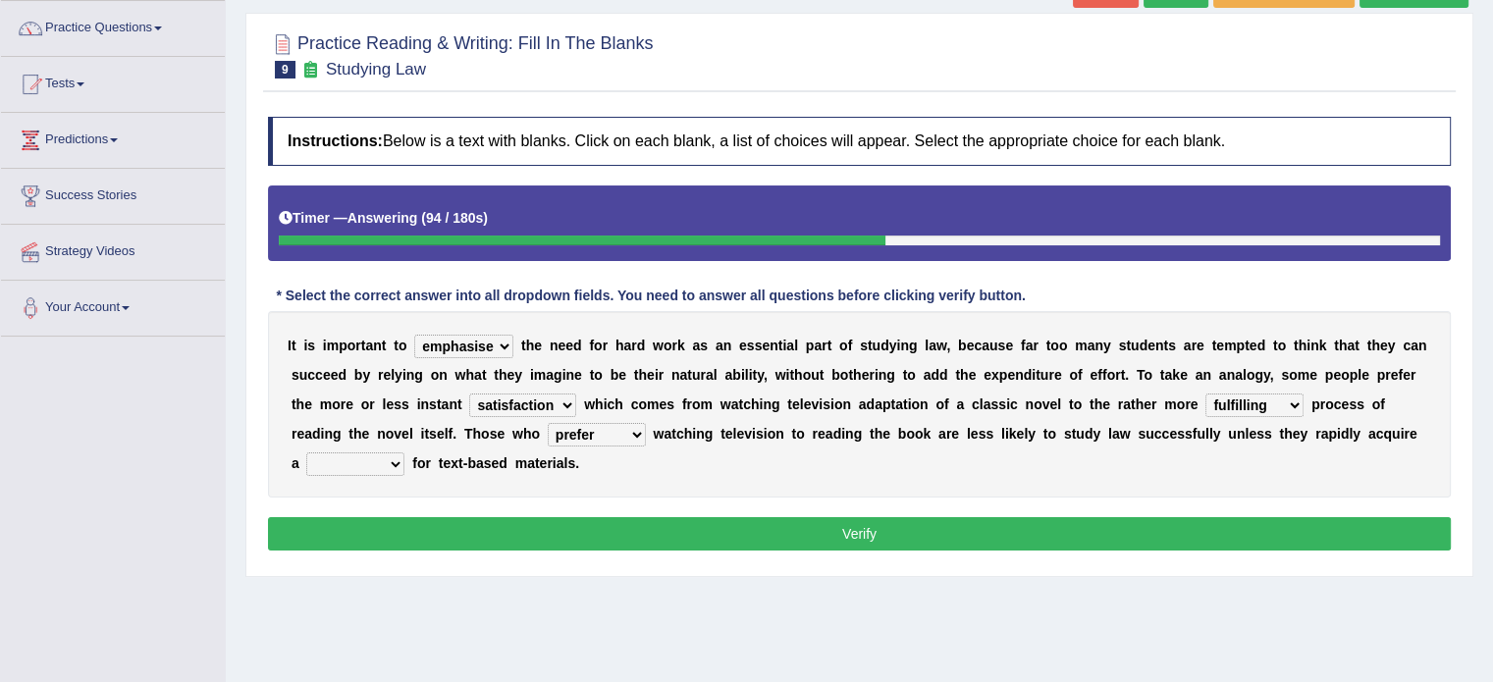
click at [396, 458] on select "judgement waste taste set" at bounding box center [355, 464] width 98 height 24
select select "taste"
click at [306, 452] on select "judgement waste taste set" at bounding box center [355, 464] width 98 height 24
click at [1294, 404] on select "fulfilling laborious acquire broken" at bounding box center [1254, 406] width 98 height 24
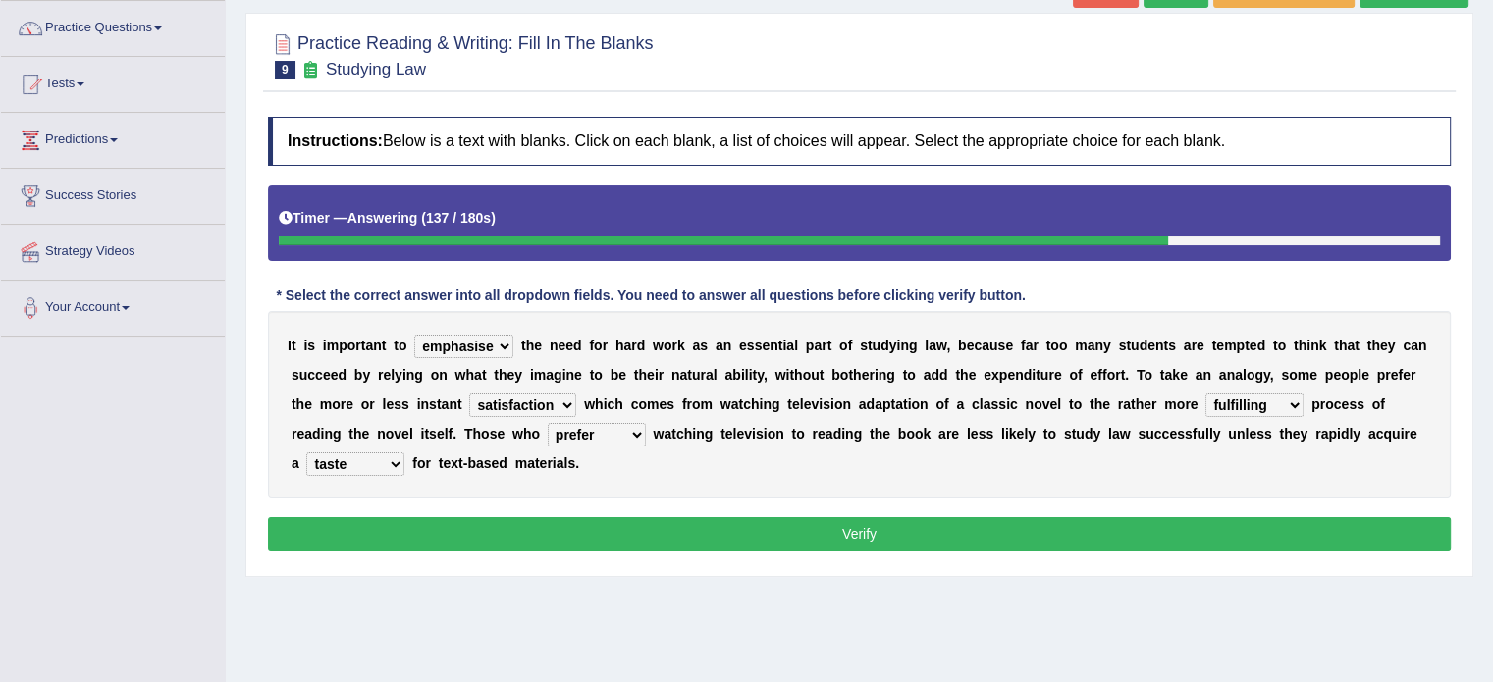
click at [1146, 436] on b "u" at bounding box center [1149, 434] width 9 height 16
click at [913, 528] on button "Verify" at bounding box center [859, 533] width 1183 height 33
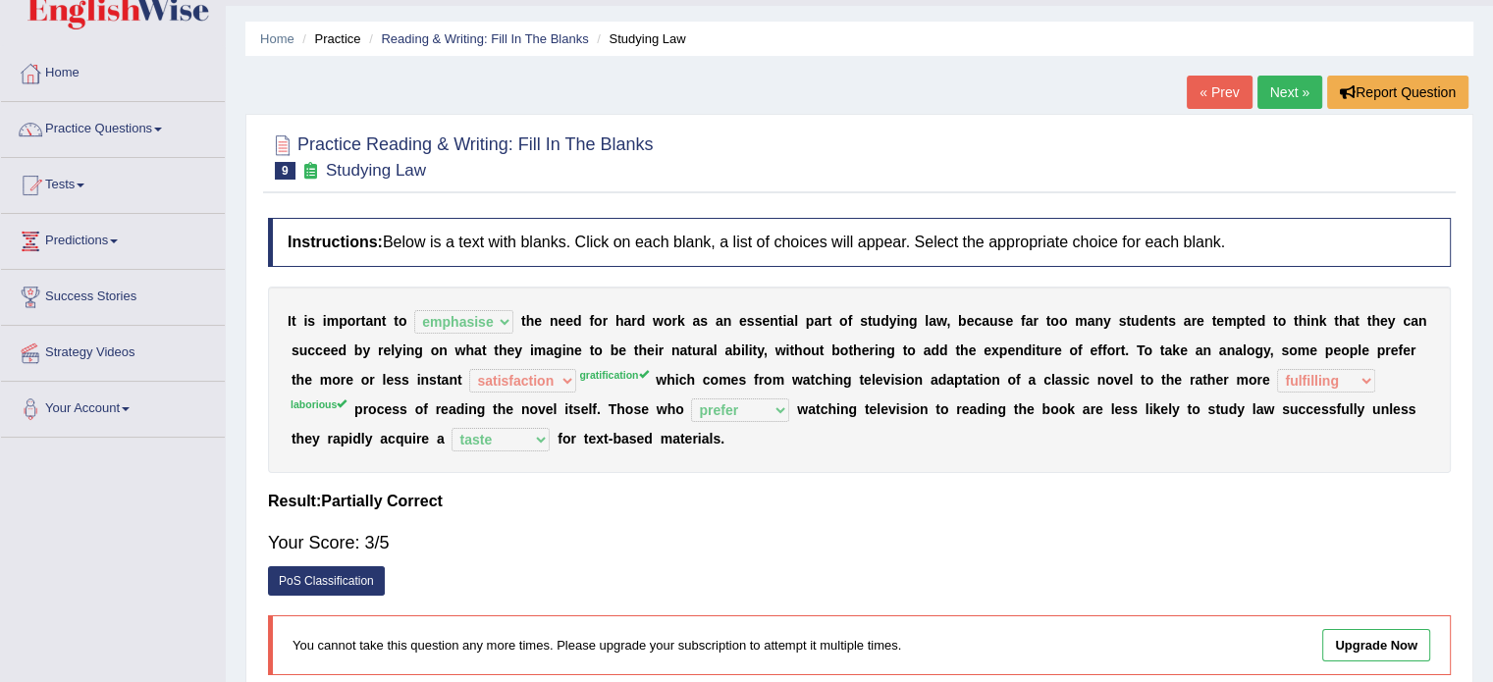
scroll to position [50, 0]
click at [1278, 93] on link "Next »" at bounding box center [1289, 93] width 65 height 33
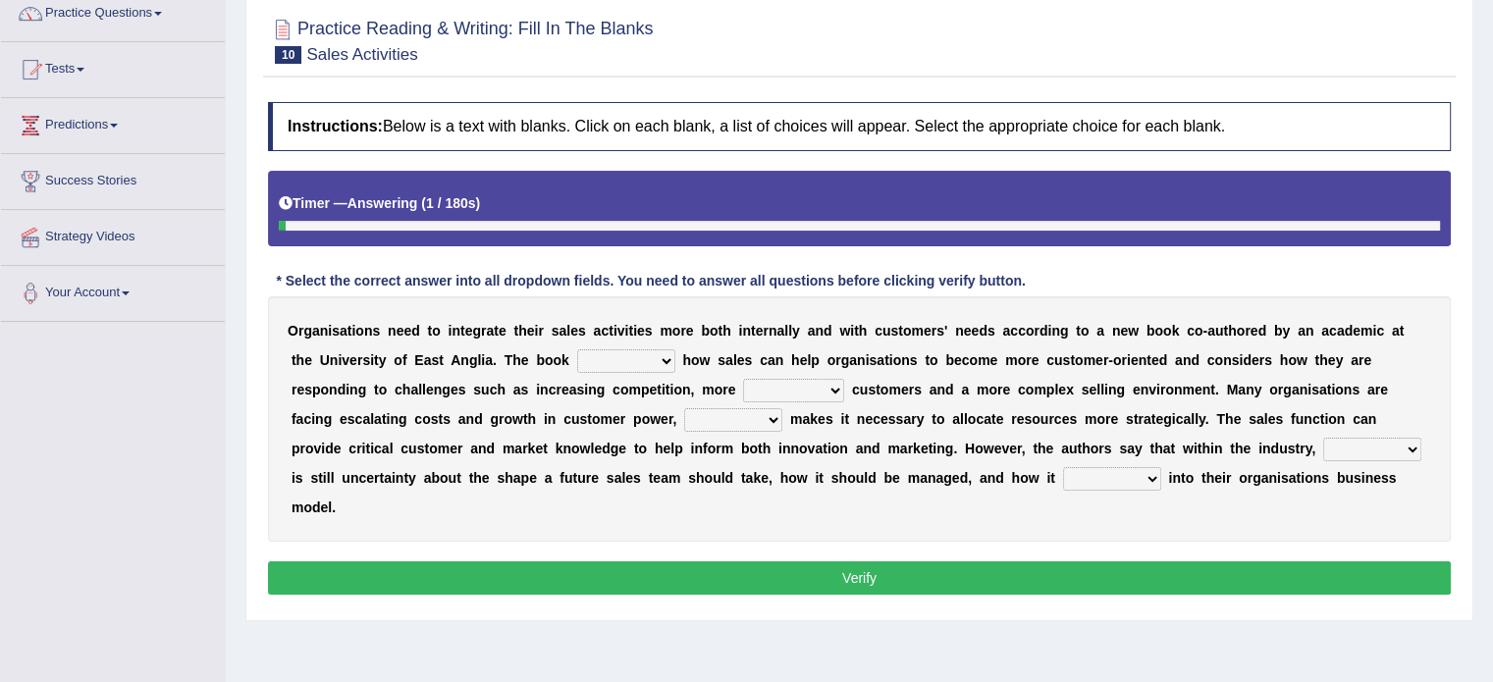
scroll to position [169, 0]
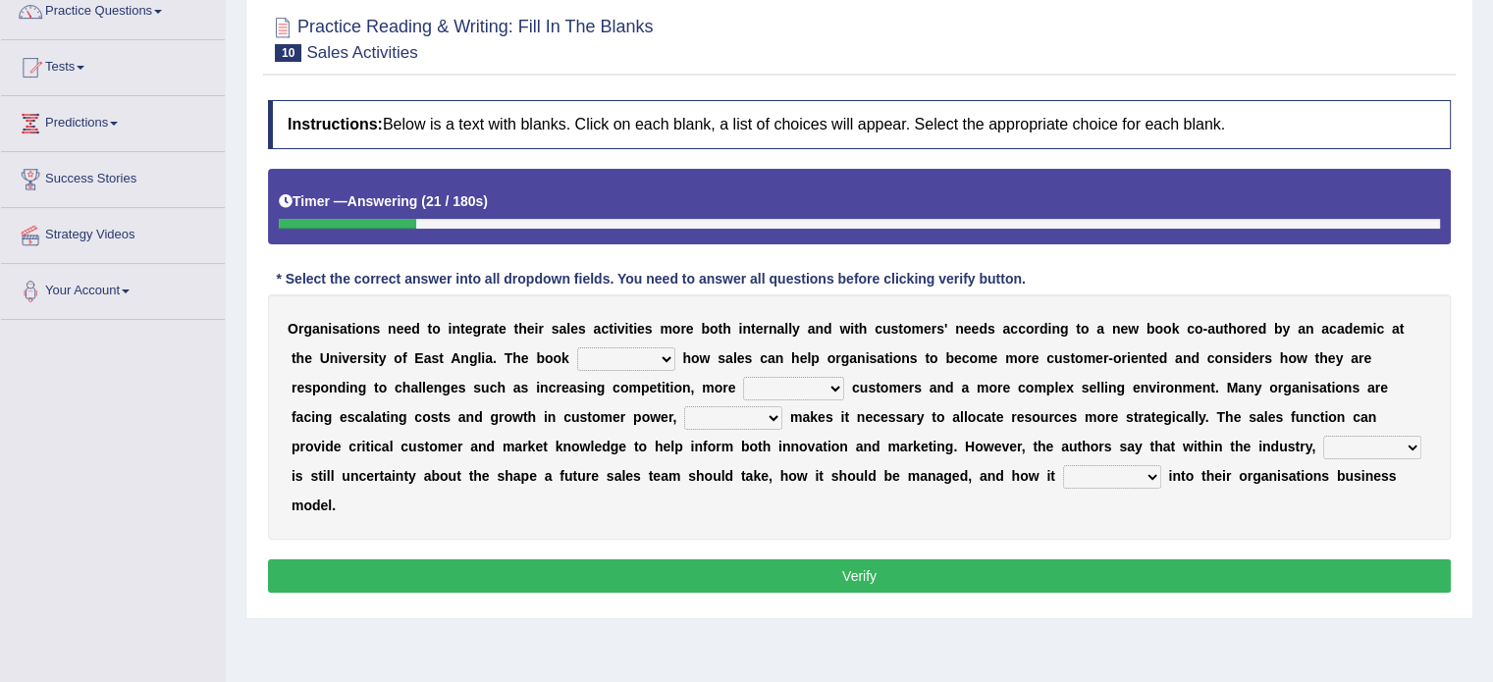
click at [649, 356] on select "expresses addresses injects inspires" at bounding box center [626, 359] width 98 height 24
select select "addresses"
click at [577, 347] on select "expresses addresses injects inspires" at bounding box center [626, 359] width 98 height 24
click at [825, 380] on select "greater valued increased demanding" at bounding box center [793, 389] width 101 height 24
select select "demanding"
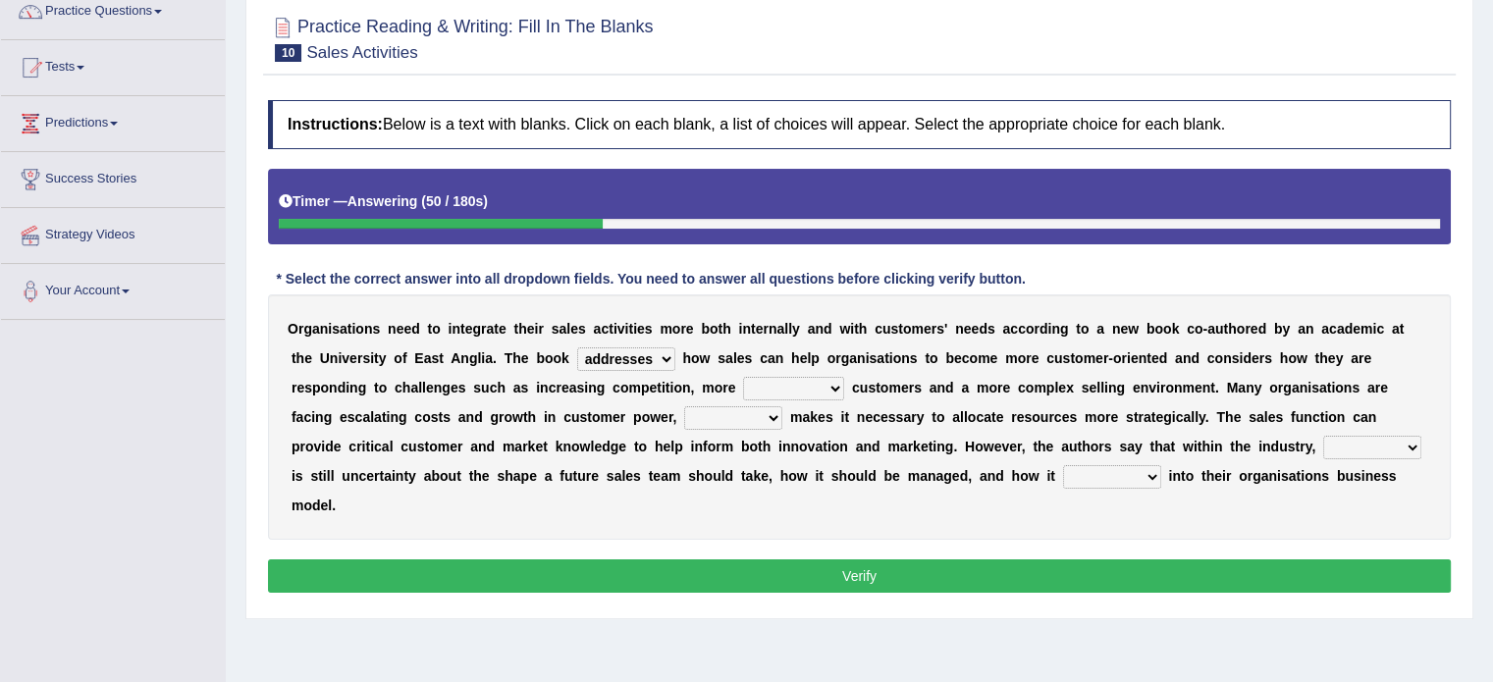
click at [743, 377] on select "greater valued increased demanding" at bounding box center [793, 389] width 101 height 24
click at [764, 419] on select "when where which what" at bounding box center [733, 418] width 98 height 24
select select "which"
click at [684, 406] on select "when where which what" at bounding box center [733, 418] width 98 height 24
click at [1371, 438] on select "there their this that" at bounding box center [1372, 448] width 98 height 24
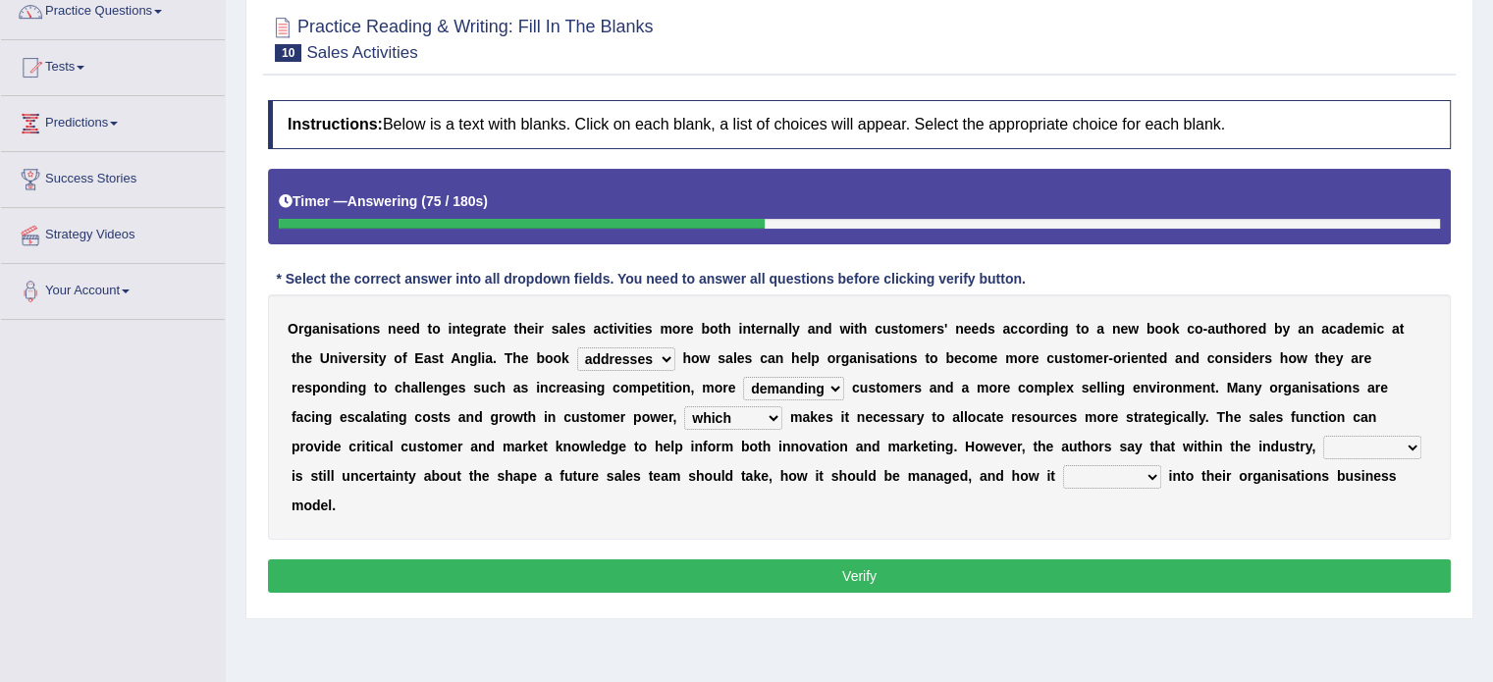
select select "there"
click at [1323, 436] on select "there their this that" at bounding box center [1372, 448] width 98 height 24
click at [1135, 480] on select "forges fills fits forgets" at bounding box center [1112, 477] width 98 height 24
select select "fits"
click at [1063, 465] on select "forges fills fits forgets" at bounding box center [1112, 477] width 98 height 24
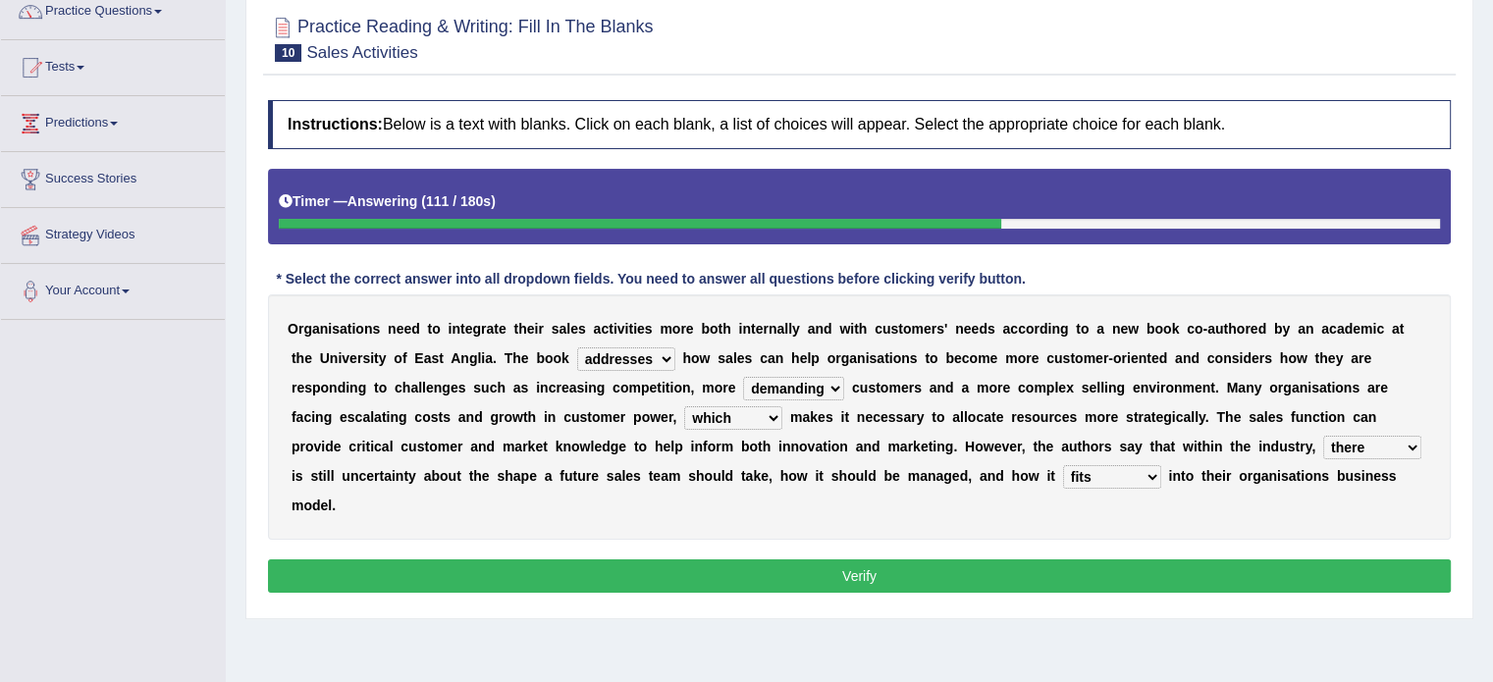
click at [665, 356] on select "expresses addresses injects inspires" at bounding box center [626, 359] width 98 height 24
click at [877, 353] on b "a" at bounding box center [881, 358] width 8 height 16
click at [819, 390] on select "greater valued increased demanding" at bounding box center [793, 389] width 101 height 24
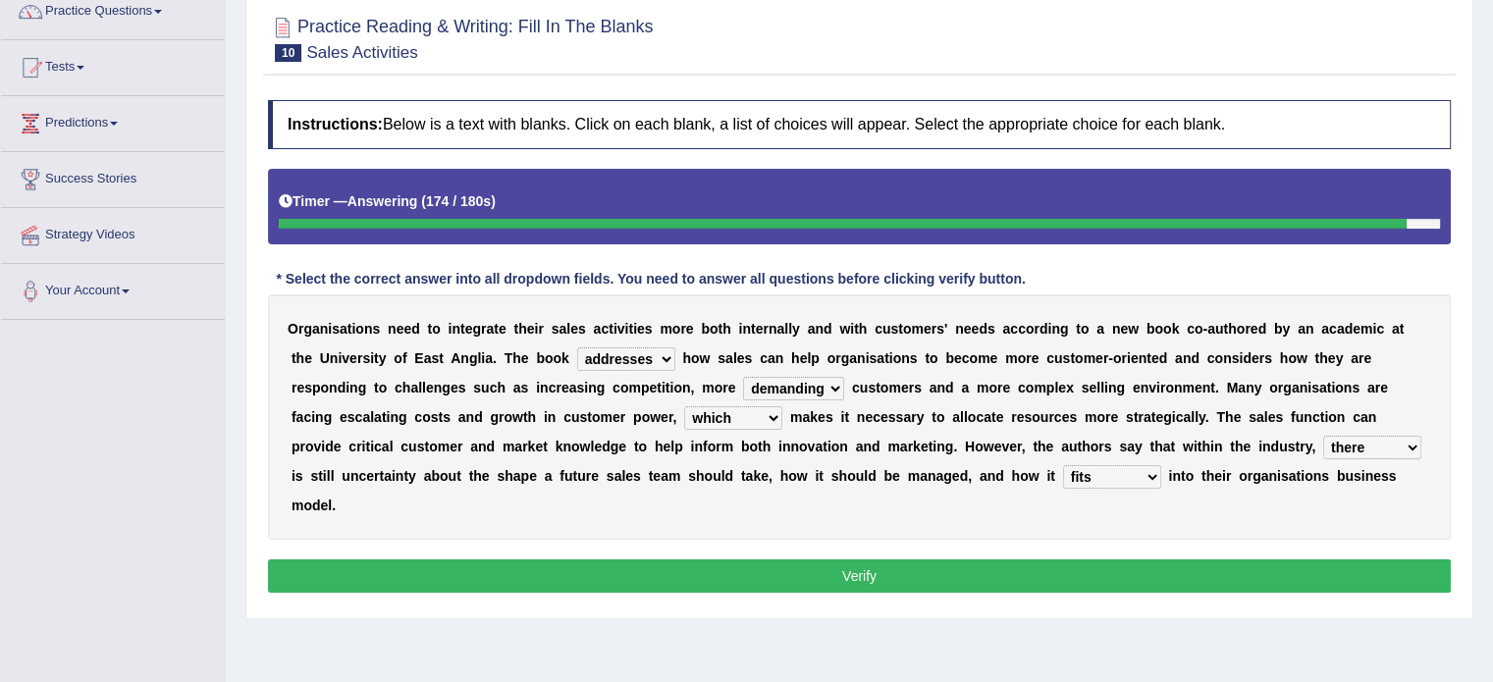
click at [1134, 480] on select "forges fills fits forgets" at bounding box center [1112, 477] width 98 height 24
click at [1107, 576] on button "Verify" at bounding box center [859, 575] width 1183 height 33
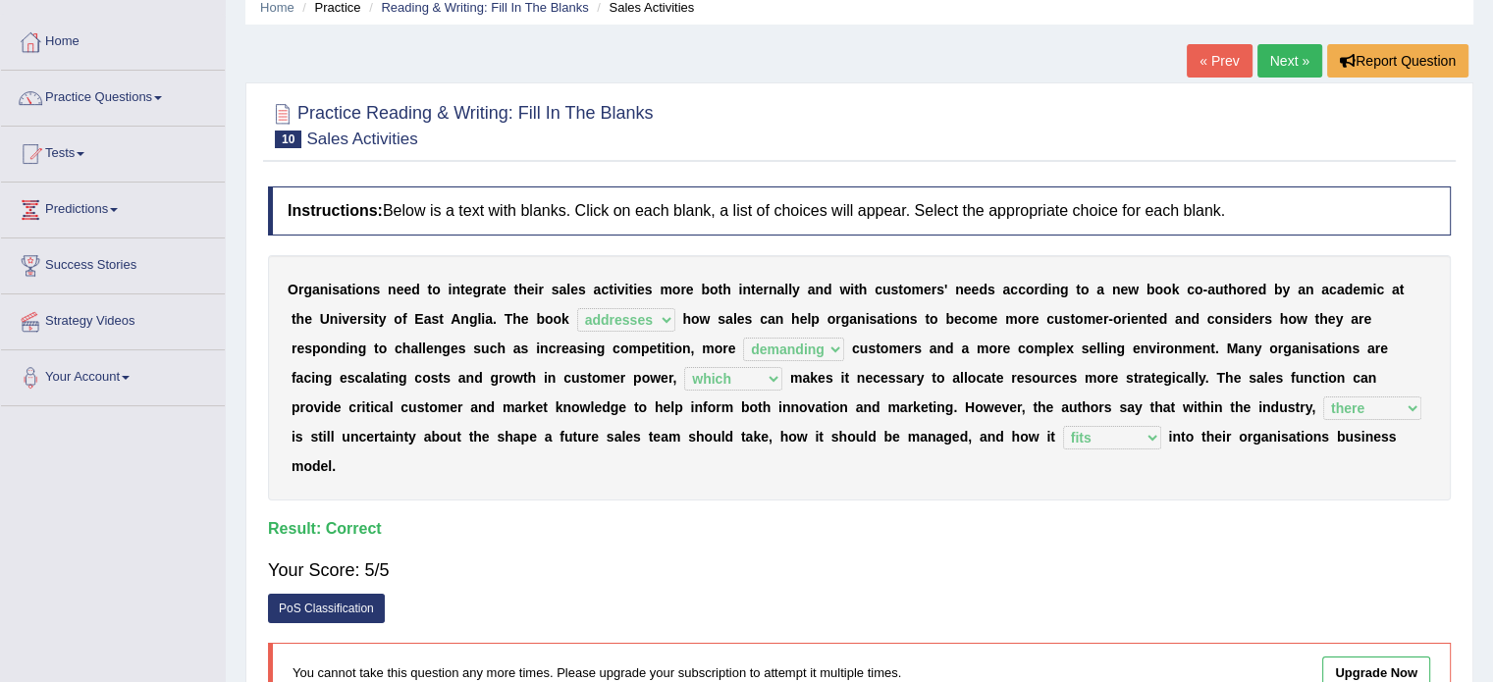
scroll to position [0, 0]
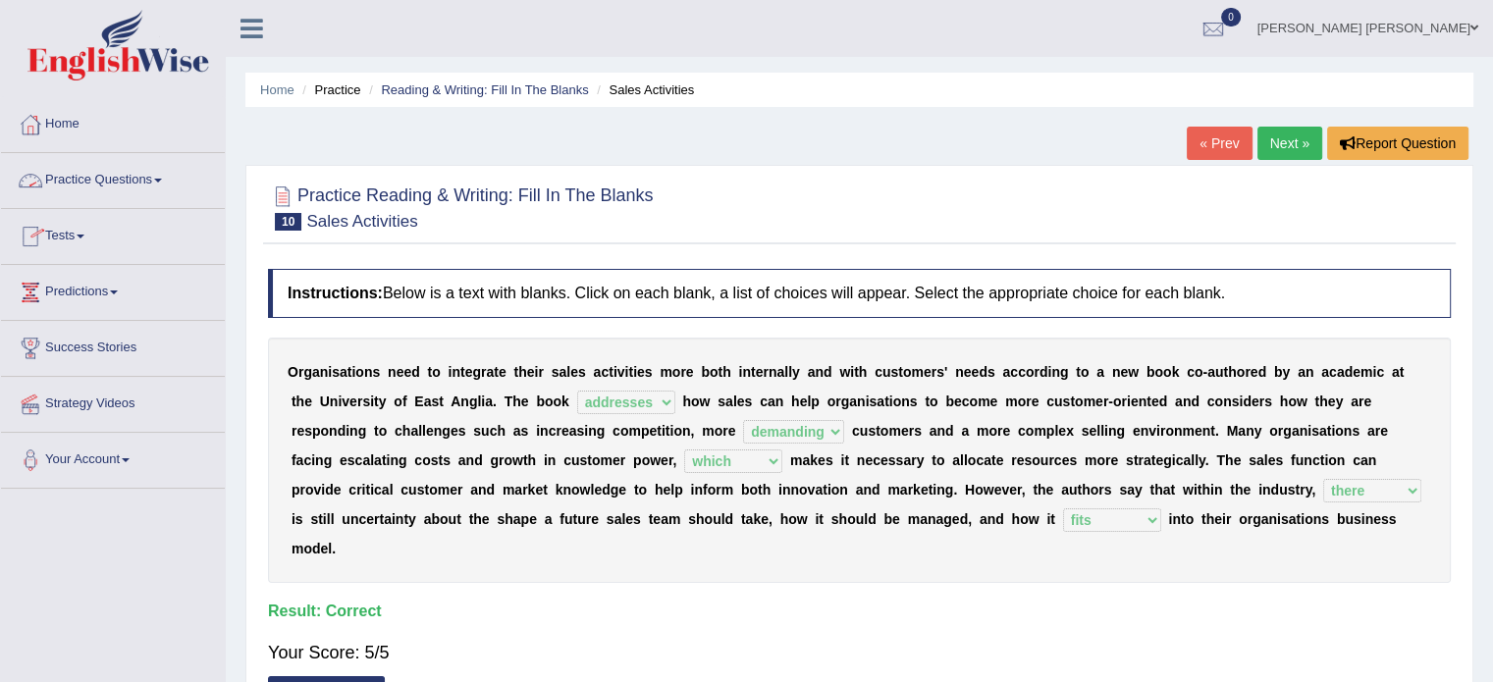
click at [164, 185] on link "Practice Questions" at bounding box center [113, 177] width 224 height 49
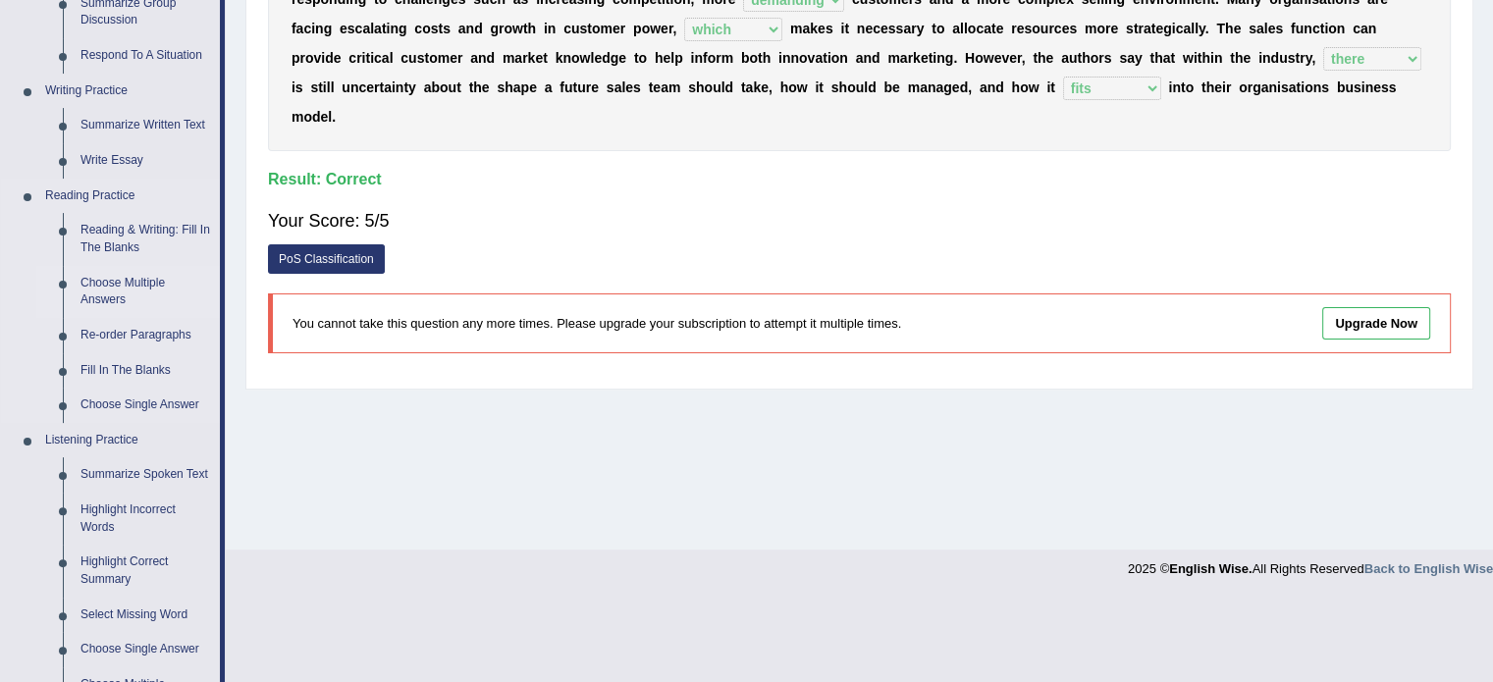
scroll to position [448, 0]
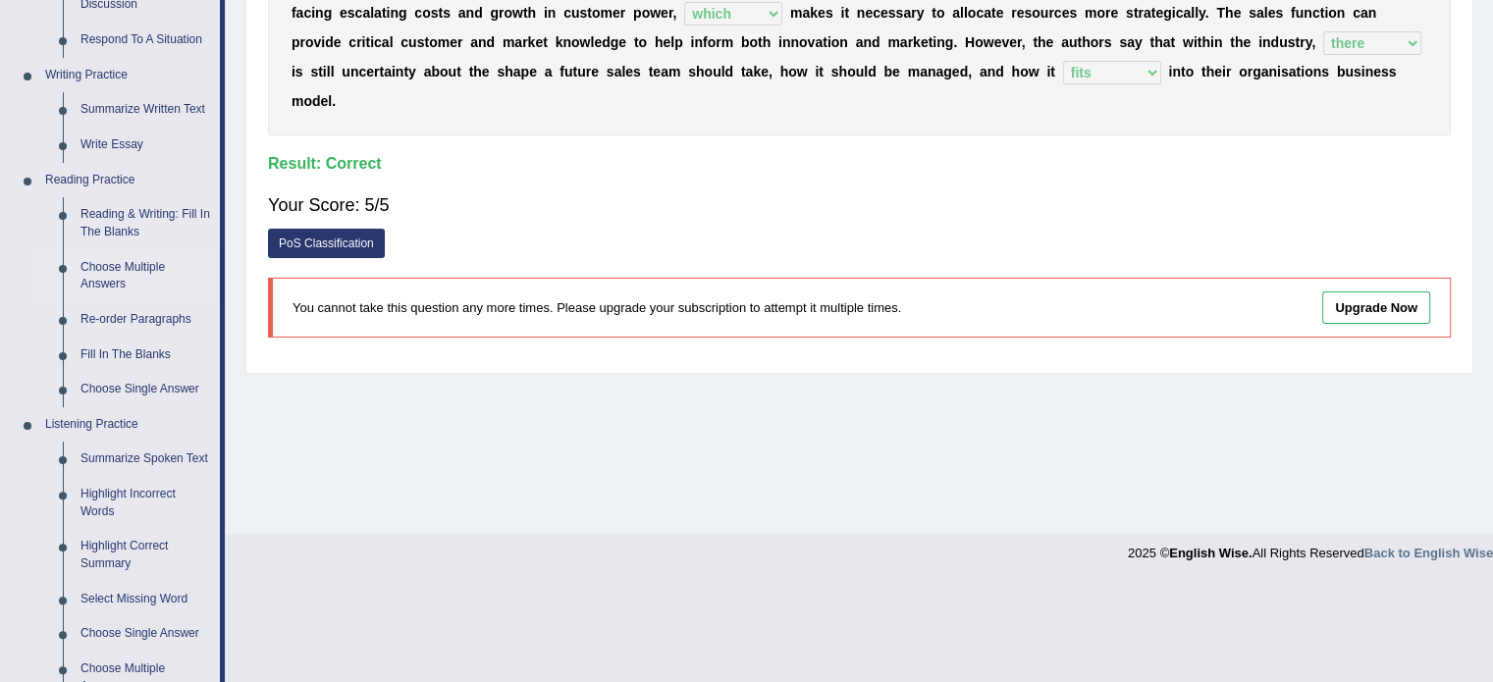
click at [122, 274] on link "Choose Multiple Answers" at bounding box center [146, 276] width 148 height 52
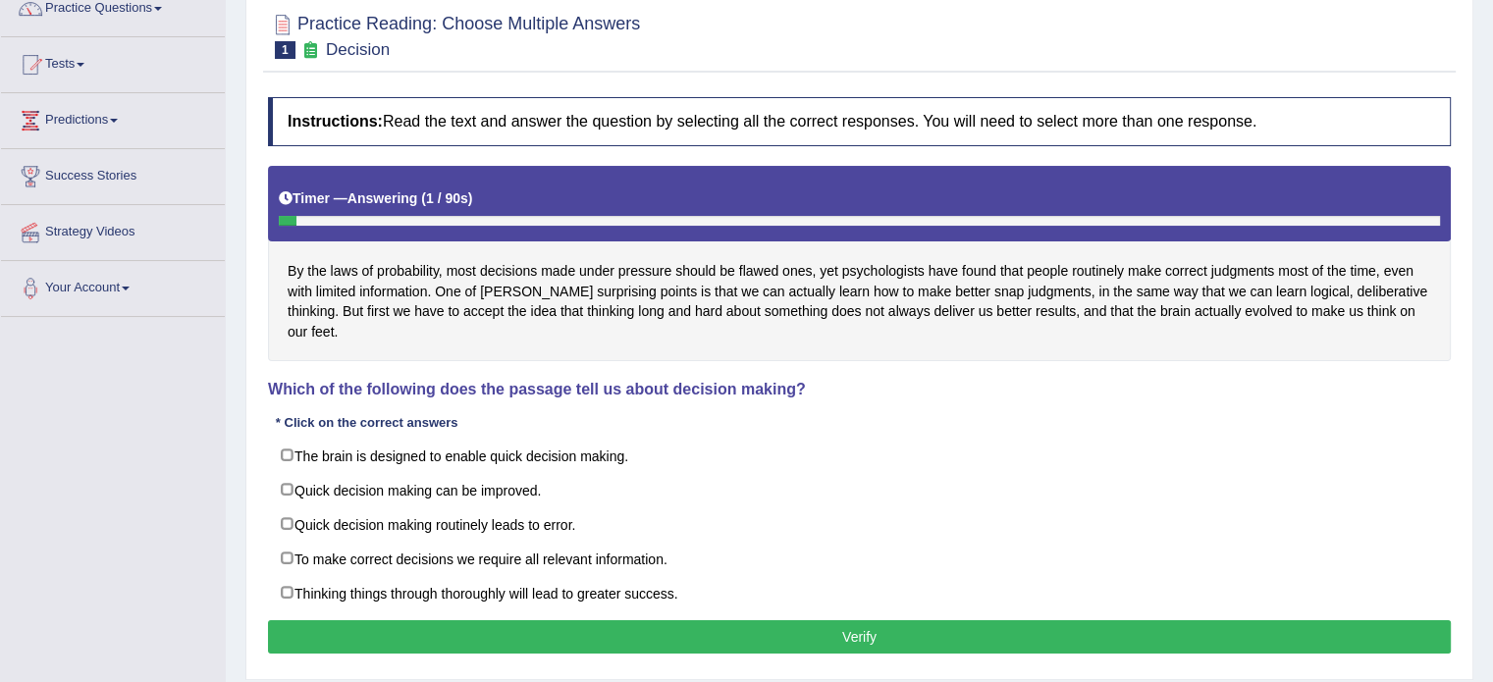
scroll to position [173, 0]
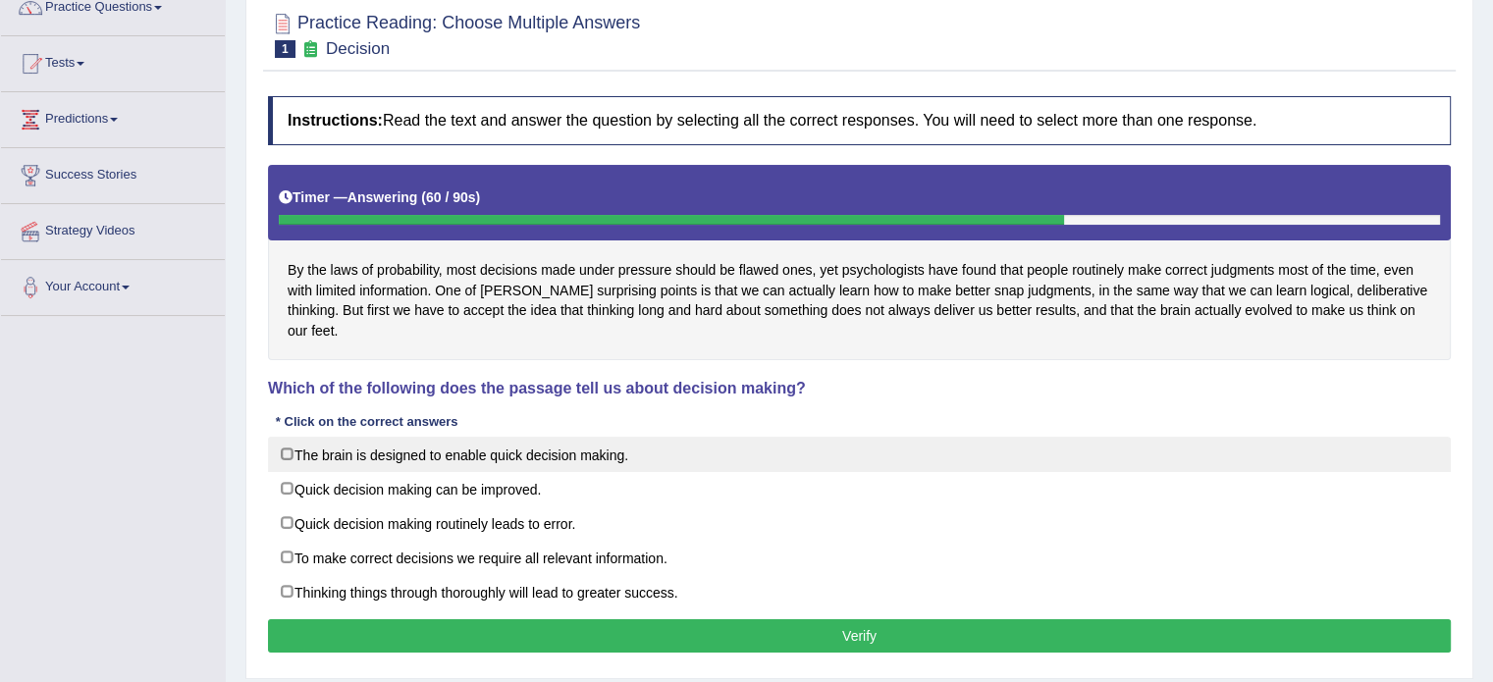
click at [485, 441] on label "The brain is designed to enable quick decision making." at bounding box center [859, 454] width 1183 height 35
checkbox input "true"
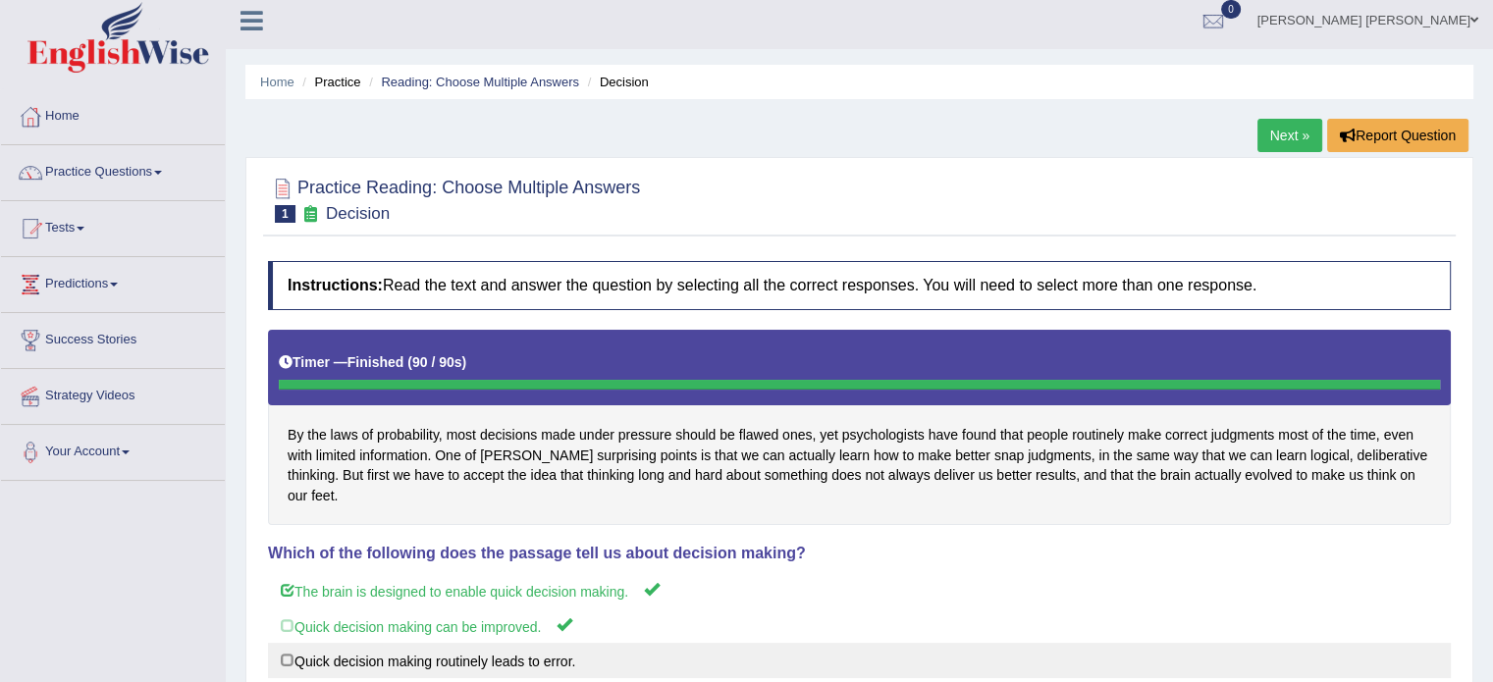
scroll to position [7, 0]
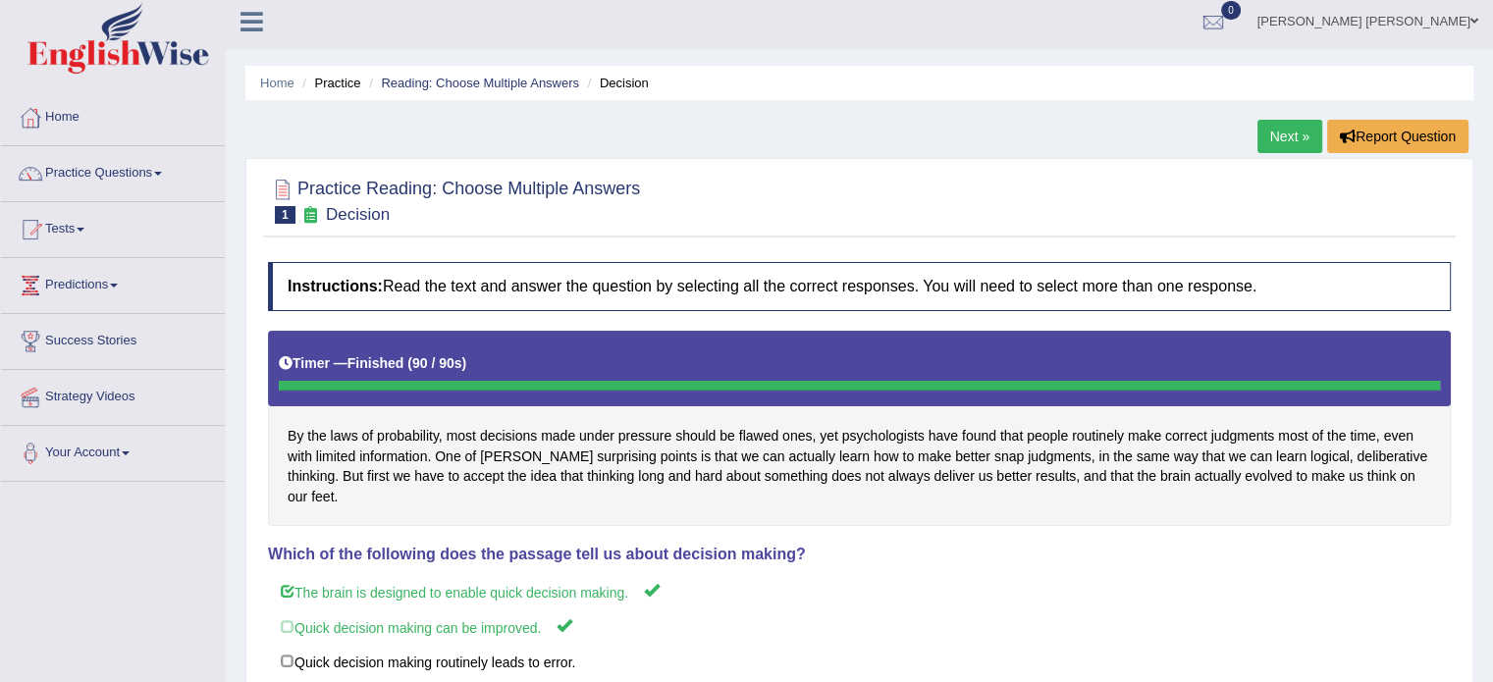
click at [1265, 125] on link "Next »" at bounding box center [1289, 136] width 65 height 33
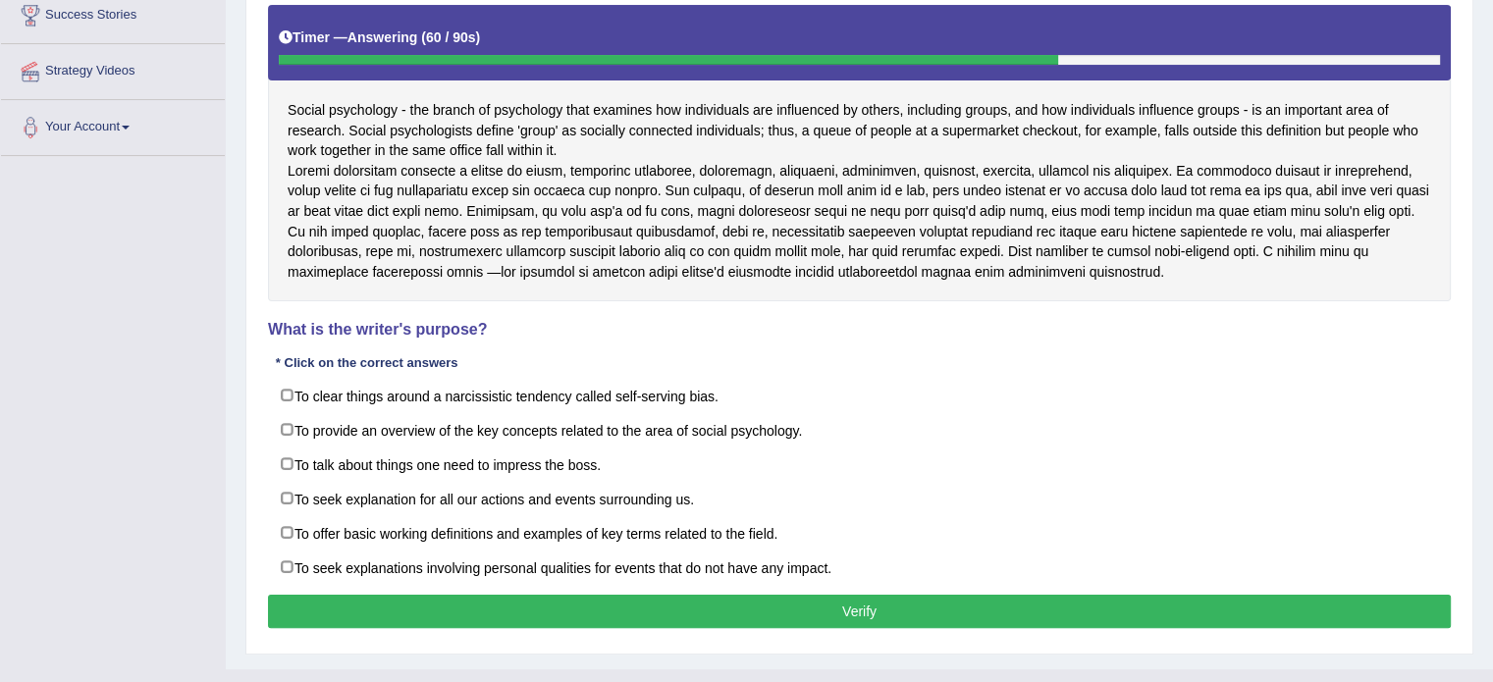
scroll to position [326, 0]
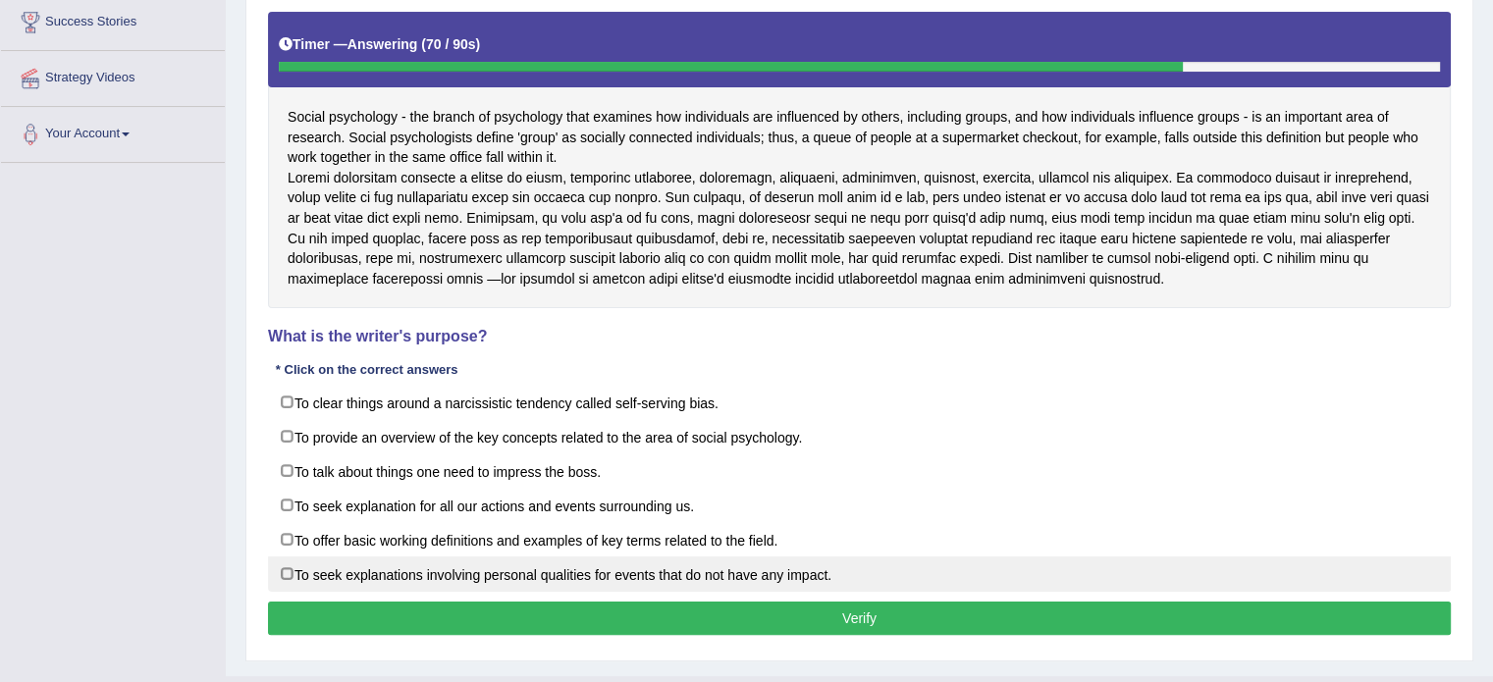
click at [547, 592] on label "To seek explanations involving personal qualities for events that do not have a…" at bounding box center [859, 574] width 1183 height 35
checkbox input "true"
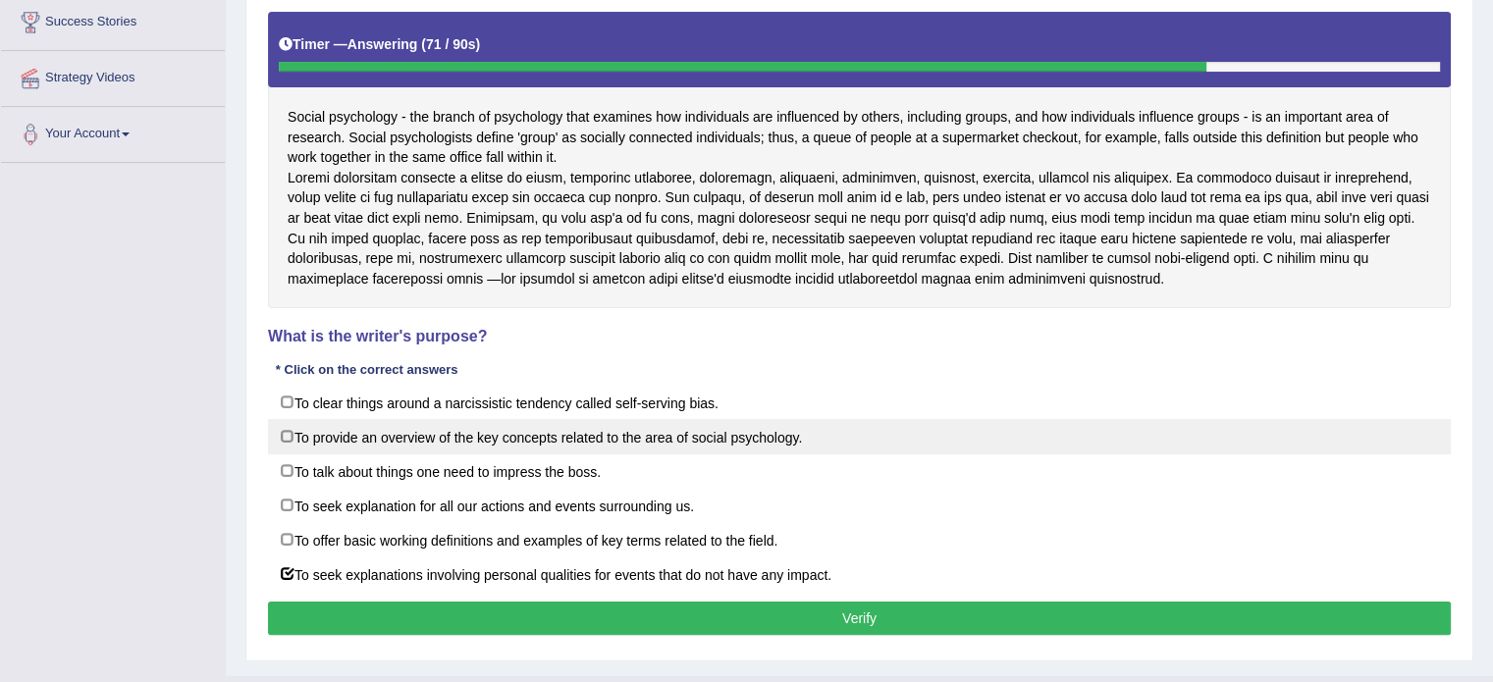
click at [270, 454] on label "To provide an overview of the key concepts related to the area of social psycho…" at bounding box center [859, 436] width 1183 height 35
checkbox input "true"
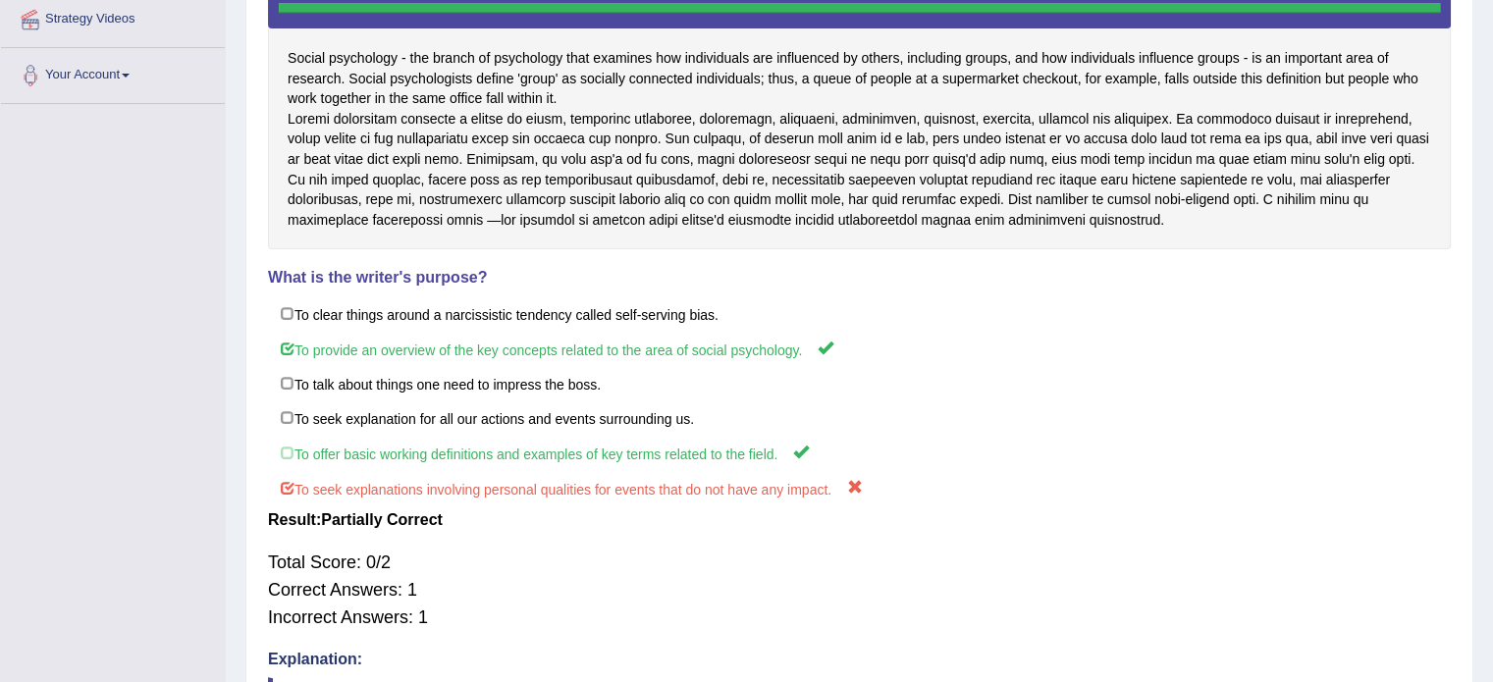
scroll to position [145, 0]
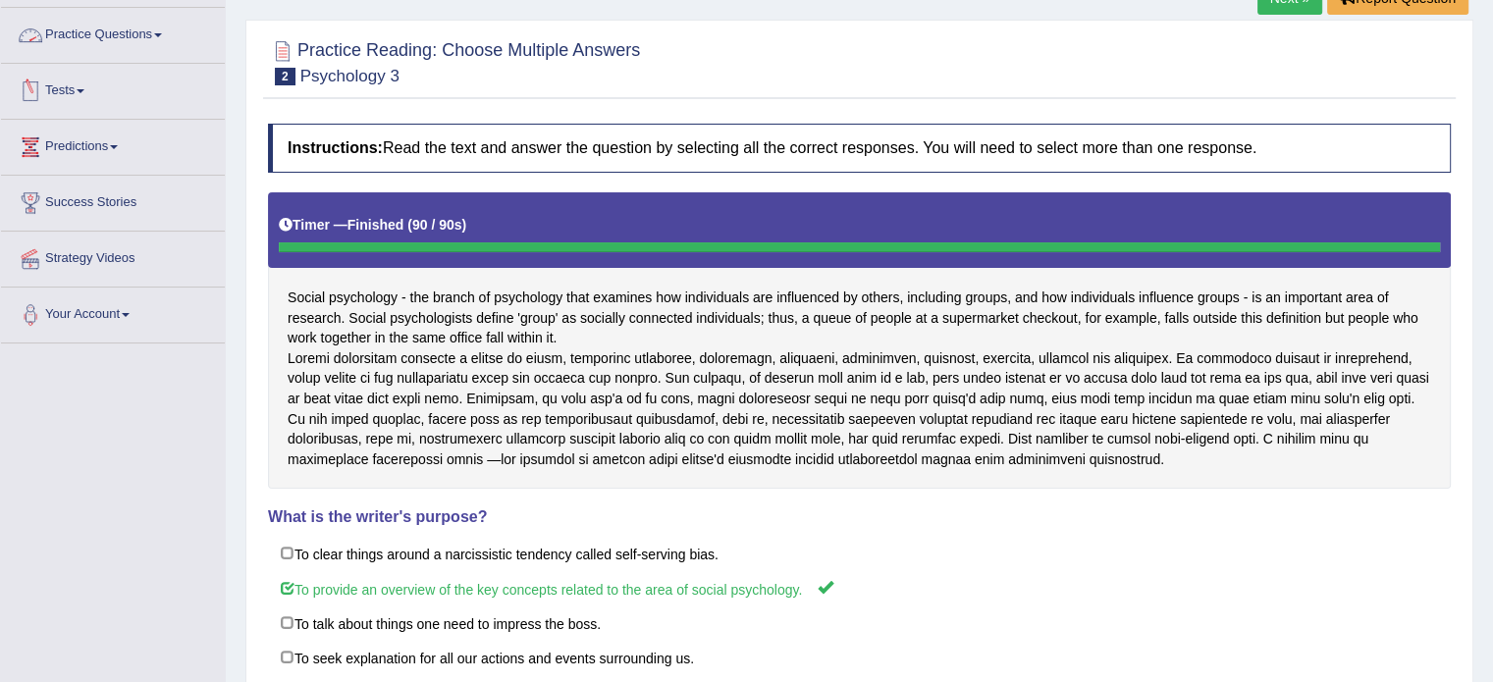
click at [136, 46] on link "Practice Questions" at bounding box center [113, 32] width 224 height 49
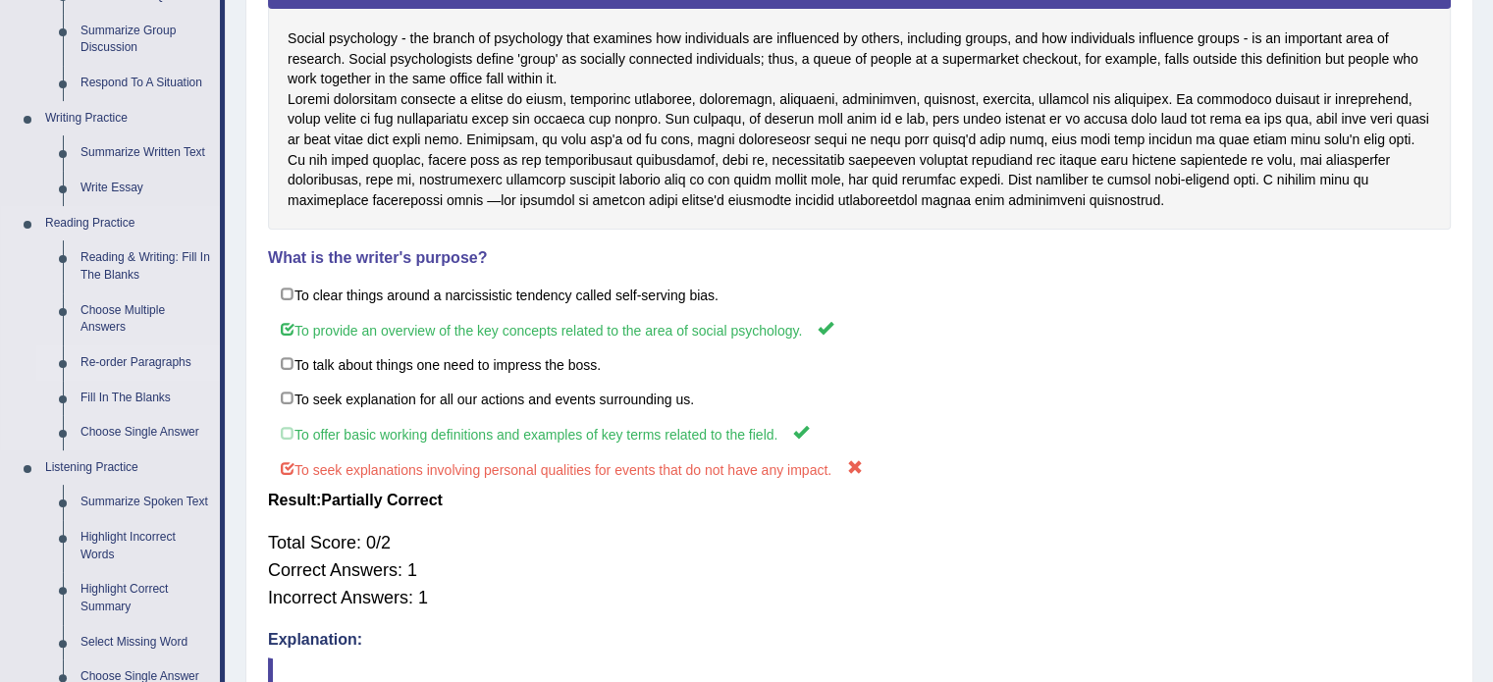
scroll to position [326, 0]
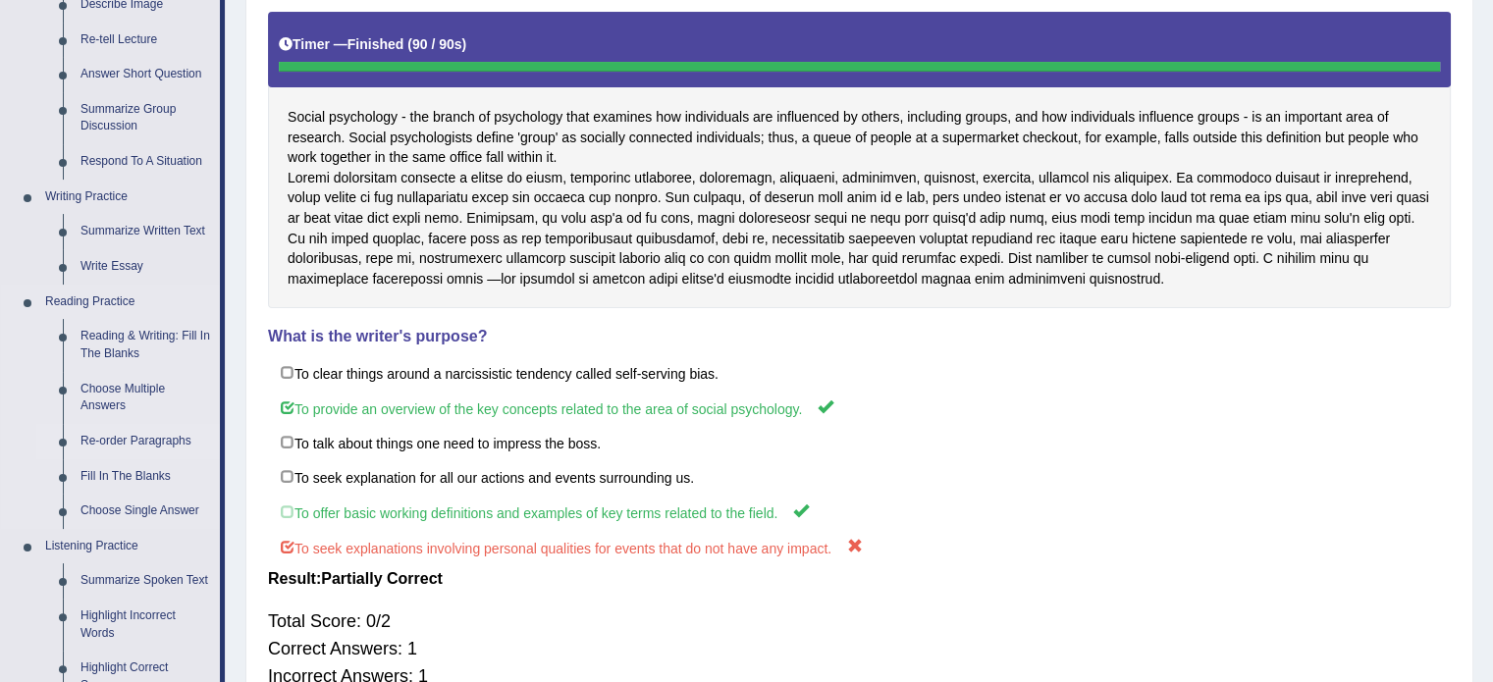
click at [94, 433] on link "Re-order Paragraphs" at bounding box center [146, 441] width 148 height 35
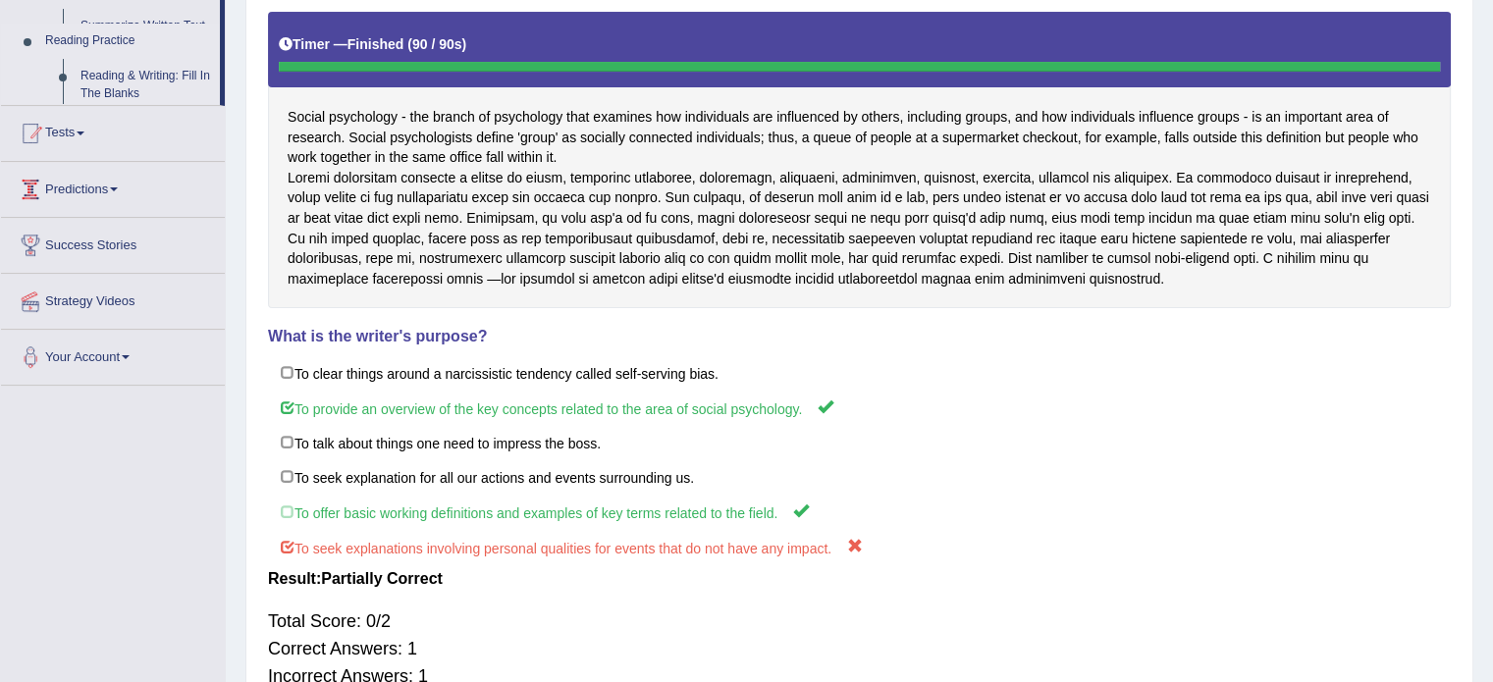
scroll to position [368, 0]
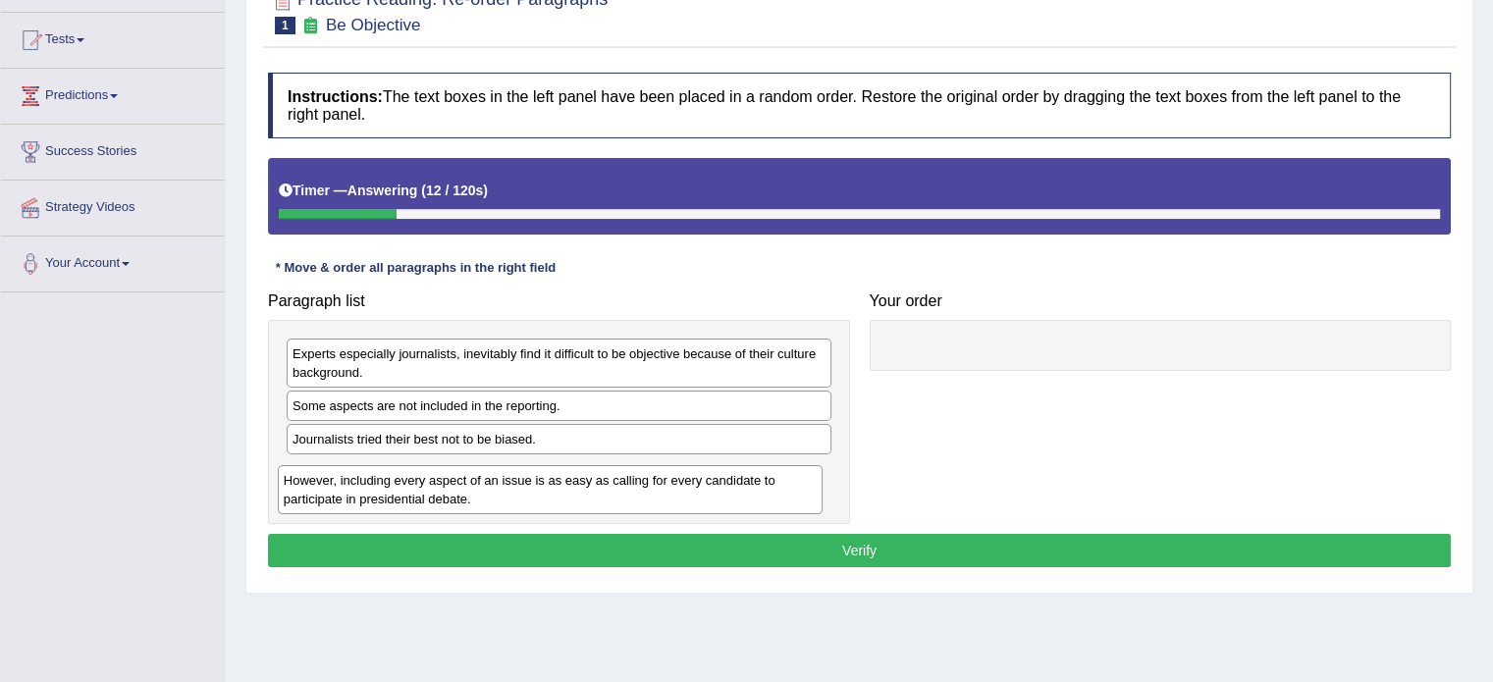
drag, startPoint x: 414, startPoint y: 448, endPoint x: 405, endPoint y: 490, distance: 43.1
click at [405, 490] on div "However, including every aspect of an issue is as easy as calling for every can…" at bounding box center [550, 489] width 545 height 49
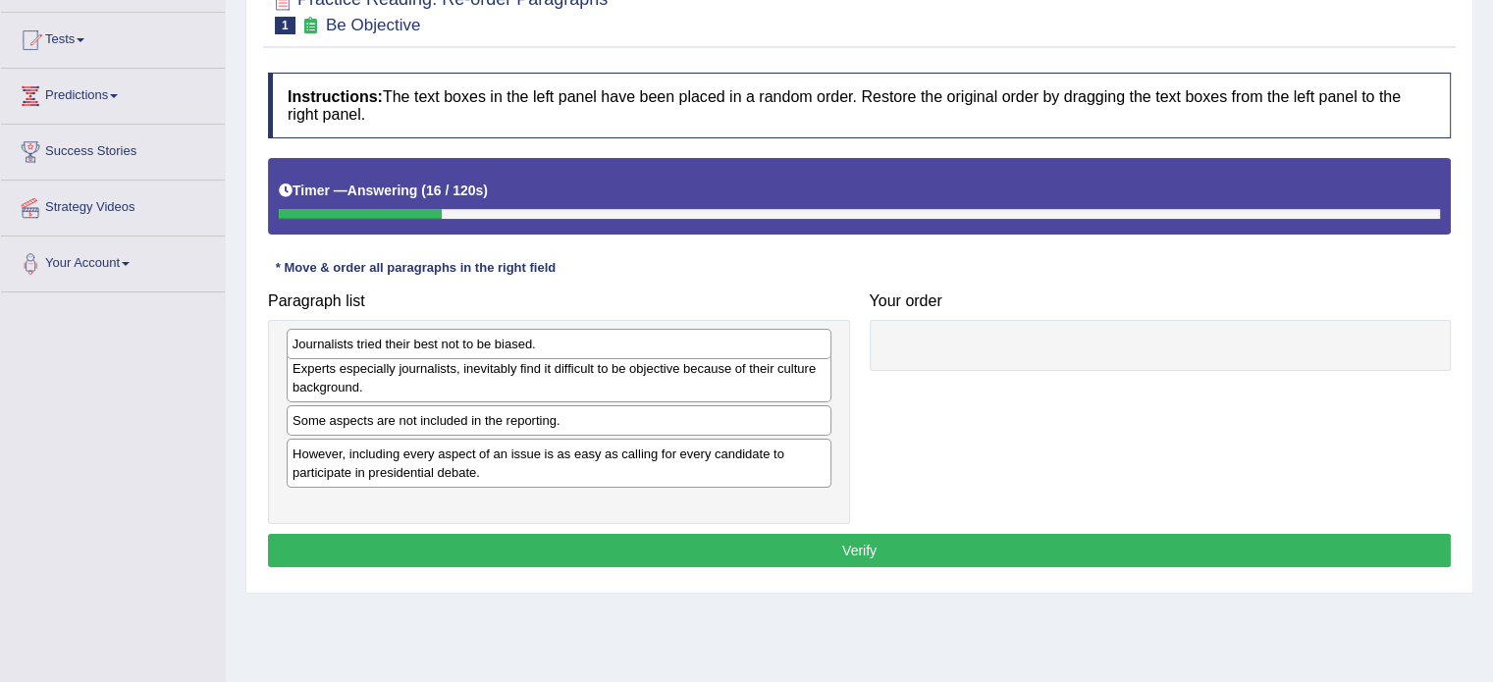
drag, startPoint x: 404, startPoint y: 442, endPoint x: 404, endPoint y: 347, distance: 94.2
click at [404, 347] on div "Journalists tried their best not to be biased." at bounding box center [559, 344] width 545 height 30
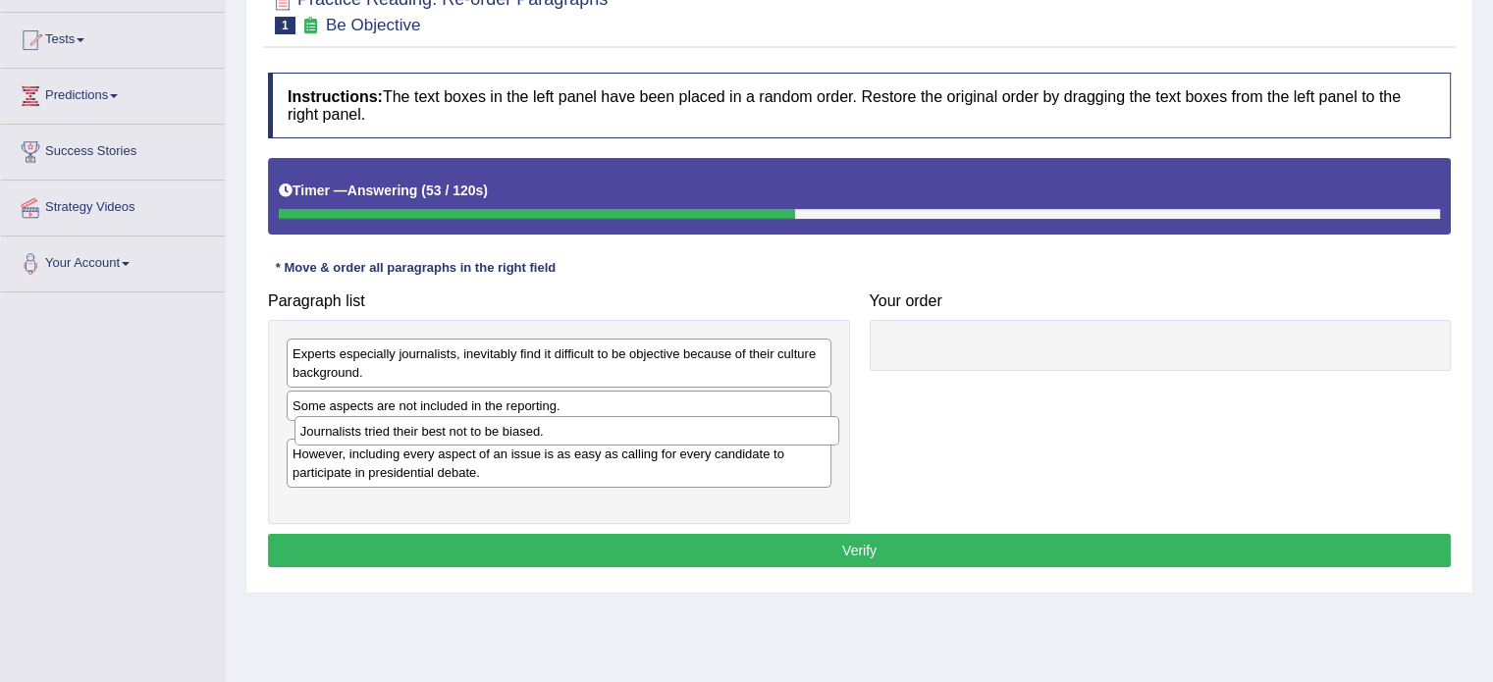
drag, startPoint x: 577, startPoint y: 352, endPoint x: 585, endPoint y: 430, distance: 77.9
click at [585, 430] on div "Journalists tried their best not to be biased." at bounding box center [566, 431] width 545 height 30
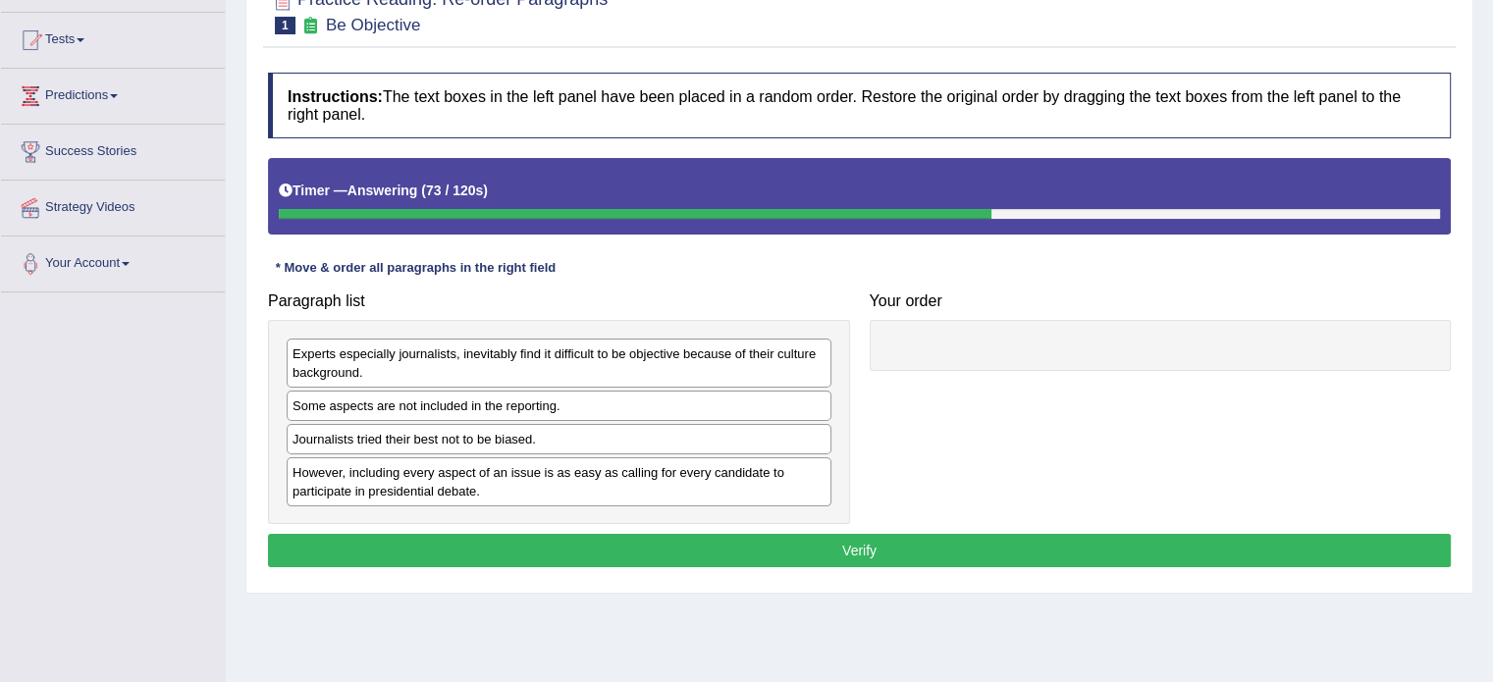
click at [738, 545] on button "Verify" at bounding box center [859, 550] width 1183 height 33
click at [537, 442] on div "Journalists tried their best not to be biased." at bounding box center [559, 439] width 545 height 30
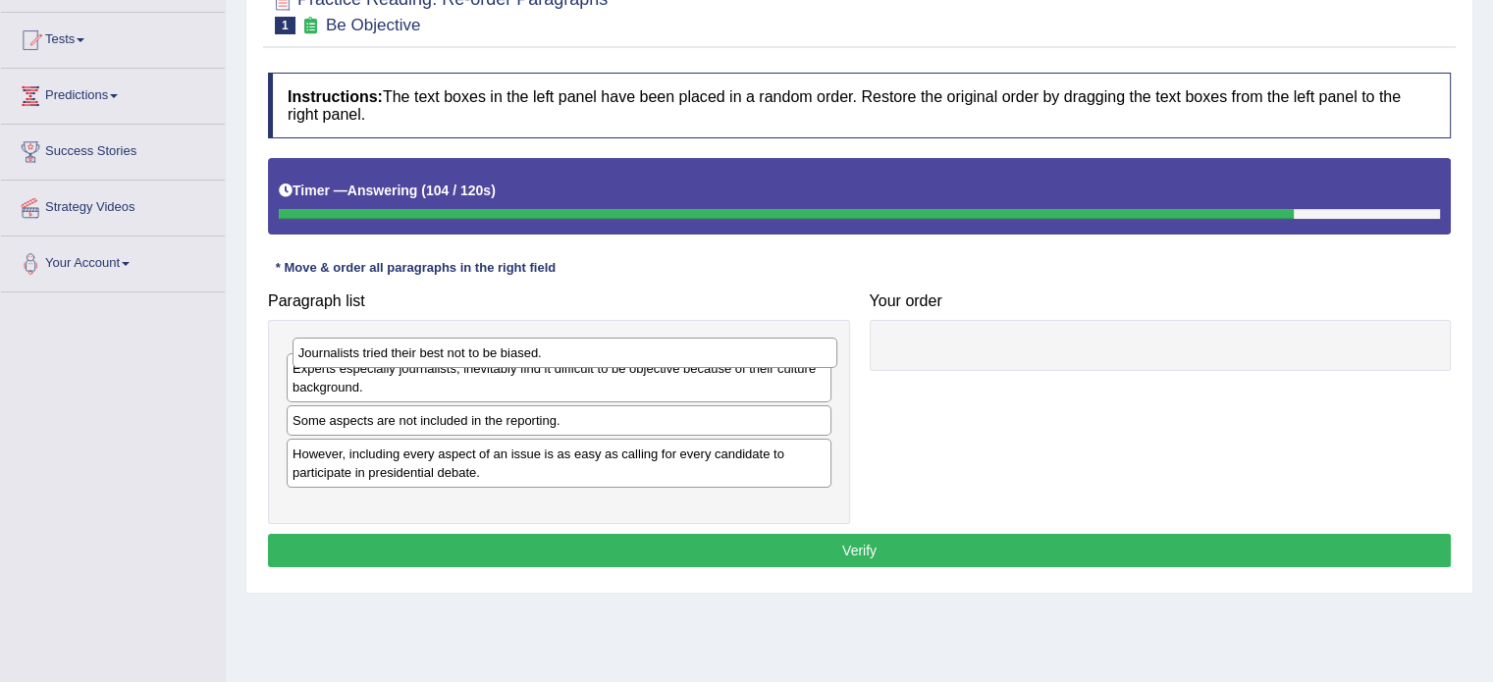
drag, startPoint x: 585, startPoint y: 427, endPoint x: 591, endPoint y: 342, distance: 85.6
click at [591, 342] on div "Journalists tried their best not to be biased." at bounding box center [564, 353] width 545 height 30
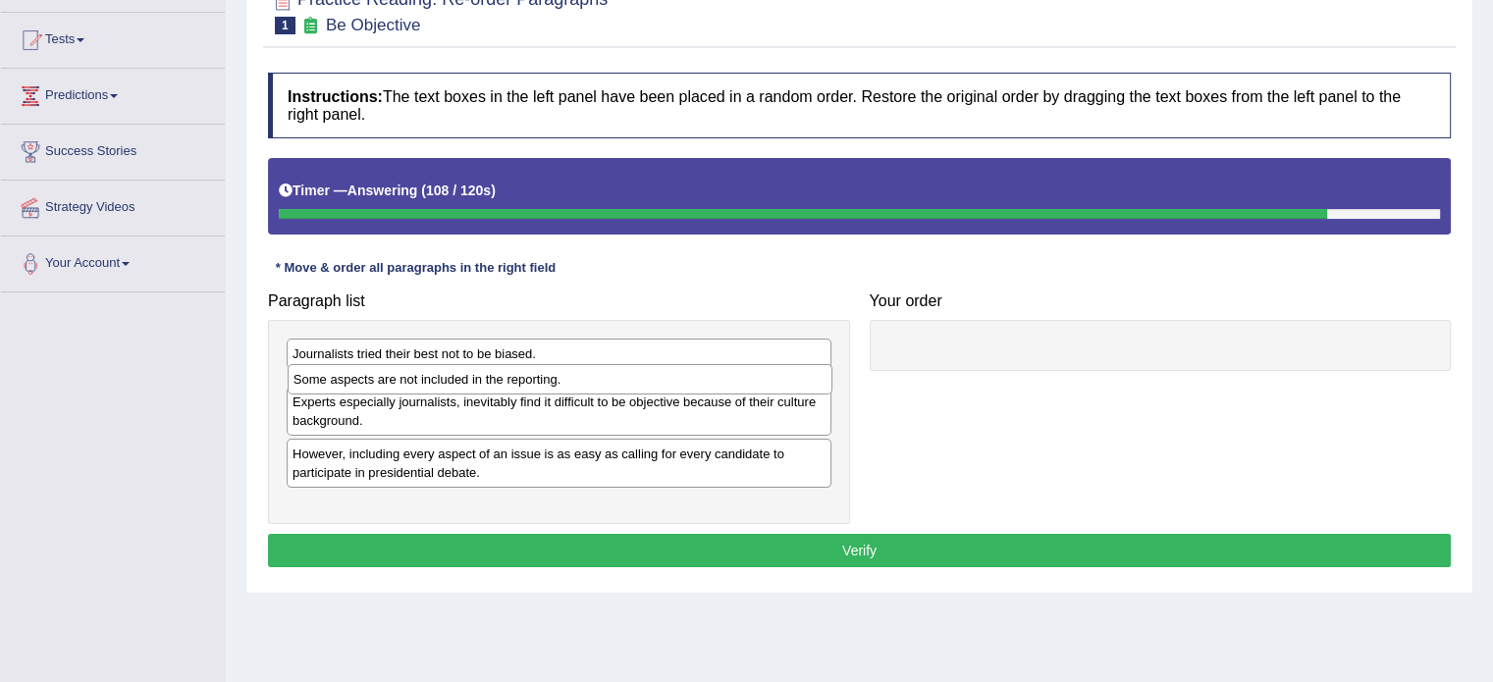
drag, startPoint x: 569, startPoint y: 433, endPoint x: 569, endPoint y: 378, distance: 55.0
click at [569, 378] on div "Some aspects are not included in the reporting." at bounding box center [560, 379] width 545 height 30
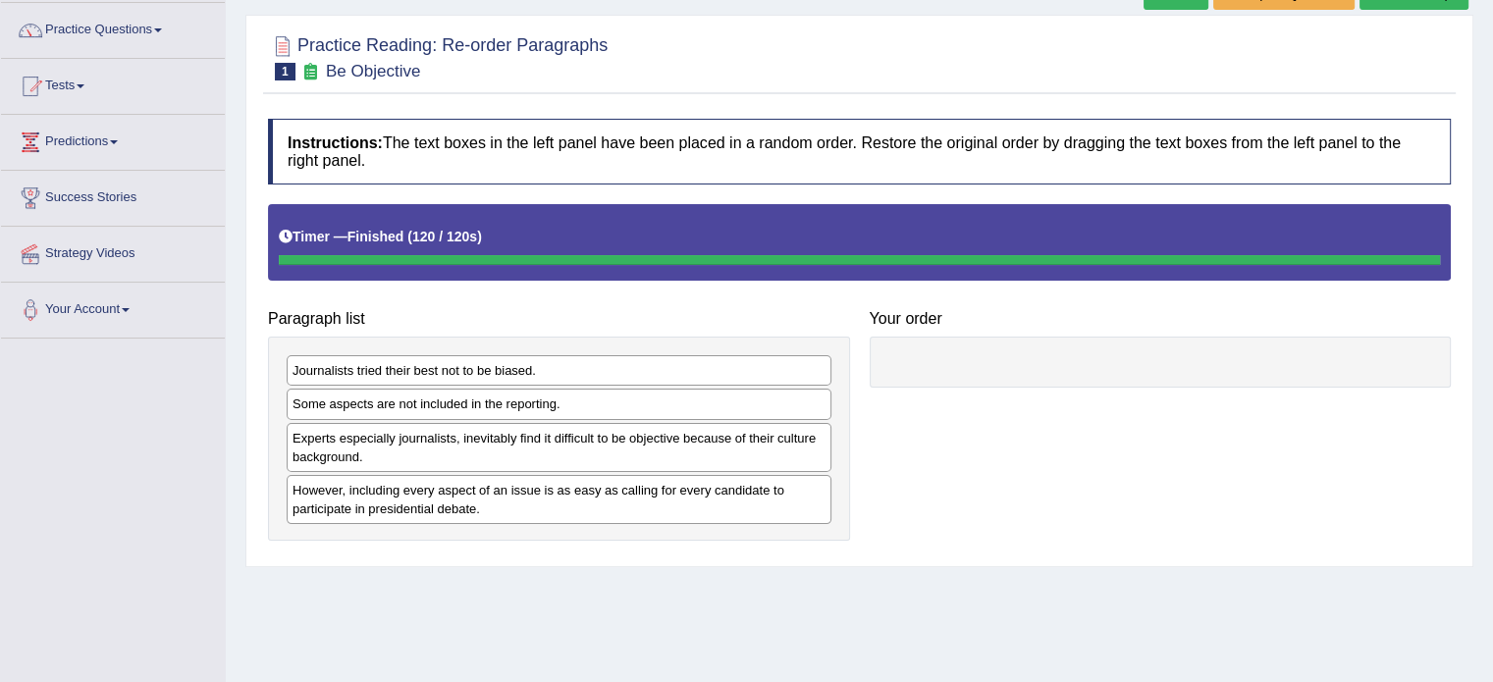
scroll to position [98, 0]
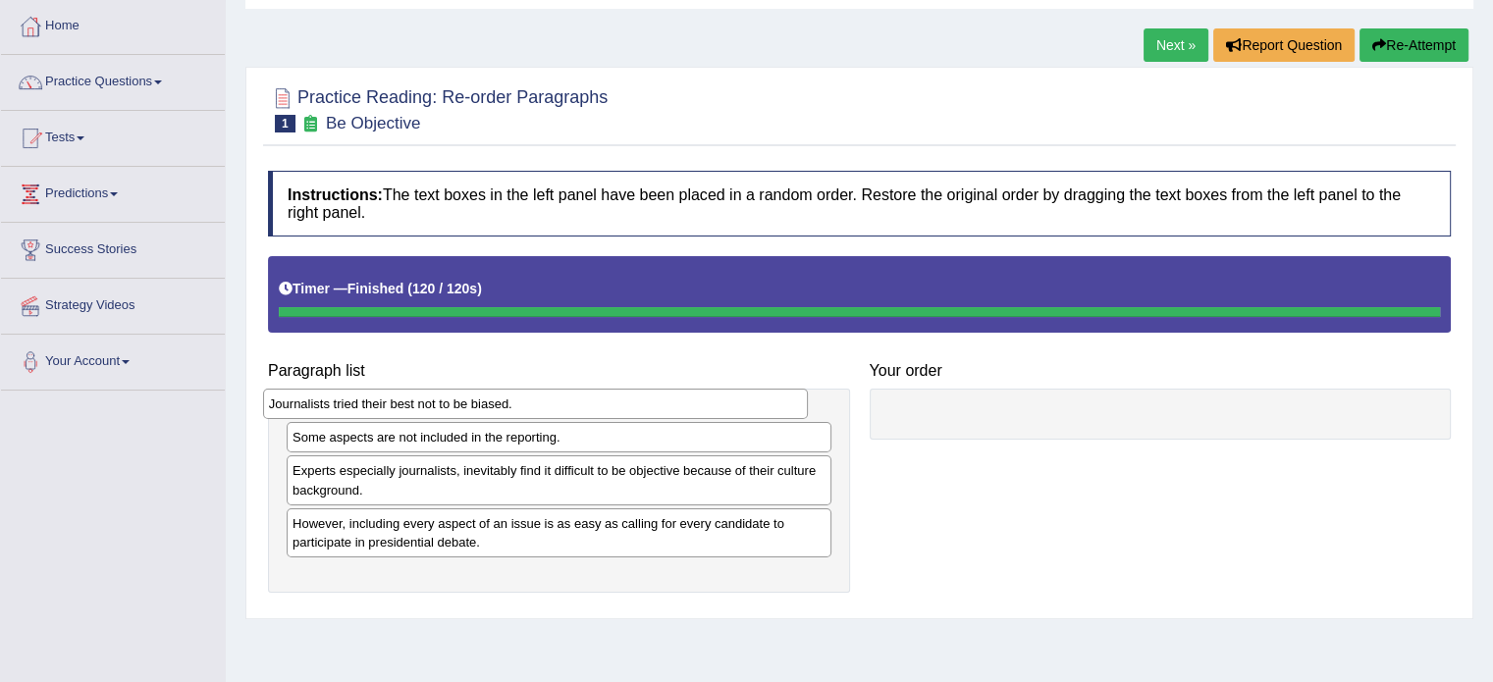
drag, startPoint x: 773, startPoint y: 412, endPoint x: 660, endPoint y: 408, distance: 113.9
click at [660, 408] on div "Journalists tried their best not to be biased." at bounding box center [535, 404] width 545 height 30
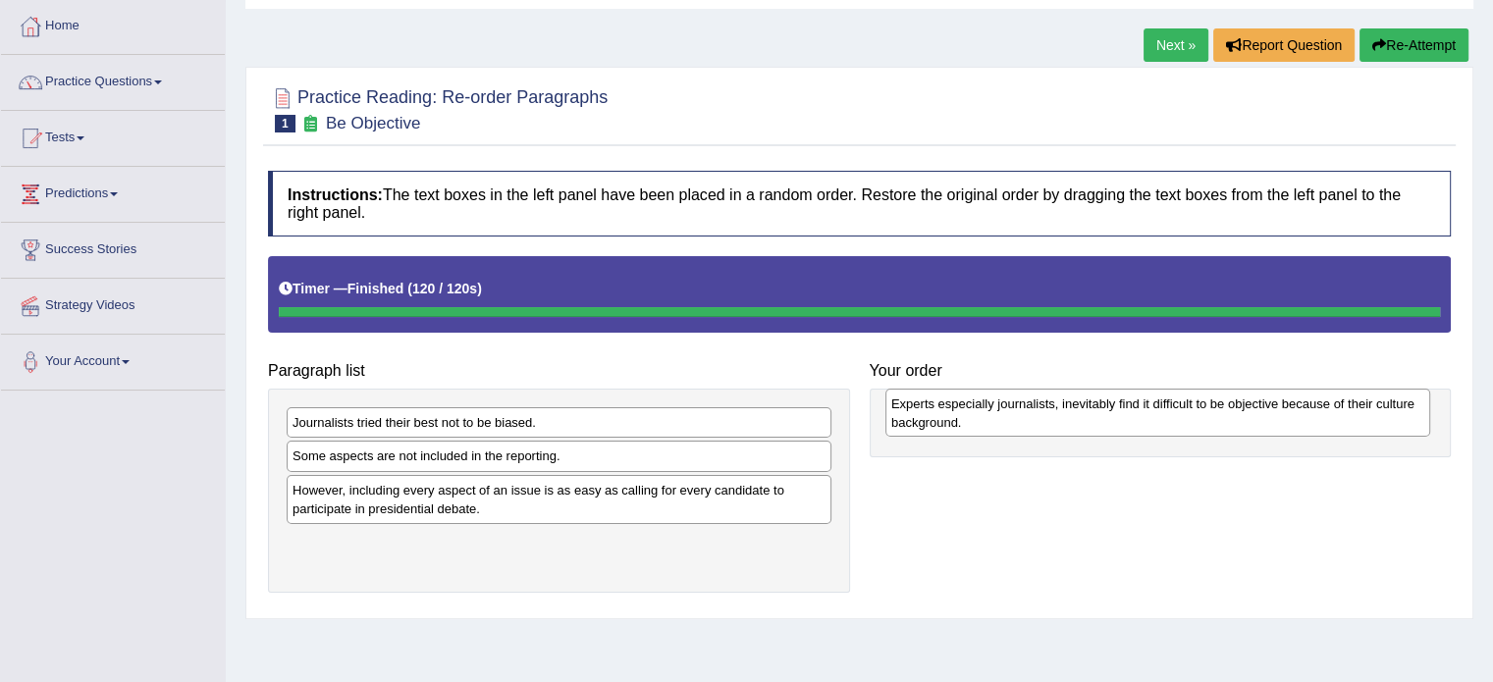
drag, startPoint x: 585, startPoint y: 501, endPoint x: 1182, endPoint y: 416, distance: 602.7
click at [1182, 416] on div "Experts especially journalists, inevitably find it difficult to be objective be…" at bounding box center [1157, 413] width 545 height 49
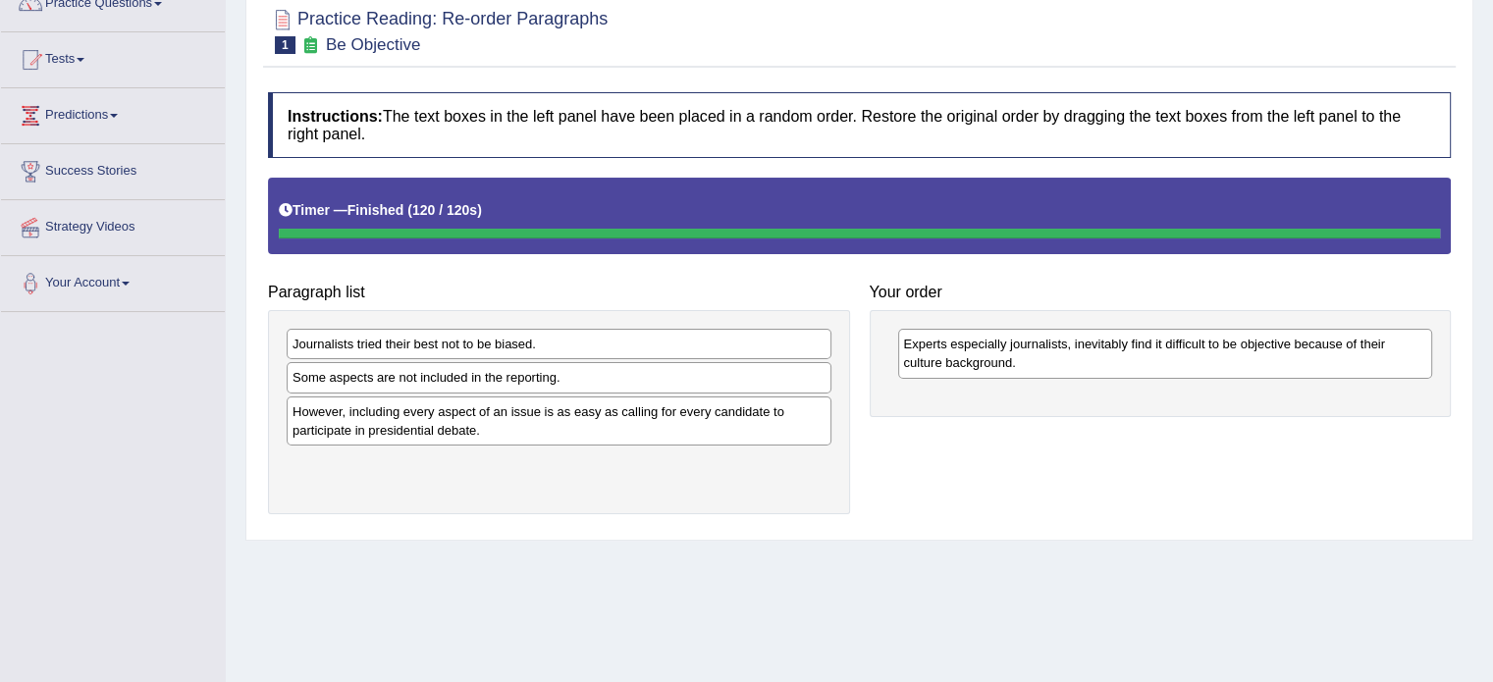
scroll to position [152, 0]
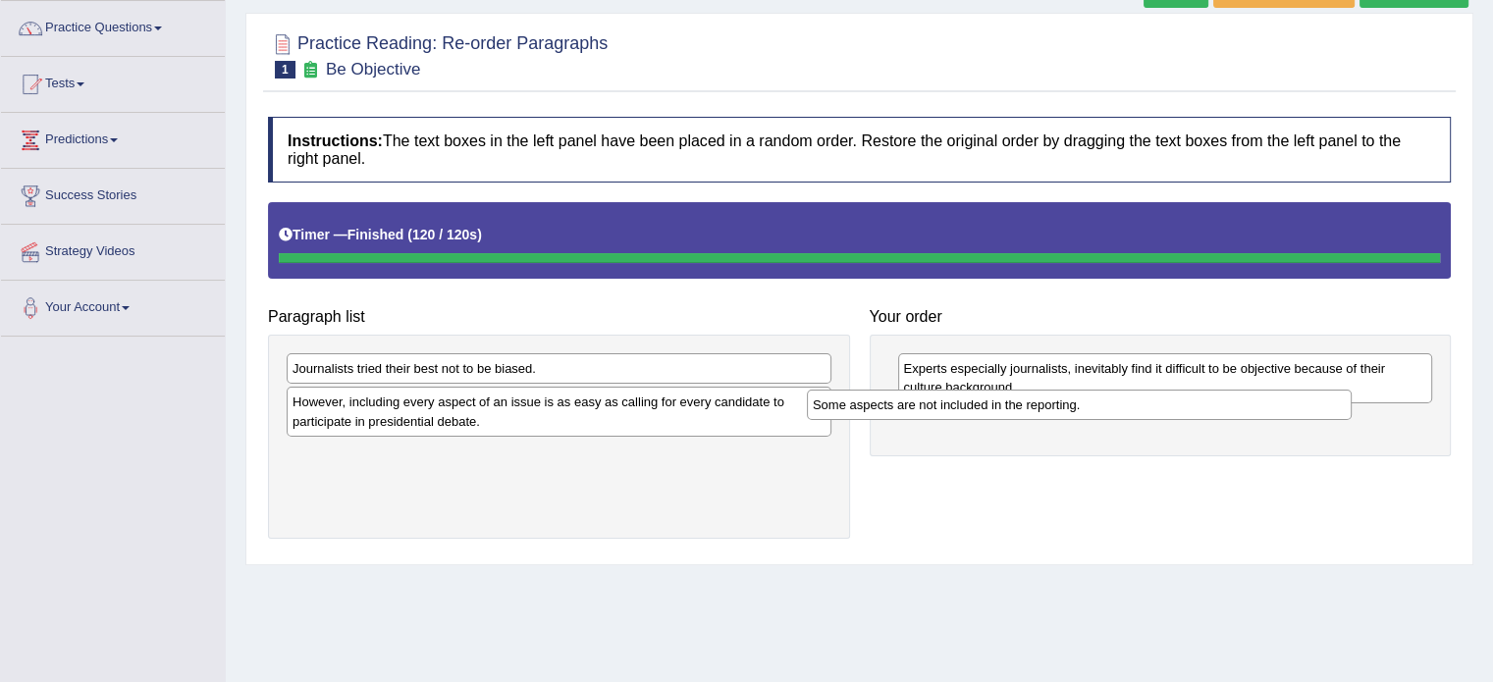
drag, startPoint x: 577, startPoint y: 406, endPoint x: 1097, endPoint y: 409, distance: 520.2
click at [1097, 409] on div "Some aspects are not included in the reporting." at bounding box center [1079, 405] width 545 height 30
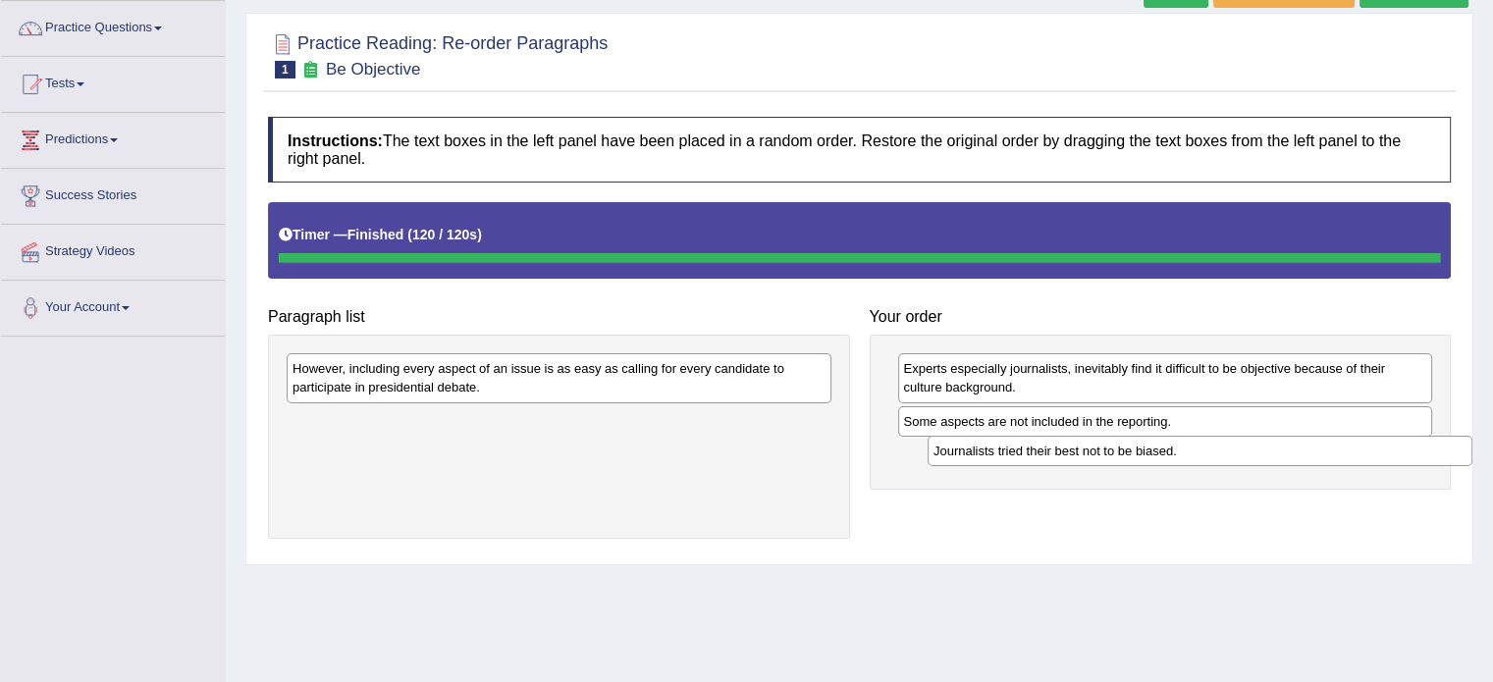
drag, startPoint x: 499, startPoint y: 366, endPoint x: 1137, endPoint y: 448, distance: 643.2
click at [1137, 448] on div "Journalists tried their best not to be biased." at bounding box center [1200, 451] width 545 height 30
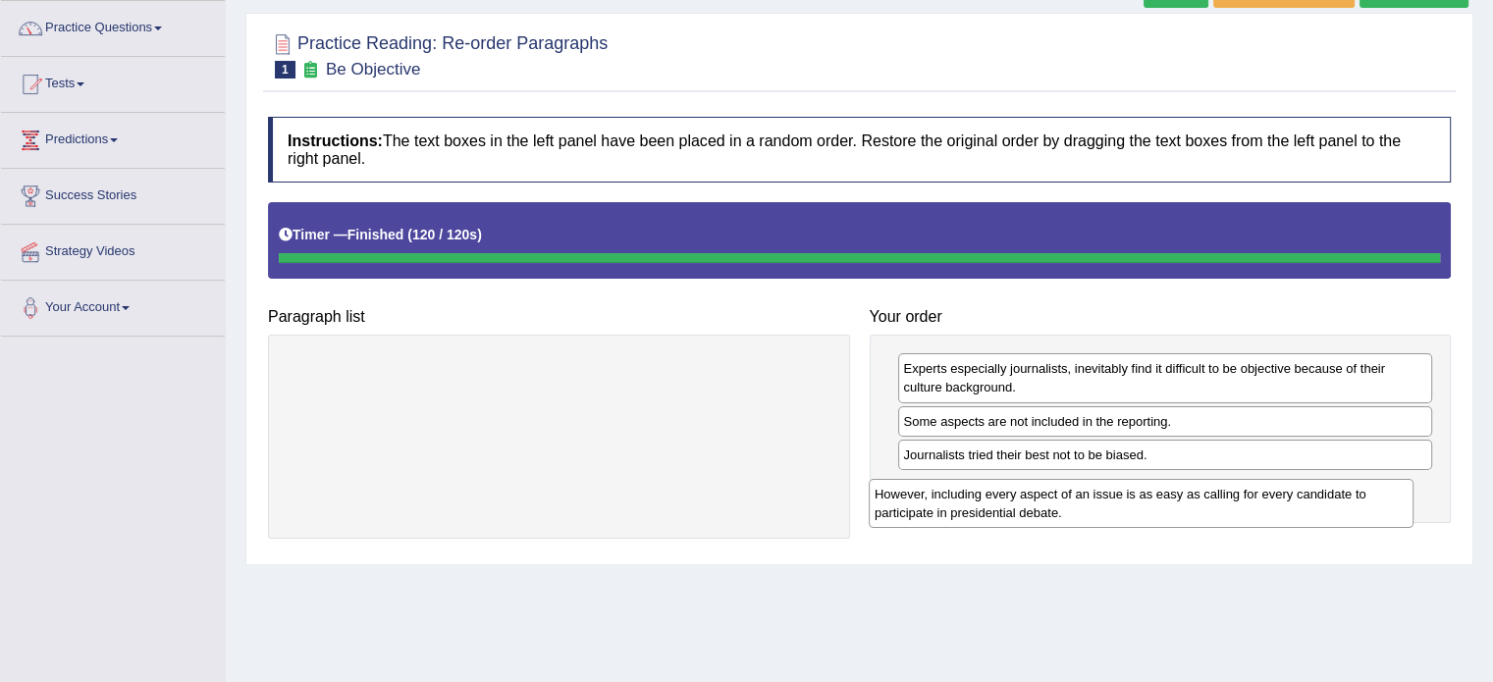
drag, startPoint x: 568, startPoint y: 377, endPoint x: 1150, endPoint y: 502, distance: 595.2
click at [1150, 502] on div "However, including every aspect of an issue is as easy as calling for every can…" at bounding box center [1141, 503] width 545 height 49
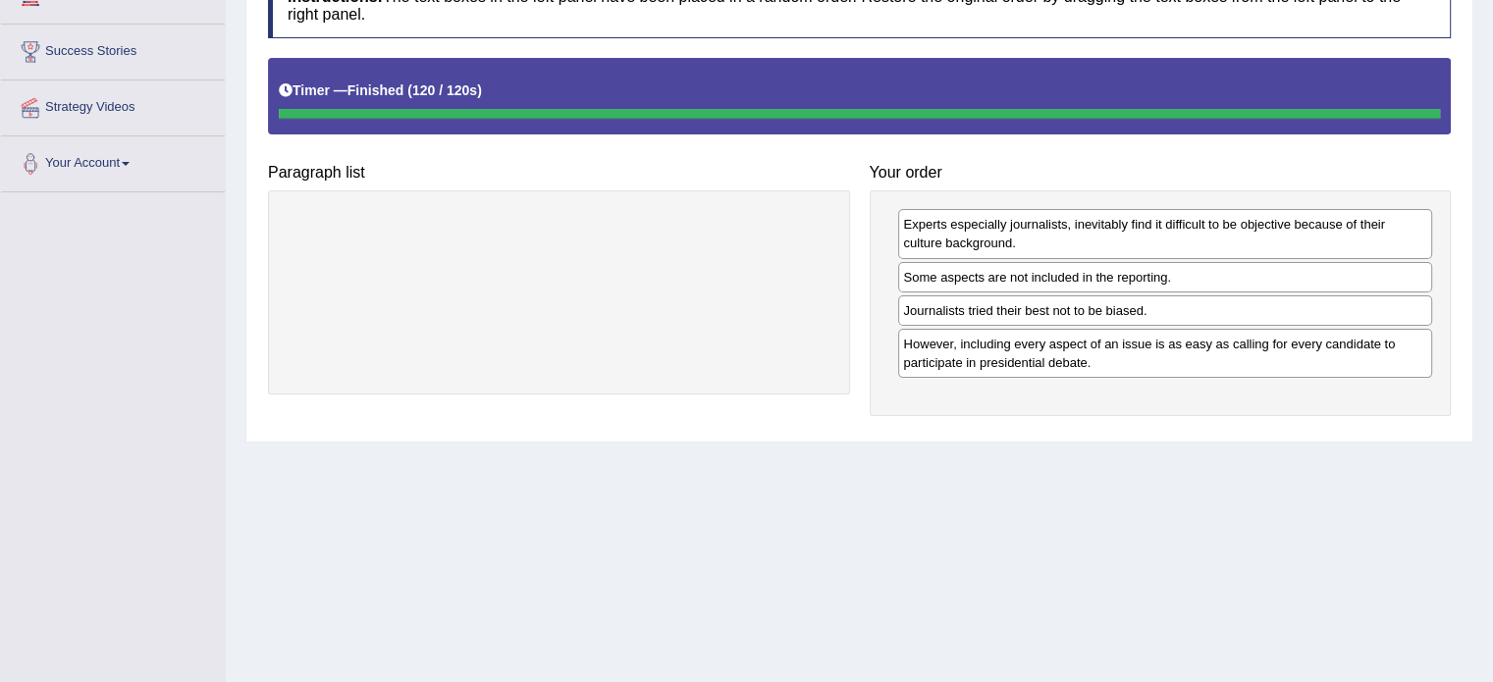
scroll to position [54, 0]
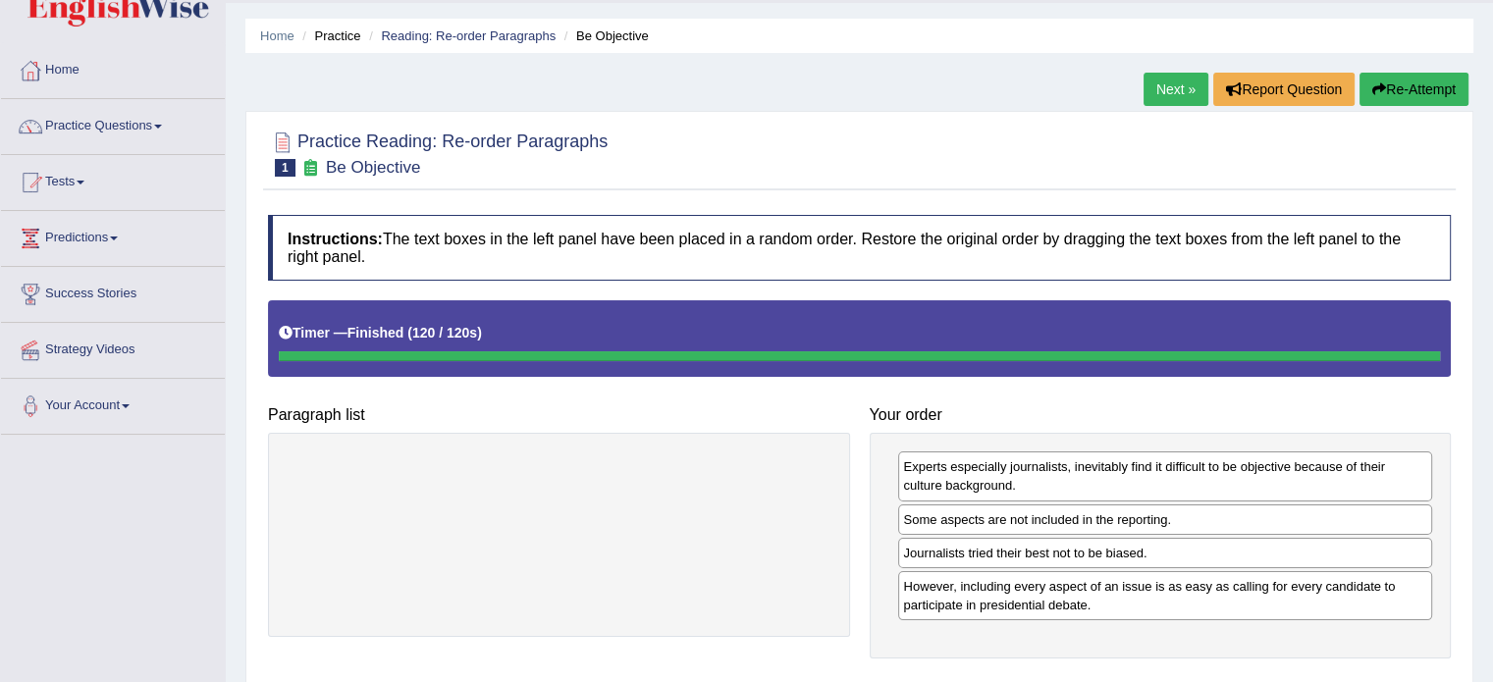
click at [1425, 93] on button "Re-Attempt" at bounding box center [1413, 89] width 109 height 33
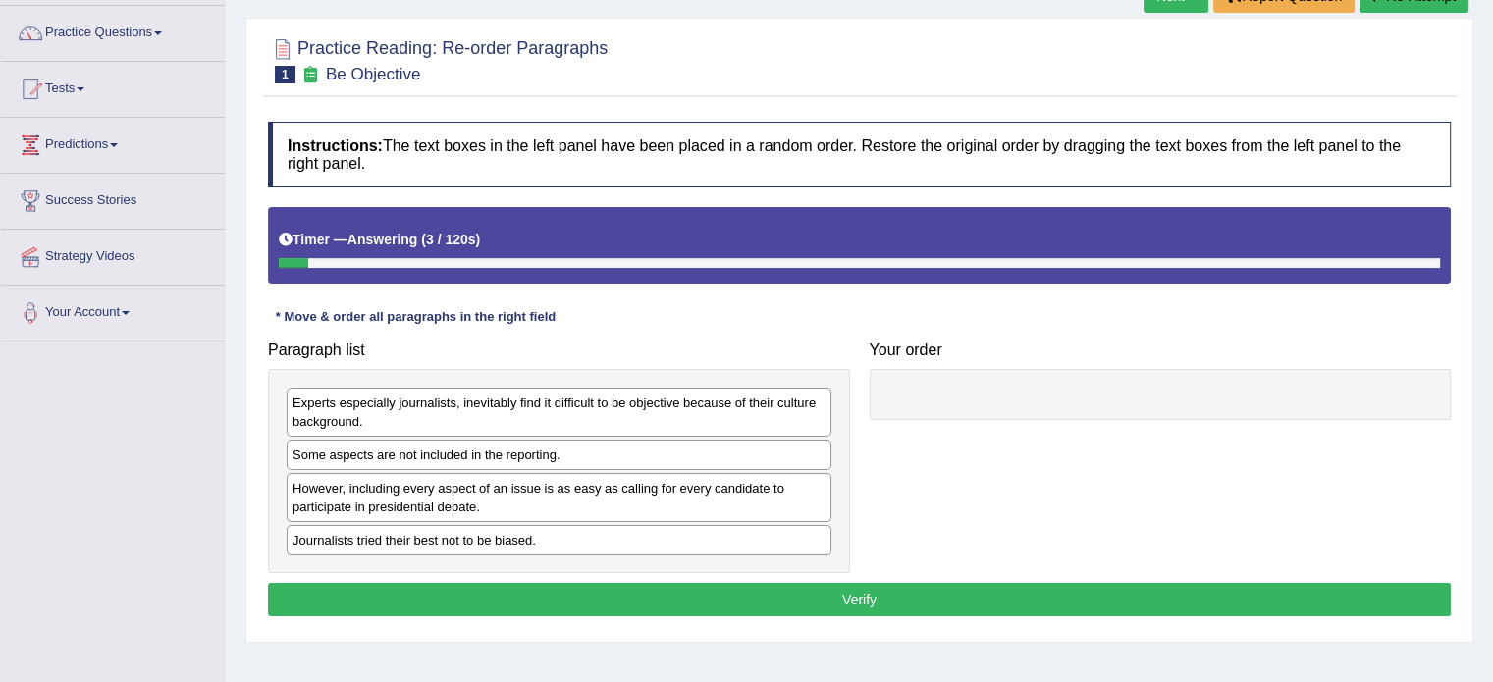
scroll to position [152, 0]
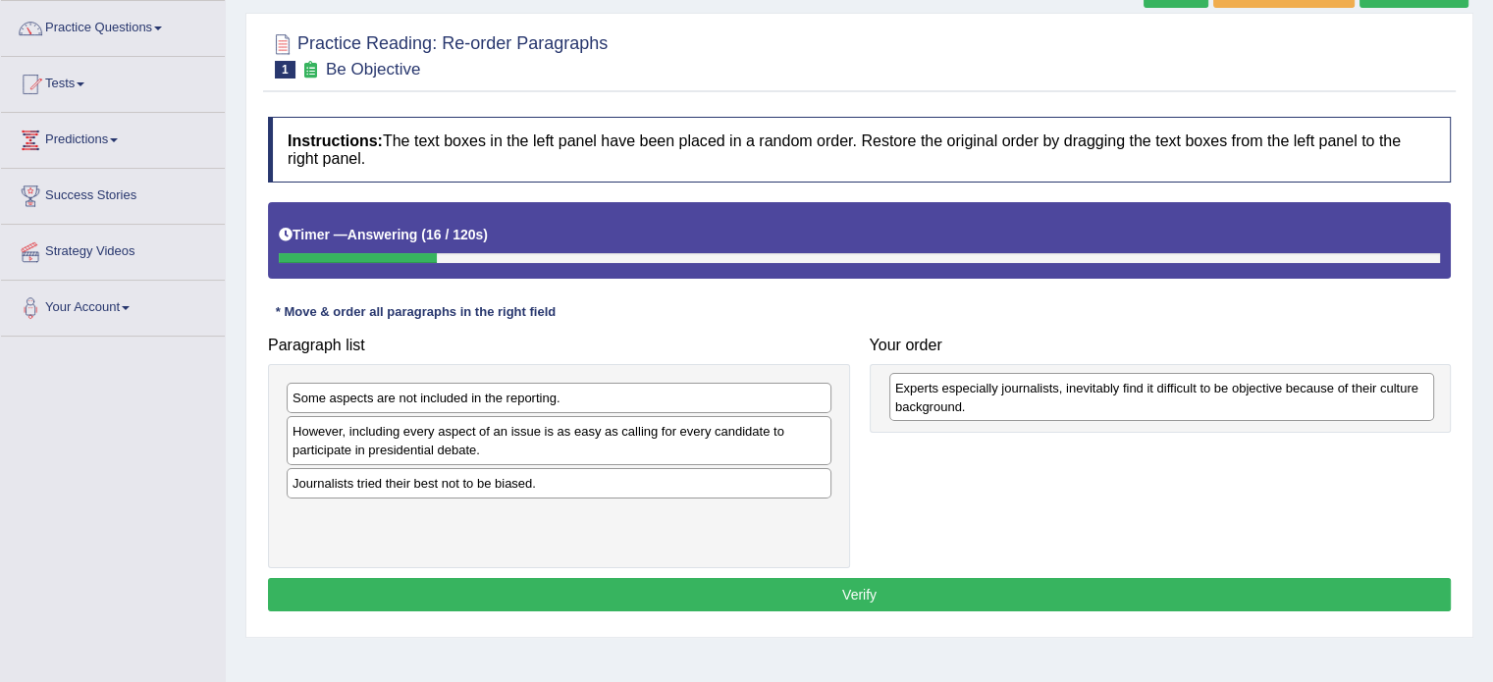
drag, startPoint x: 600, startPoint y: 399, endPoint x: 1202, endPoint y: 389, distance: 602.7
click at [1202, 389] on div "Experts especially journalists, inevitably find it difficult to be objective be…" at bounding box center [1161, 397] width 545 height 49
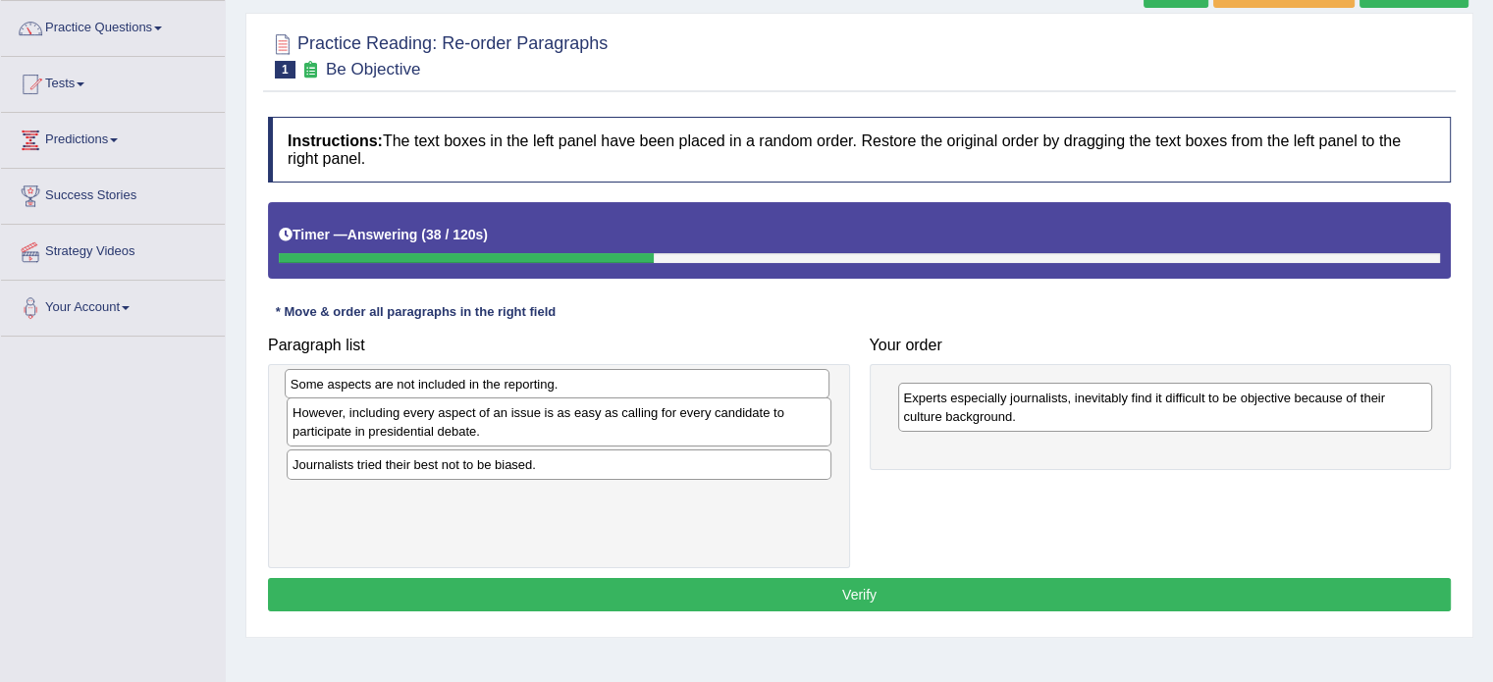
drag, startPoint x: 764, startPoint y: 399, endPoint x: 762, endPoint y: 385, distance: 13.9
click at [762, 385] on div "Some aspects are not included in the reporting." at bounding box center [557, 384] width 545 height 30
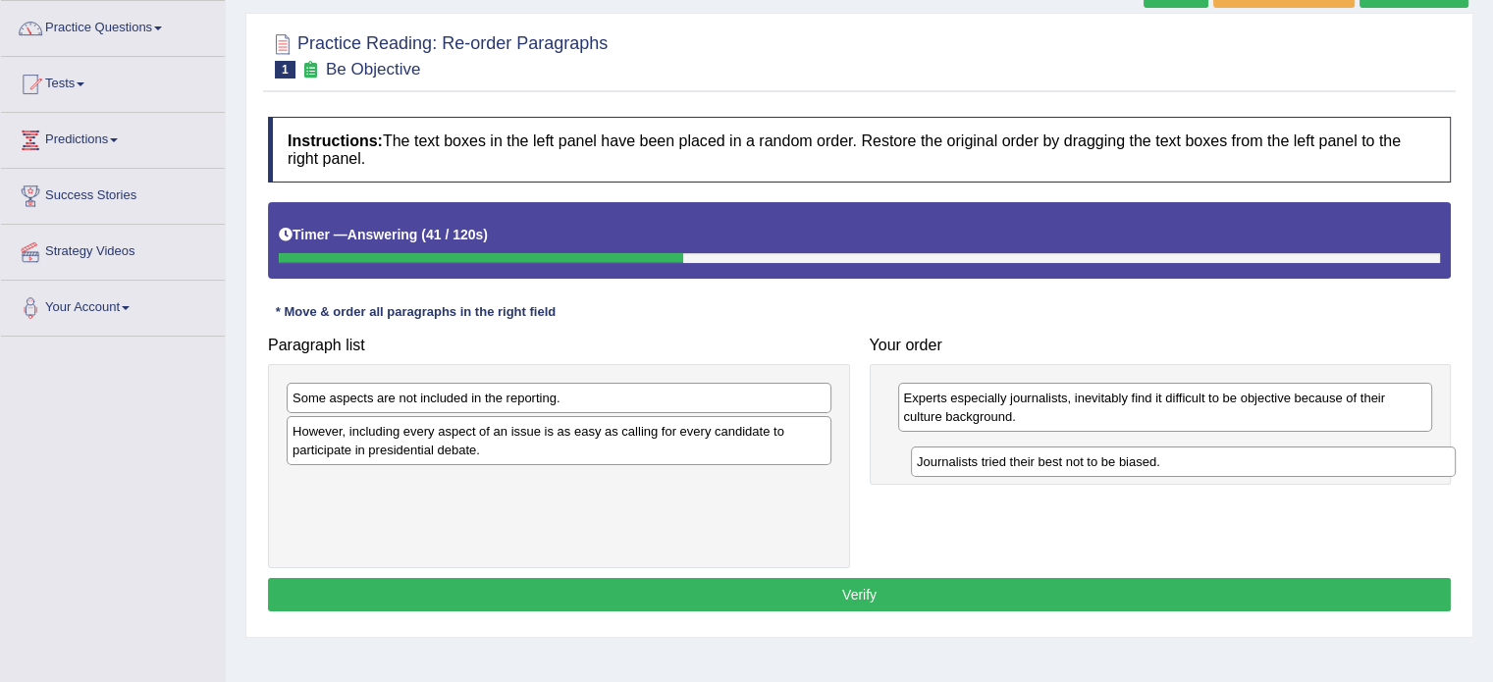
drag, startPoint x: 728, startPoint y: 485, endPoint x: 1353, endPoint y: 464, distance: 624.6
click at [1353, 464] on div "Journalists tried their best not to be biased." at bounding box center [1183, 462] width 545 height 30
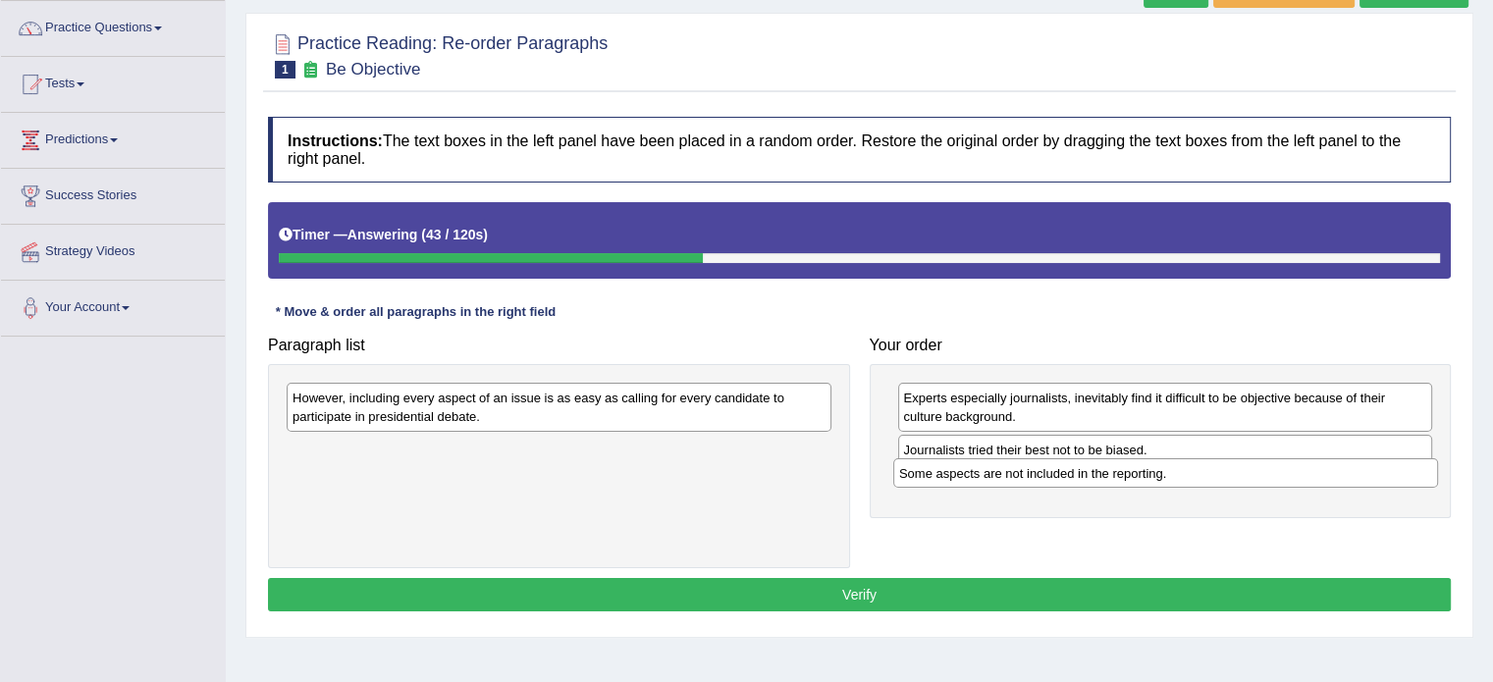
drag, startPoint x: 666, startPoint y: 398, endPoint x: 1273, endPoint y: 473, distance: 611.3
click at [1273, 473] on div "Some aspects are not included in the reporting." at bounding box center [1165, 473] width 545 height 30
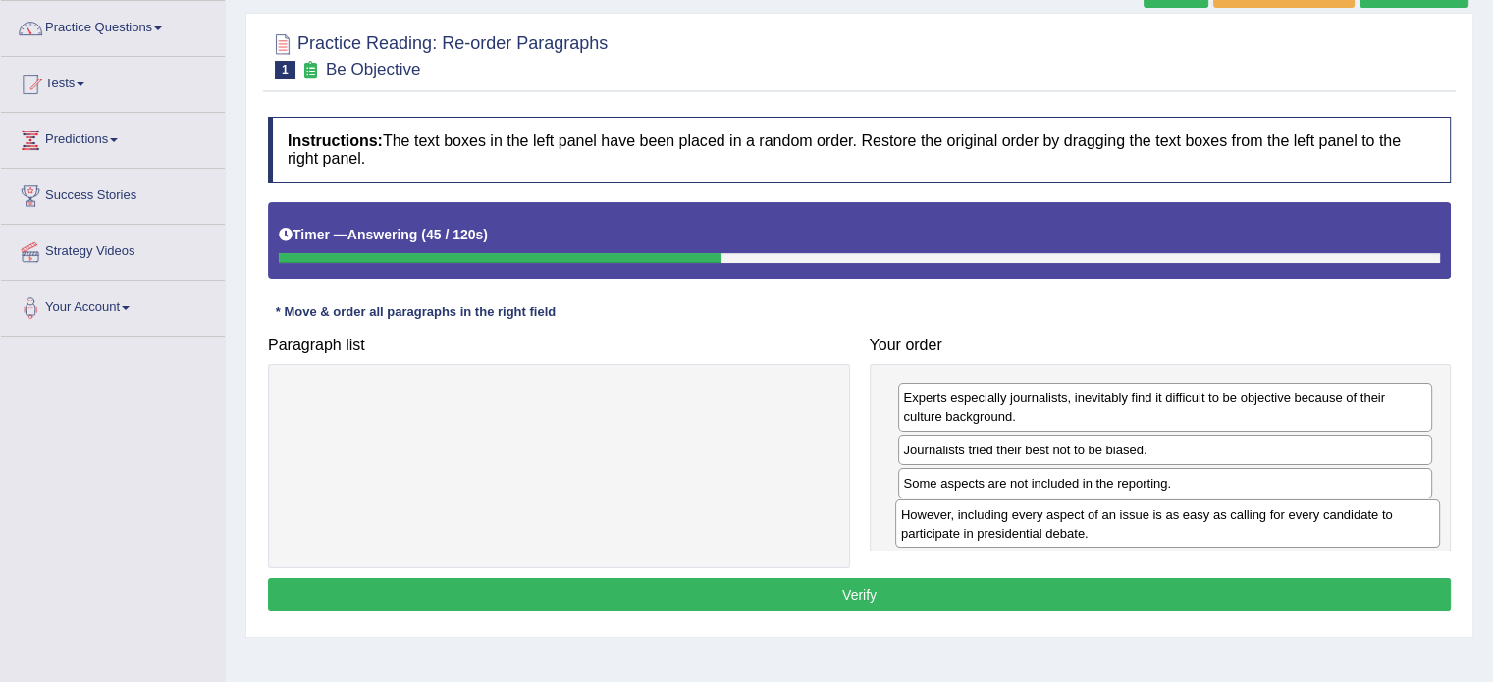
drag, startPoint x: 628, startPoint y: 392, endPoint x: 1237, endPoint y: 509, distance: 619.8
click at [1237, 509] on div "However, including every aspect of an issue is as easy as calling for every can…" at bounding box center [1167, 524] width 545 height 49
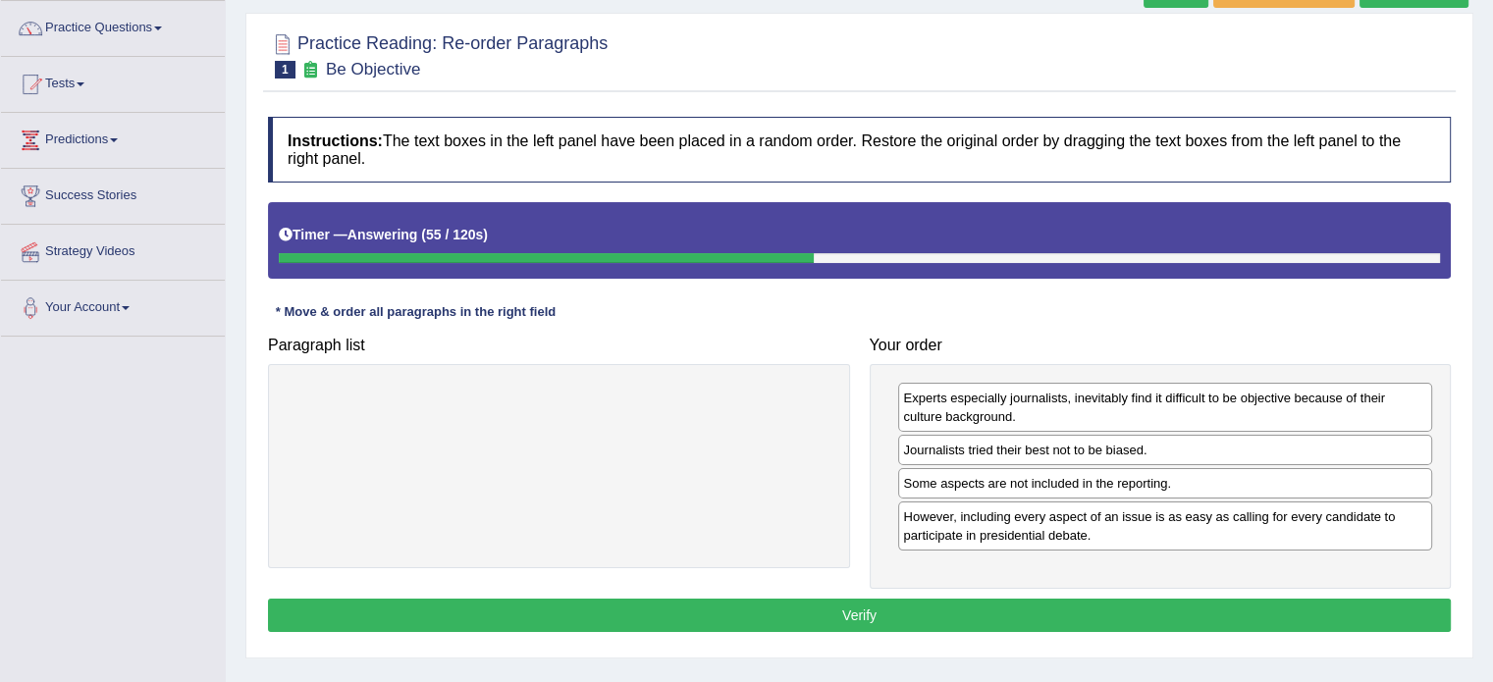
click at [1127, 601] on button "Verify" at bounding box center [859, 615] width 1183 height 33
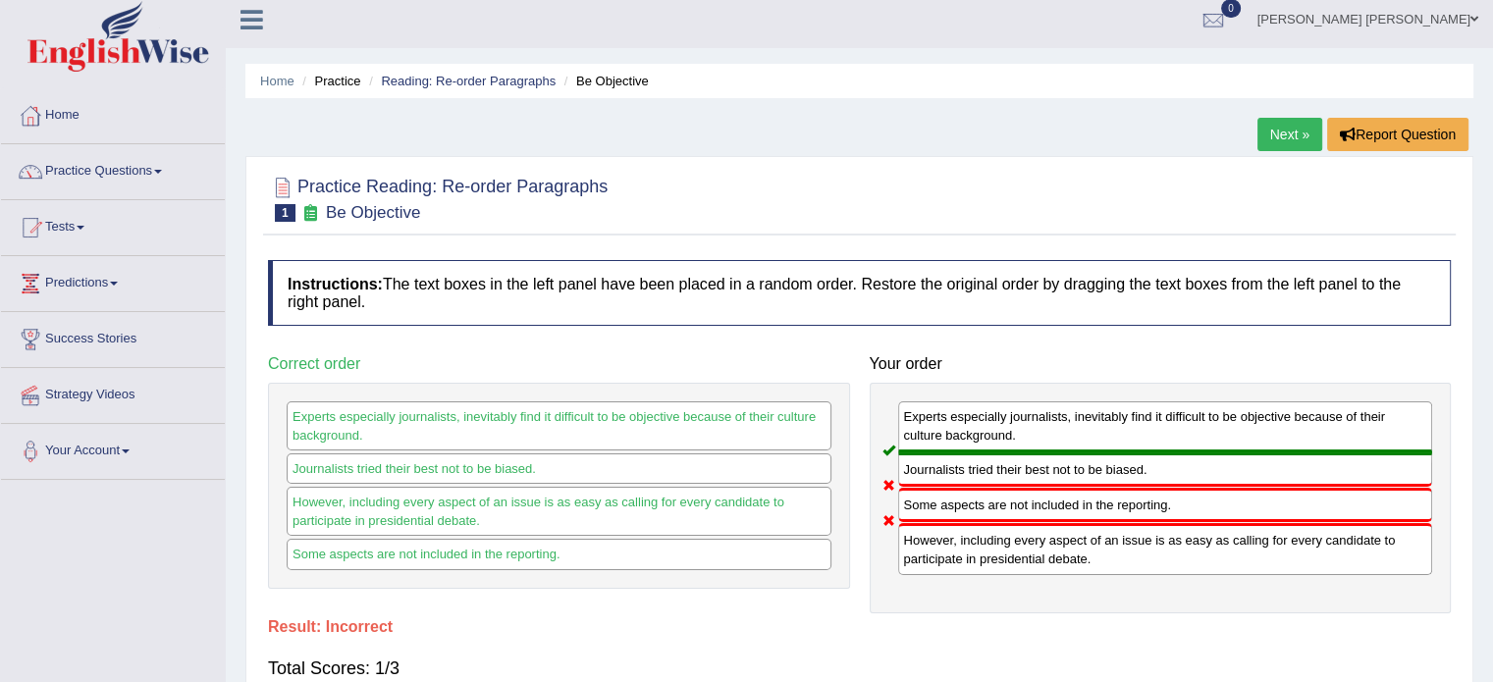
scroll to position [0, 0]
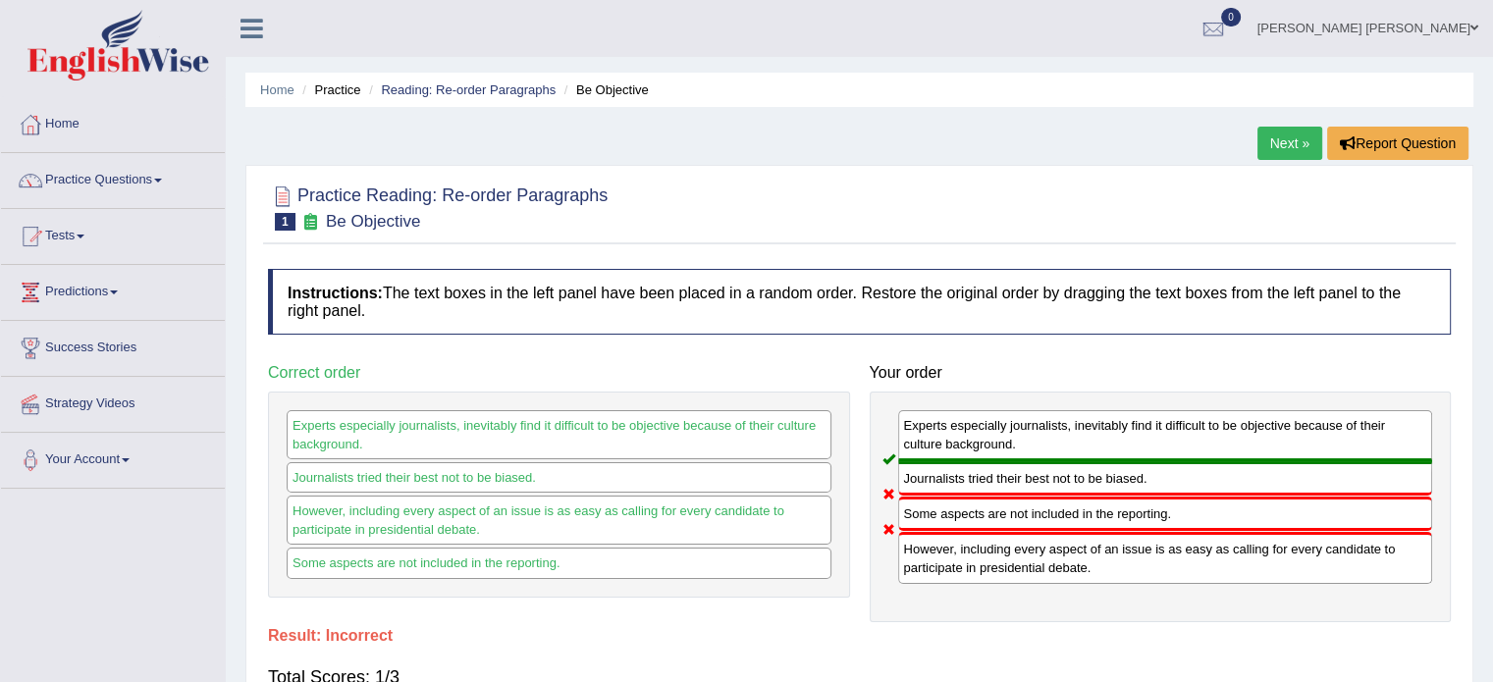
click at [1303, 147] on link "Next »" at bounding box center [1289, 143] width 65 height 33
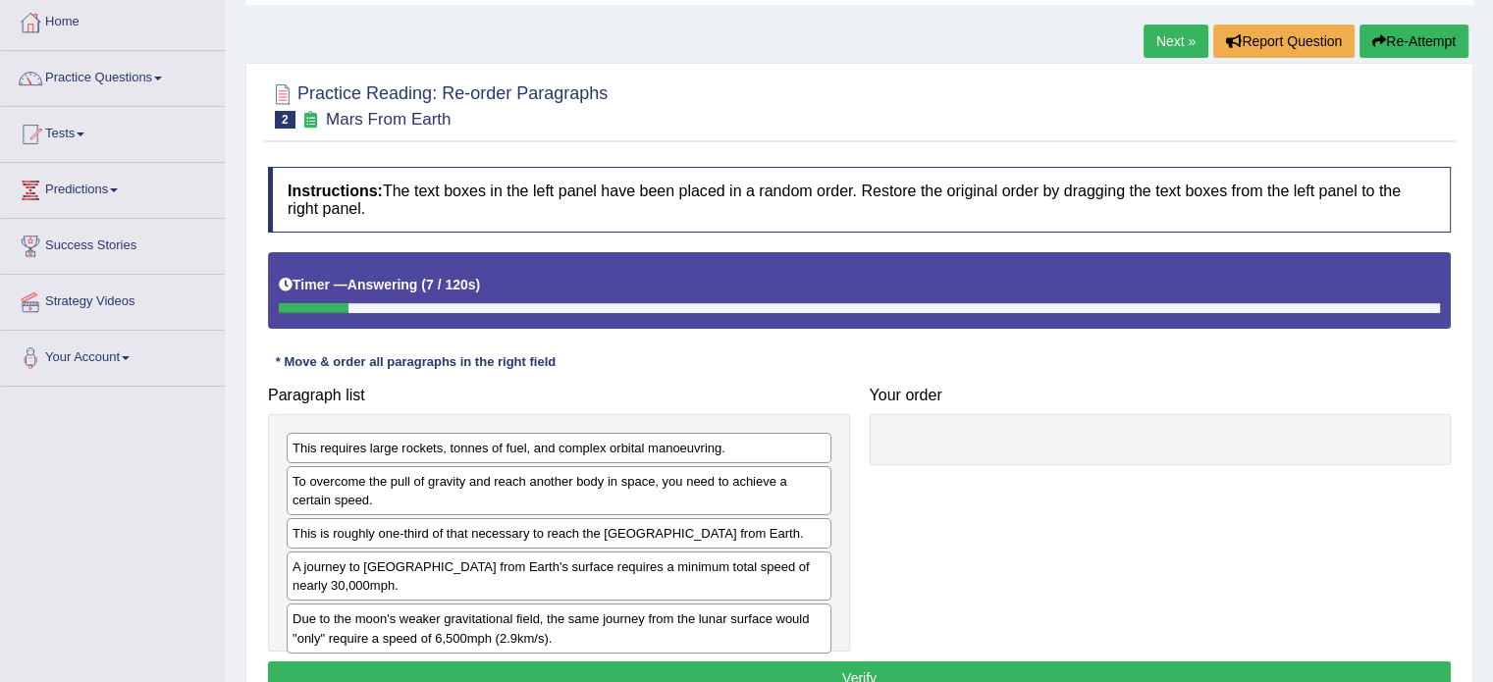
scroll to position [98, 0]
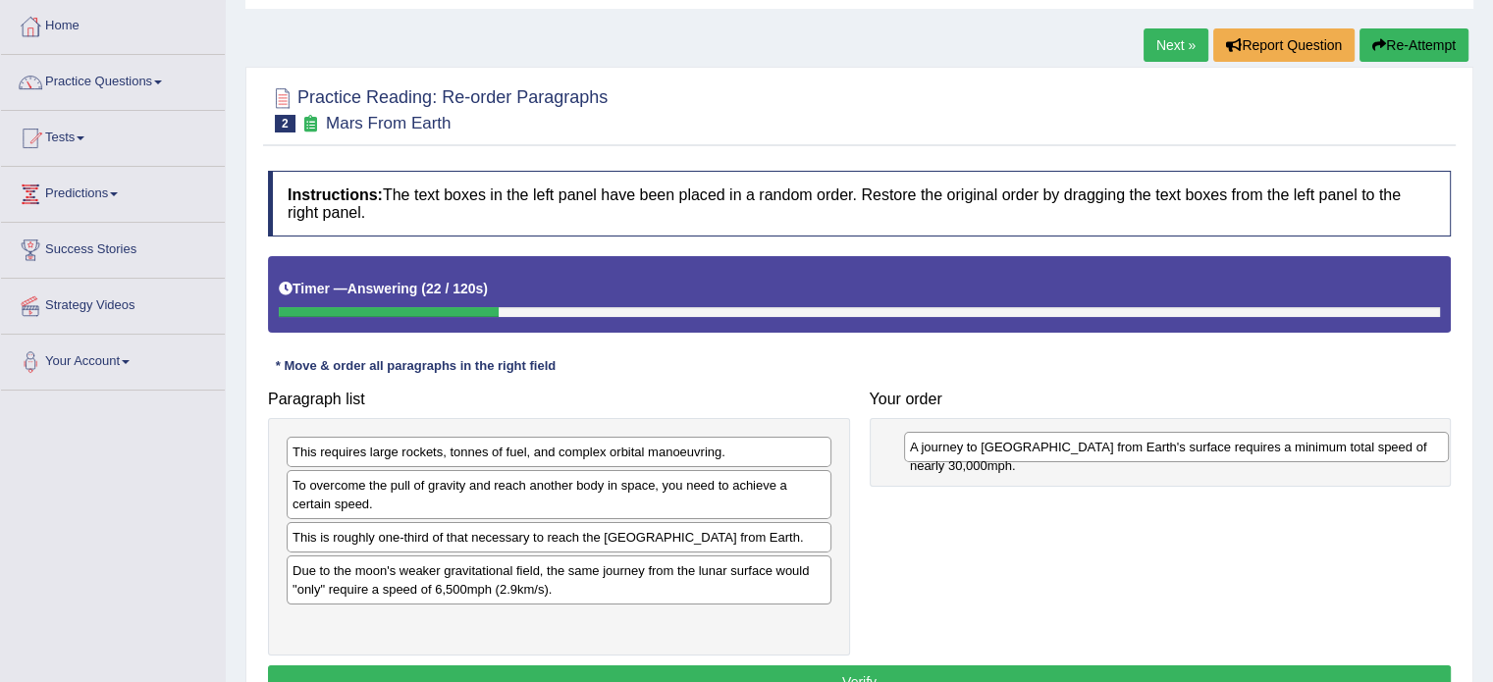
drag, startPoint x: 751, startPoint y: 566, endPoint x: 1368, endPoint y: 444, distance: 629.5
click at [1368, 444] on div "A journey to [GEOGRAPHIC_DATA] from Earth's surface requires a minimum total sp…" at bounding box center [1176, 447] width 545 height 30
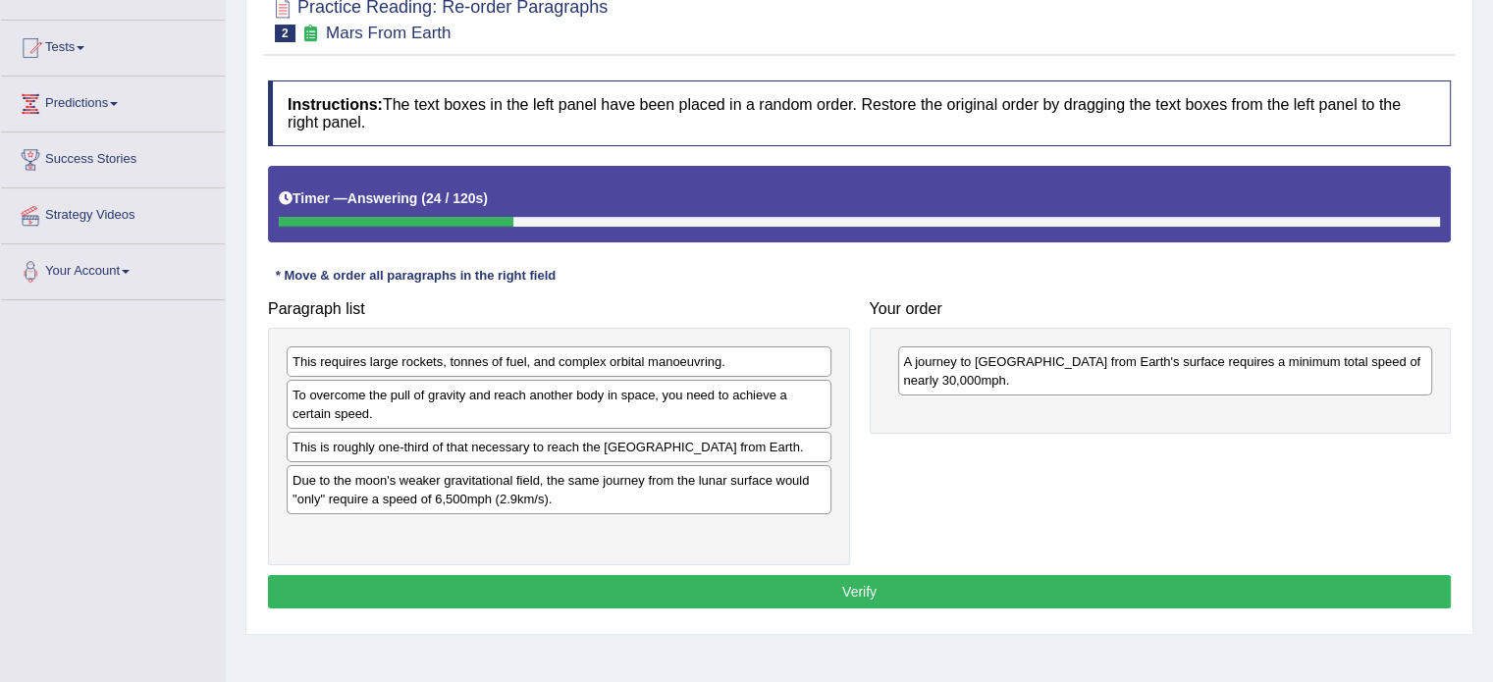
scroll to position [196, 0]
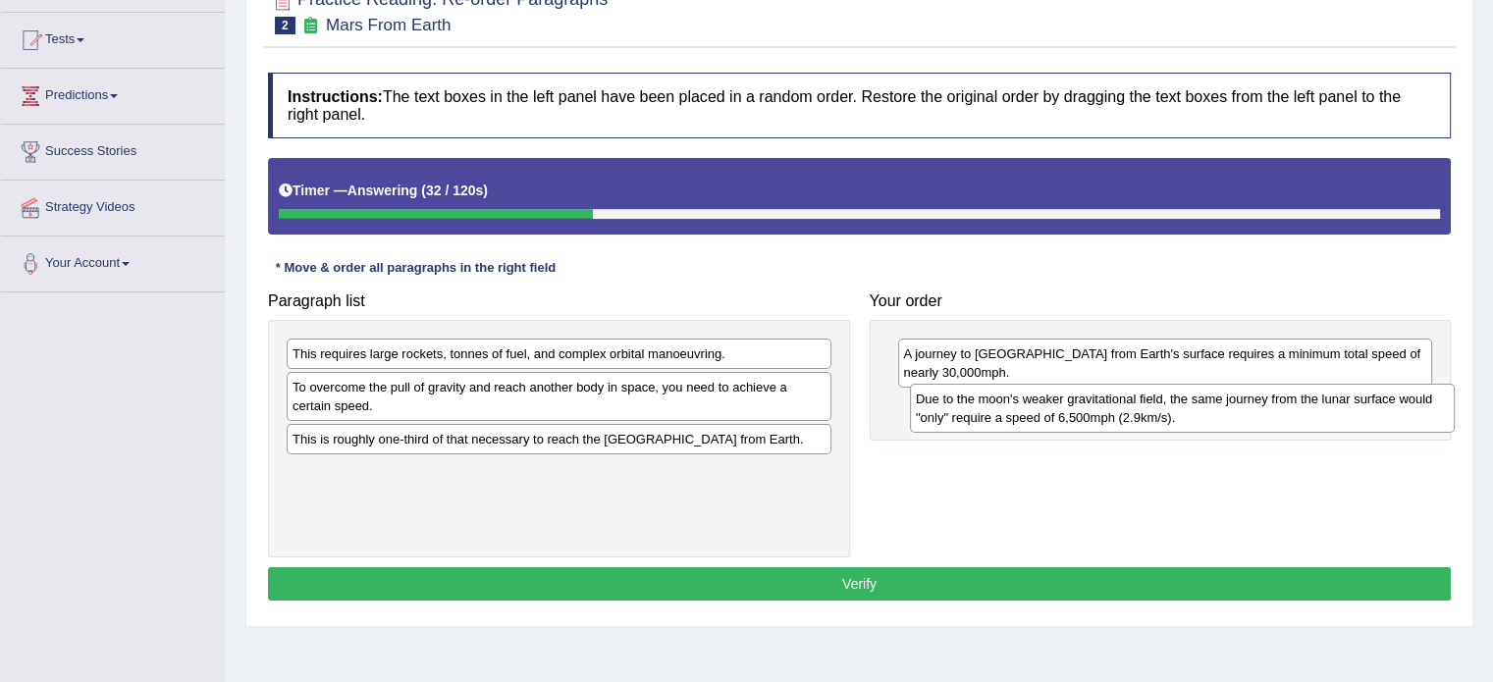
drag, startPoint x: 649, startPoint y: 488, endPoint x: 1268, endPoint y: 412, distance: 623.9
click at [1268, 412] on div "Due to the moon's weaker gravitational field, the same journey from the lunar s…" at bounding box center [1182, 408] width 545 height 49
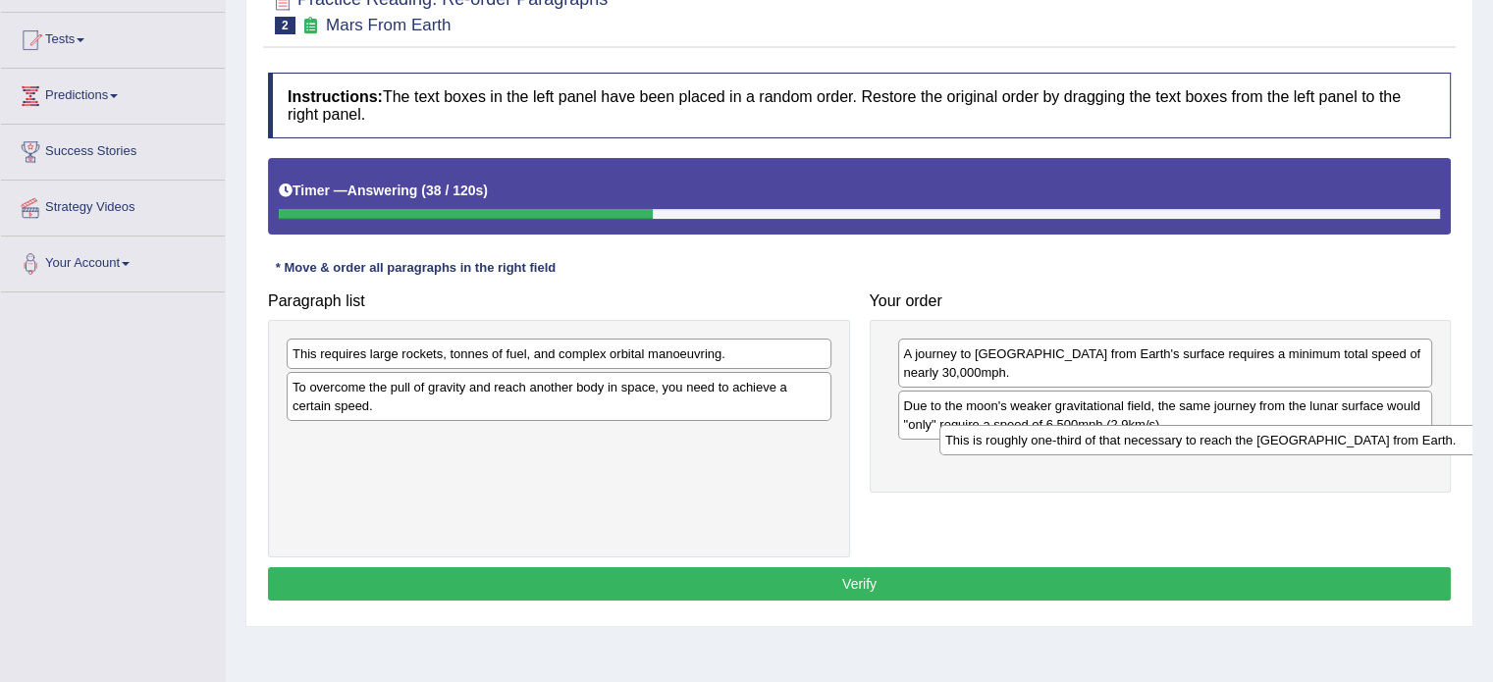
drag, startPoint x: 611, startPoint y: 443, endPoint x: 1264, endPoint y: 445, distance: 652.7
click at [1264, 445] on div "This is roughly one-third of that necessary to reach the [GEOGRAPHIC_DATA] from…" at bounding box center [1211, 440] width 545 height 30
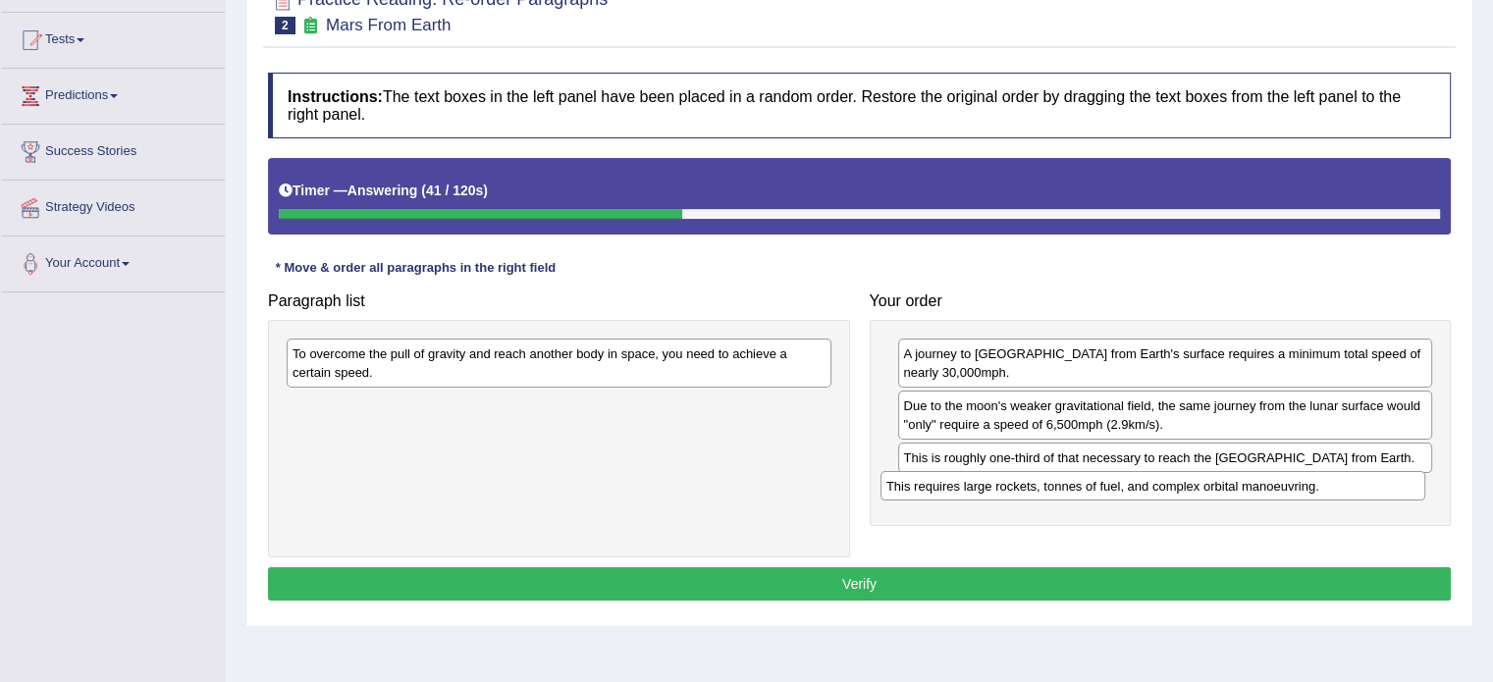
drag, startPoint x: 737, startPoint y: 376, endPoint x: 1257, endPoint y: 483, distance: 531.1
click at [1257, 483] on div "This requires large rockets, tonnes of fuel, and complex orbital manoeuvring." at bounding box center [1152, 486] width 545 height 30
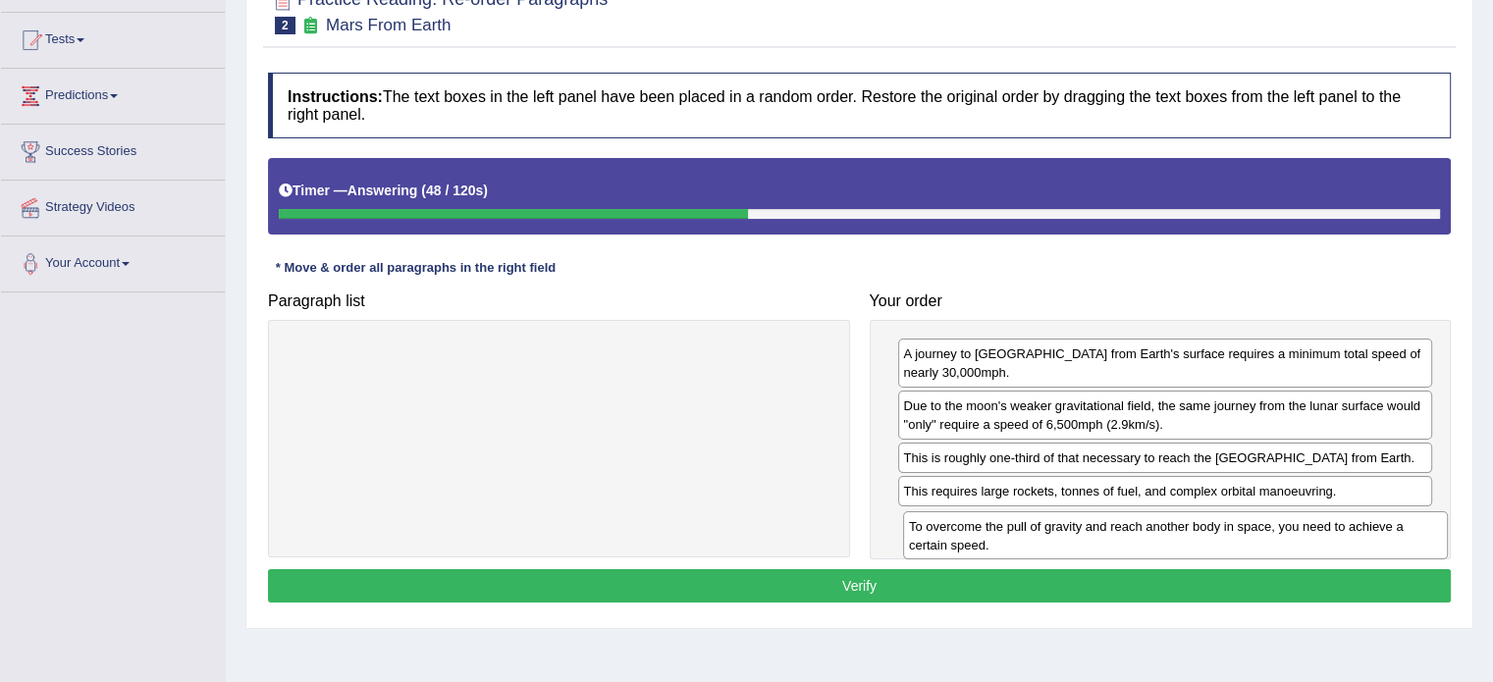
drag, startPoint x: 623, startPoint y: 360, endPoint x: 1240, endPoint y: 533, distance: 640.1
click at [1240, 533] on div "To overcome the pull of gravity and reach another body in space, you need to ac…" at bounding box center [1175, 535] width 545 height 49
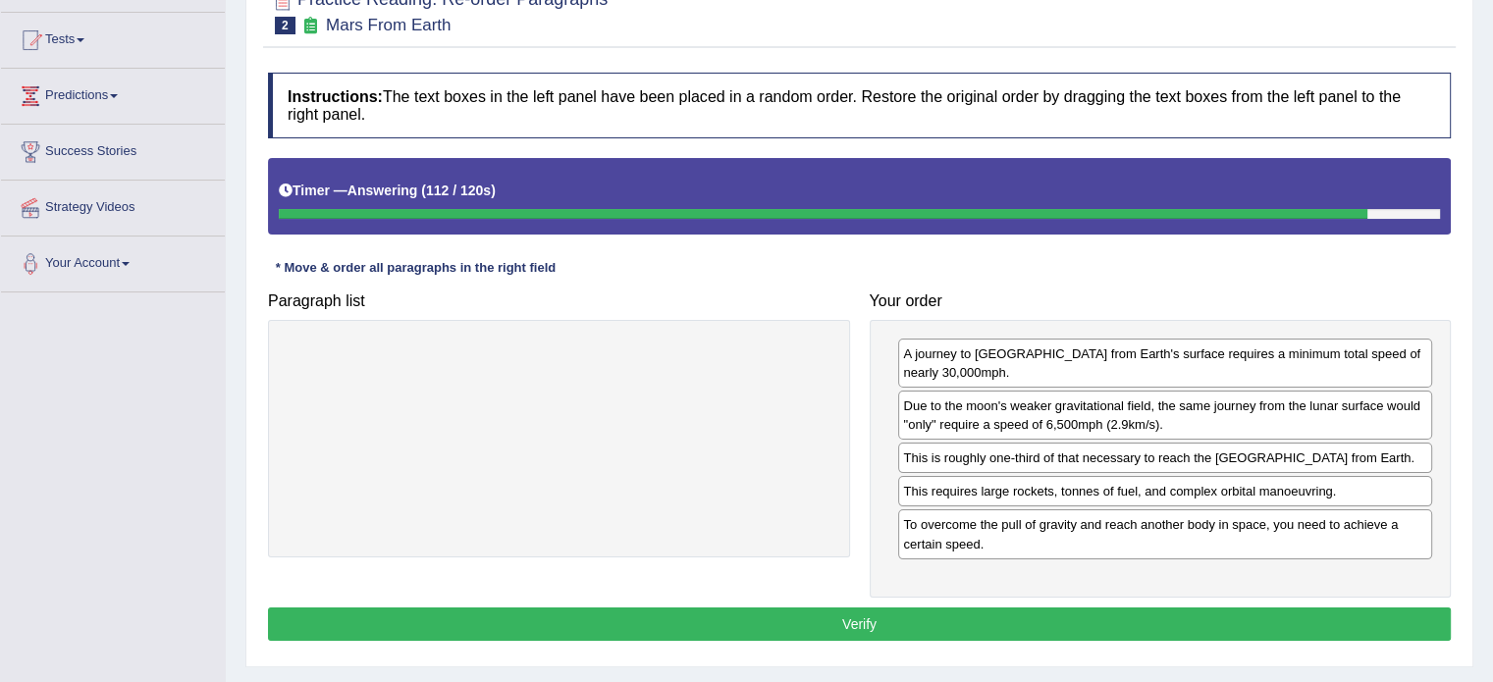
click at [573, 610] on button "Verify" at bounding box center [859, 624] width 1183 height 33
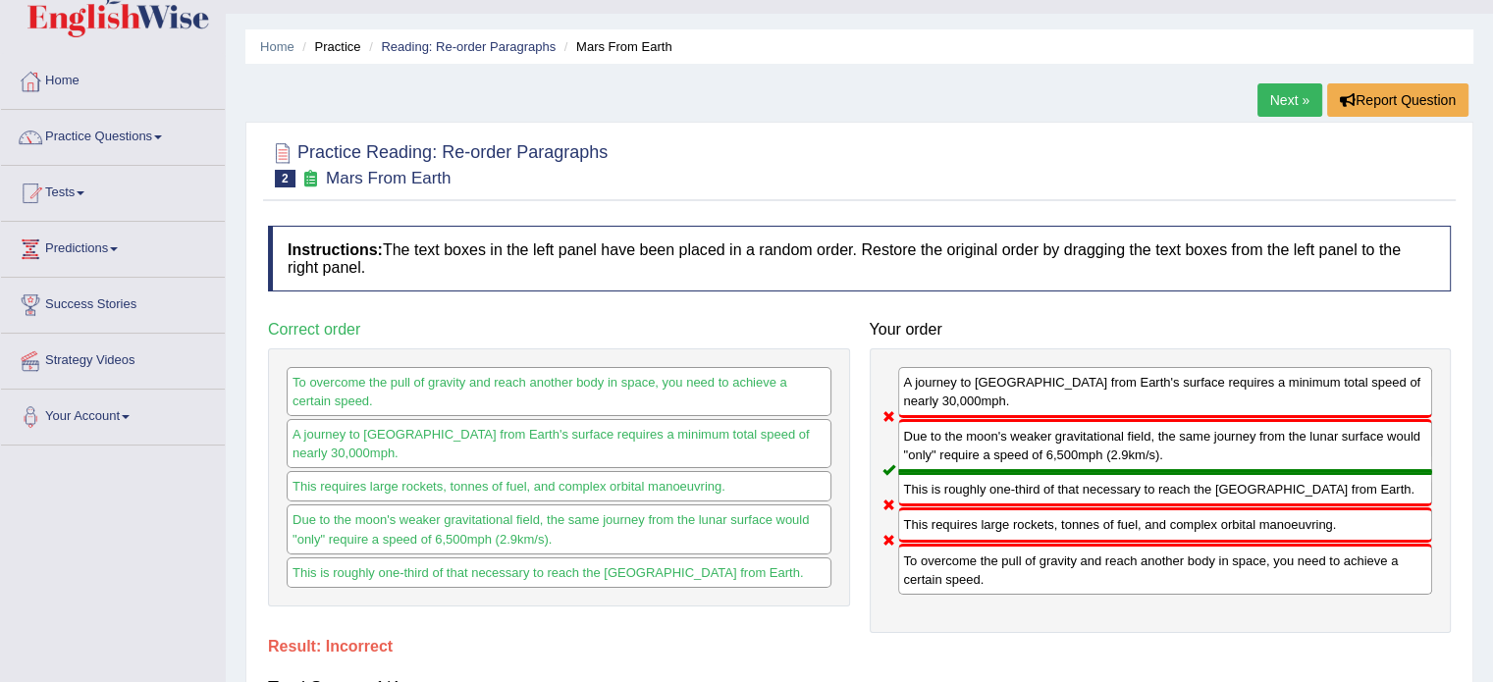
scroll to position [0, 0]
